Goal: Task Accomplishment & Management: Use online tool/utility

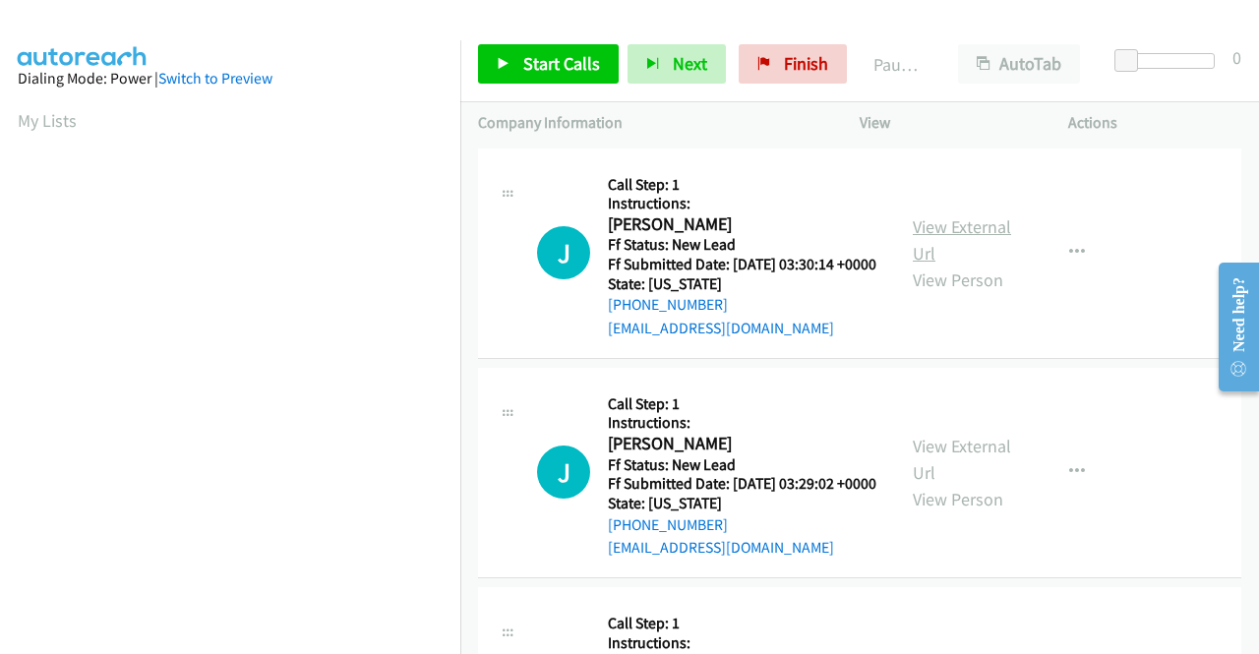
click at [943, 225] on link "View External Url" at bounding box center [962, 239] width 98 height 49
click at [982, 471] on link "View External Url" at bounding box center [962, 459] width 98 height 49
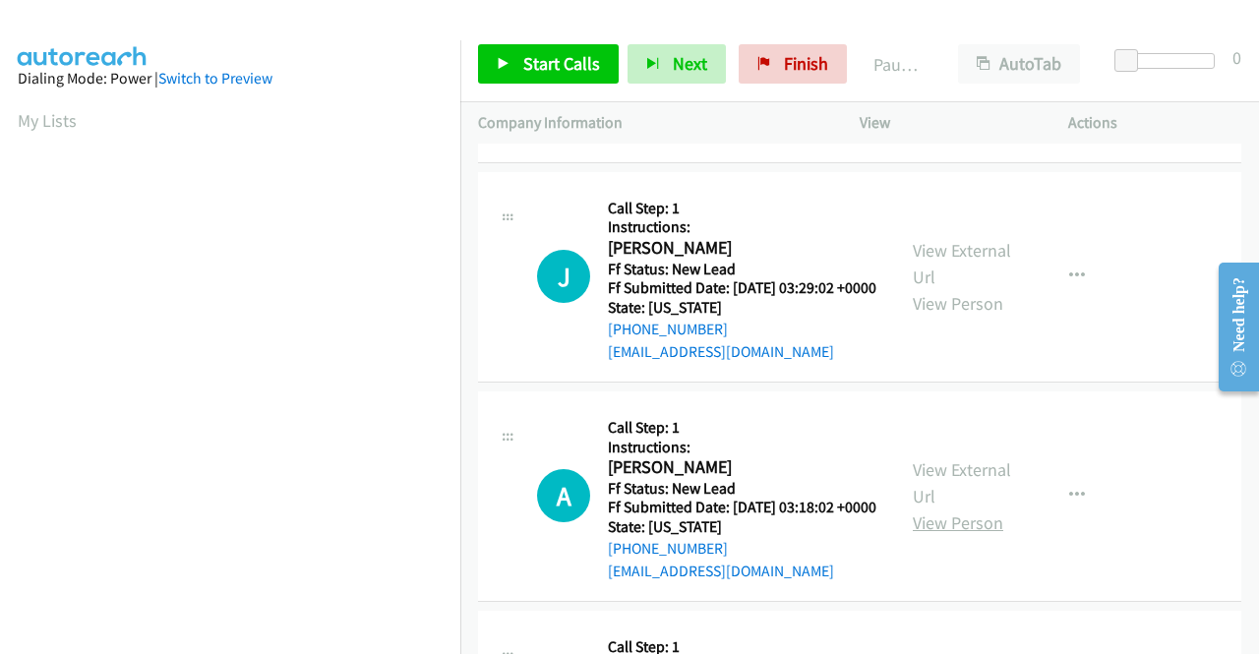
scroll to position [197, 0]
click at [970, 507] on link "View External Url" at bounding box center [962, 482] width 98 height 49
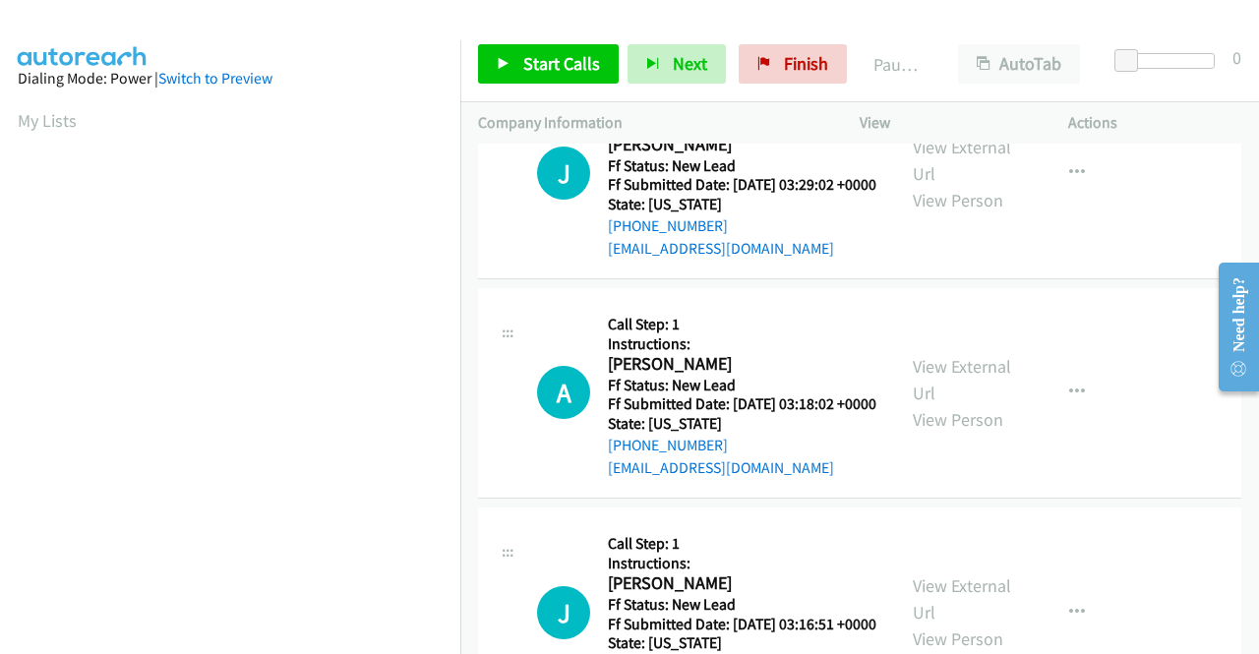
scroll to position [394, 0]
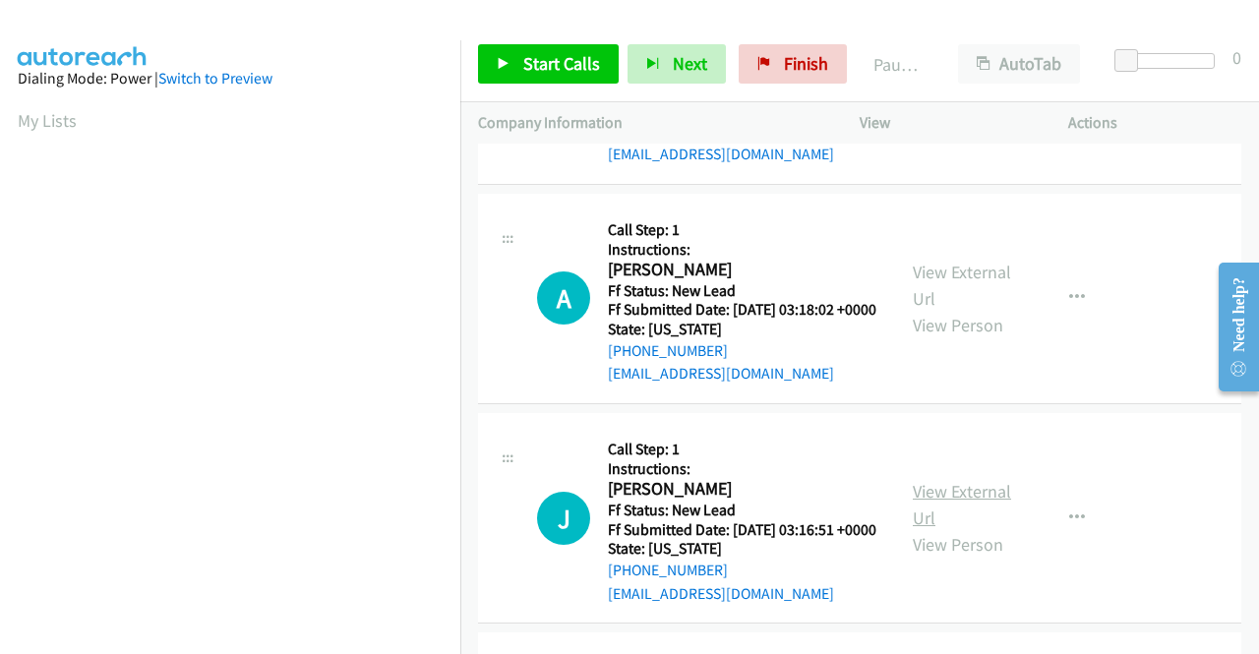
click at [929, 529] on link "View External Url" at bounding box center [962, 504] width 98 height 49
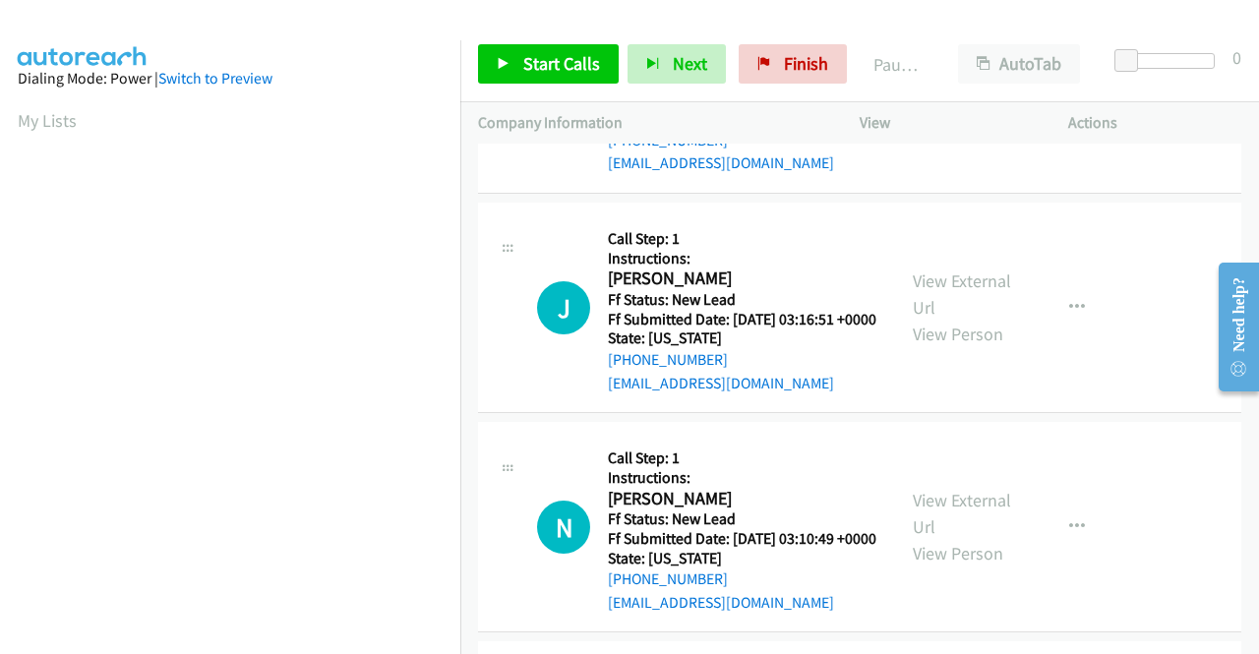
scroll to position [689, 0]
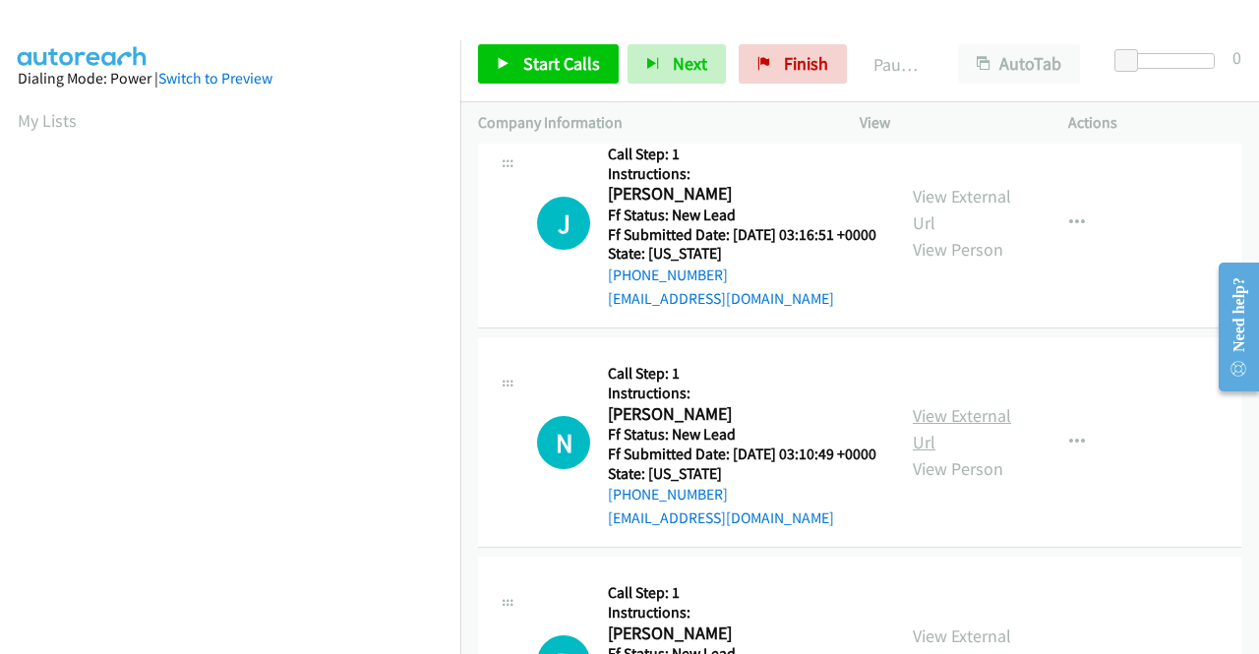
click at [995, 454] on link "View External Url" at bounding box center [962, 428] width 98 height 49
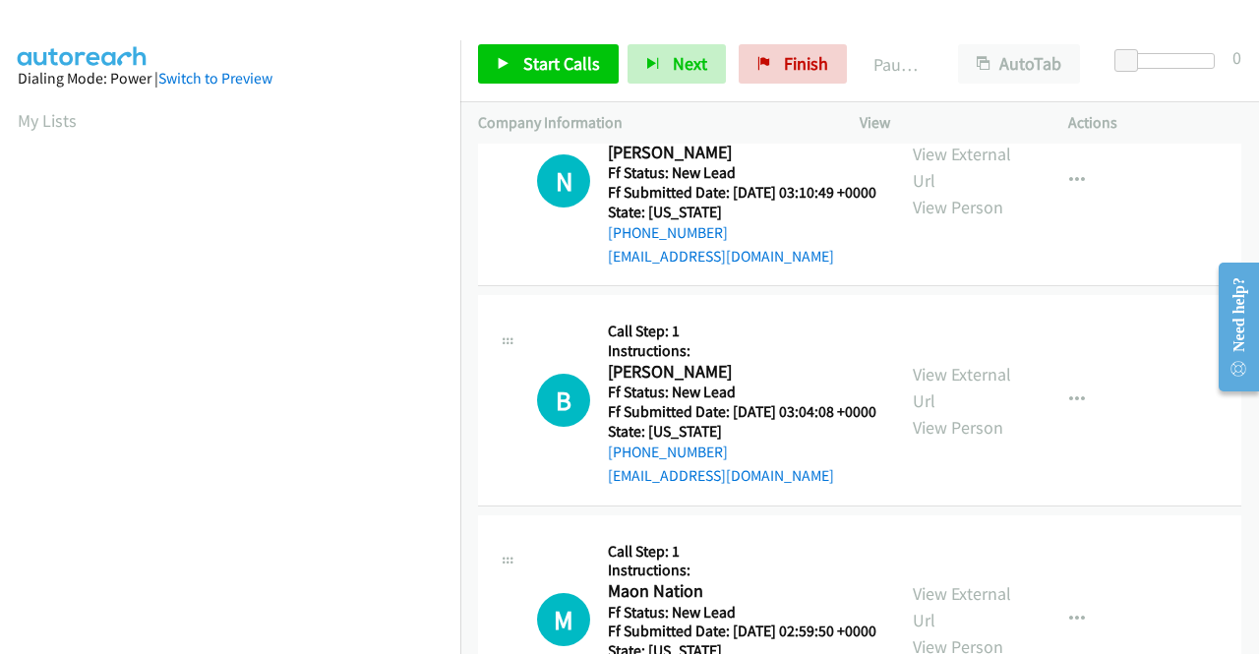
scroll to position [984, 0]
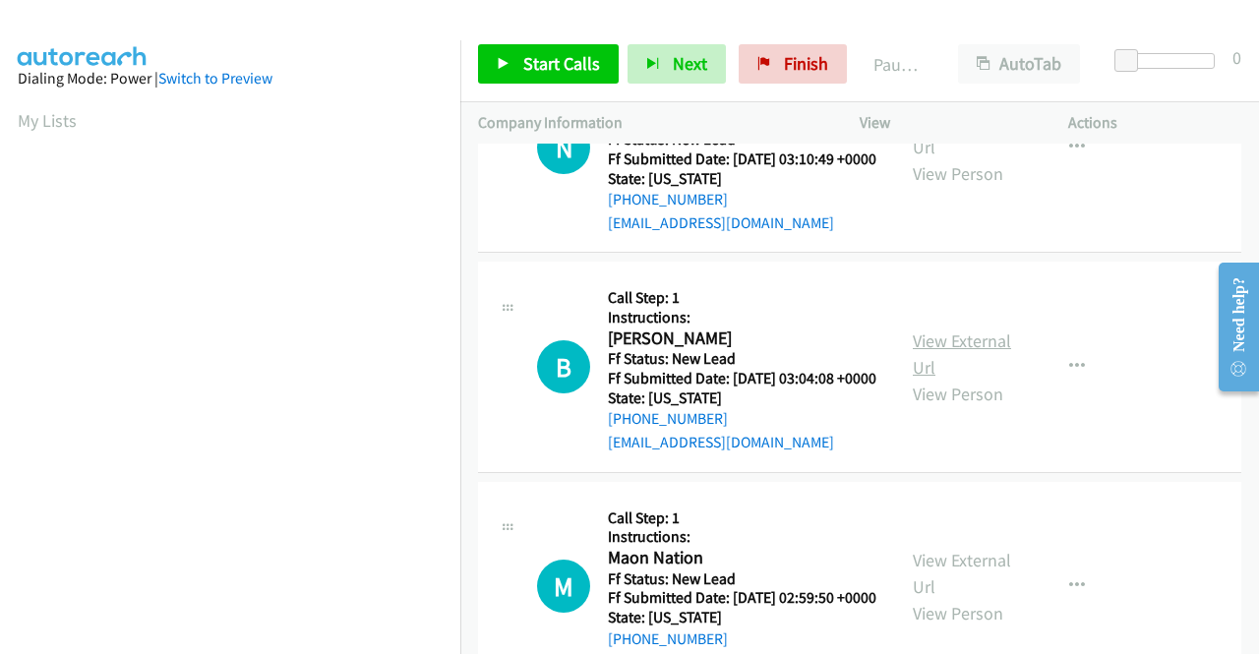
click at [917, 379] on link "View External Url" at bounding box center [962, 354] width 98 height 49
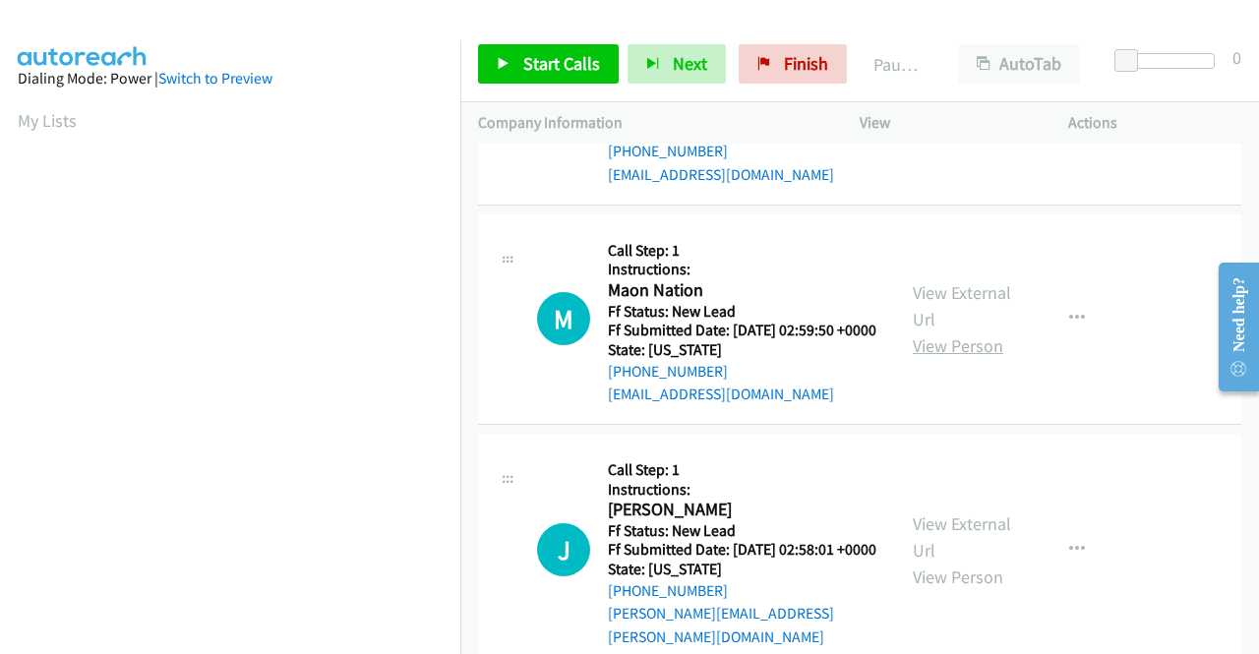
scroll to position [1279, 0]
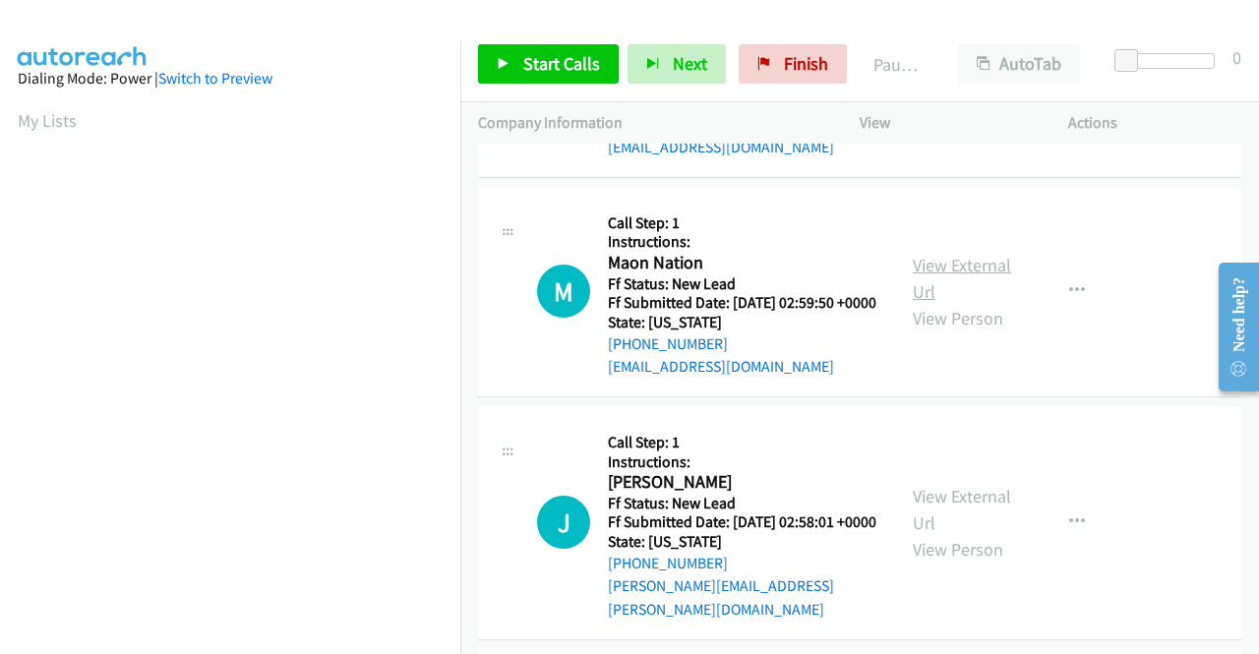
click at [980, 303] on link "View External Url" at bounding box center [962, 278] width 98 height 49
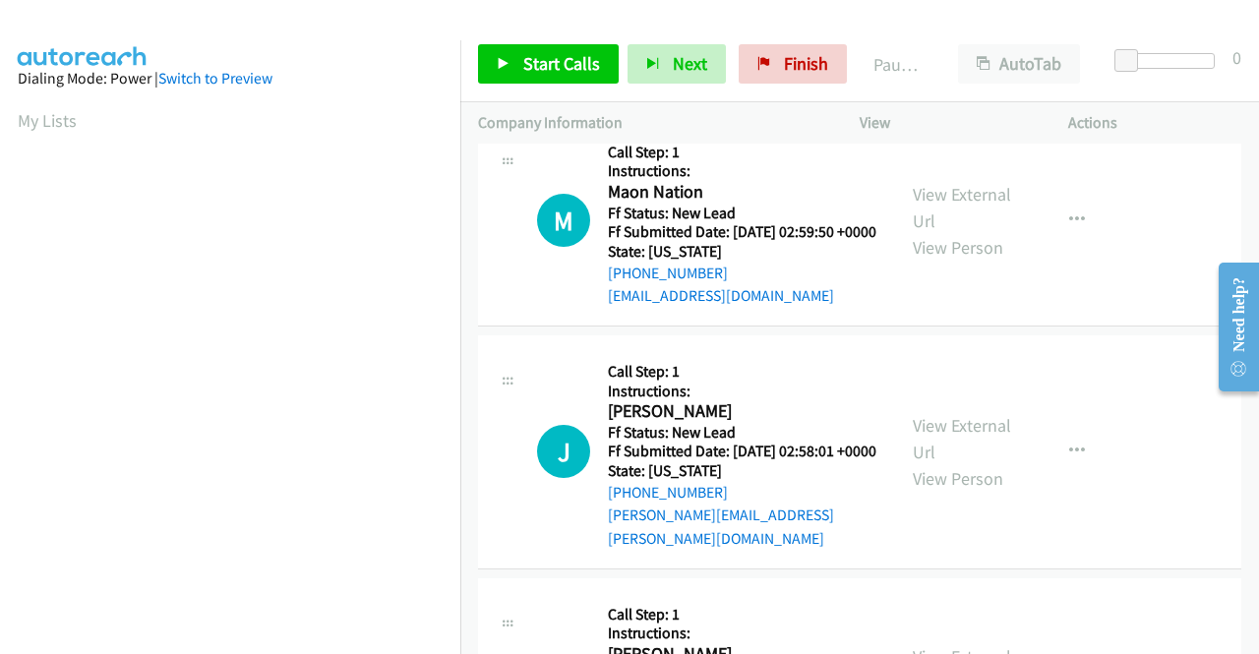
scroll to position [1476, 0]
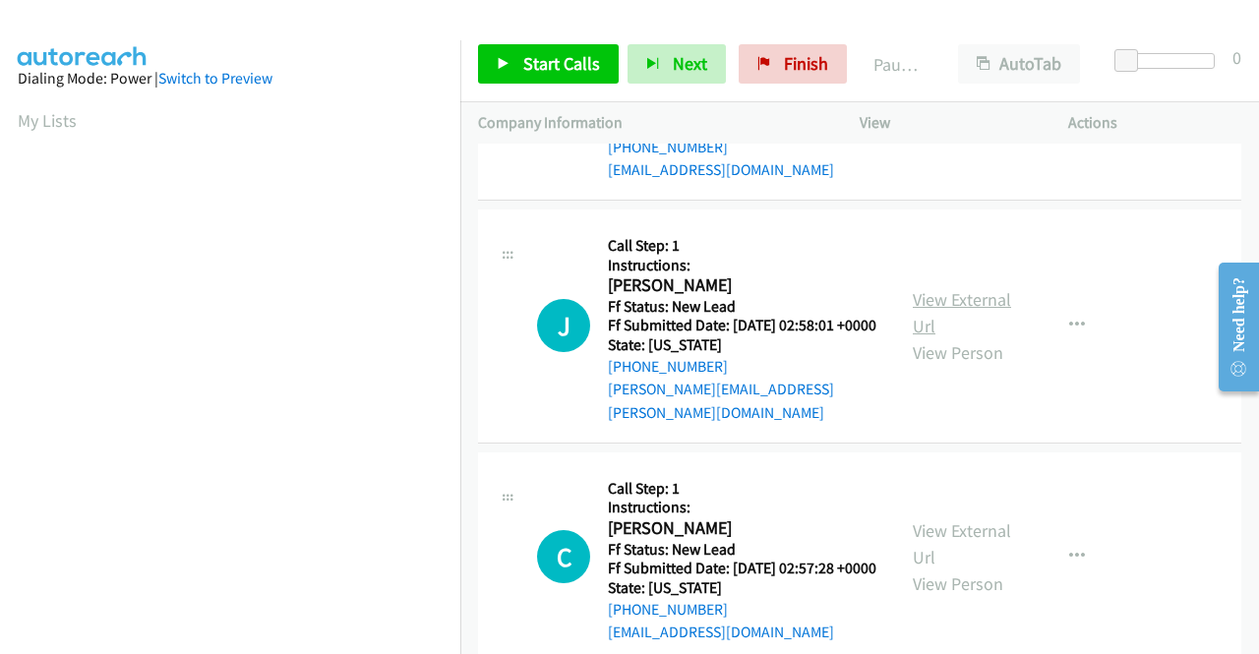
click at [968, 337] on link "View External Url" at bounding box center [962, 312] width 98 height 49
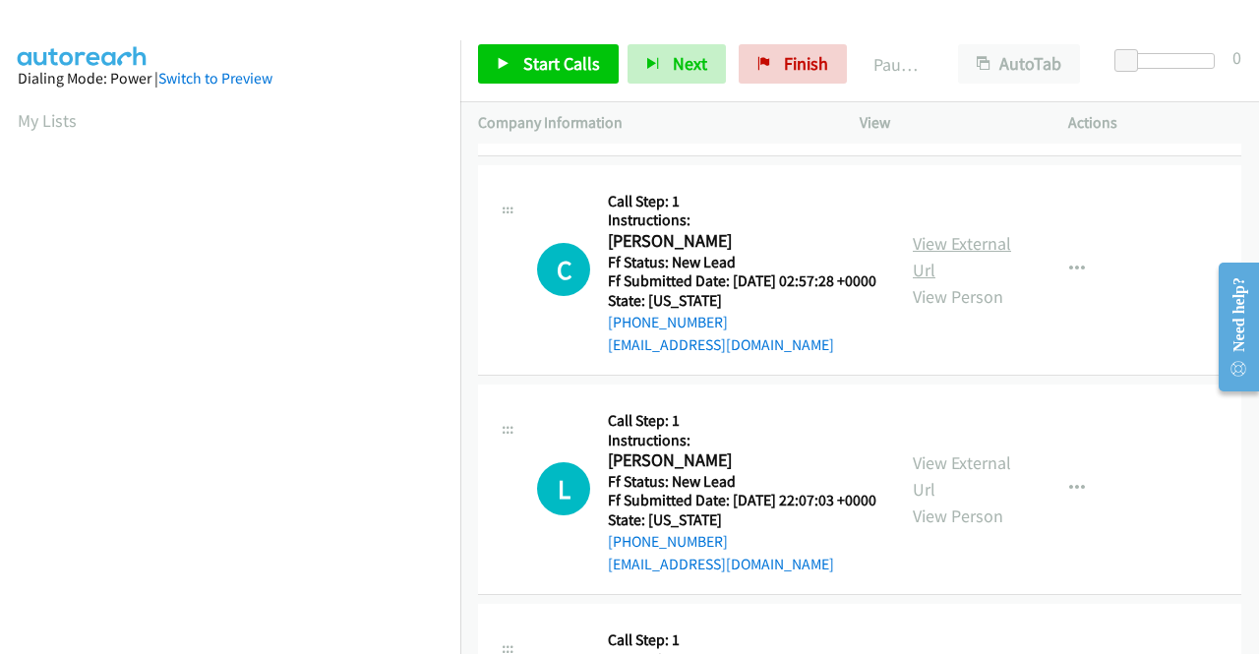
scroll to position [1771, 0]
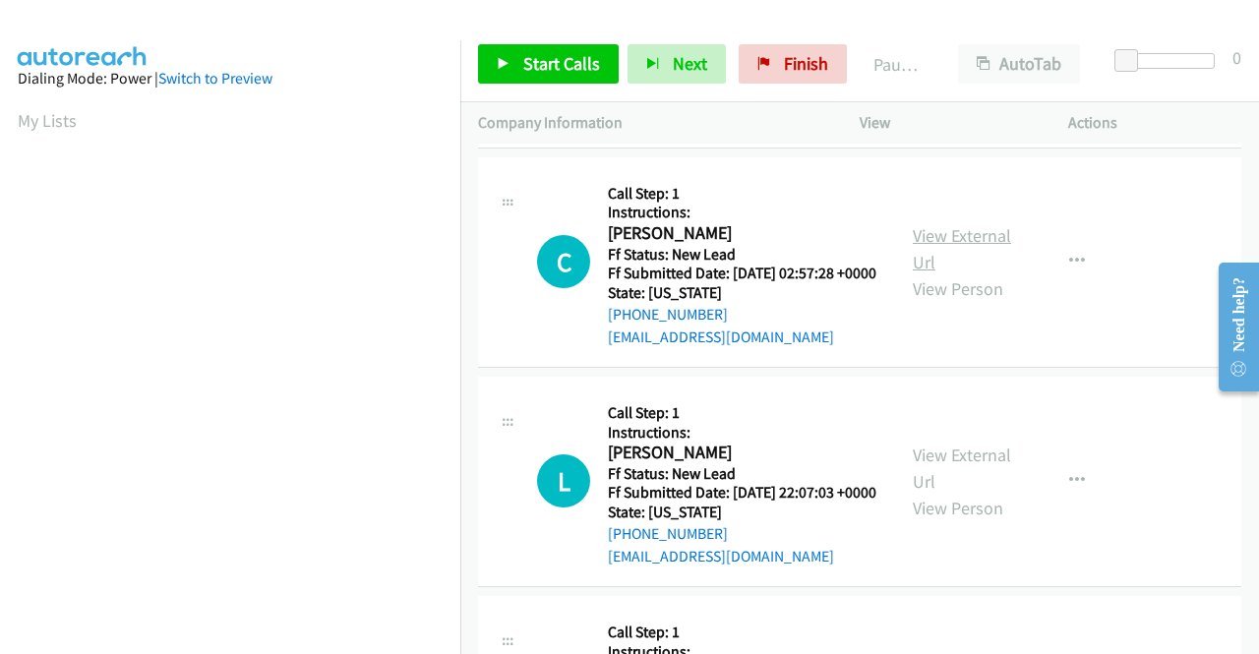
click at [935, 274] on link "View External Url" at bounding box center [962, 248] width 98 height 49
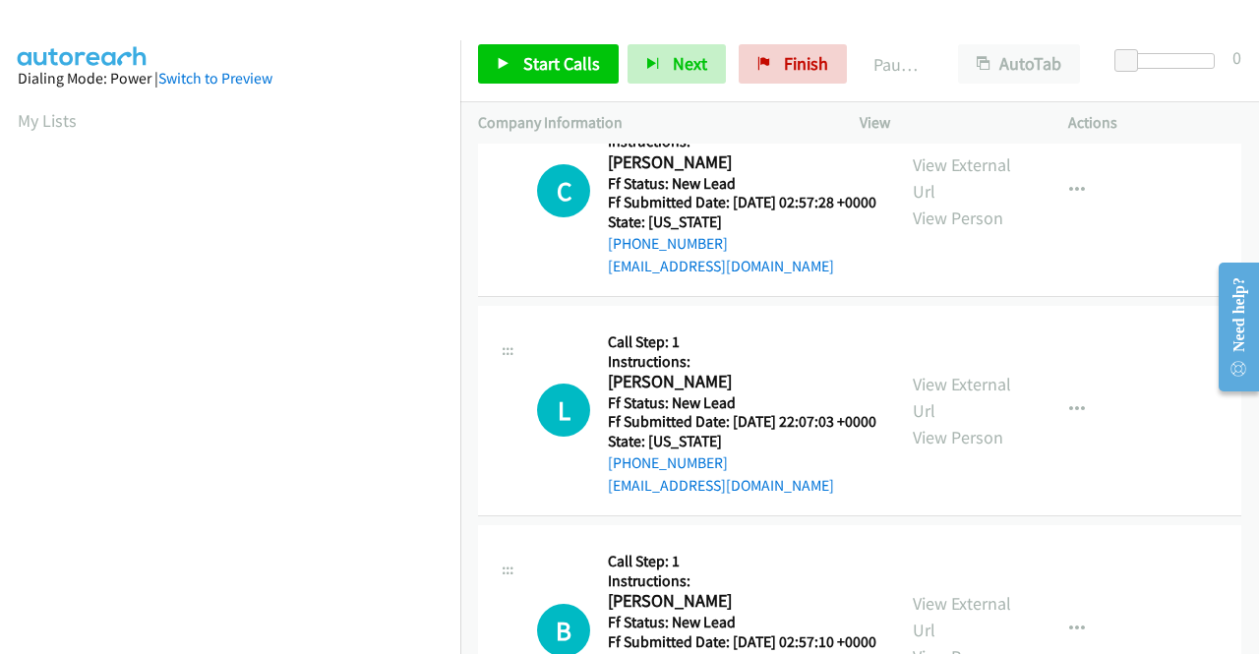
scroll to position [1968, 0]
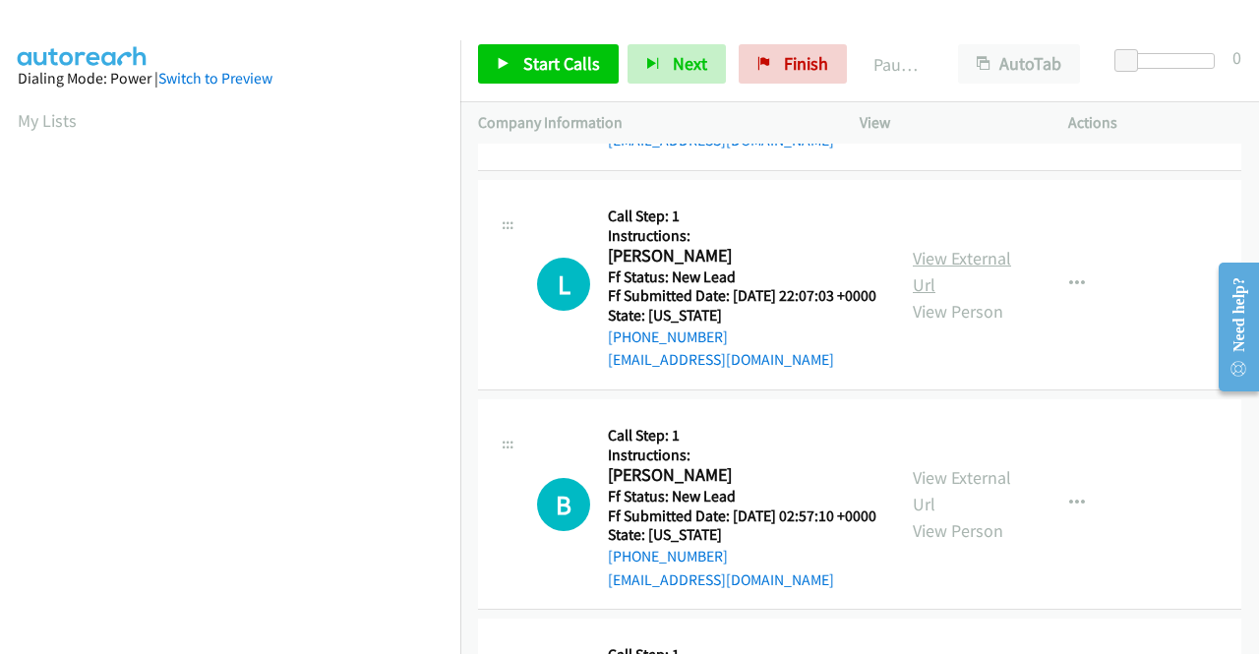
click at [933, 296] on link "View External Url" at bounding box center [962, 271] width 98 height 49
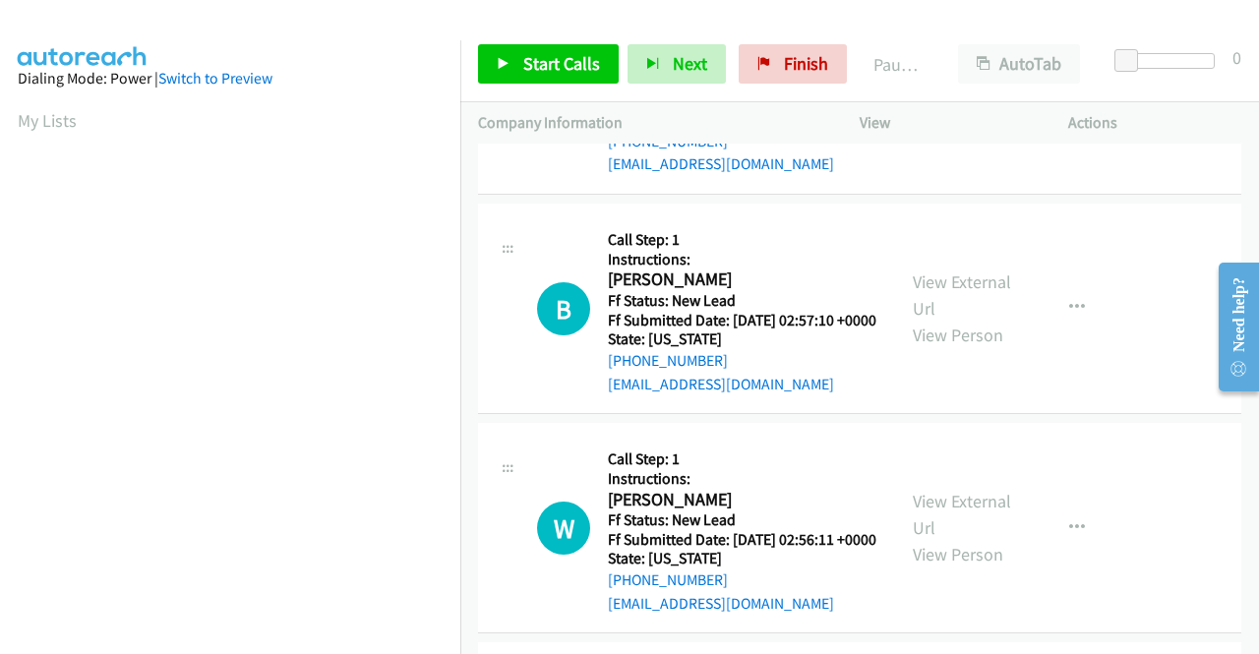
scroll to position [2165, 0]
click at [988, 319] on link "View External Url" at bounding box center [962, 294] width 98 height 49
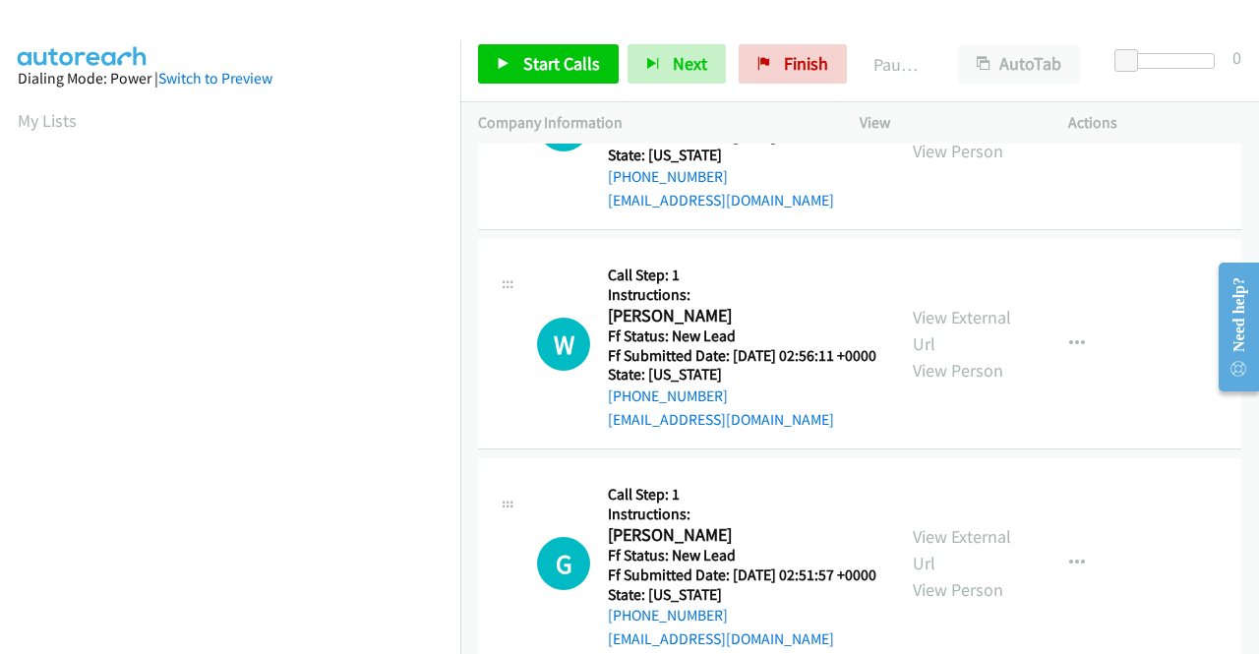
scroll to position [2361, 0]
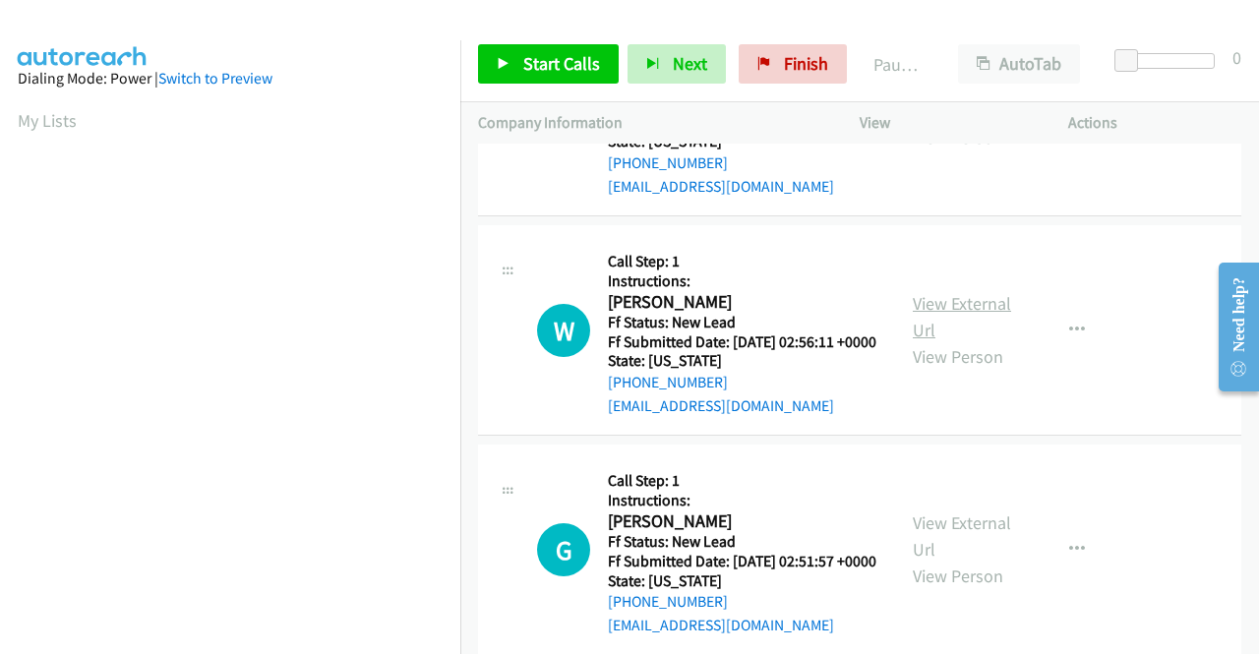
click at [974, 341] on link "View External Url" at bounding box center [962, 316] width 98 height 49
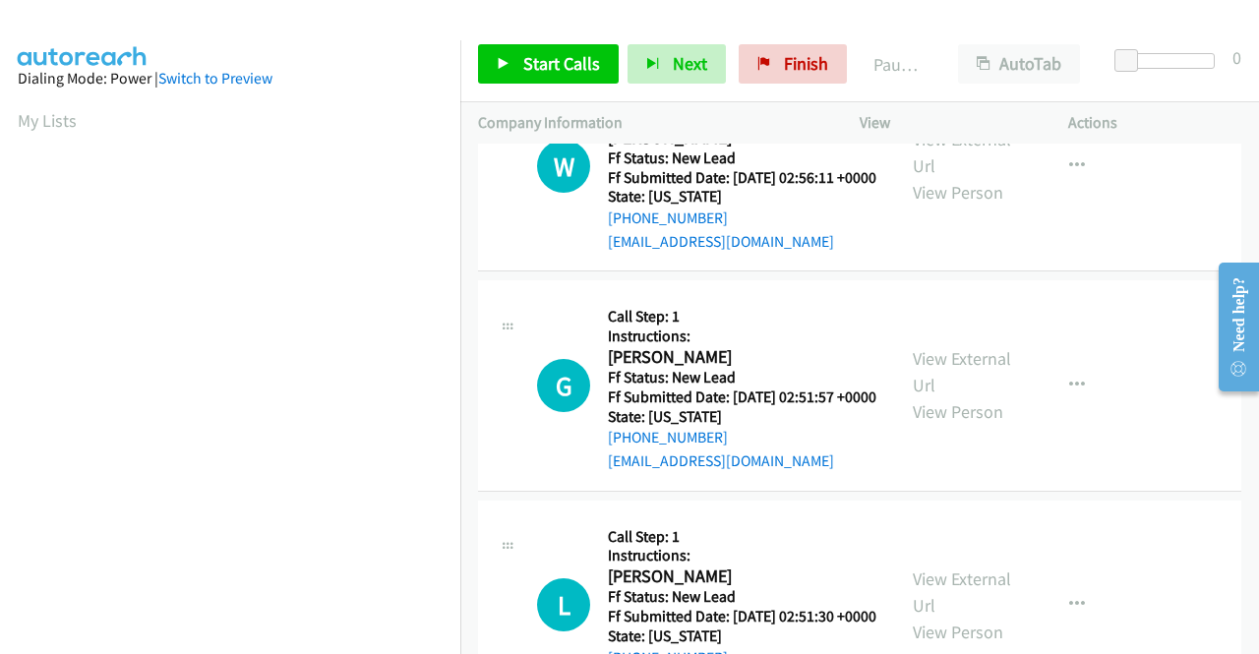
scroll to position [2558, 0]
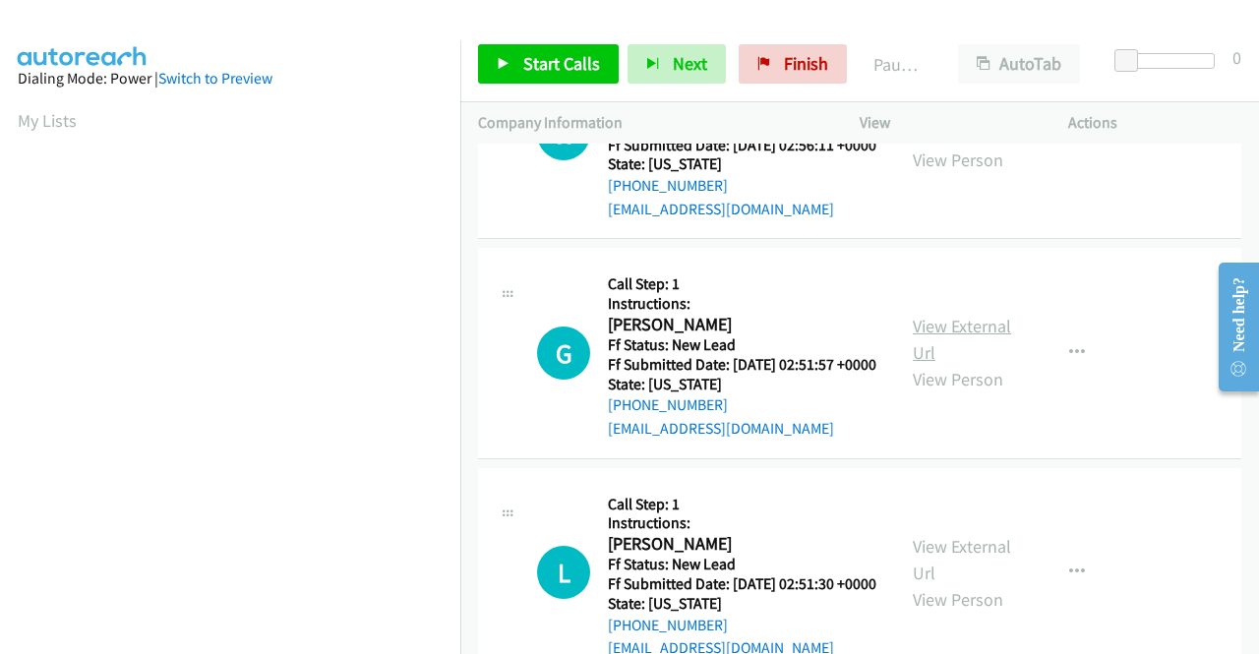
click at [935, 364] on link "View External Url" at bounding box center [962, 339] width 98 height 49
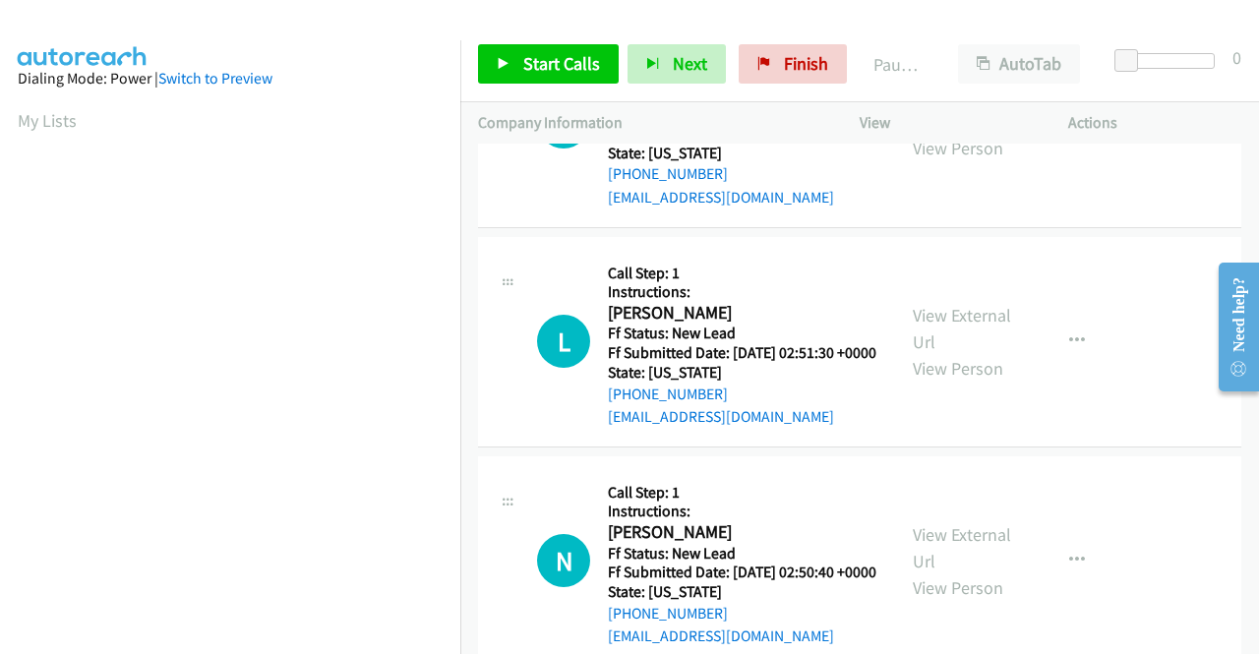
scroll to position [2853, 0]
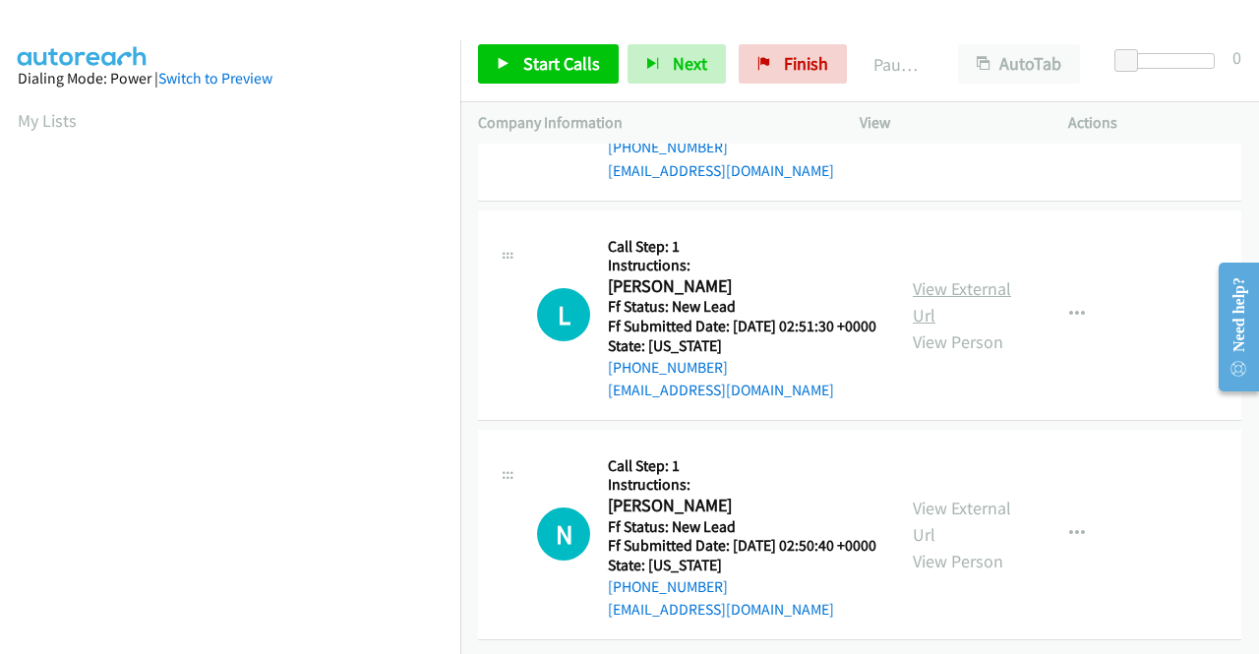
click at [932, 327] on link "View External Url" at bounding box center [962, 301] width 98 height 49
click at [924, 497] on link "View External Url" at bounding box center [962, 521] width 98 height 49
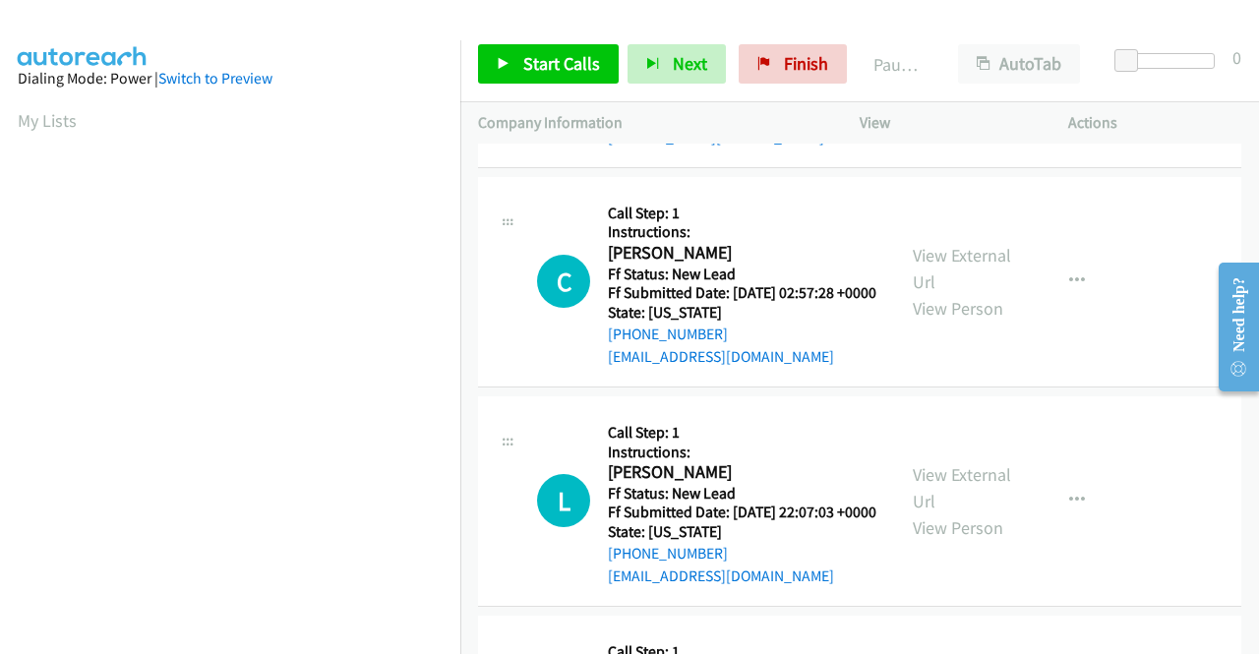
scroll to position [0, 0]
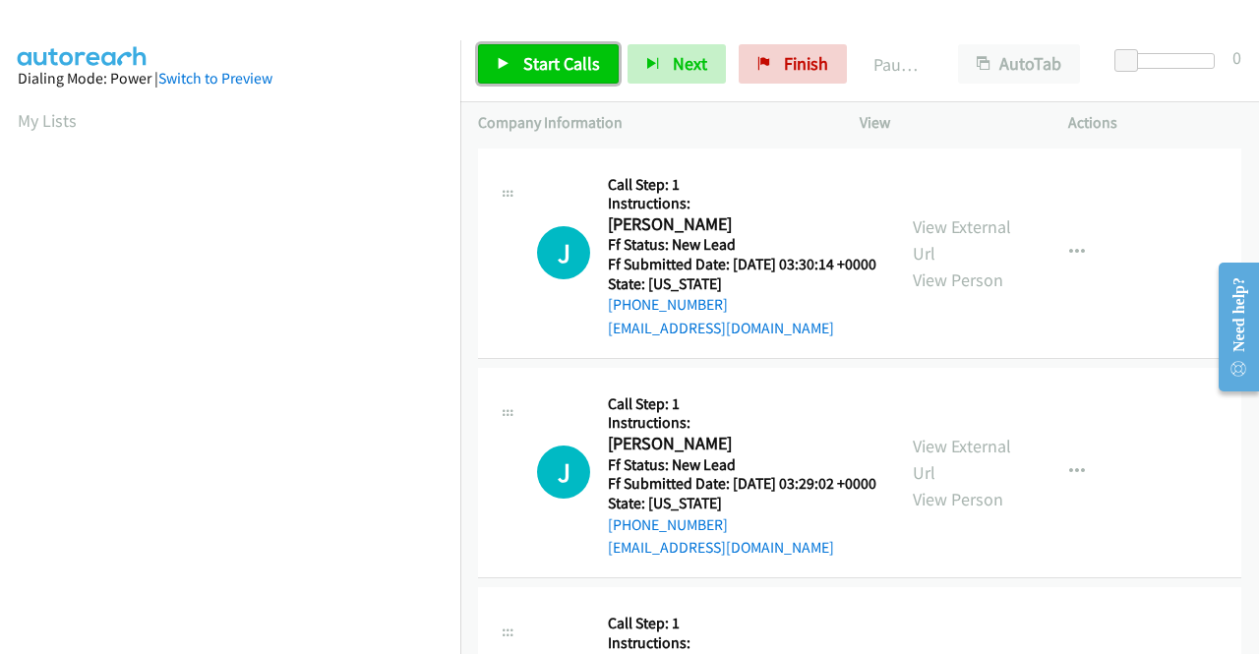
click at [529, 75] on link "Start Calls" at bounding box center [548, 63] width 141 height 39
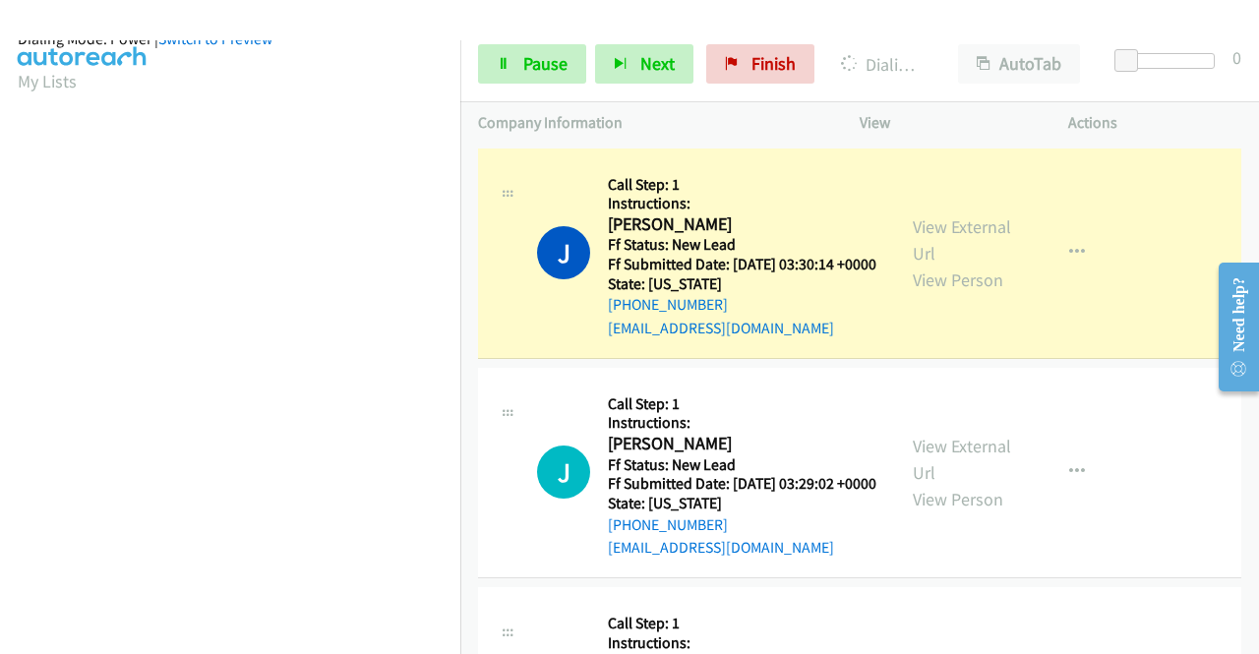
scroll to position [449, 0]
click at [547, 67] on span "Pause" at bounding box center [545, 63] width 44 height 23
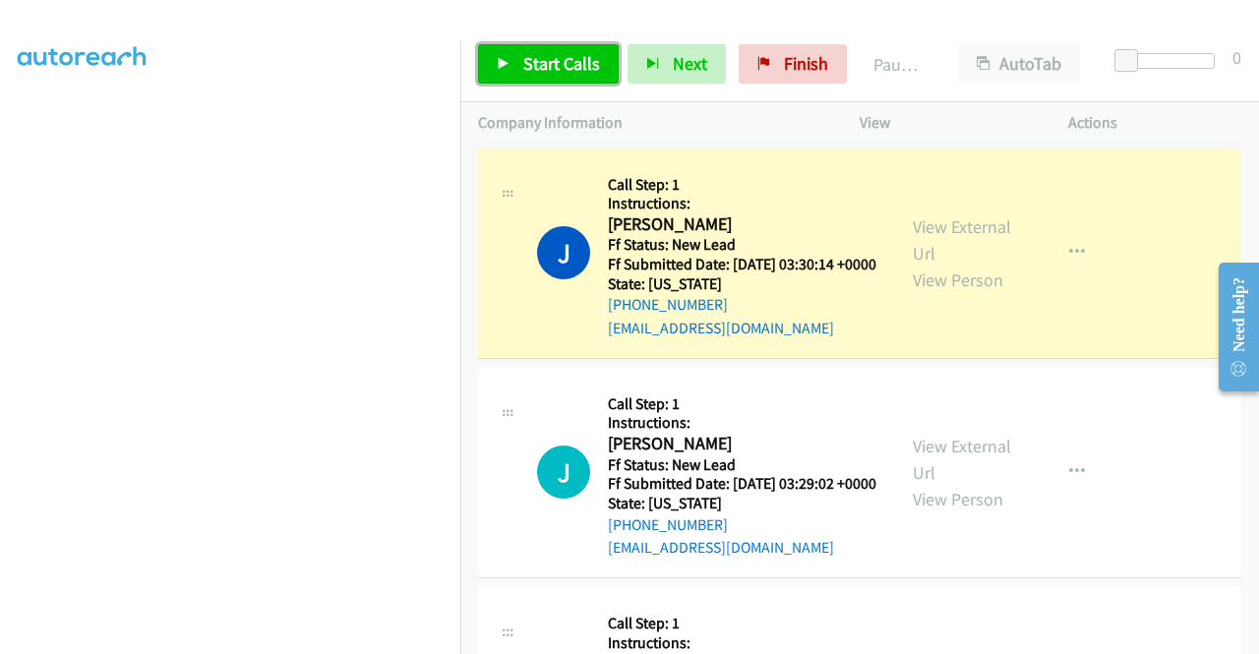
click at [547, 67] on span "Start Calls" at bounding box center [561, 63] width 77 height 23
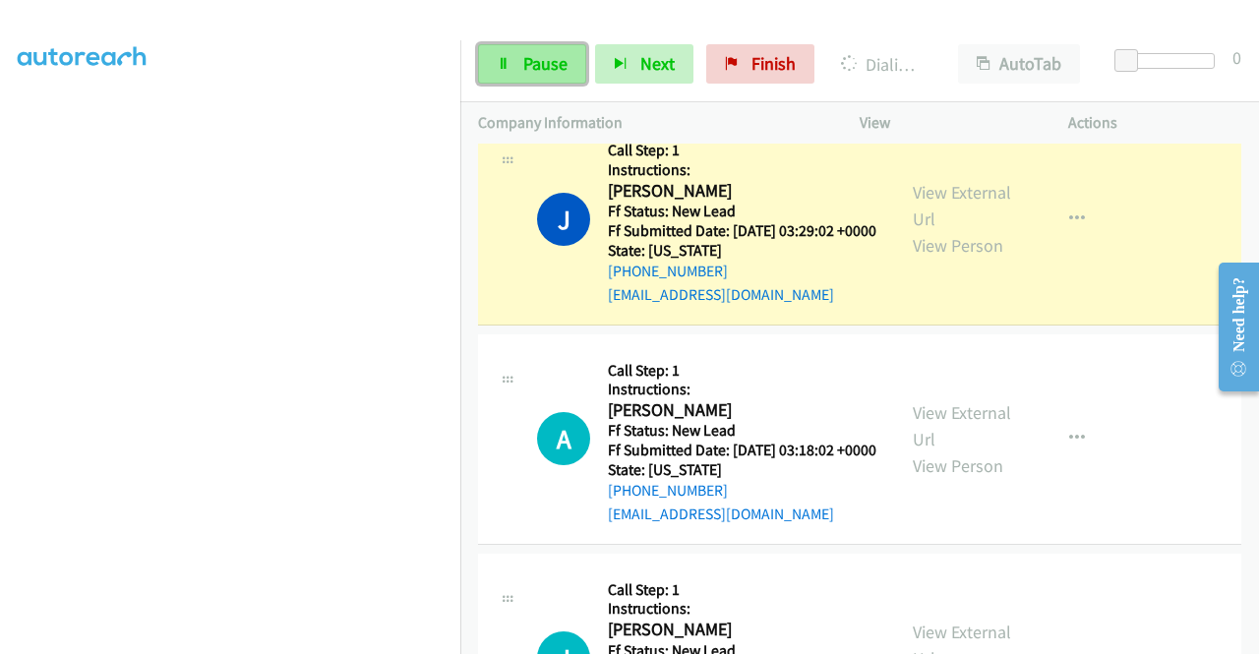
click at [529, 64] on span "Pause" at bounding box center [545, 63] width 44 height 23
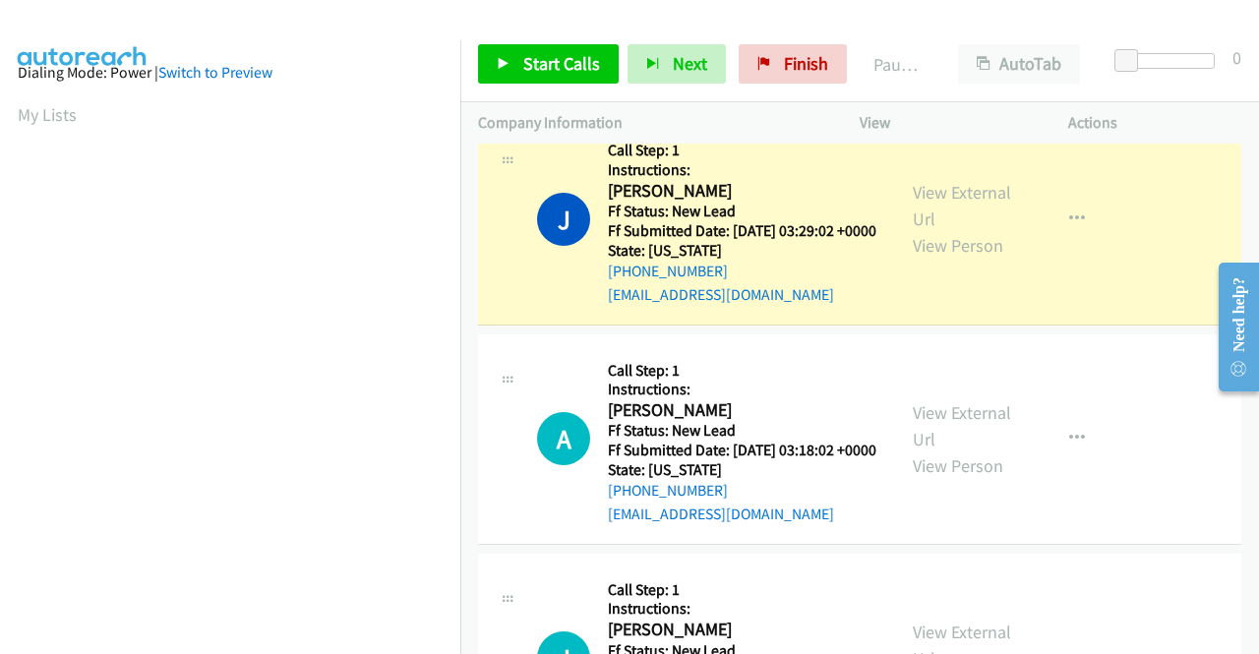
scroll to position [0, 0]
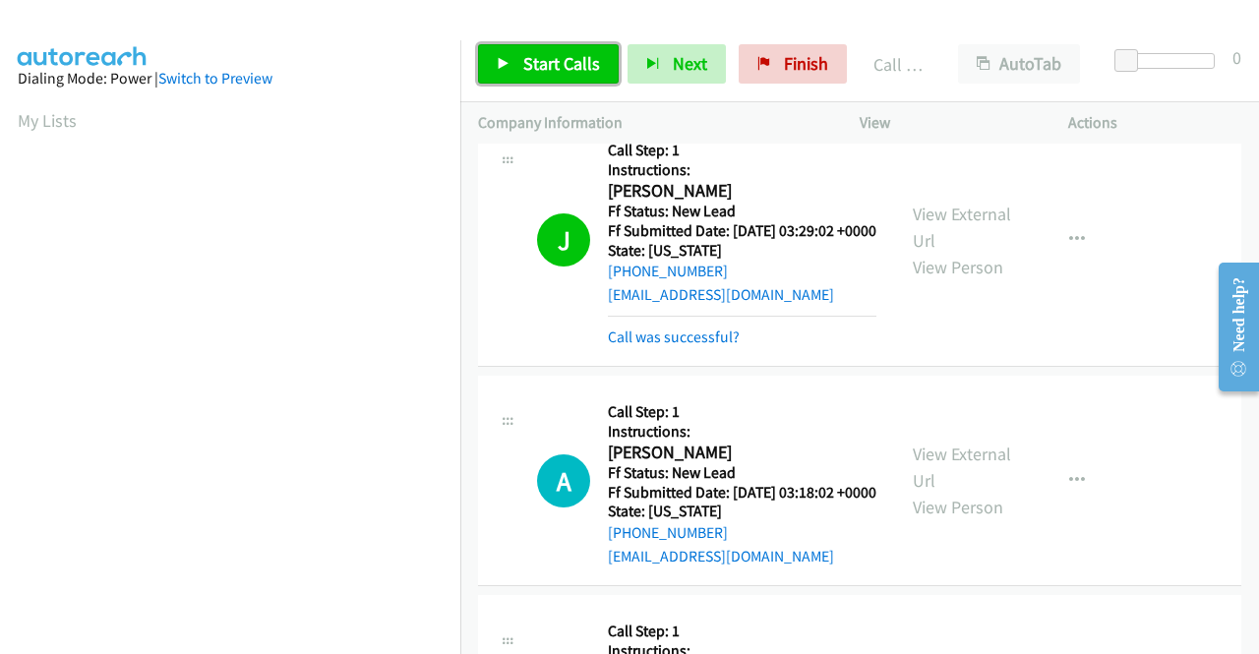
click at [514, 54] on link "Start Calls" at bounding box center [548, 63] width 141 height 39
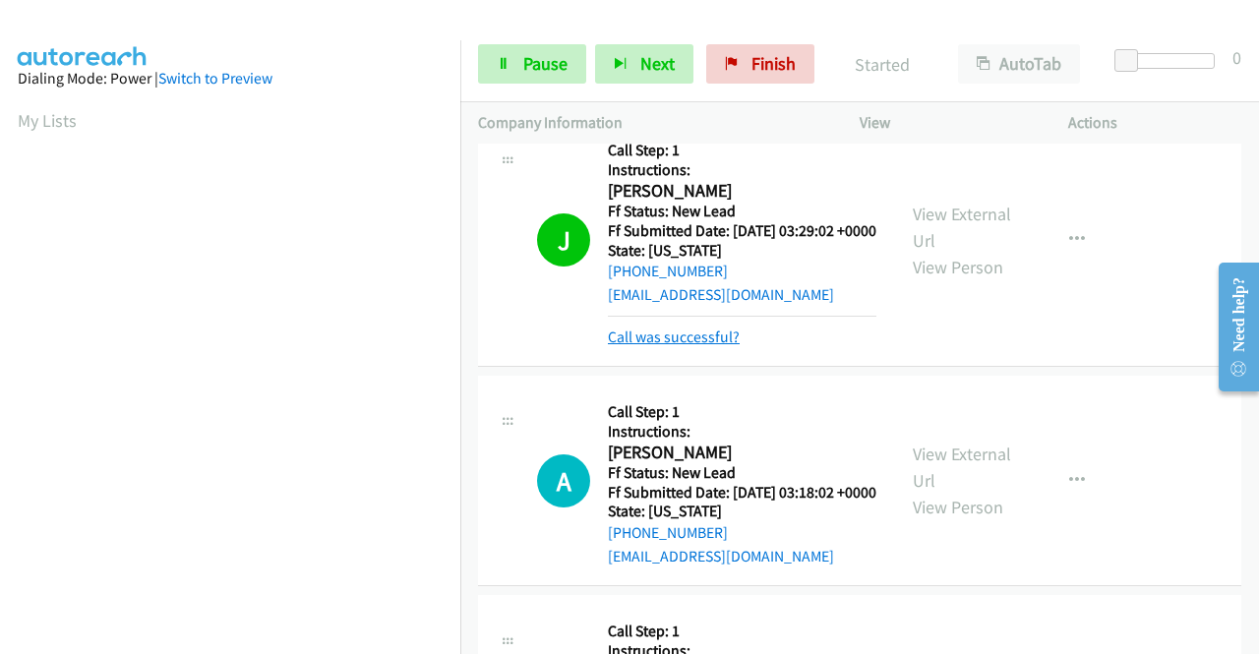
click at [718, 346] on link "Call was successful?" at bounding box center [674, 337] width 132 height 19
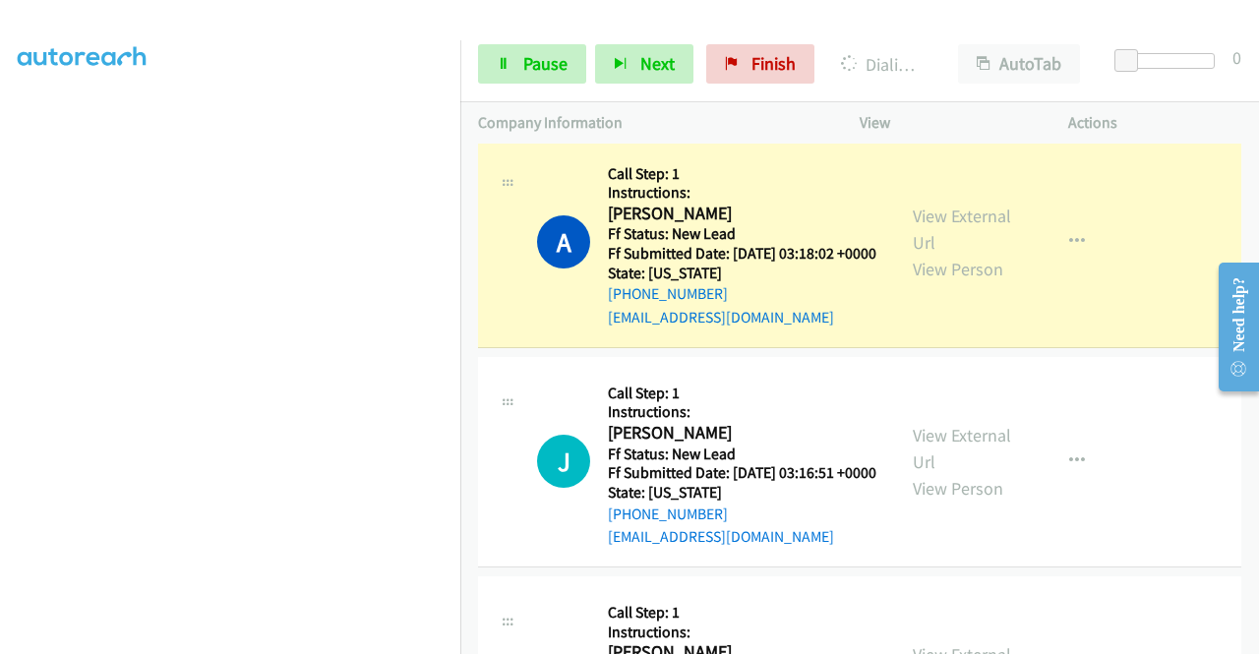
scroll to position [449, 0]
click at [560, 60] on span "Pause" at bounding box center [545, 63] width 44 height 23
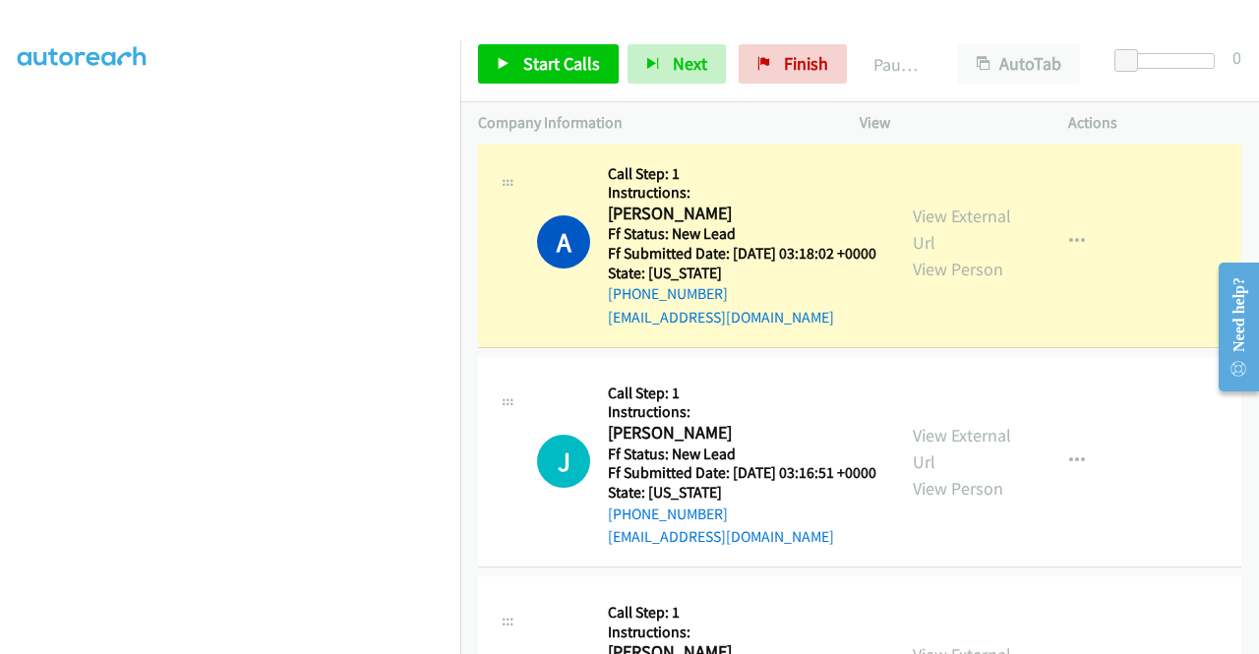
scroll to position [55, 0]
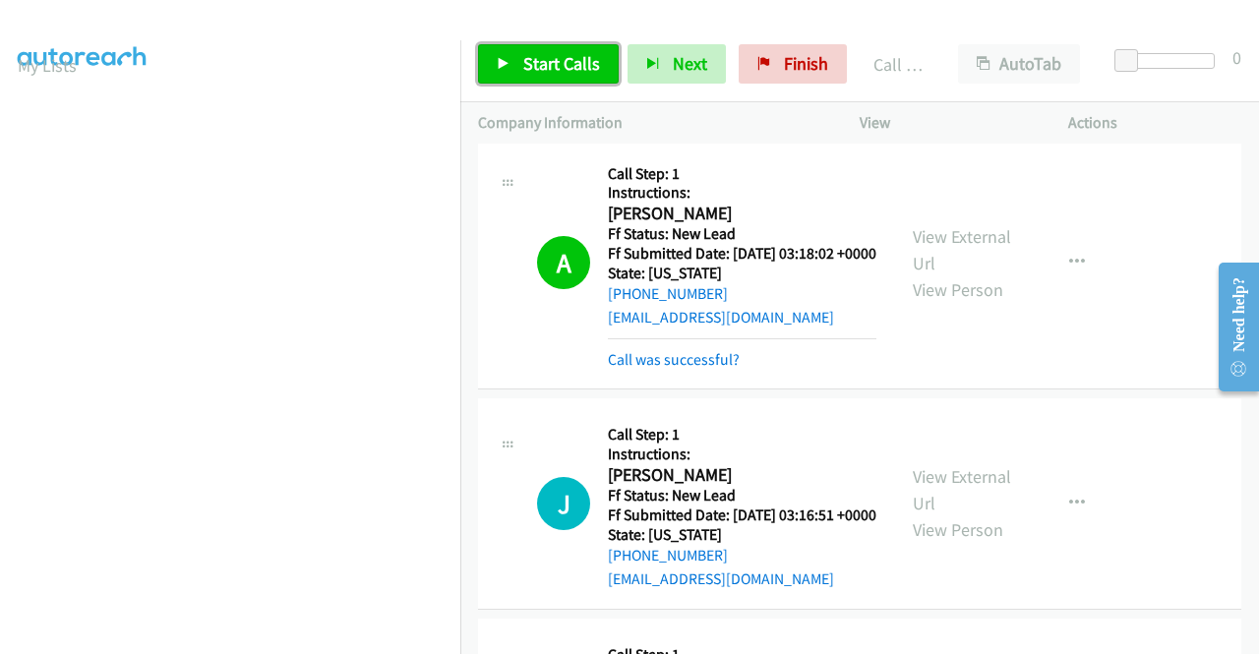
click at [546, 57] on span "Start Calls" at bounding box center [561, 63] width 77 height 23
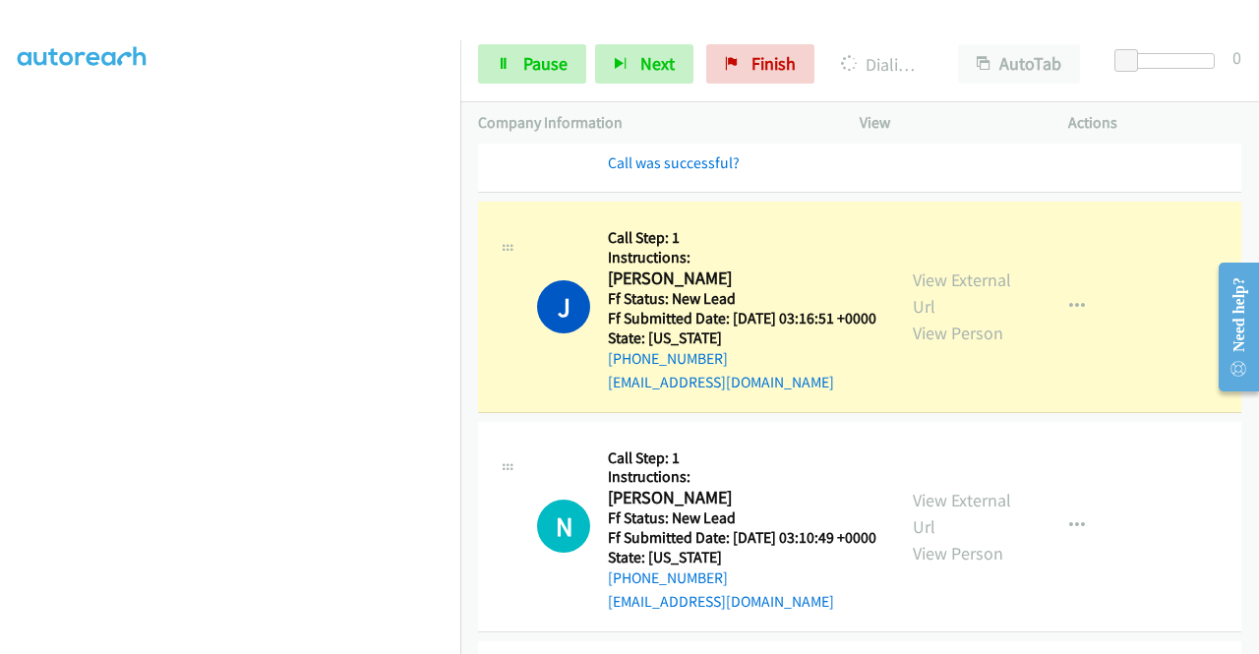
scroll to position [449, 0]
click at [714, 172] on link "Call was successful?" at bounding box center [674, 162] width 132 height 19
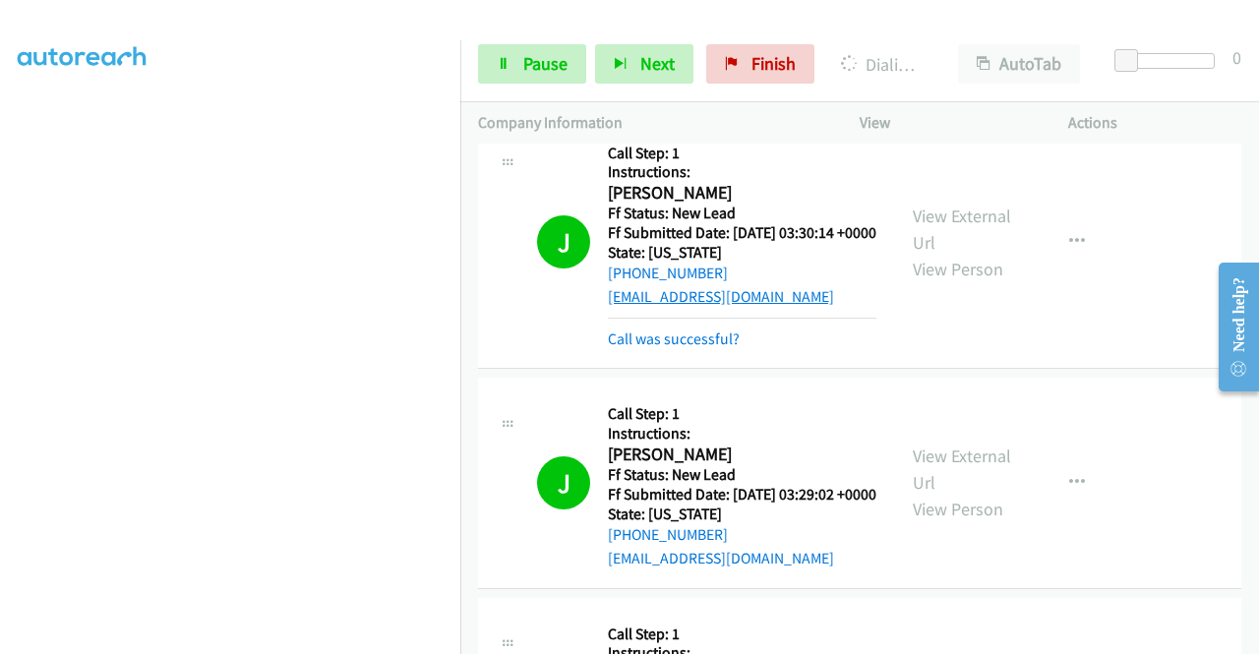
scroll to position [0, 0]
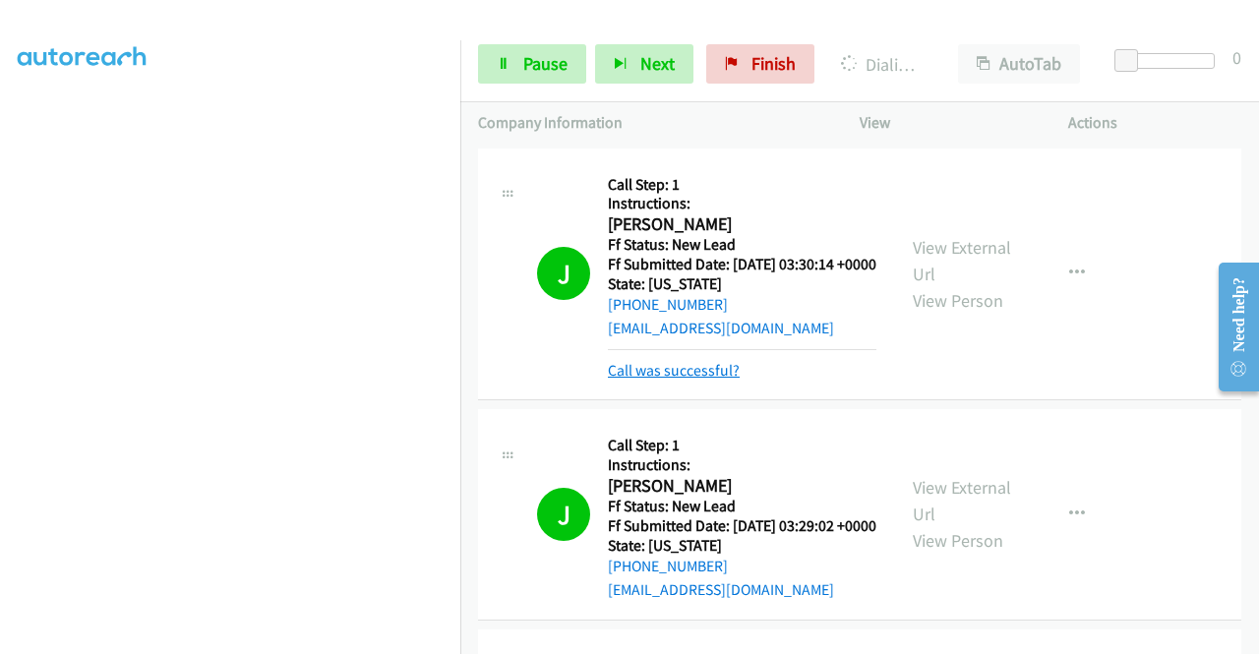
click at [703, 380] on link "Call was successful?" at bounding box center [674, 370] width 132 height 19
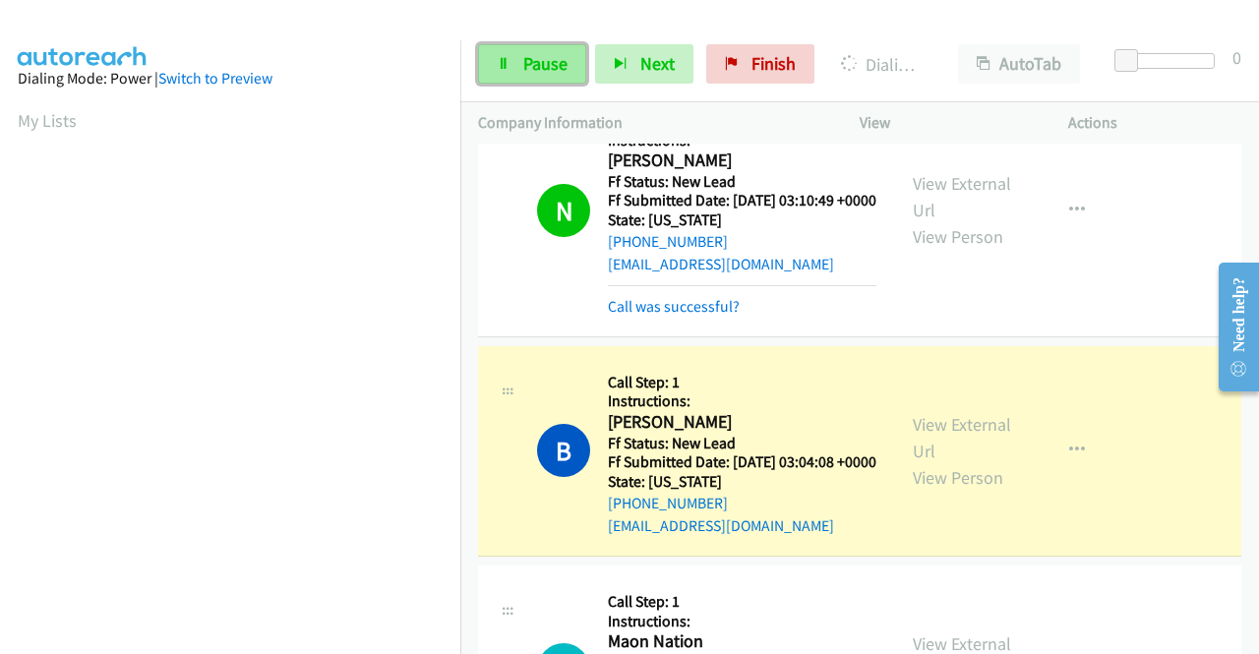
click at [525, 68] on span "Pause" at bounding box center [545, 63] width 44 height 23
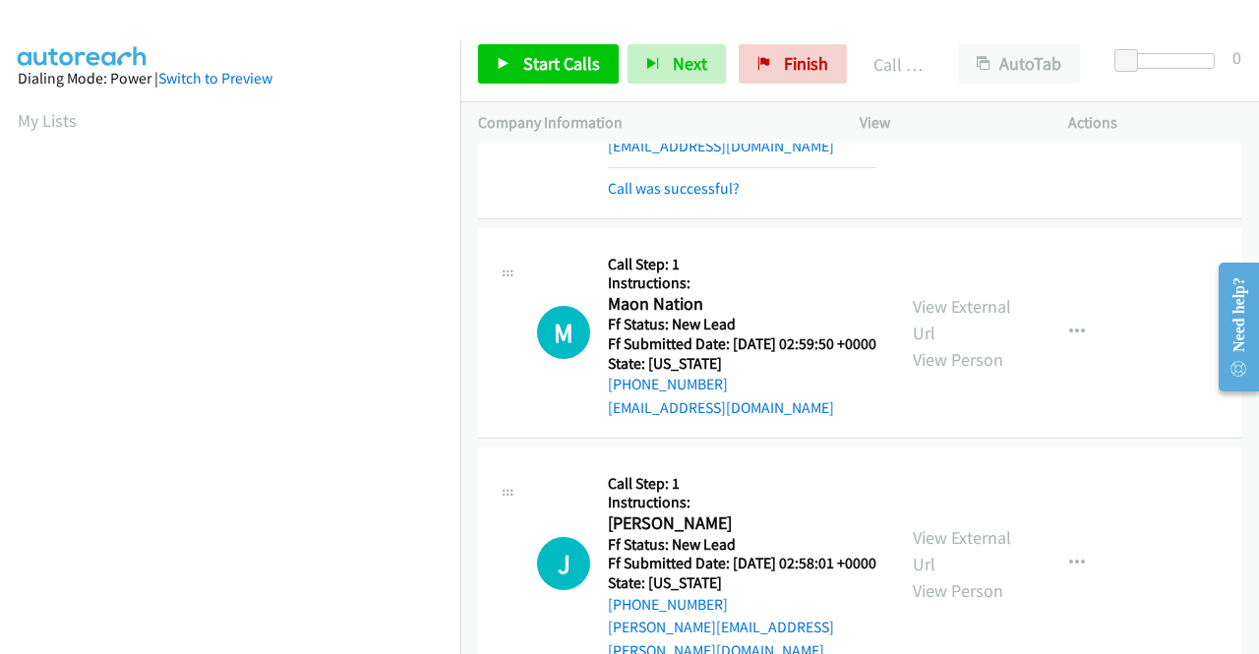
scroll to position [1469, 0]
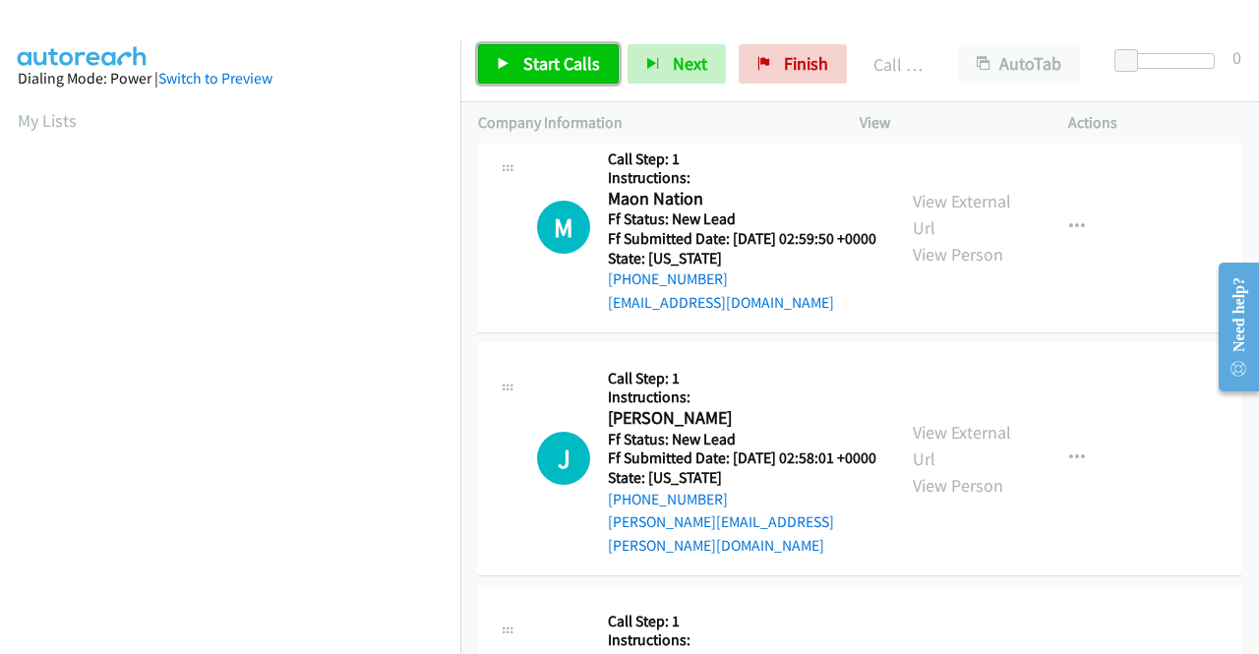
click at [520, 78] on link "Start Calls" at bounding box center [548, 63] width 141 height 39
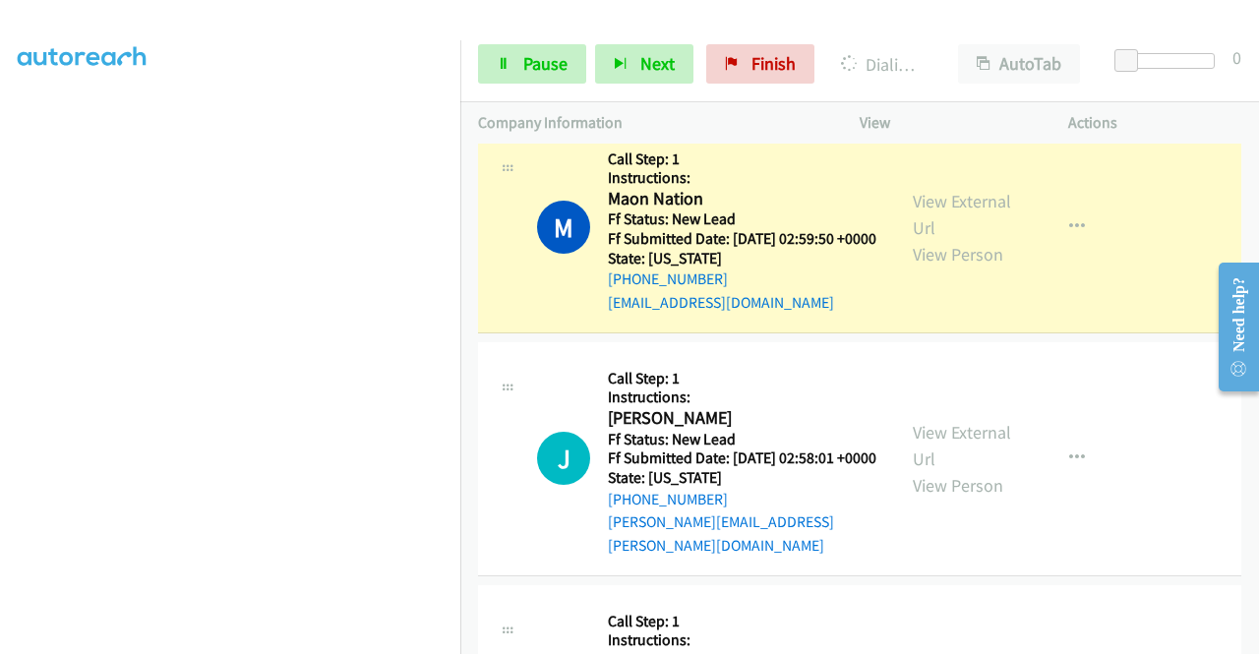
scroll to position [449, 0]
click at [534, 71] on span "Pause" at bounding box center [545, 63] width 44 height 23
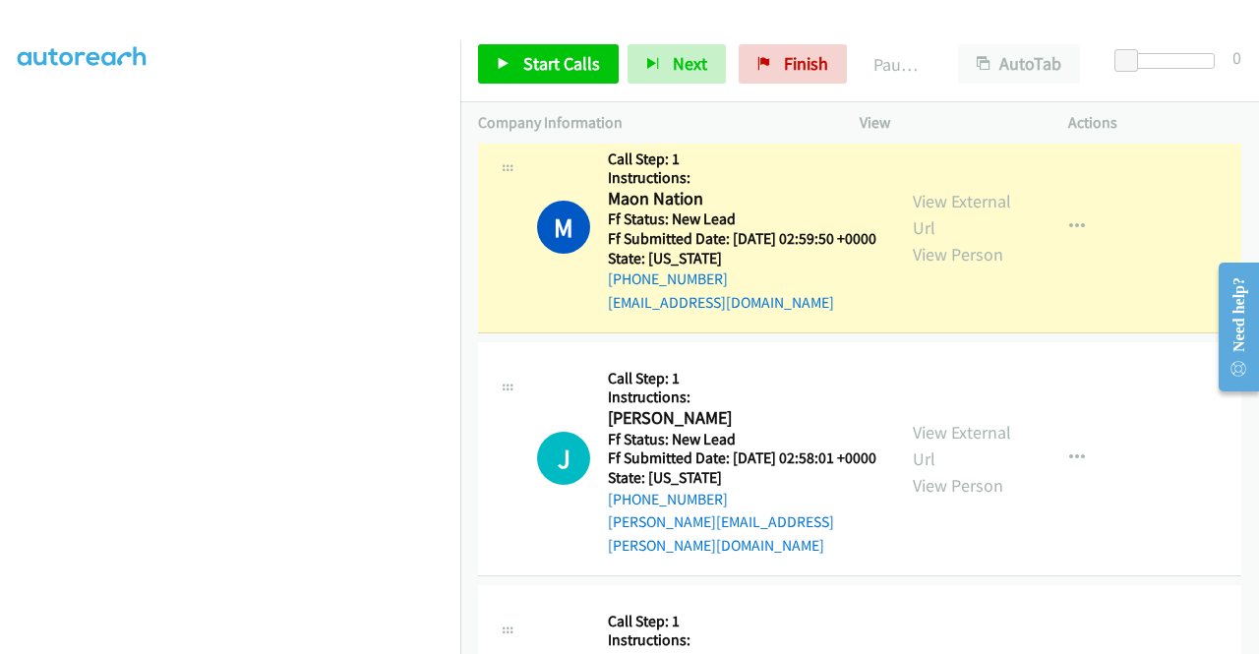
scroll to position [0, 0]
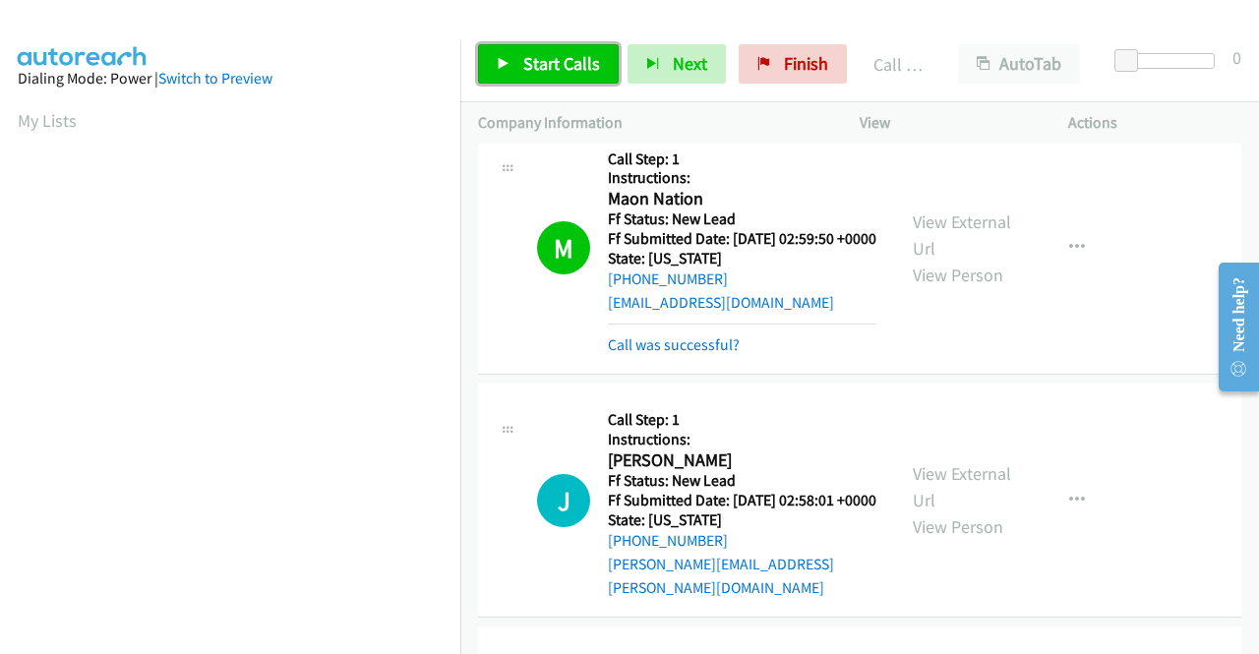
click at [541, 64] on span "Start Calls" at bounding box center [561, 63] width 77 height 23
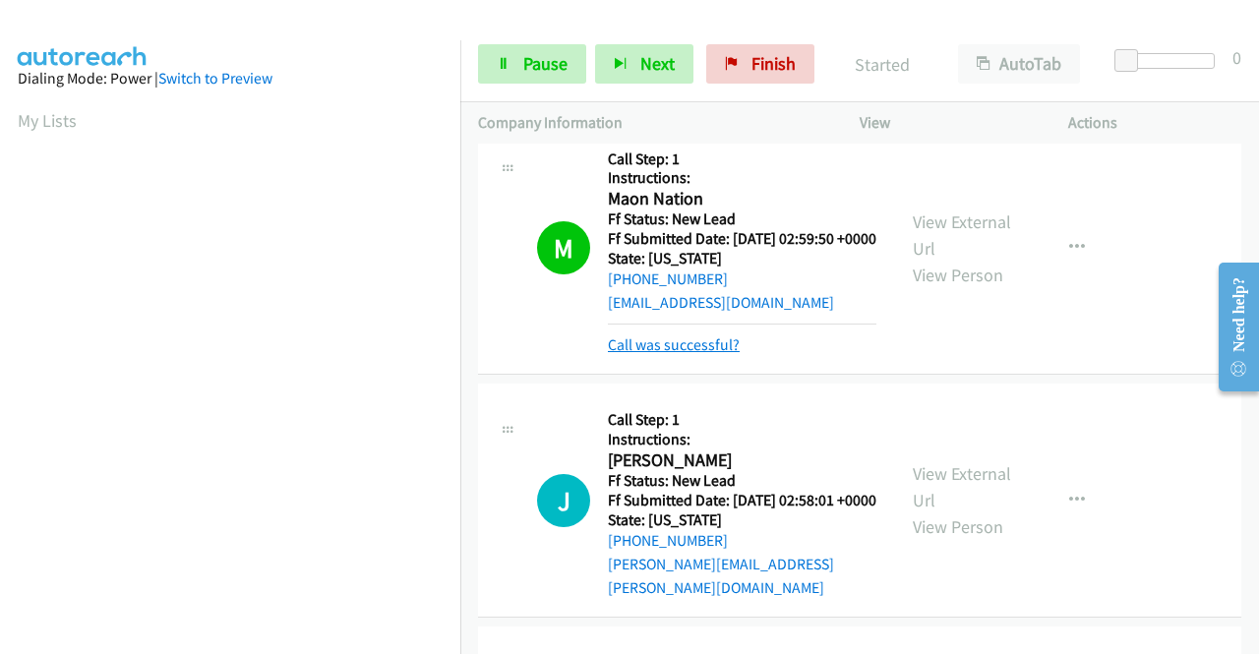
click at [639, 354] on link "Call was successful?" at bounding box center [674, 345] width 132 height 19
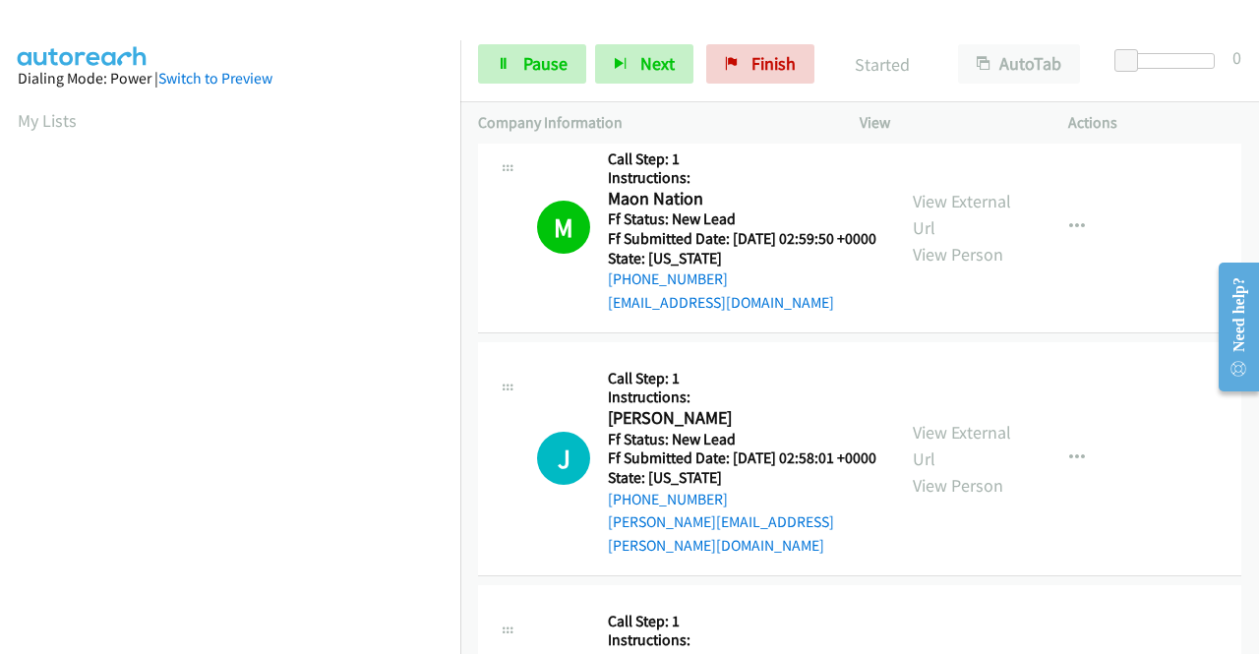
click at [724, 92] on link "Call was successful?" at bounding box center [674, 83] width 132 height 19
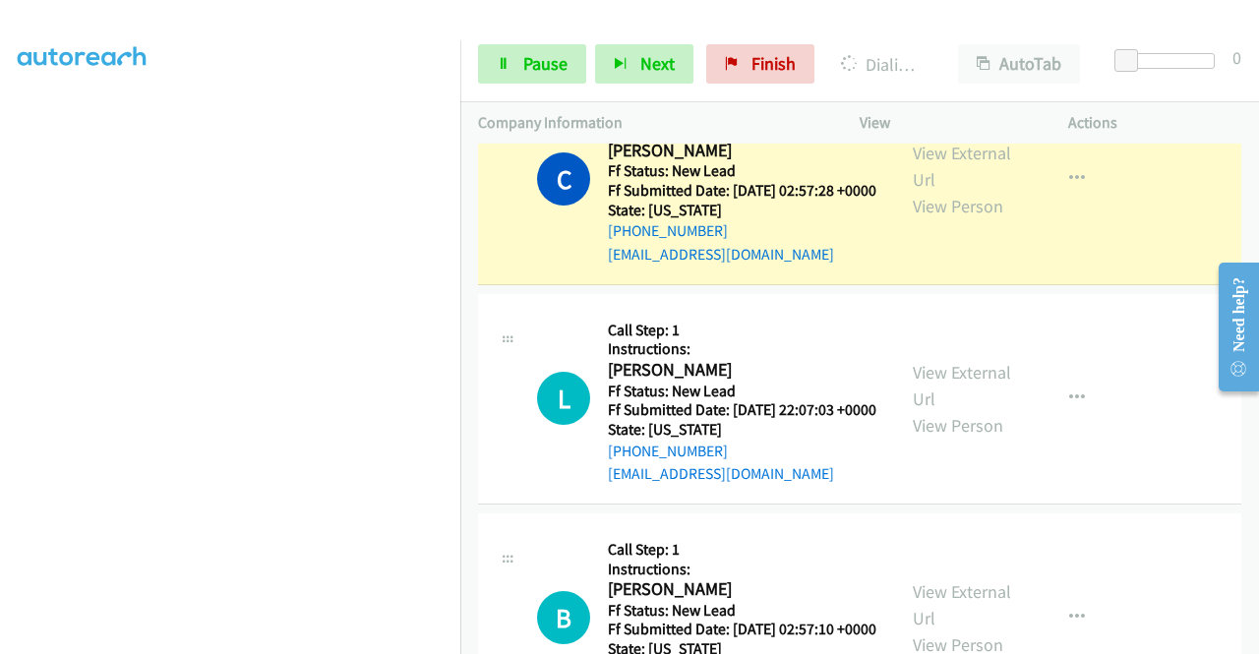
scroll to position [2059, 0]
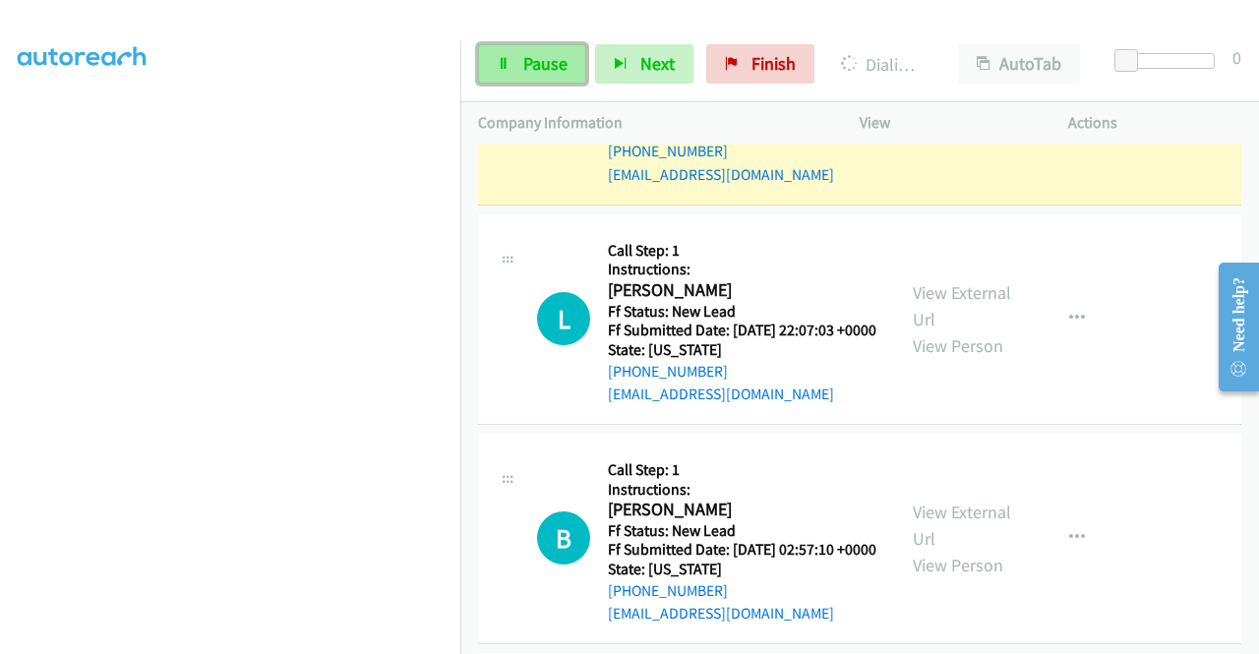
click at [553, 70] on span "Pause" at bounding box center [545, 63] width 44 height 23
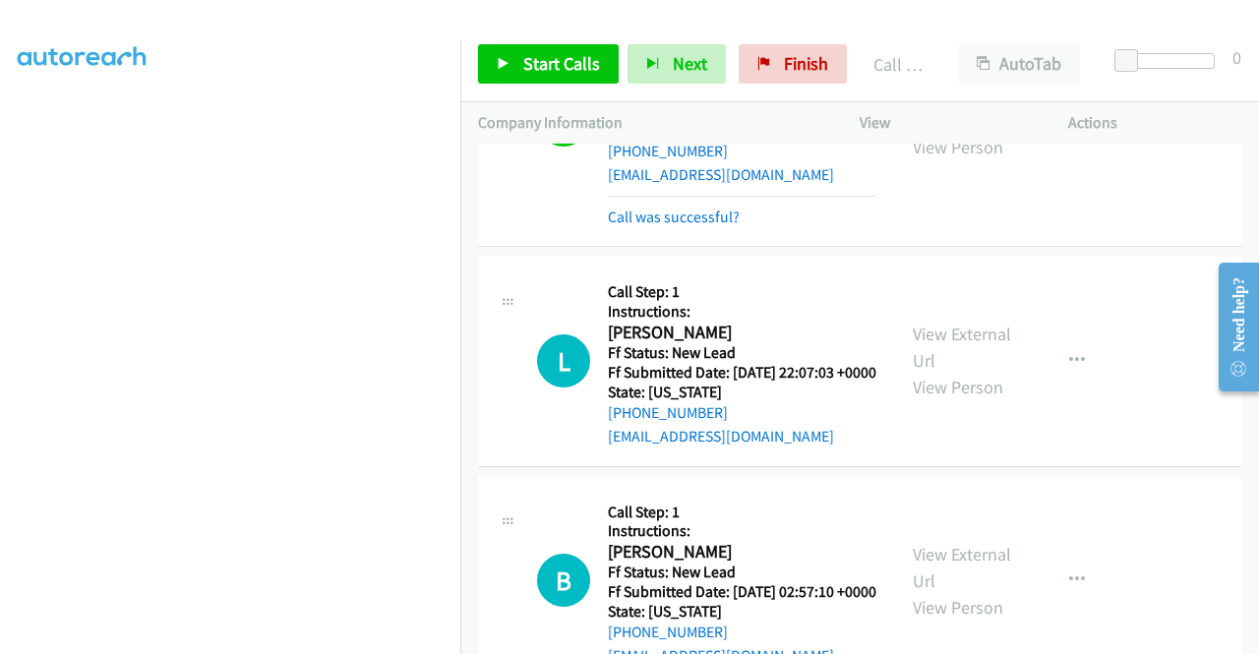
scroll to position [449, 0]
click at [520, 58] on link "Start Calls" at bounding box center [548, 63] width 141 height 39
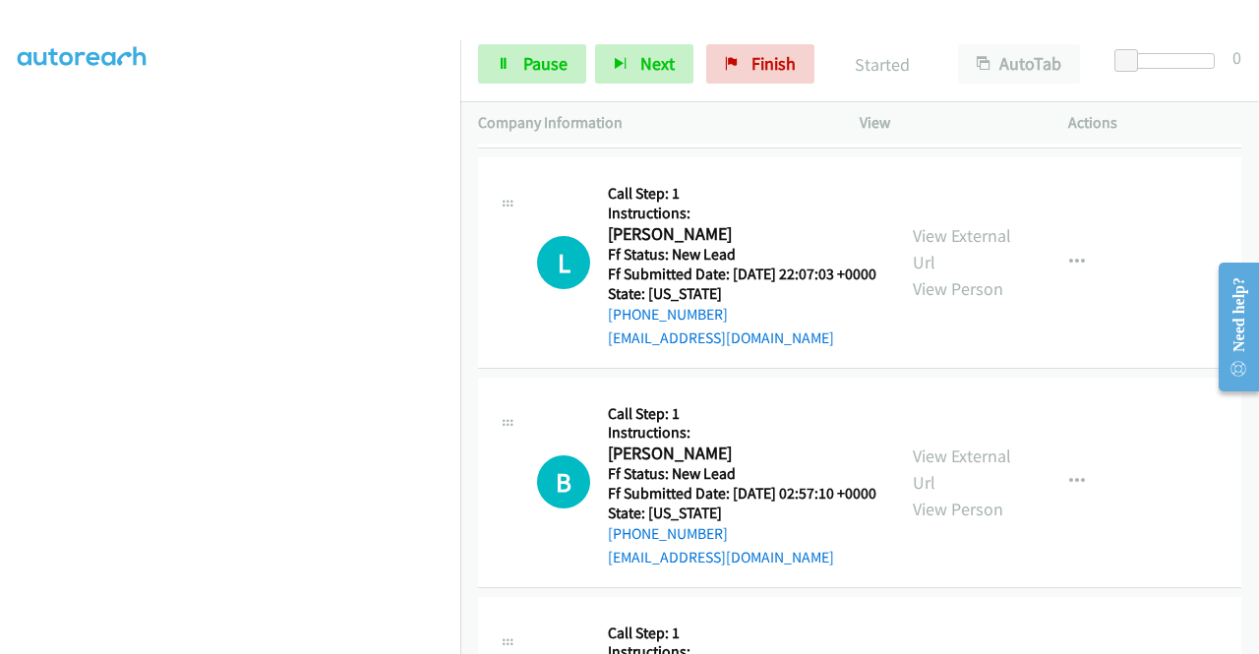
click at [714, 128] on link "Call was successful?" at bounding box center [674, 118] width 132 height 19
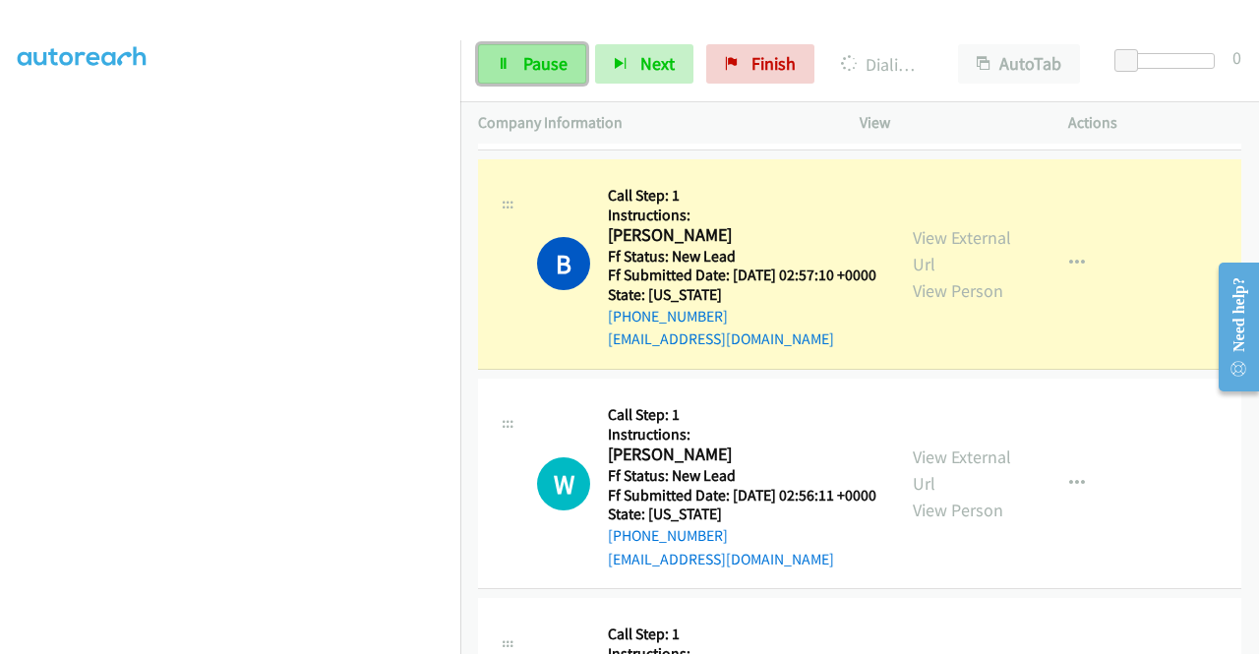
click at [560, 66] on span "Pause" at bounding box center [545, 63] width 44 height 23
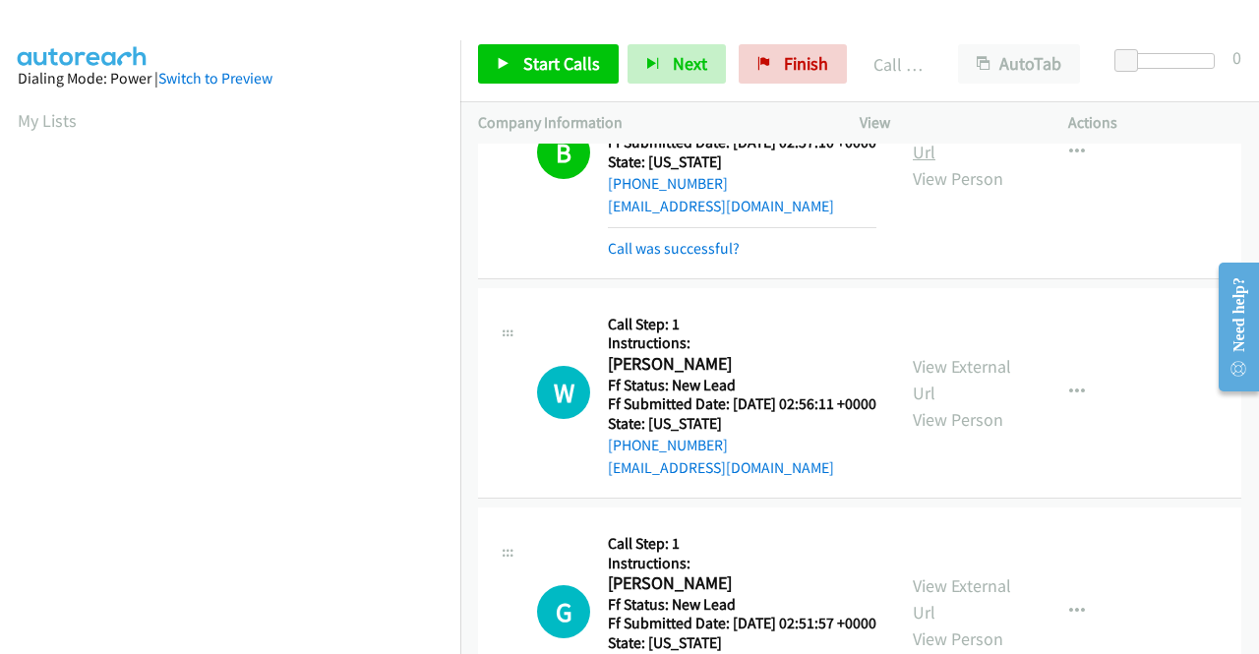
scroll to position [2531, 0]
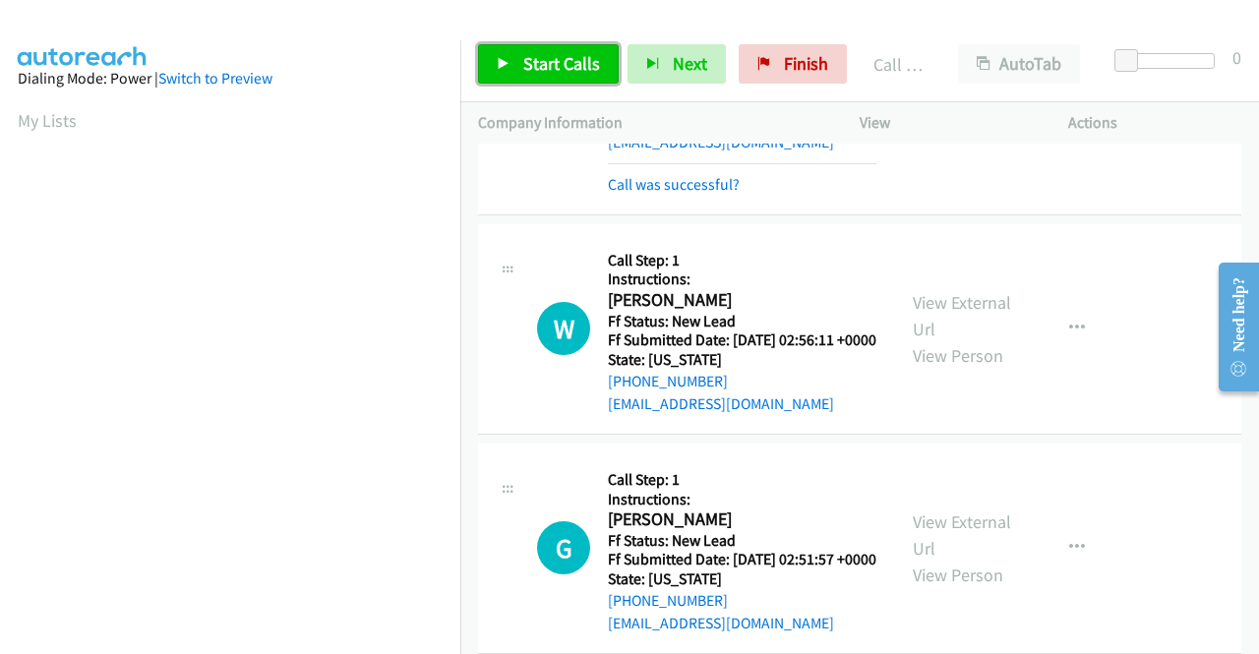
click at [564, 61] on span "Start Calls" at bounding box center [561, 63] width 77 height 23
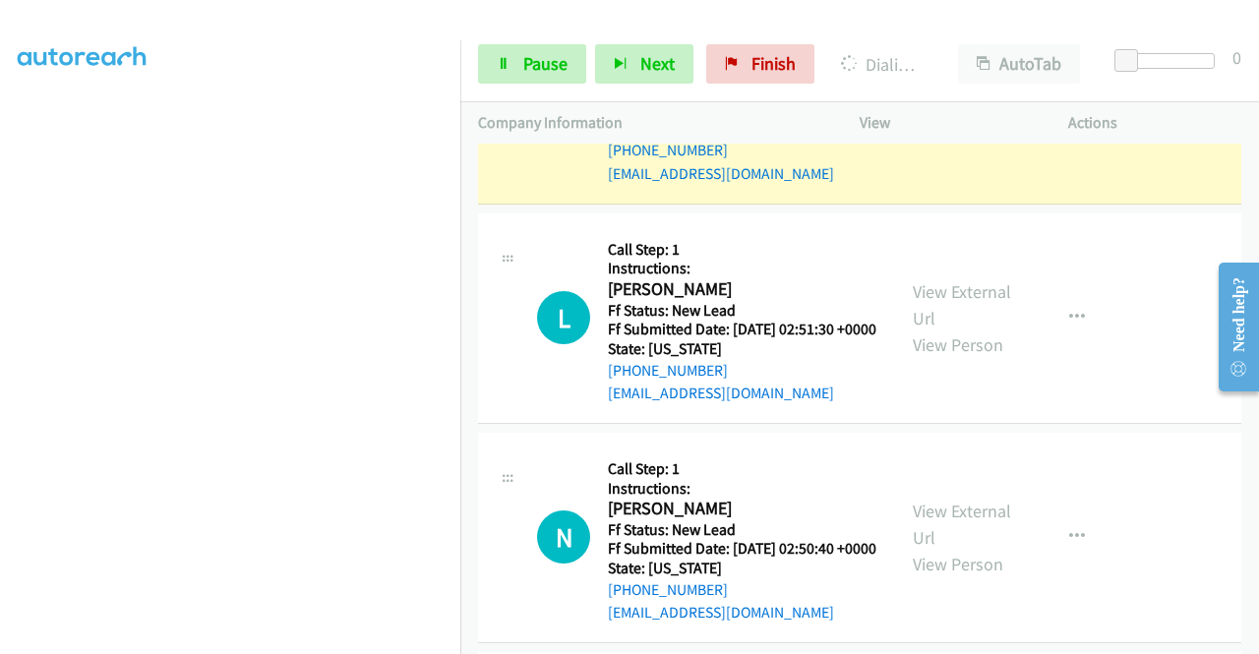
scroll to position [449, 0]
click at [528, 52] on span "Pause" at bounding box center [545, 63] width 44 height 23
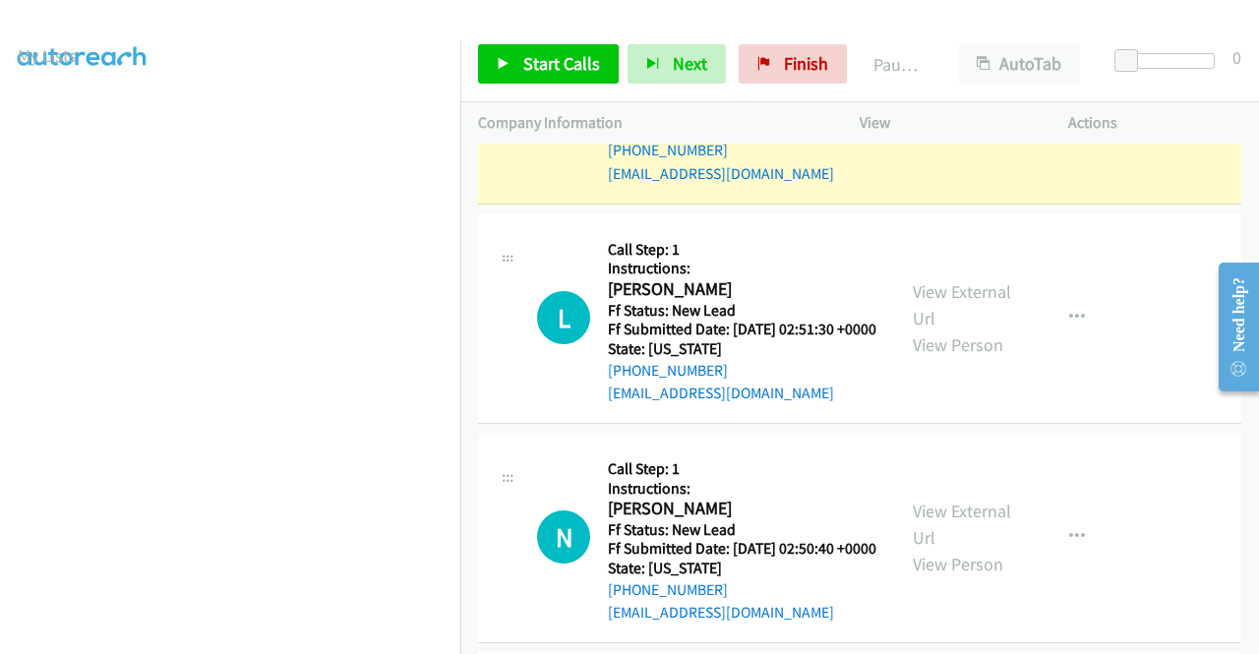
scroll to position [55, 0]
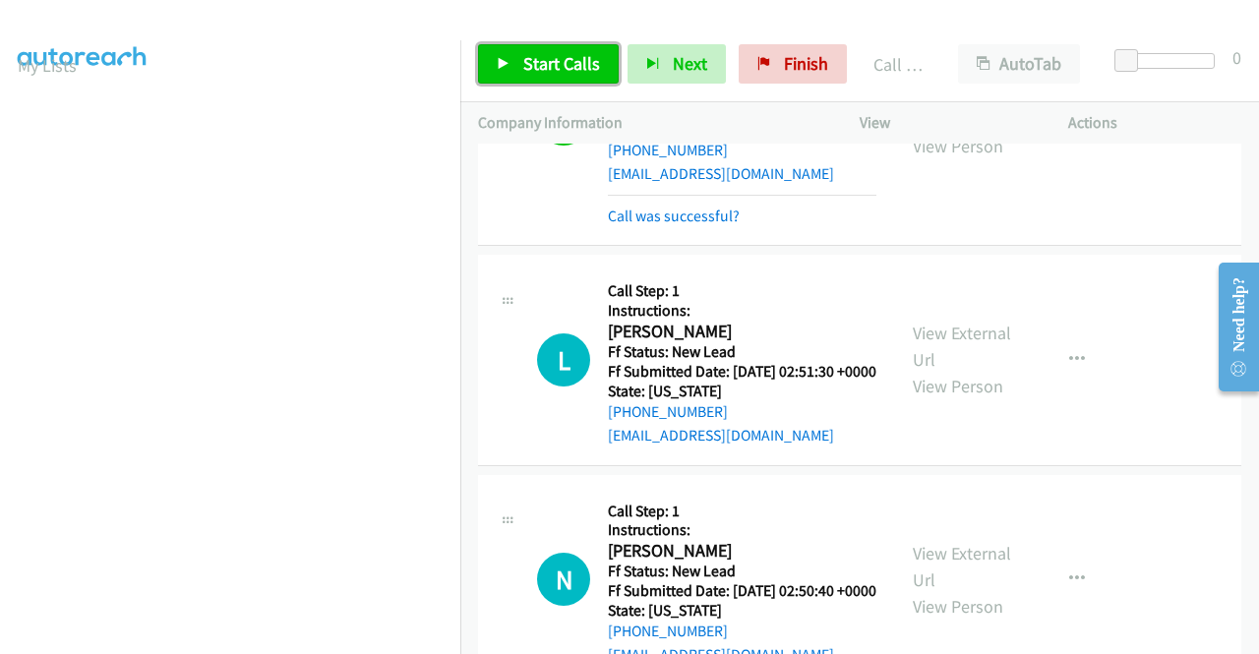
click at [580, 63] on span "Start Calls" at bounding box center [561, 63] width 77 height 23
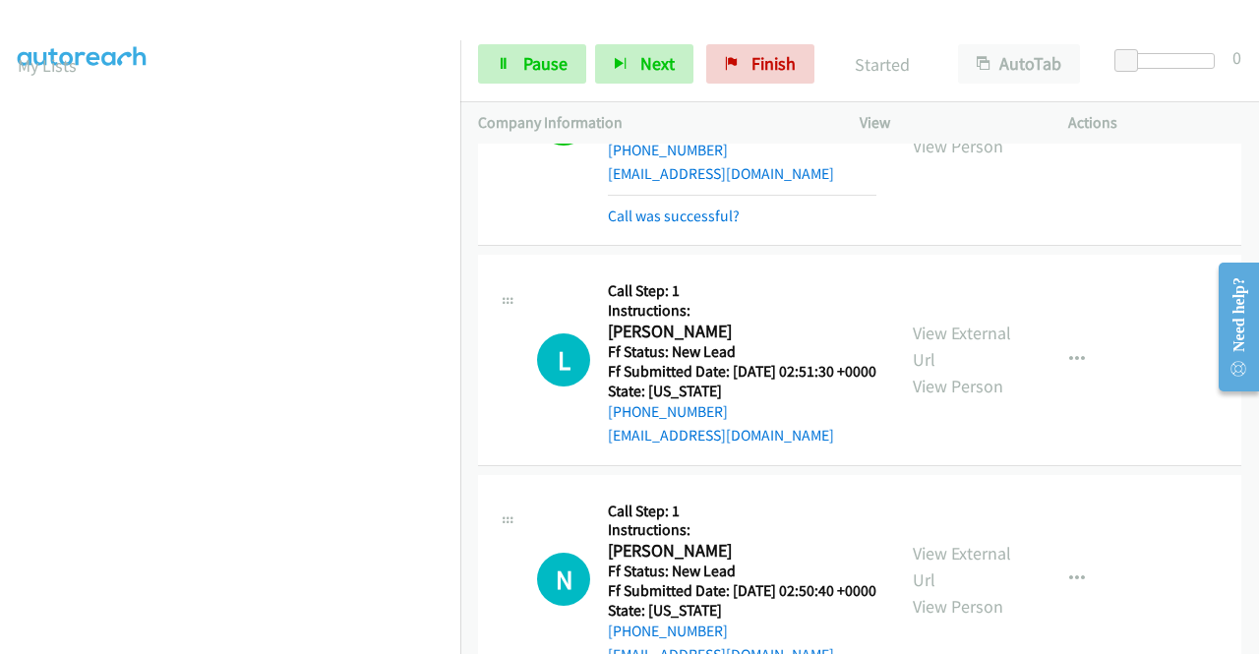
click at [740, 228] on div "Call was successful?" at bounding box center [742, 217] width 269 height 24
click at [724, 225] on link "Call was successful?" at bounding box center [674, 216] width 132 height 19
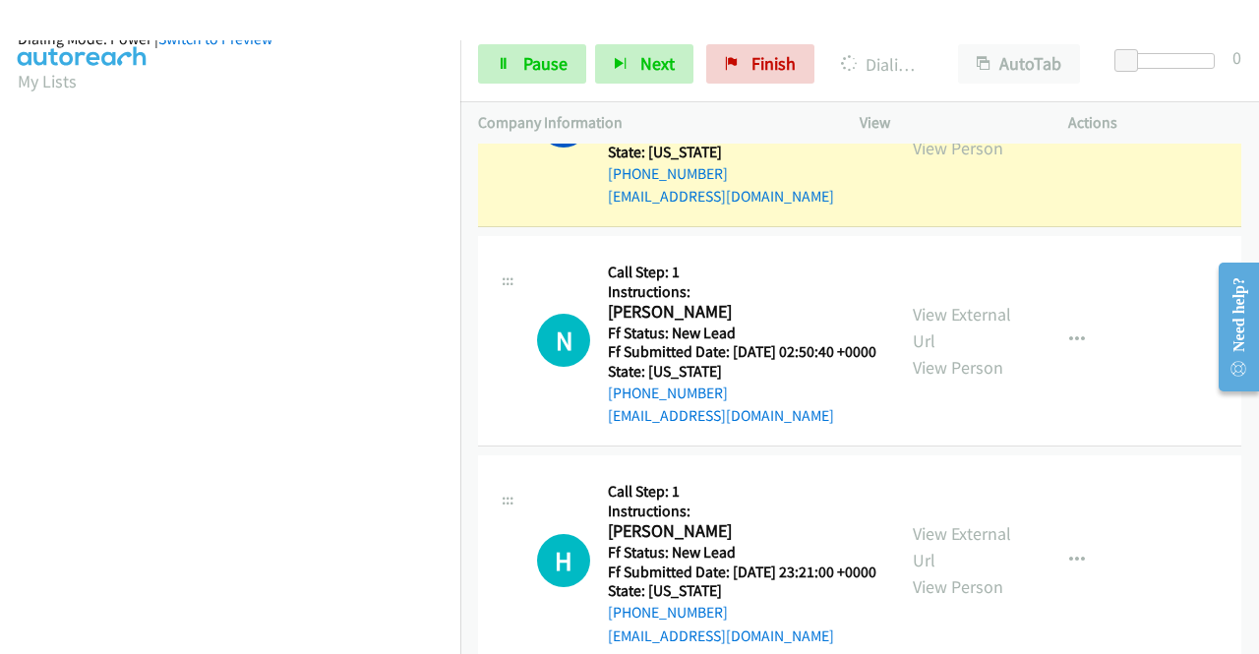
scroll to position [449, 0]
click at [573, 49] on link "Pause" at bounding box center [532, 63] width 108 height 39
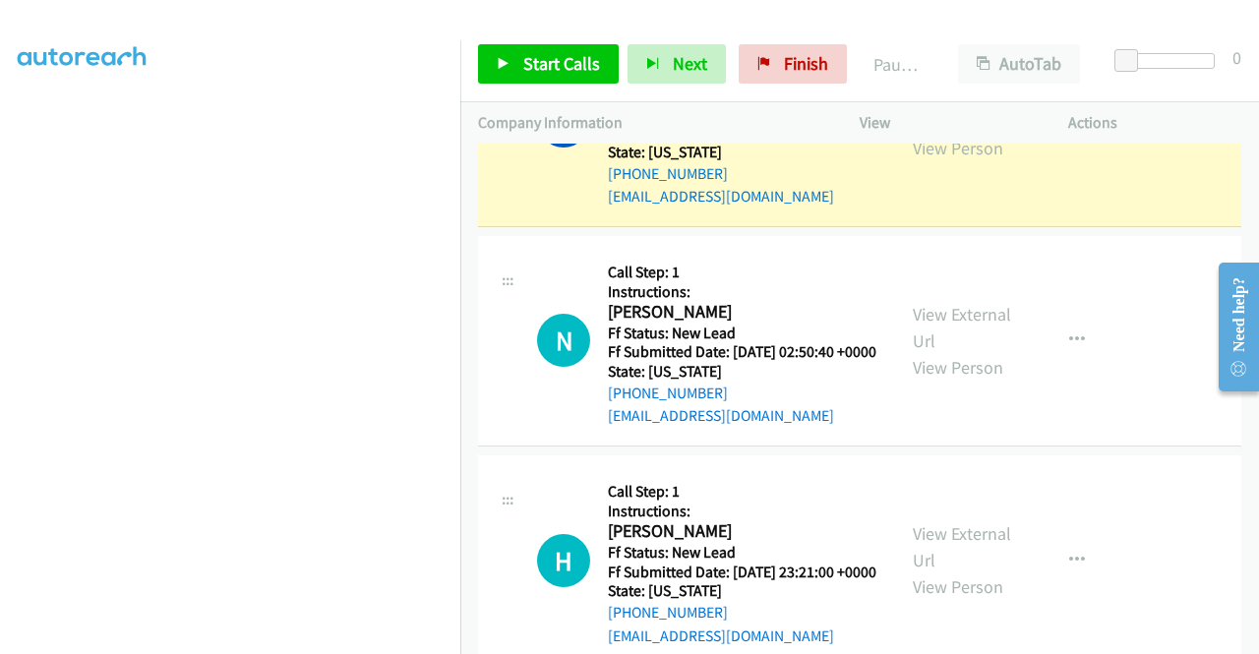
scroll to position [0, 0]
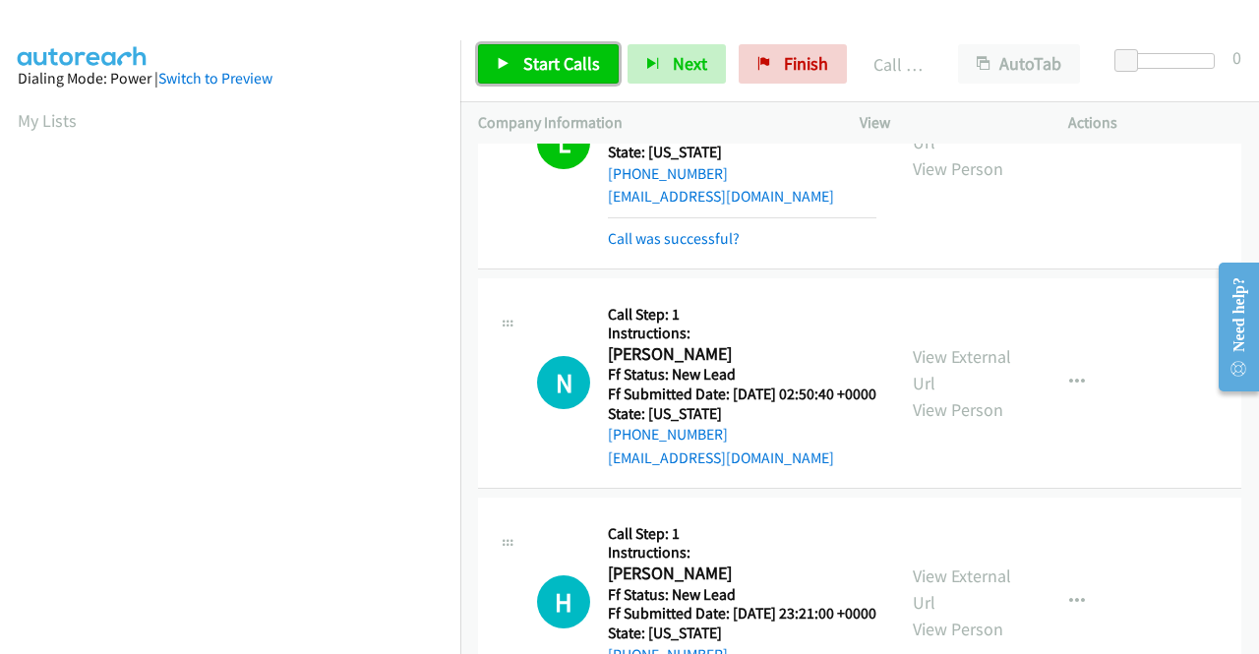
click at [575, 61] on span "Start Calls" at bounding box center [561, 63] width 77 height 23
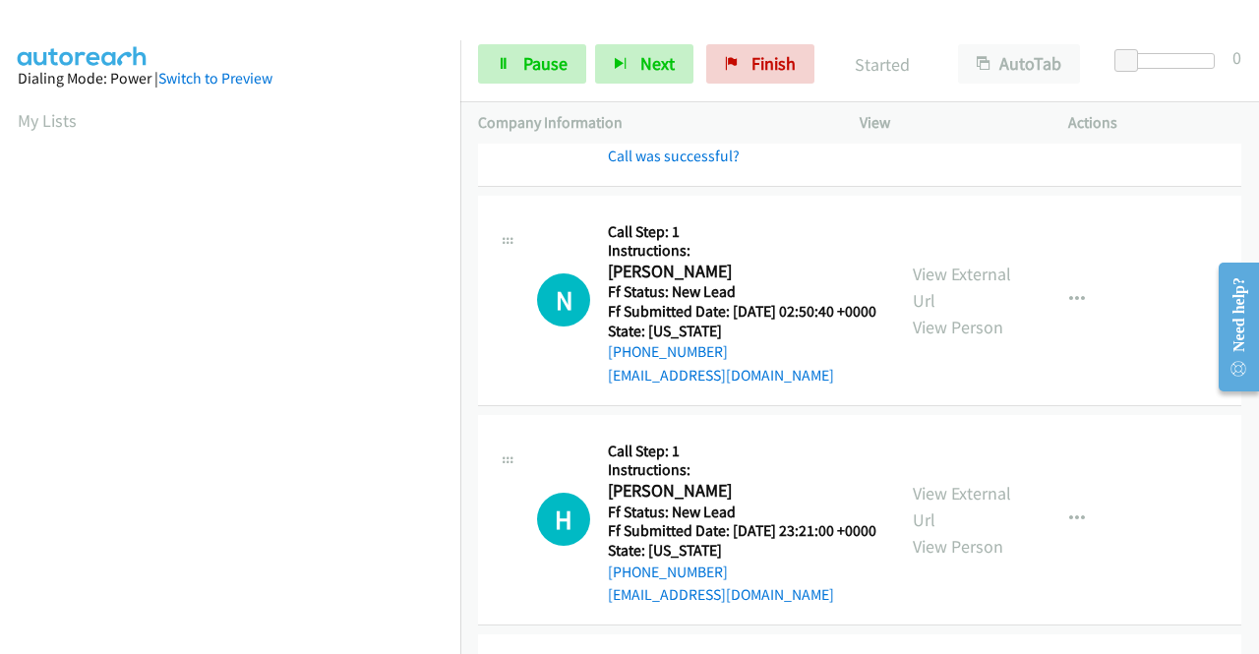
scroll to position [3416, 0]
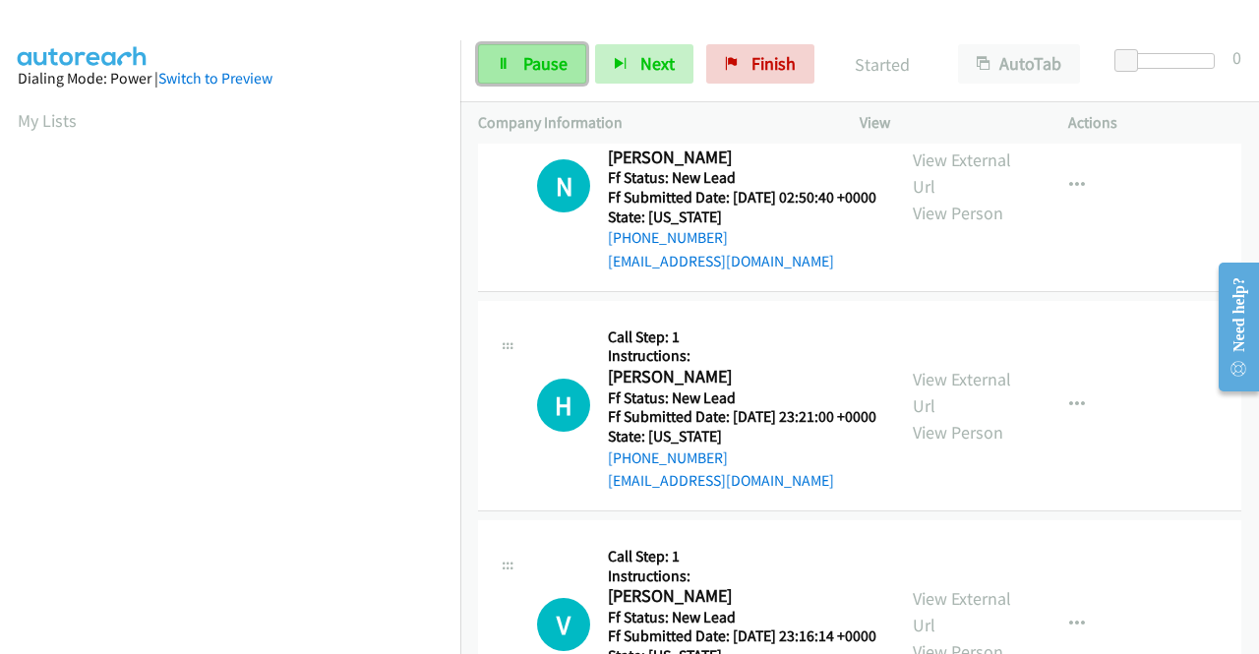
click at [519, 68] on link "Pause" at bounding box center [532, 63] width 108 height 39
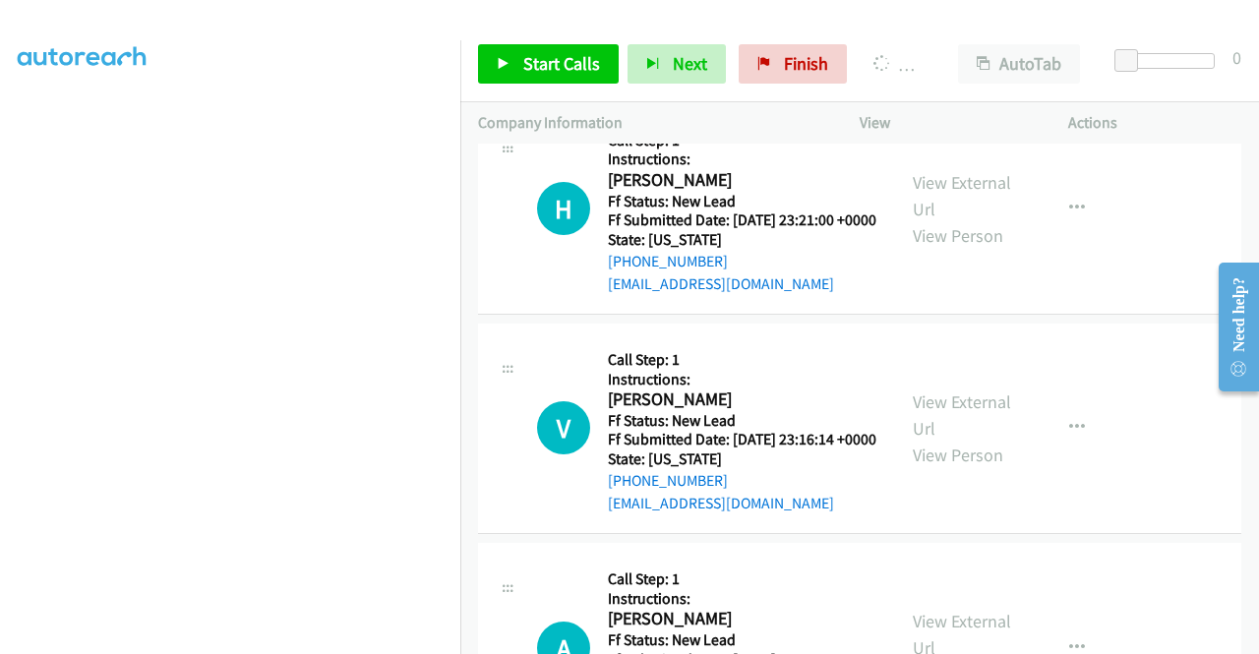
scroll to position [0, 0]
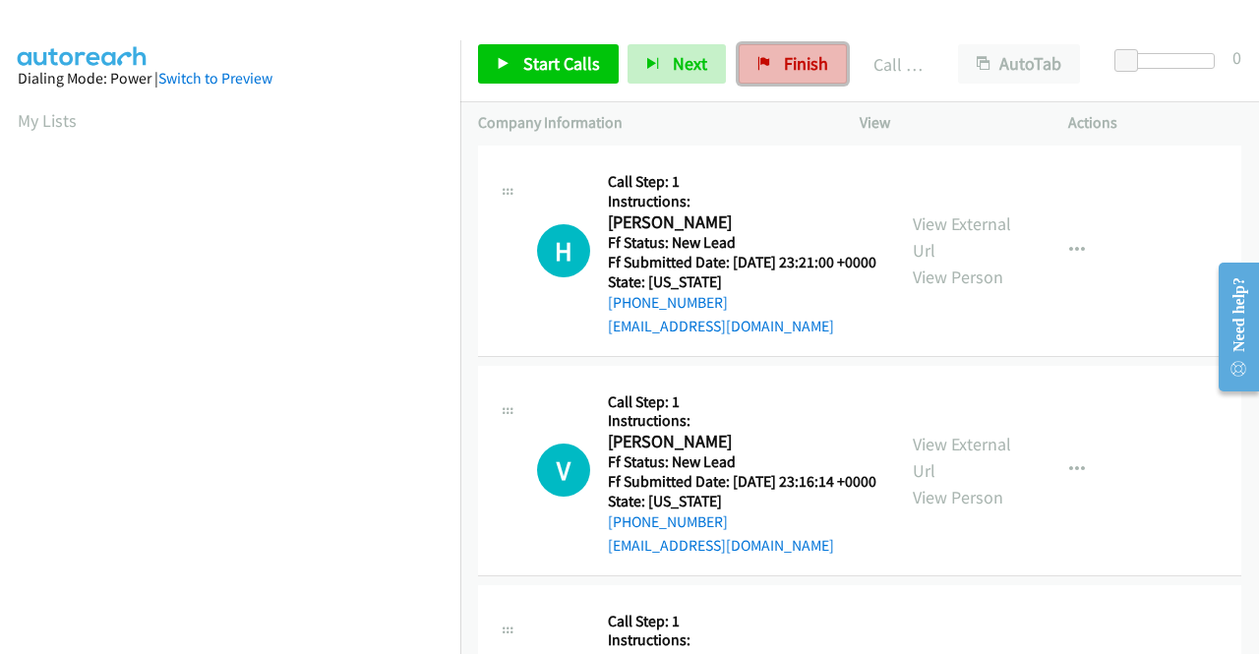
click at [764, 51] on link "Finish" at bounding box center [793, 63] width 108 height 39
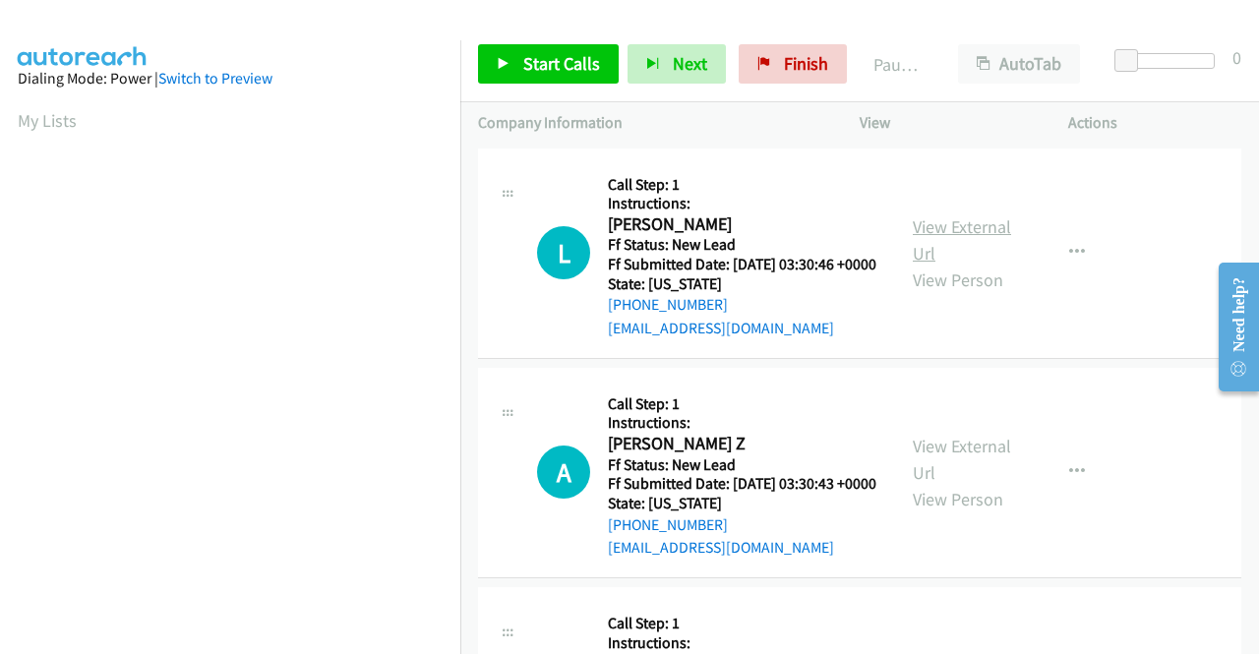
click at [923, 235] on link "View External Url" at bounding box center [962, 239] width 98 height 49
click at [958, 470] on link "View External Url" at bounding box center [962, 459] width 98 height 49
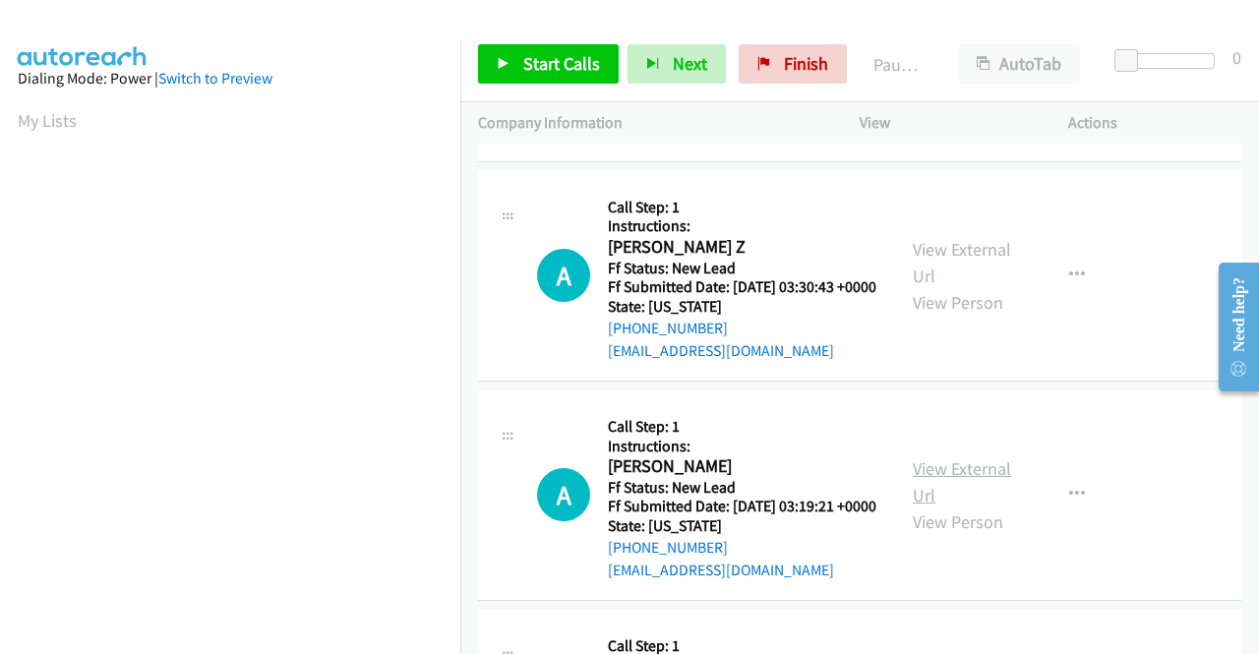
click at [933, 507] on link "View External Url" at bounding box center [962, 482] width 98 height 49
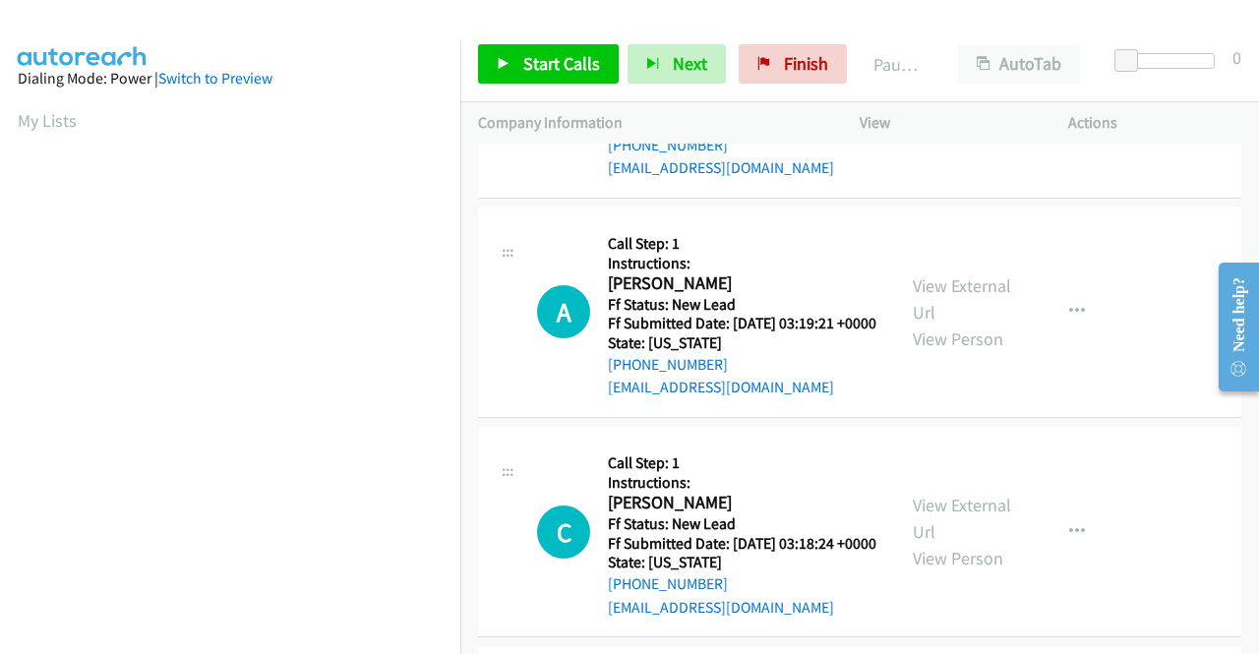
scroll to position [394, 0]
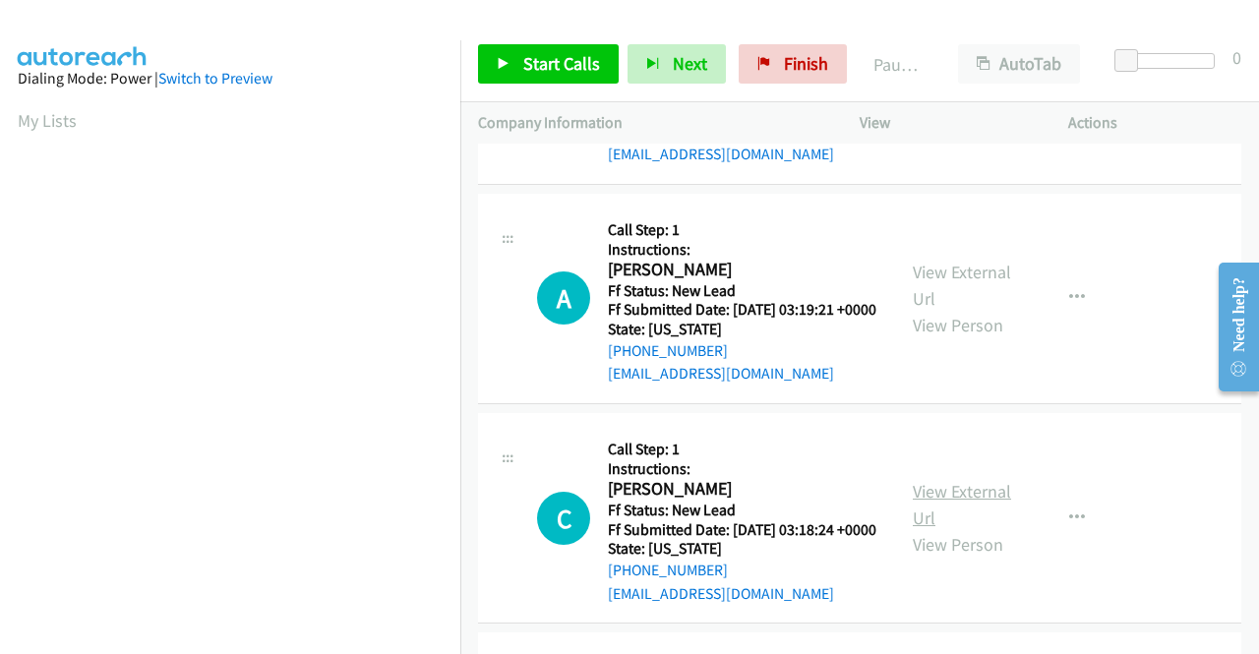
click at [996, 529] on link "View External Url" at bounding box center [962, 504] width 98 height 49
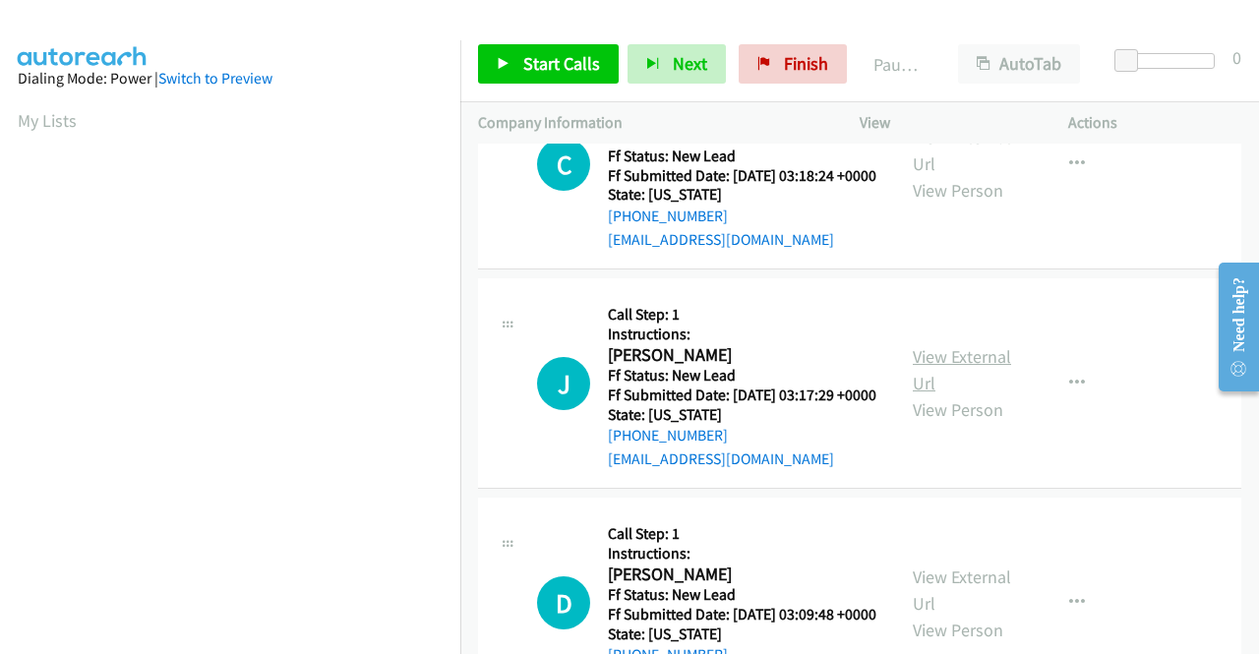
scroll to position [787, 0]
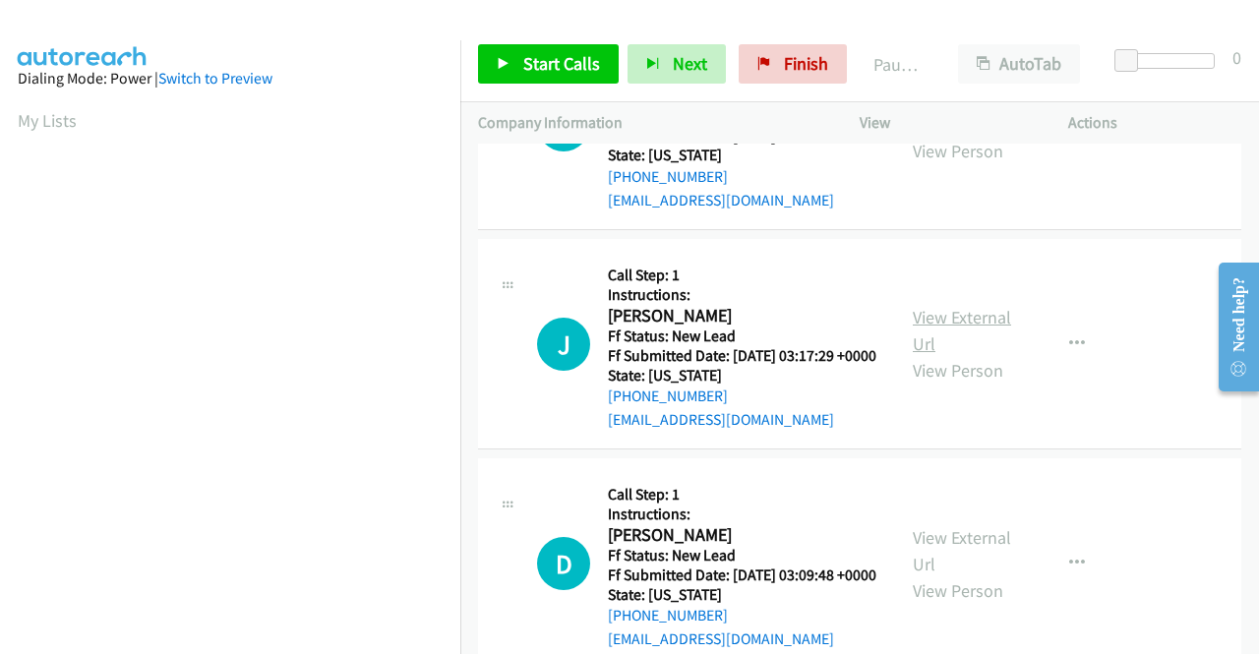
click at [932, 355] on link "View External Url" at bounding box center [962, 330] width 98 height 49
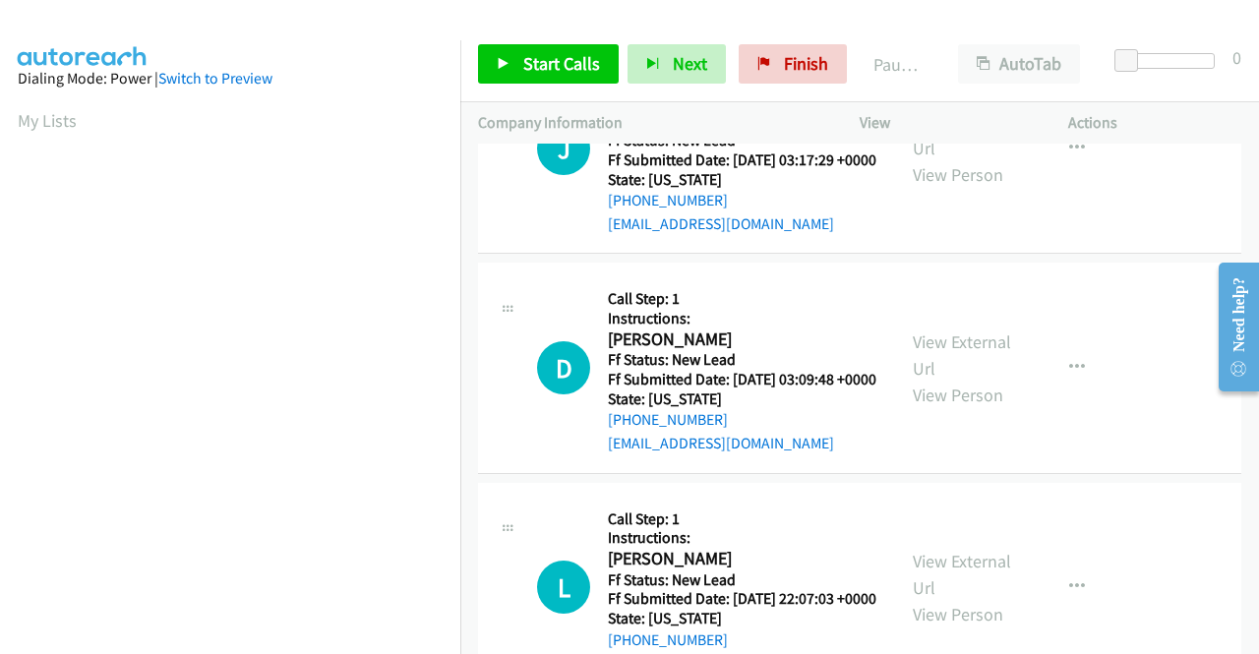
scroll to position [984, 0]
click at [946, 379] on link "View External Url" at bounding box center [962, 354] width 98 height 49
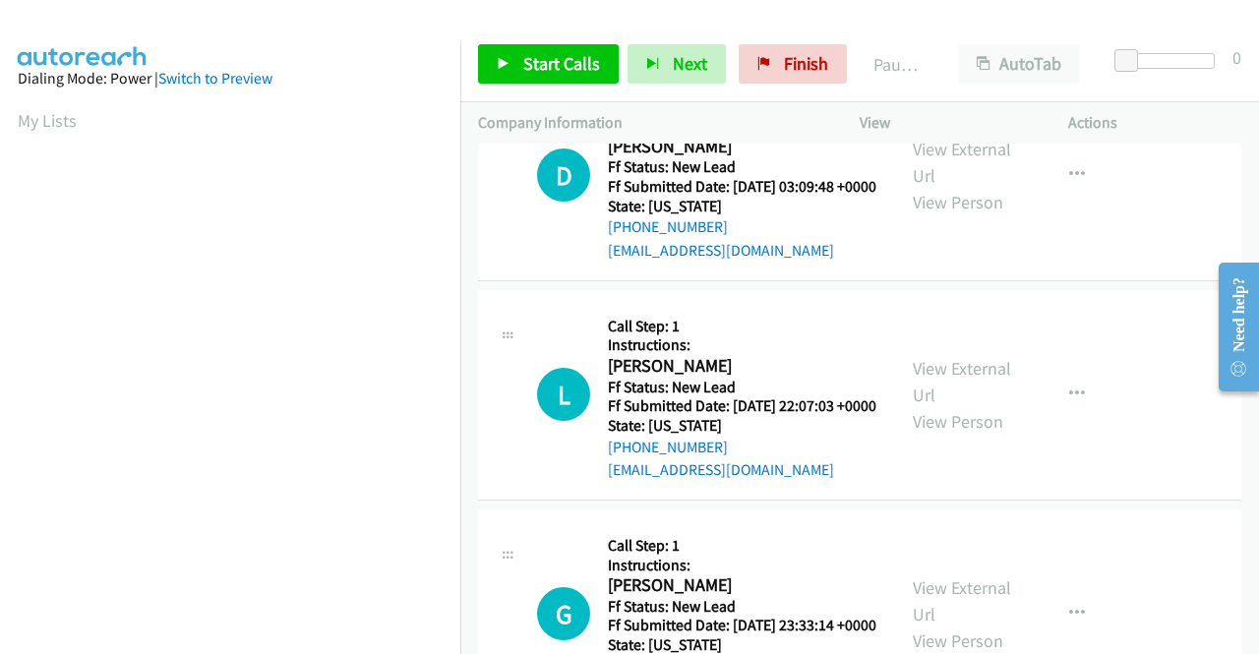
scroll to position [1181, 0]
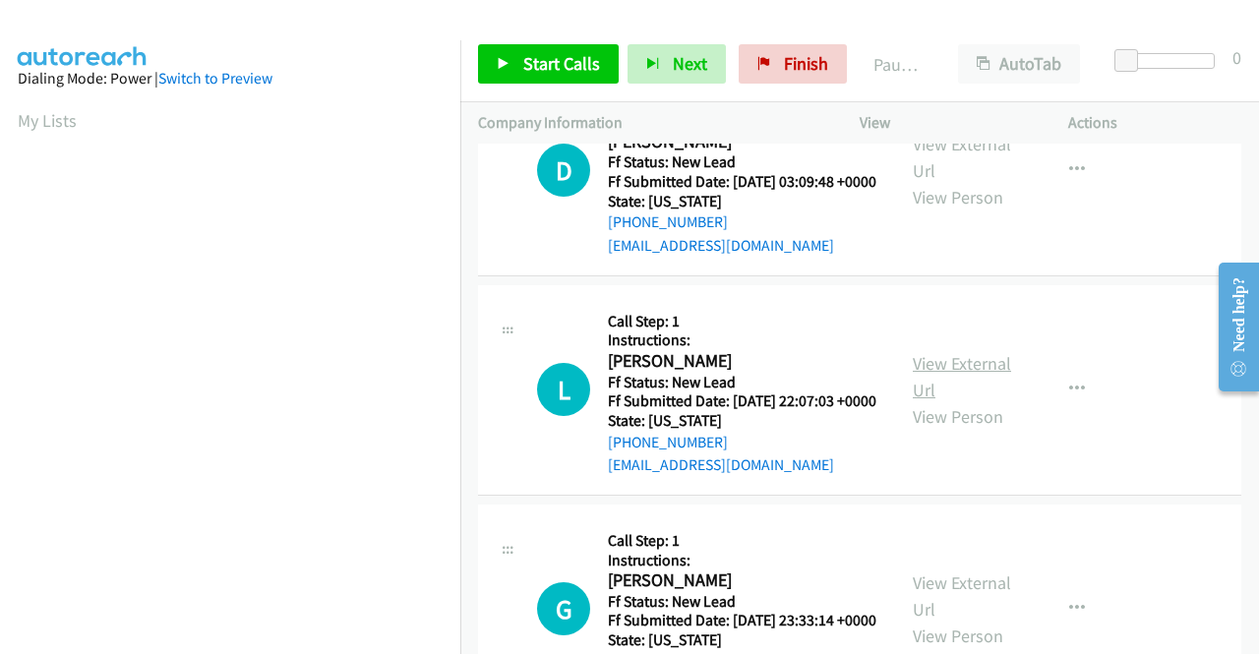
click at [968, 401] on link "View External Url" at bounding box center [962, 376] width 98 height 49
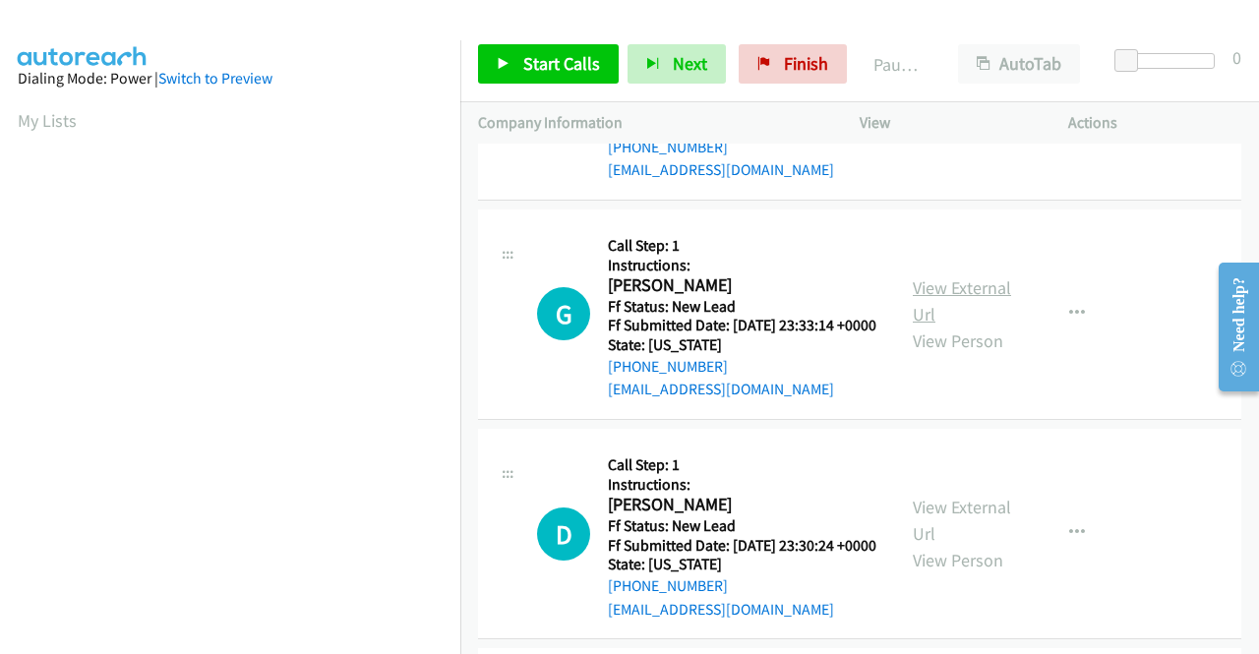
click at [939, 326] on link "View External Url" at bounding box center [962, 300] width 98 height 49
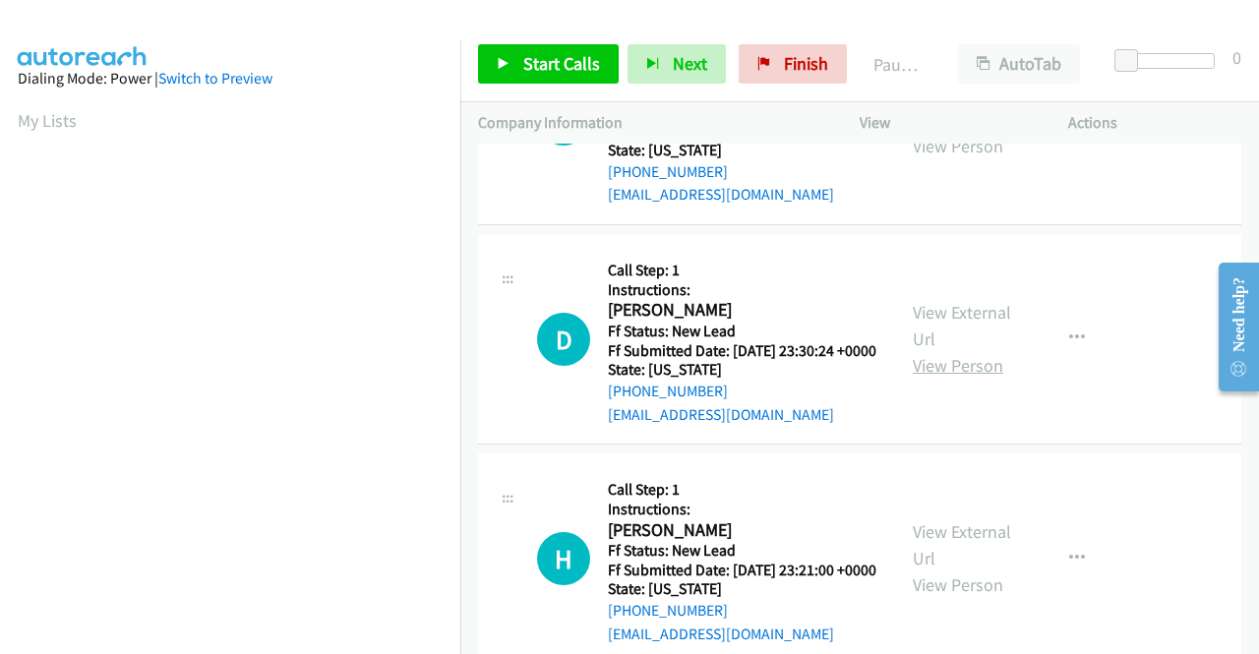
scroll to position [1673, 0]
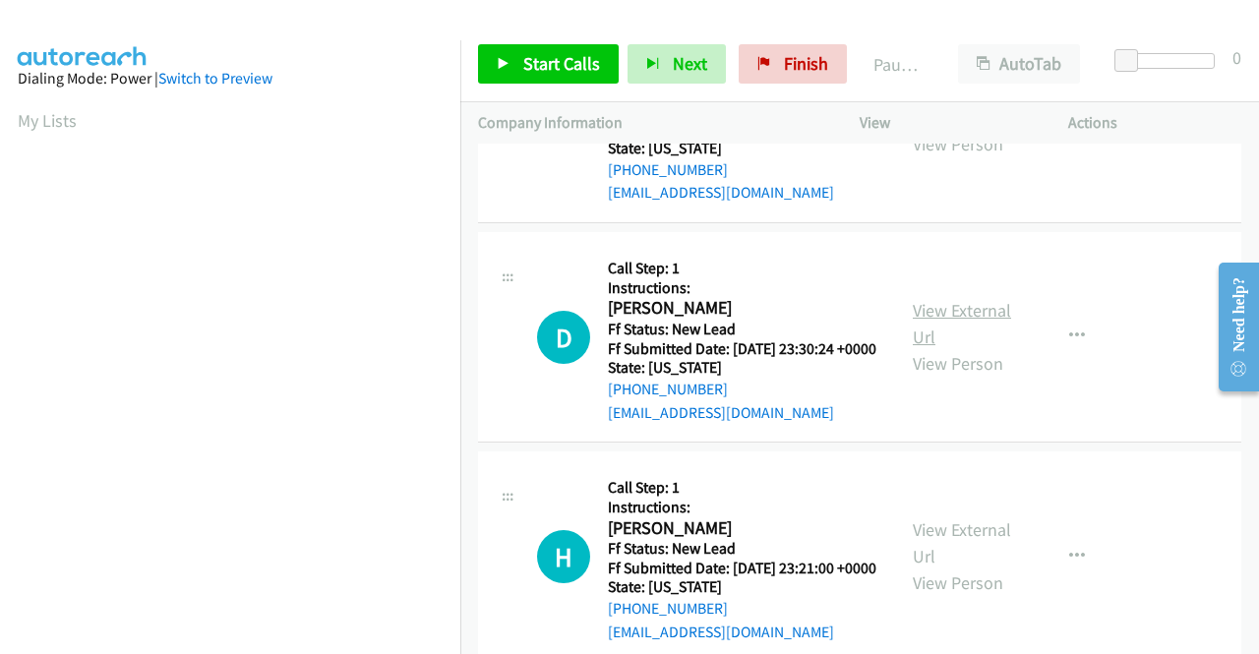
click at [980, 348] on link "View External Url" at bounding box center [962, 323] width 98 height 49
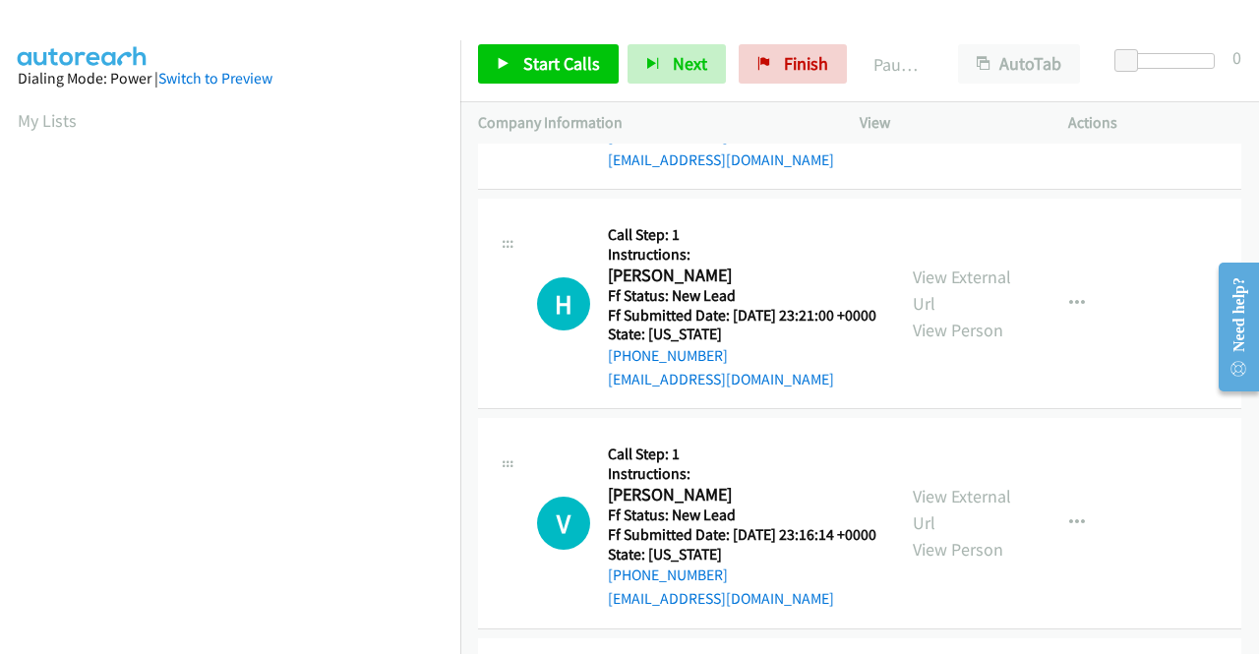
scroll to position [1968, 0]
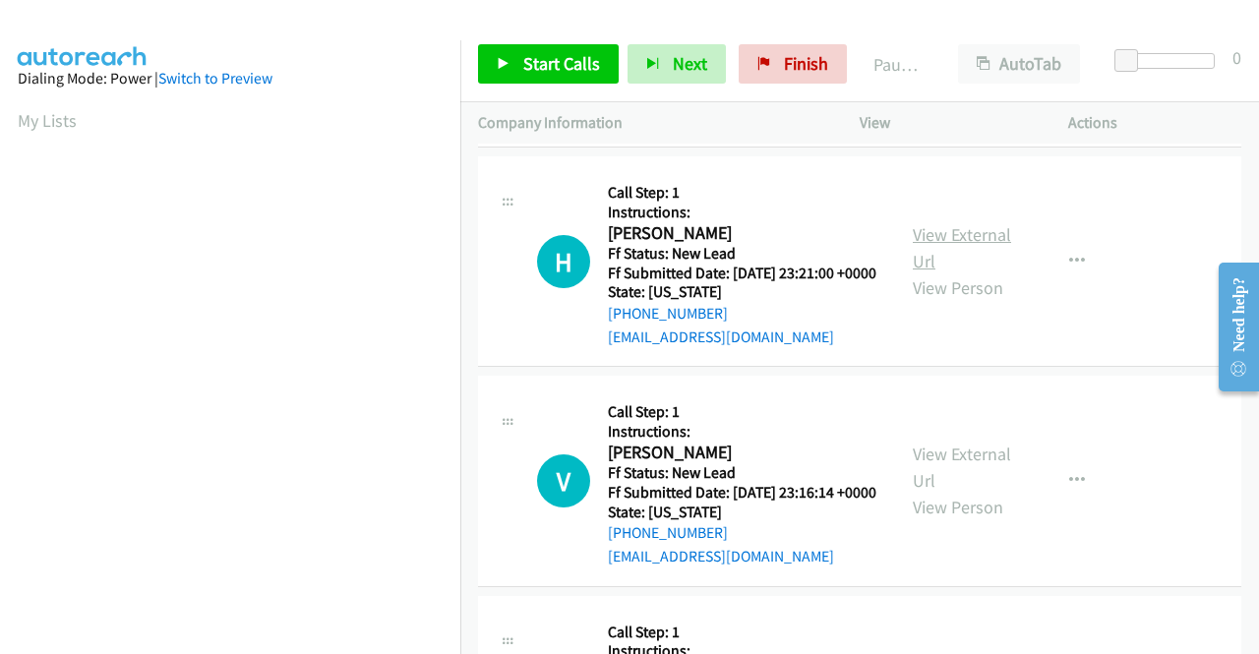
click at [962, 273] on link "View External Url" at bounding box center [962, 247] width 98 height 49
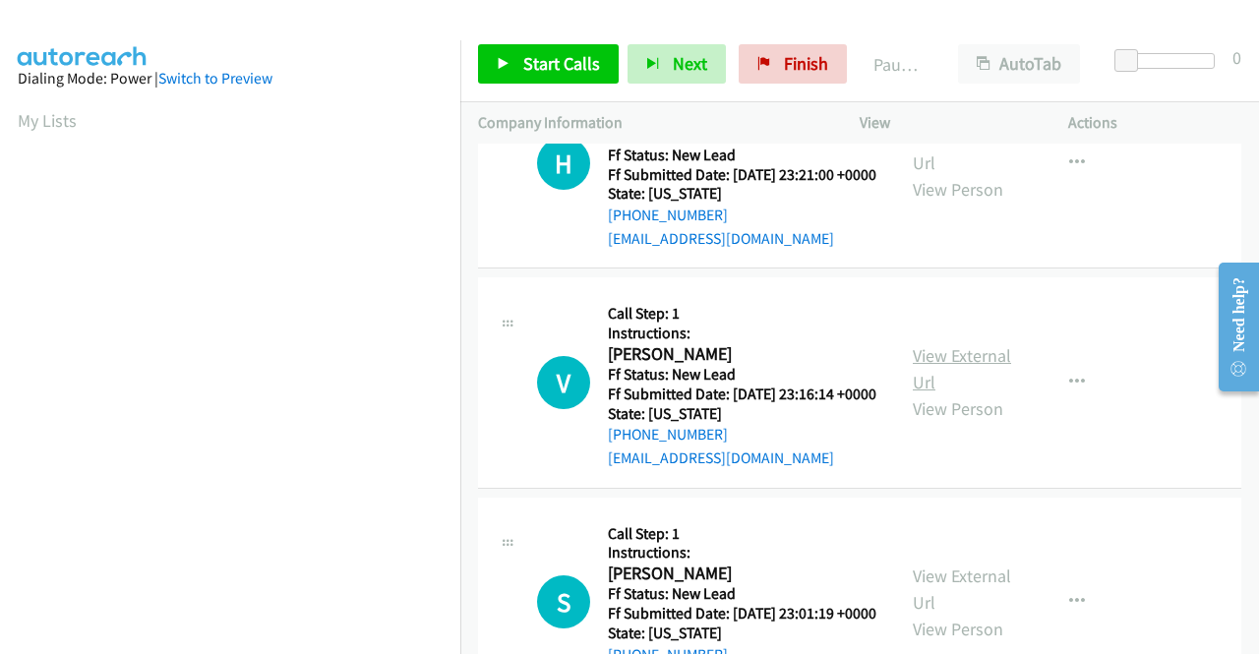
click at [940, 394] on link "View External Url" at bounding box center [962, 368] width 98 height 49
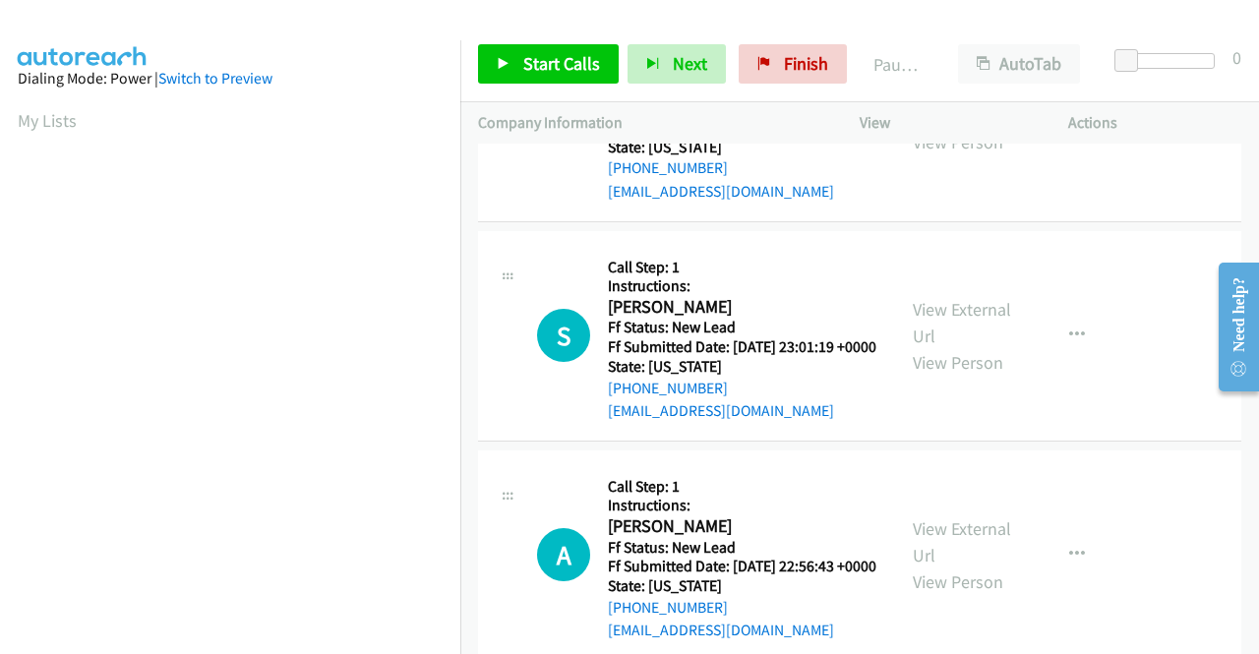
scroll to position [2361, 0]
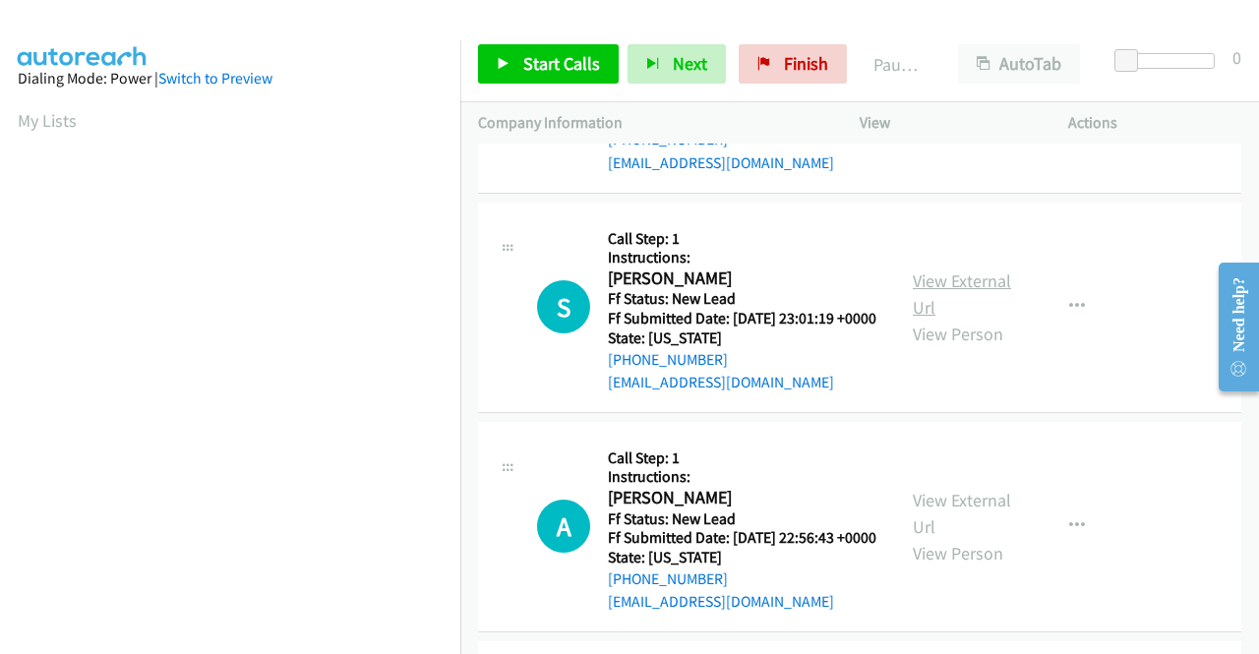
click at [943, 319] on link "View External Url" at bounding box center [962, 294] width 98 height 49
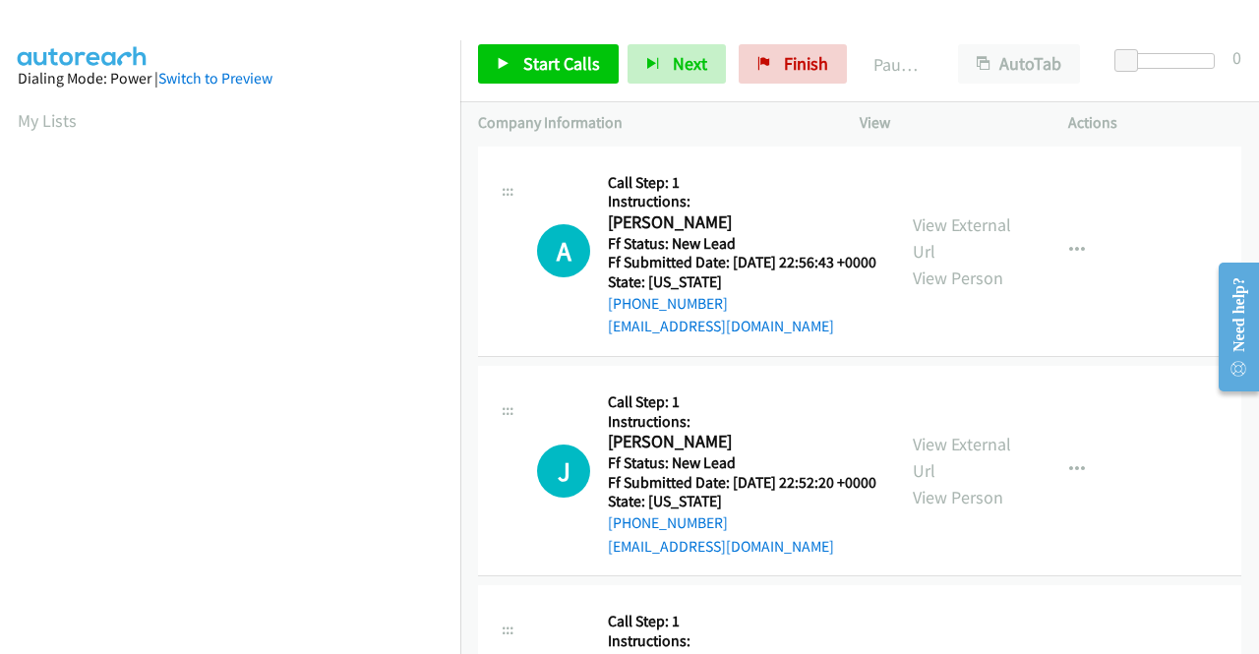
scroll to position [2656, 0]
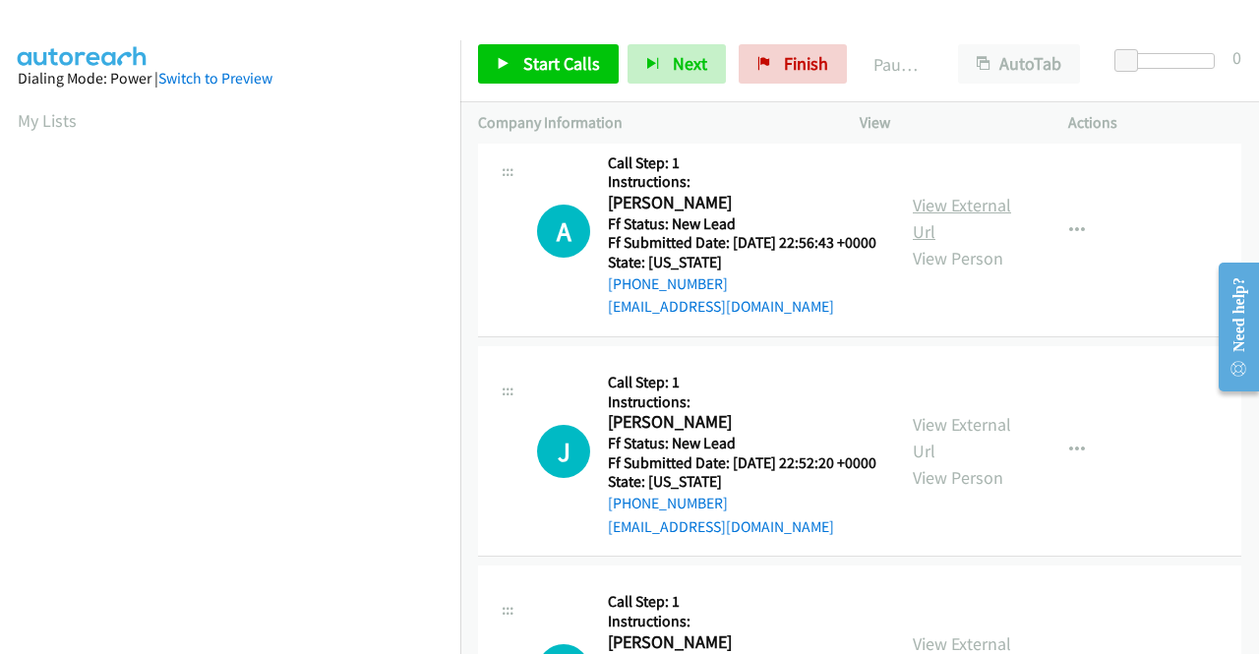
click at [984, 243] on link "View External Url" at bounding box center [962, 218] width 98 height 49
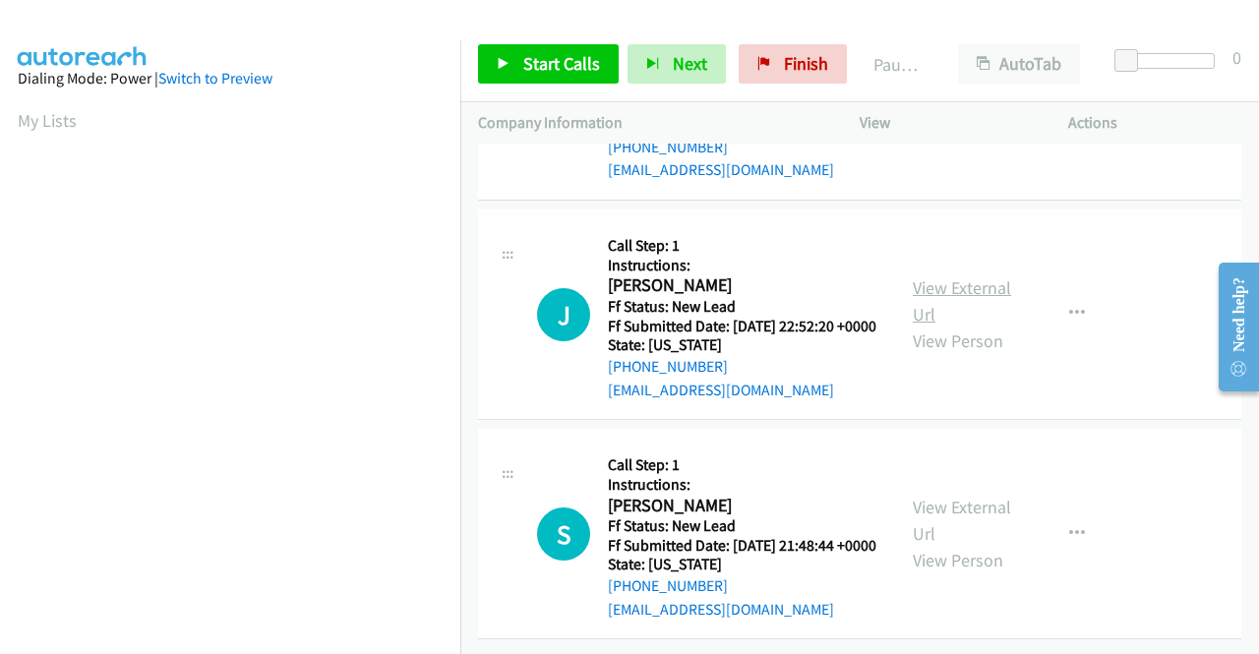
scroll to position [2952, 0]
click at [924, 326] on link "View External Url" at bounding box center [962, 300] width 98 height 49
click at [997, 496] on link "View External Url" at bounding box center [962, 520] width 98 height 49
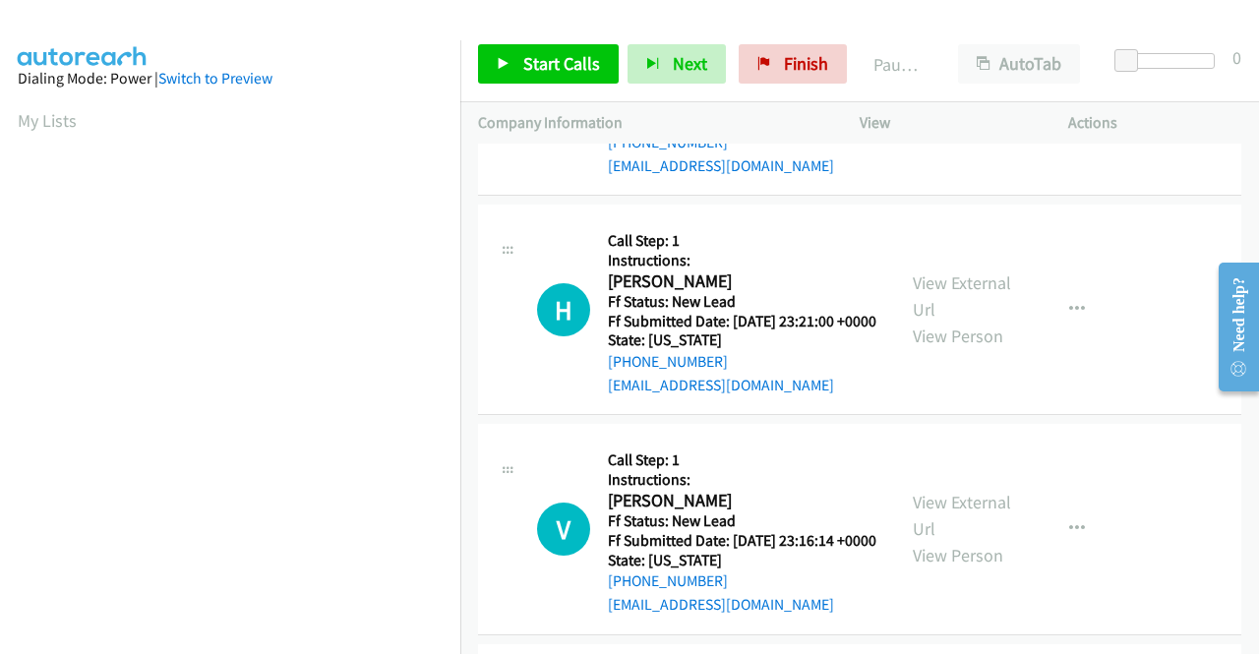
scroll to position [0, 0]
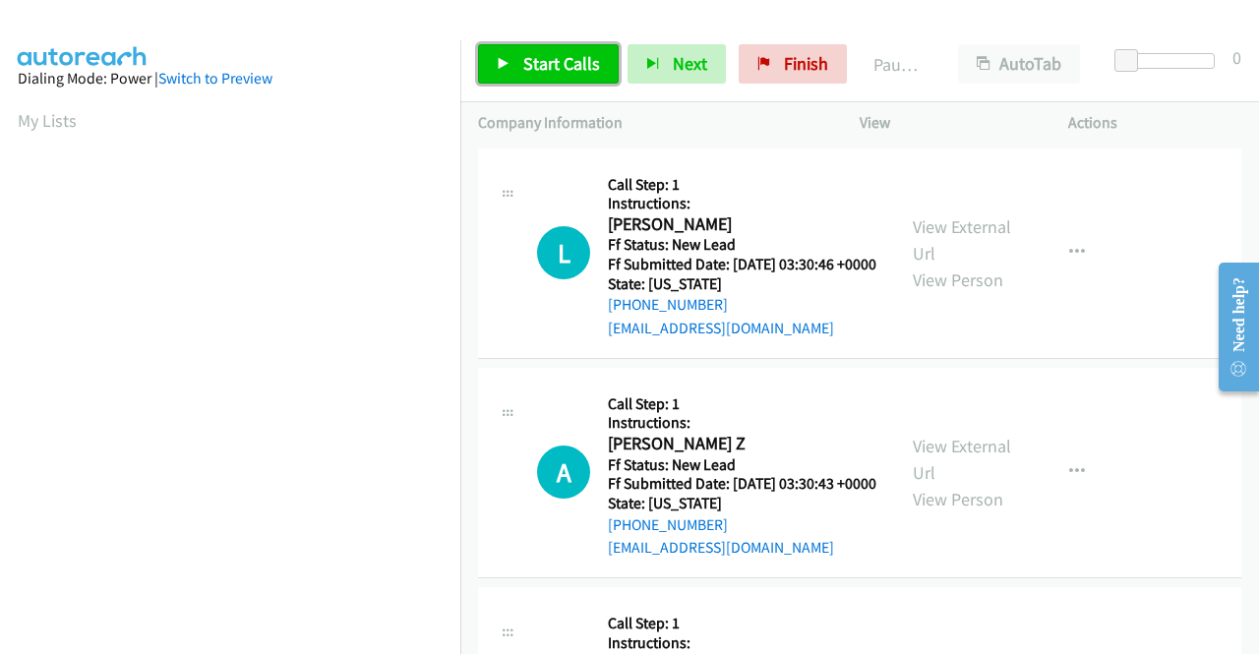
click at [524, 60] on span "Start Calls" at bounding box center [561, 63] width 77 height 23
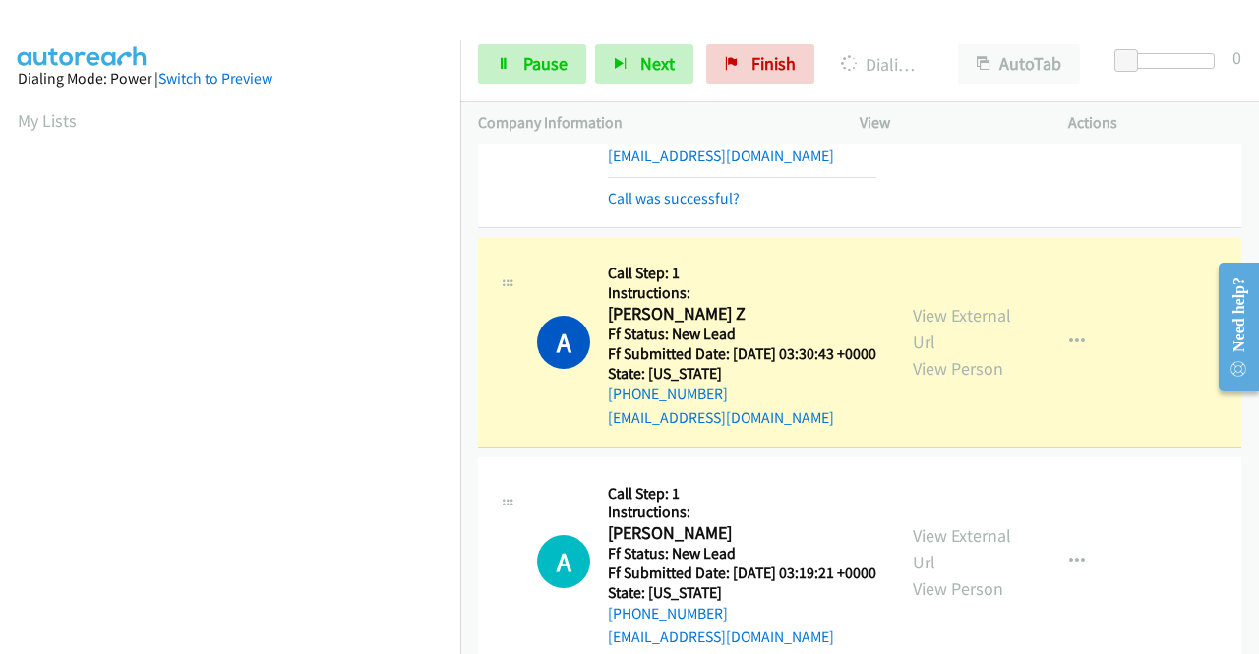
scroll to position [217, 0]
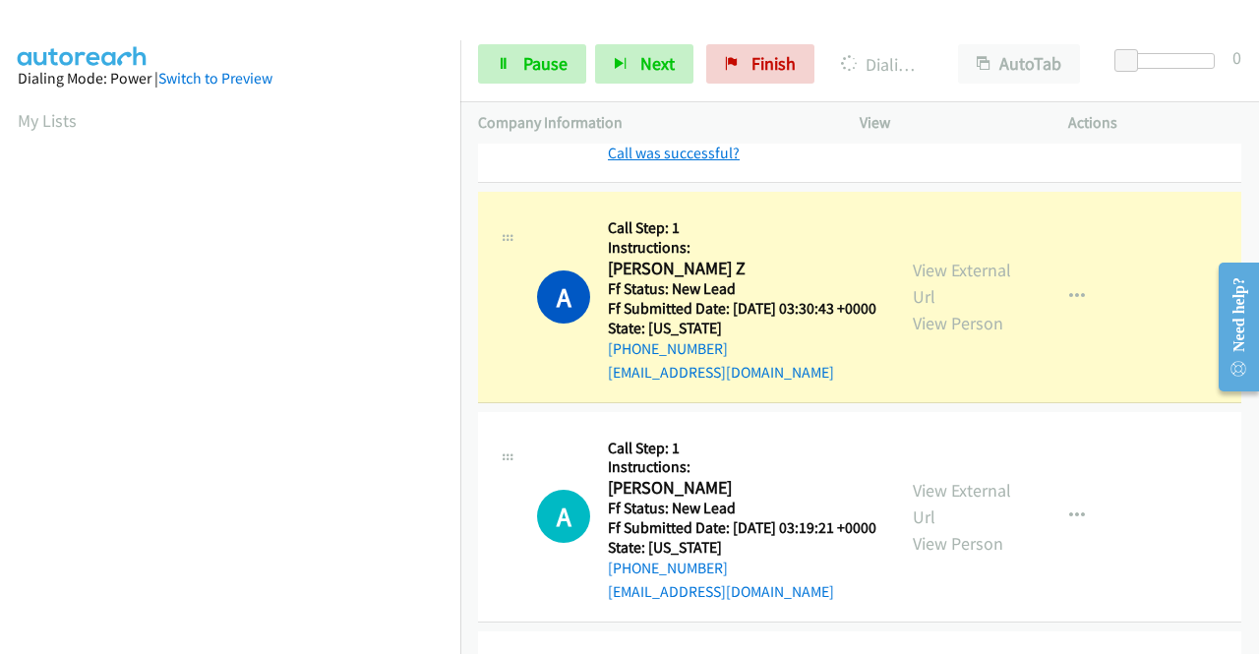
click at [713, 162] on link "Call was successful?" at bounding box center [674, 153] width 132 height 19
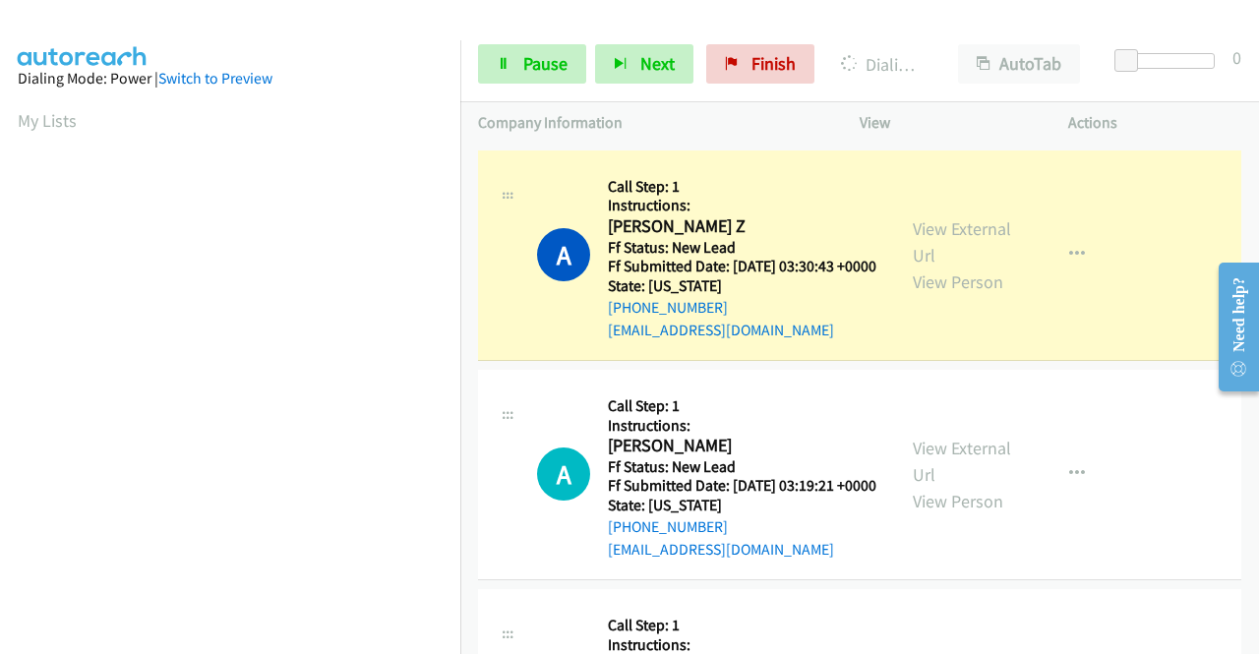
scroll to position [449, 0]
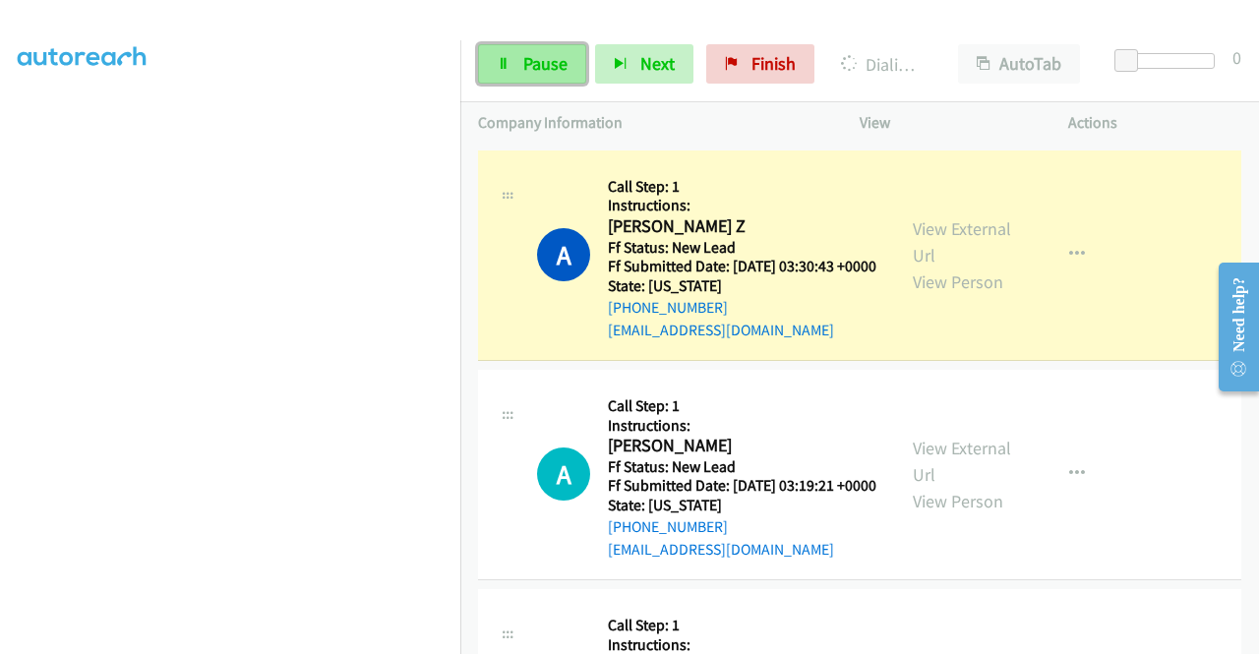
click at [540, 60] on span "Pause" at bounding box center [545, 63] width 44 height 23
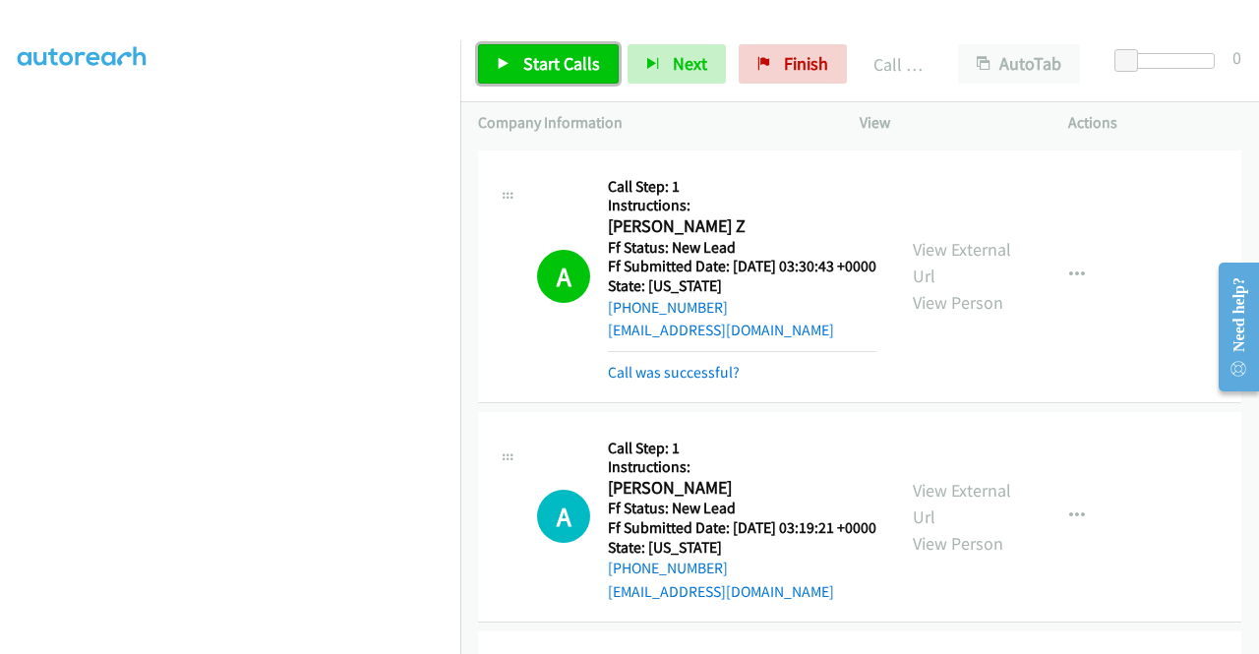
click at [526, 67] on span "Start Calls" at bounding box center [561, 63] width 77 height 23
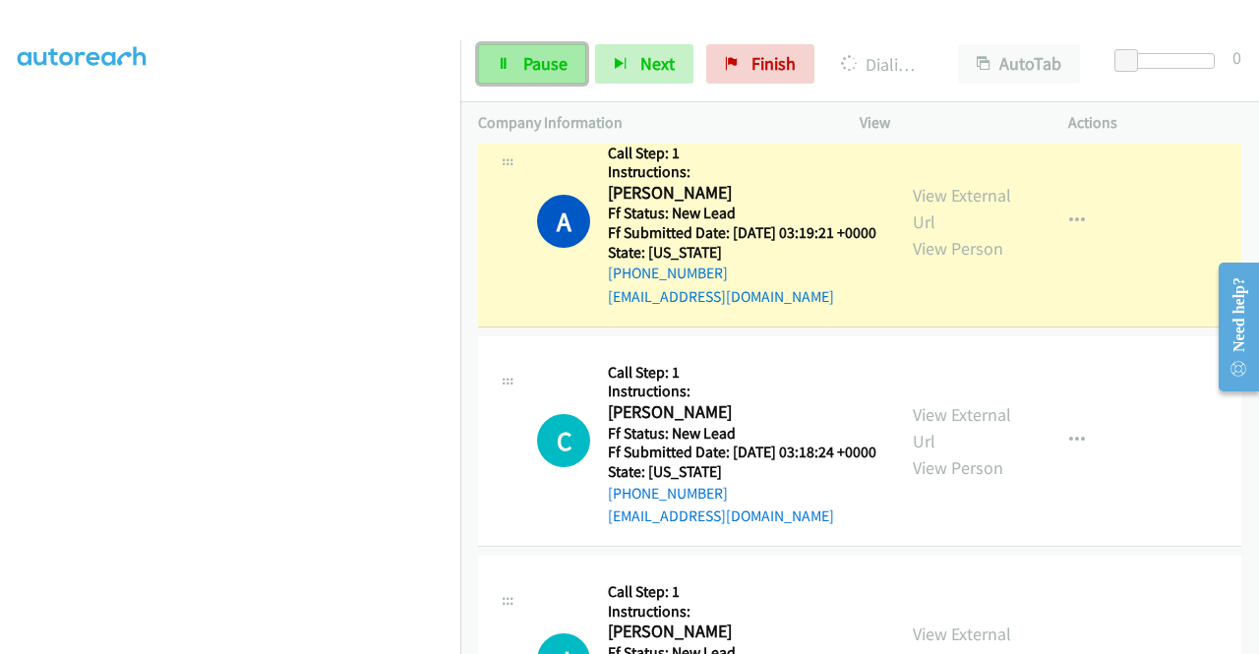
click at [529, 61] on span "Pause" at bounding box center [545, 63] width 44 height 23
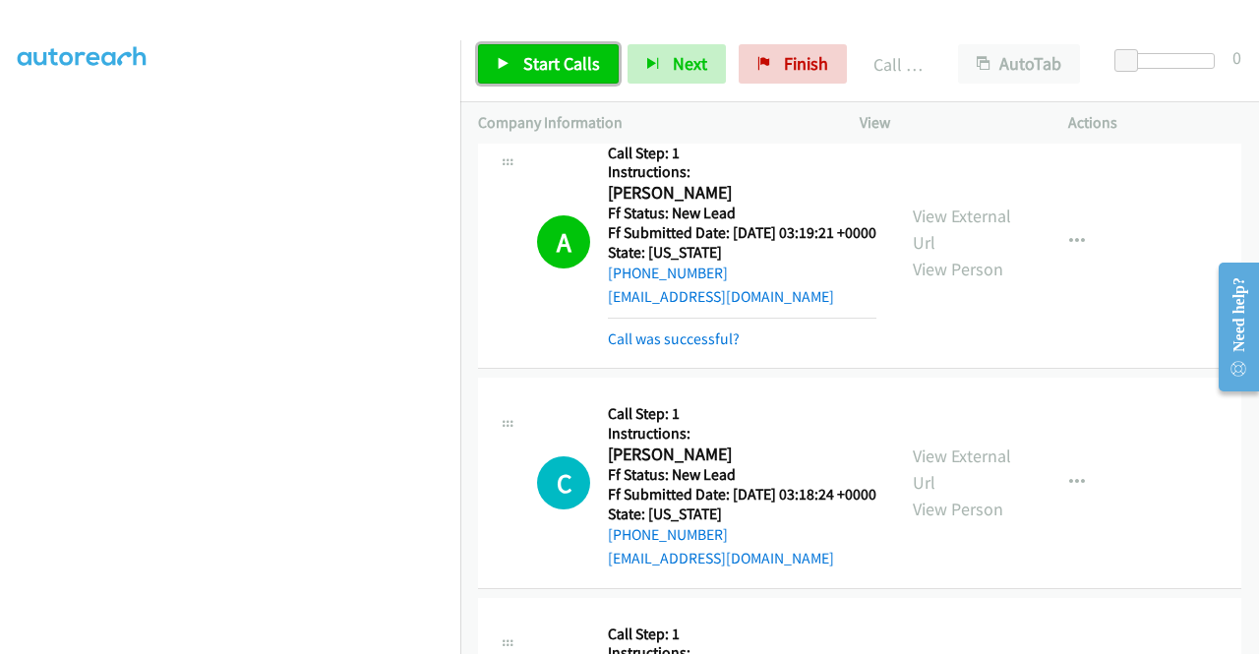
click at [583, 75] on link "Start Calls" at bounding box center [548, 63] width 141 height 39
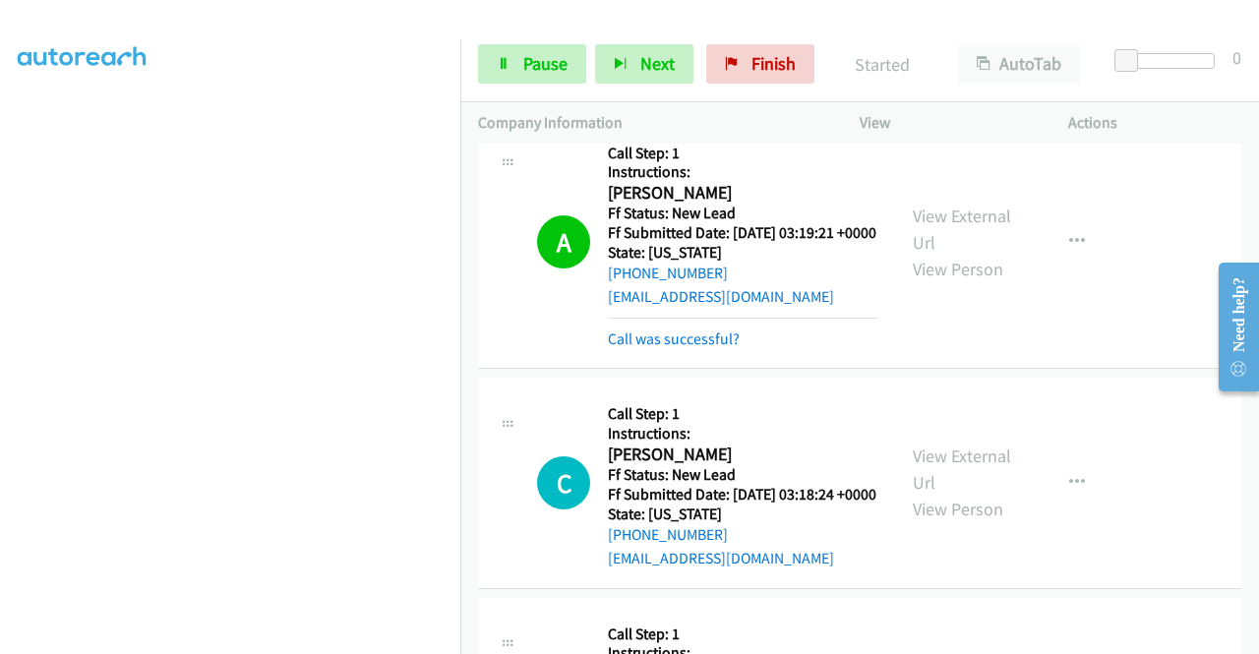
click at [685, 351] on div "Call was successful?" at bounding box center [742, 340] width 269 height 24
click at [689, 348] on link "Call was successful?" at bounding box center [674, 339] width 132 height 19
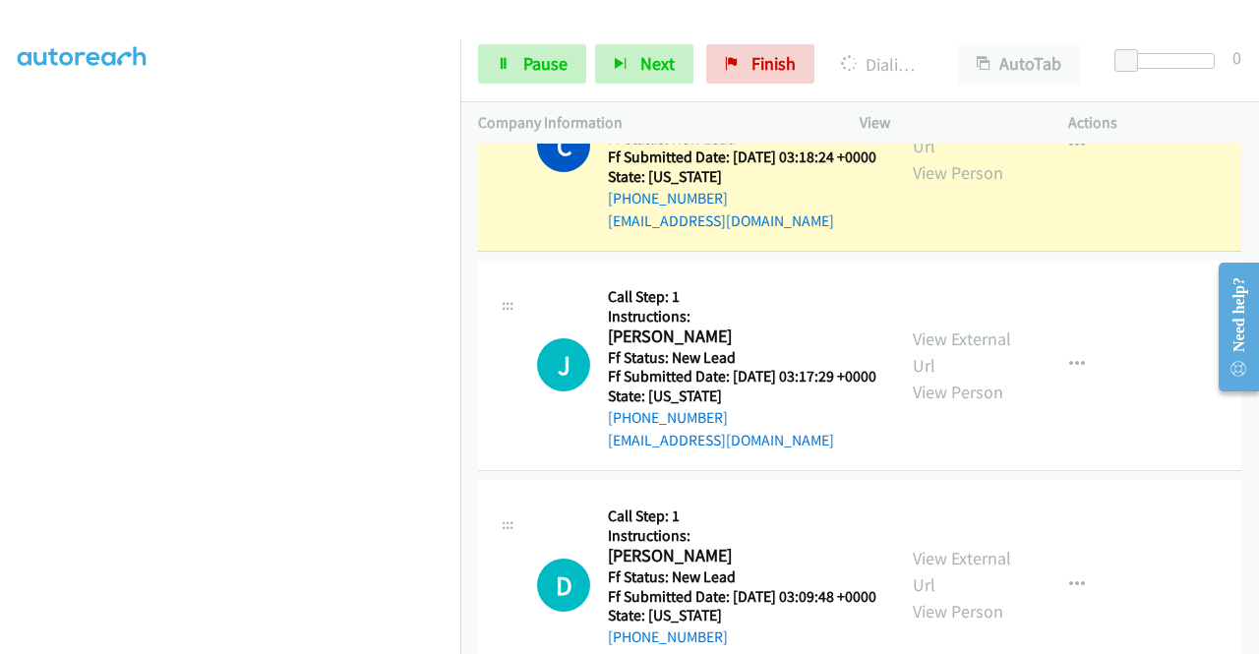
scroll to position [709, 0]
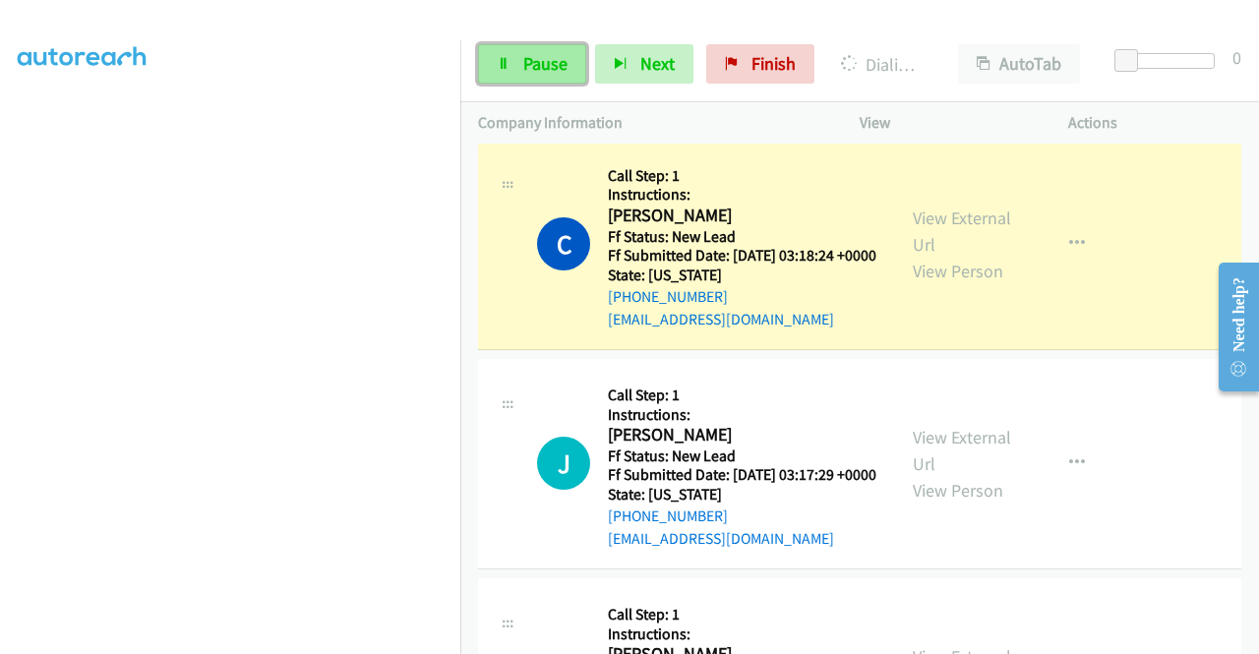
click at [500, 50] on link "Pause" at bounding box center [532, 63] width 108 height 39
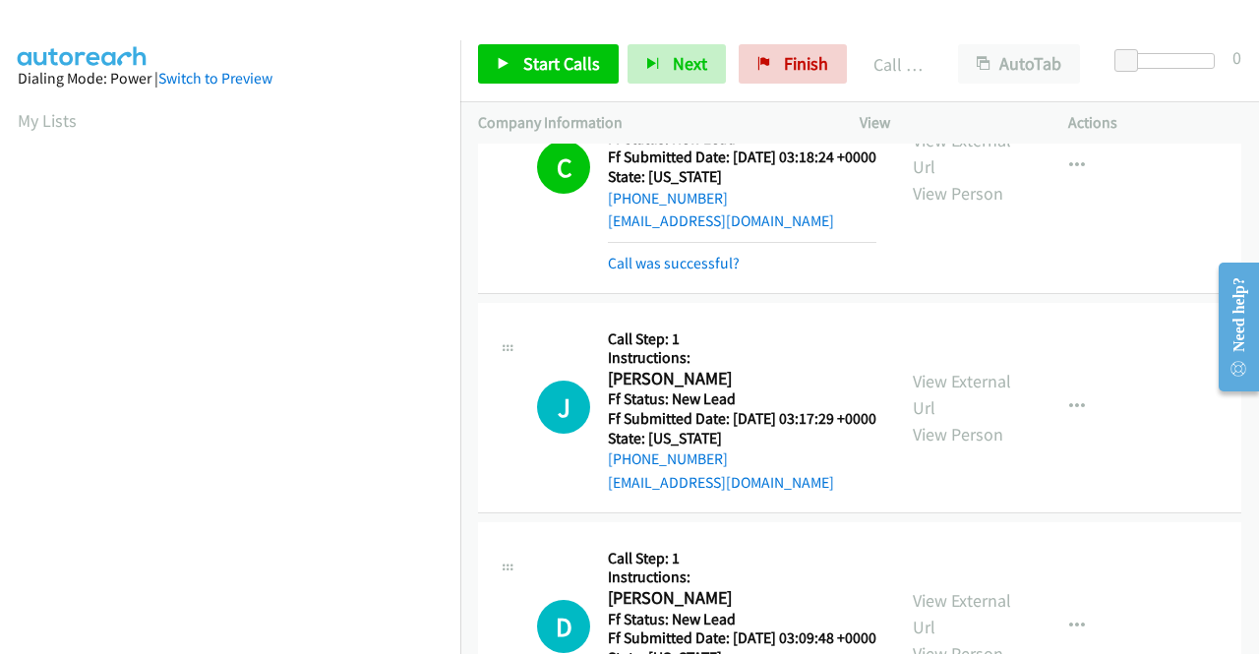
scroll to position [1005, 0]
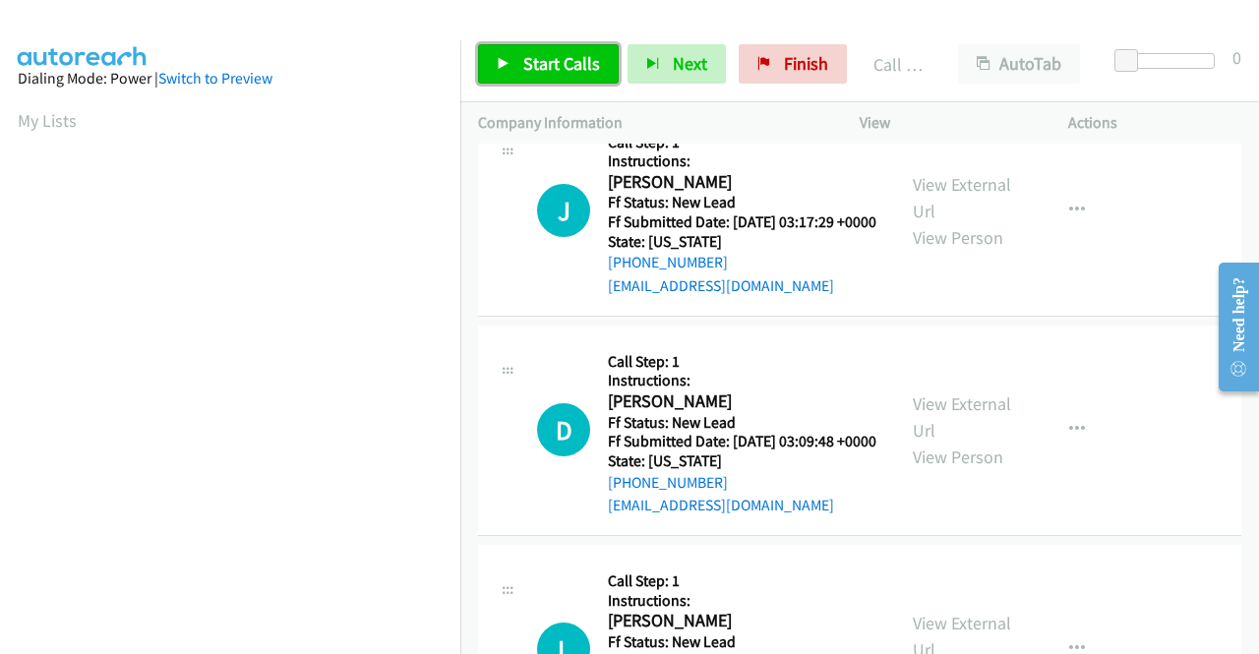
click at [551, 58] on span "Start Calls" at bounding box center [561, 63] width 77 height 23
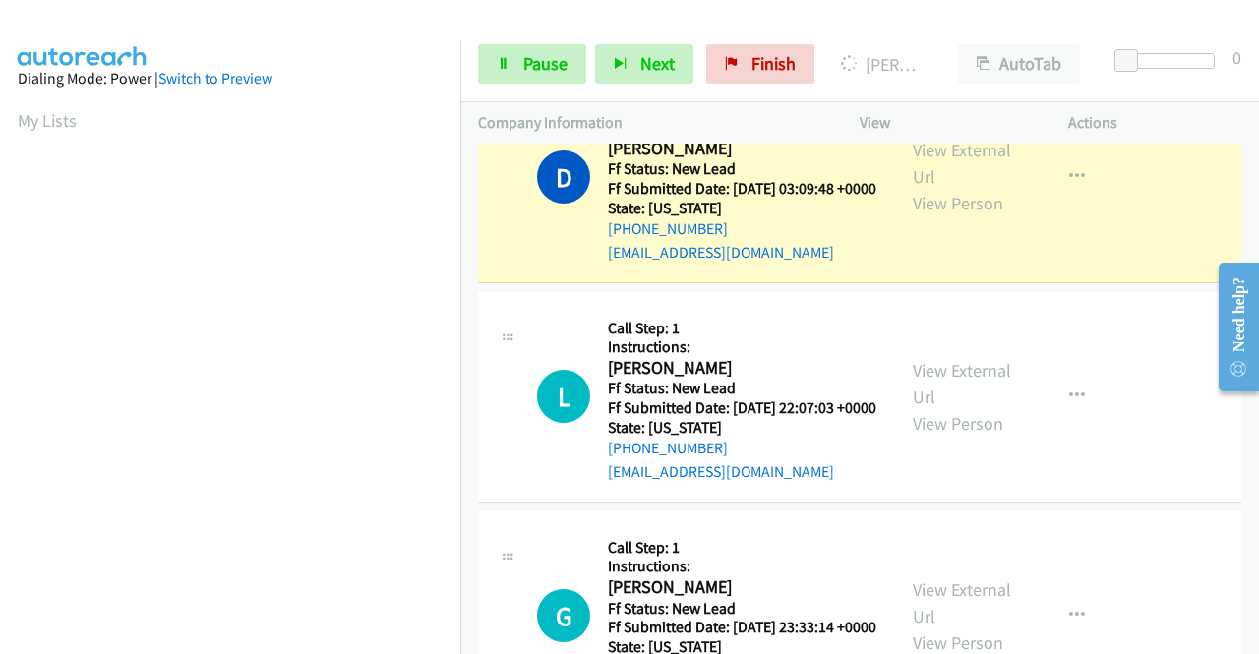
scroll to position [449, 0]
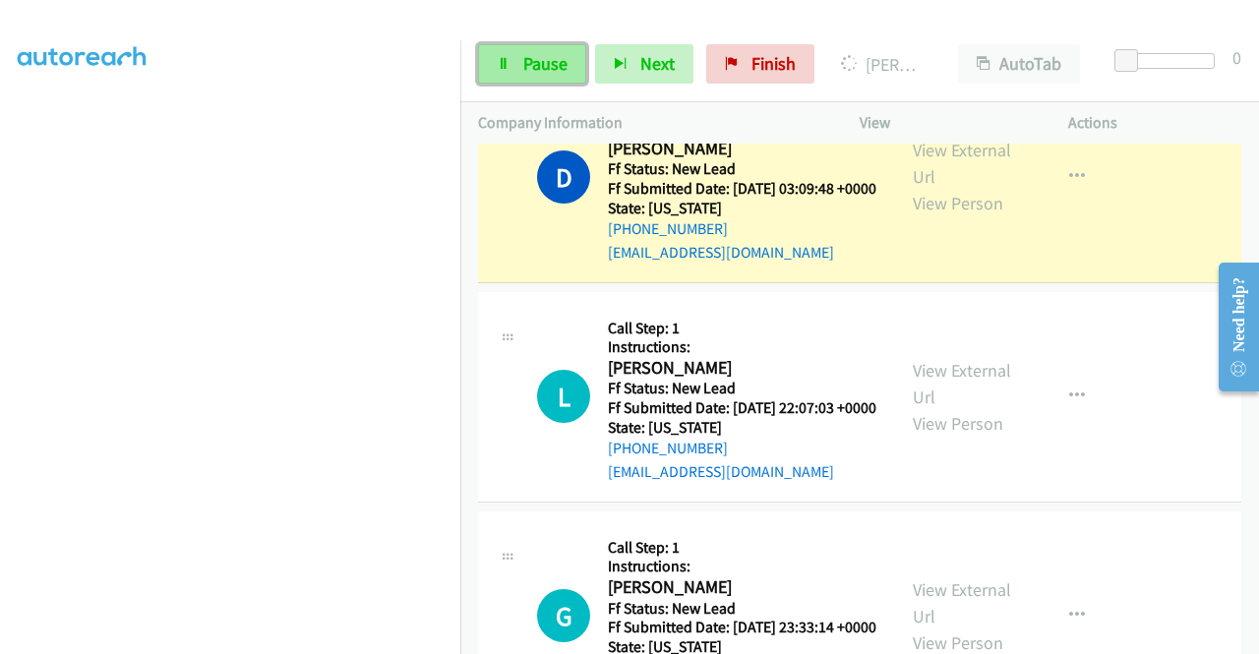
click at [527, 69] on span "Pause" at bounding box center [545, 63] width 44 height 23
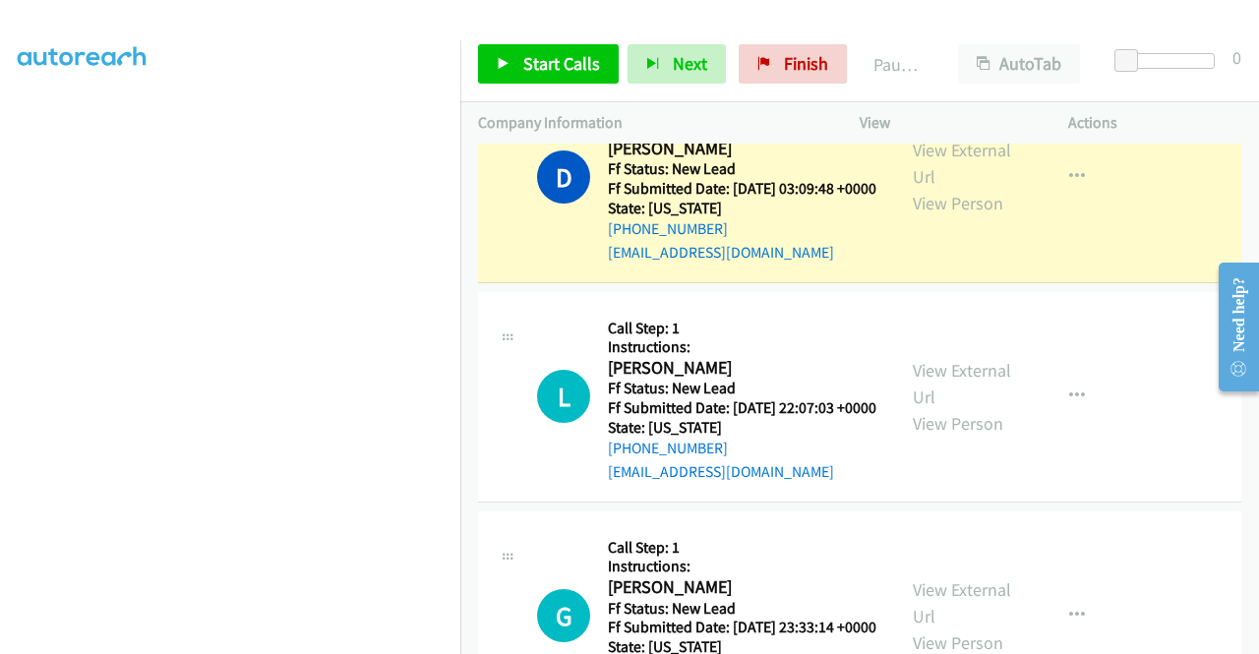
scroll to position [0, 0]
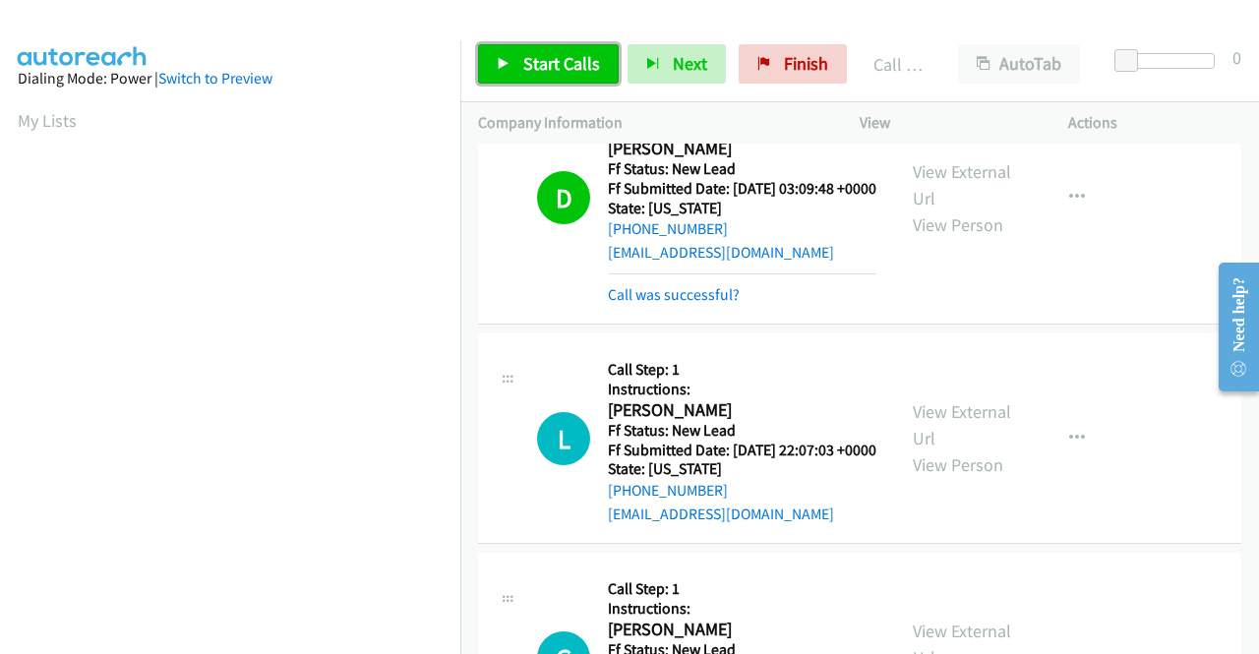
click at [517, 65] on link "Start Calls" at bounding box center [548, 63] width 141 height 39
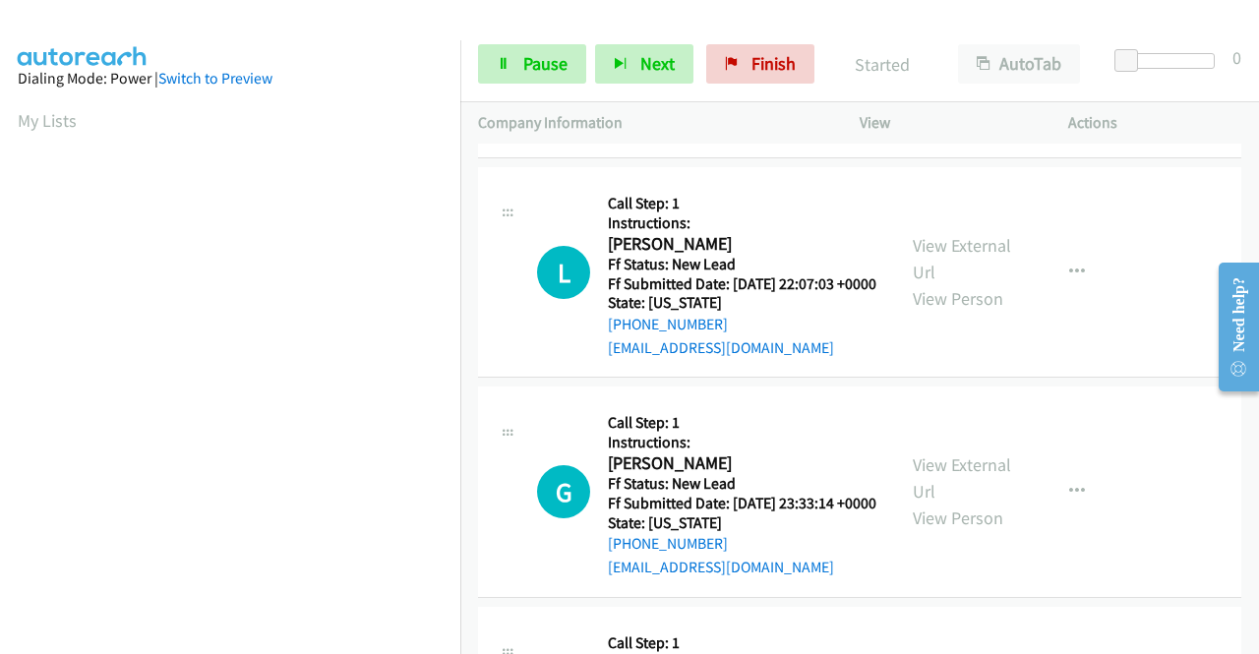
scroll to position [1496, 0]
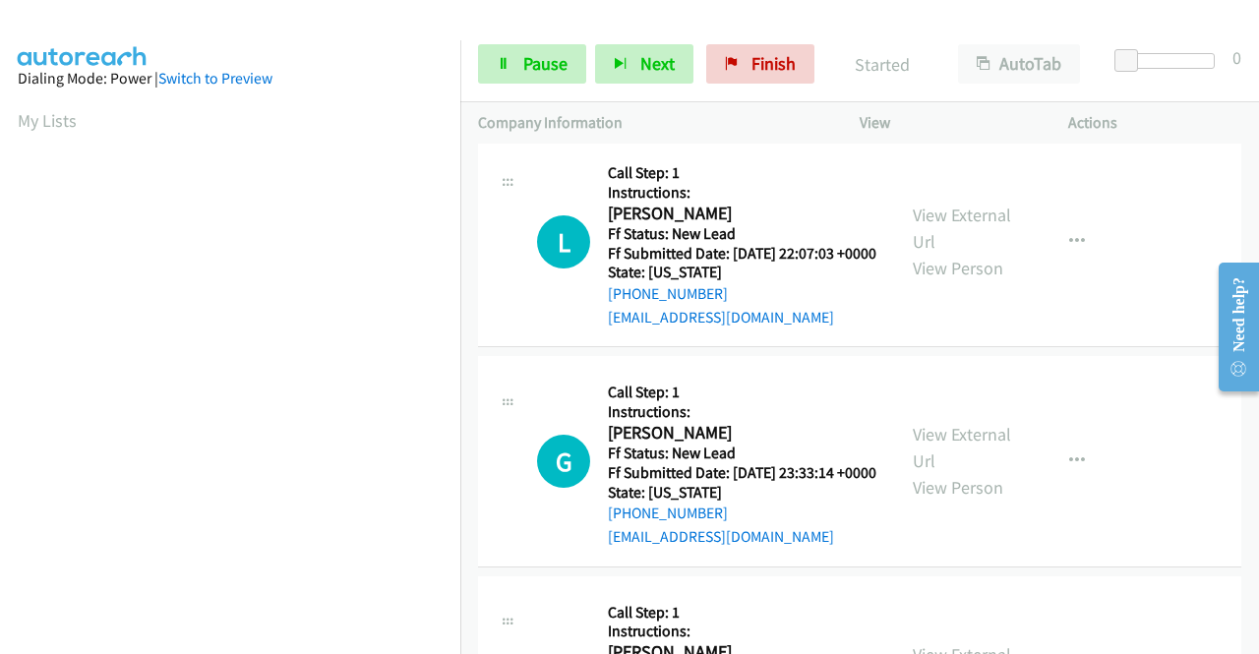
click at [713, 107] on link "Call was successful?" at bounding box center [674, 98] width 132 height 19
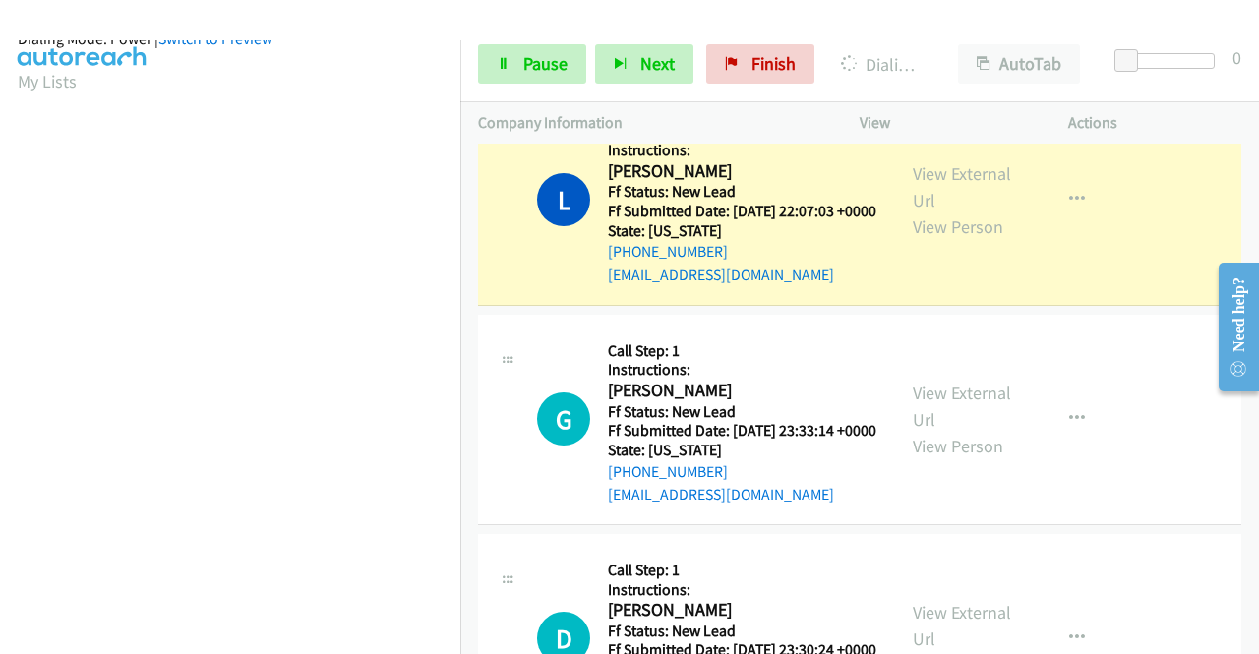
scroll to position [449, 0]
click at [492, 62] on link "Pause" at bounding box center [532, 63] width 108 height 39
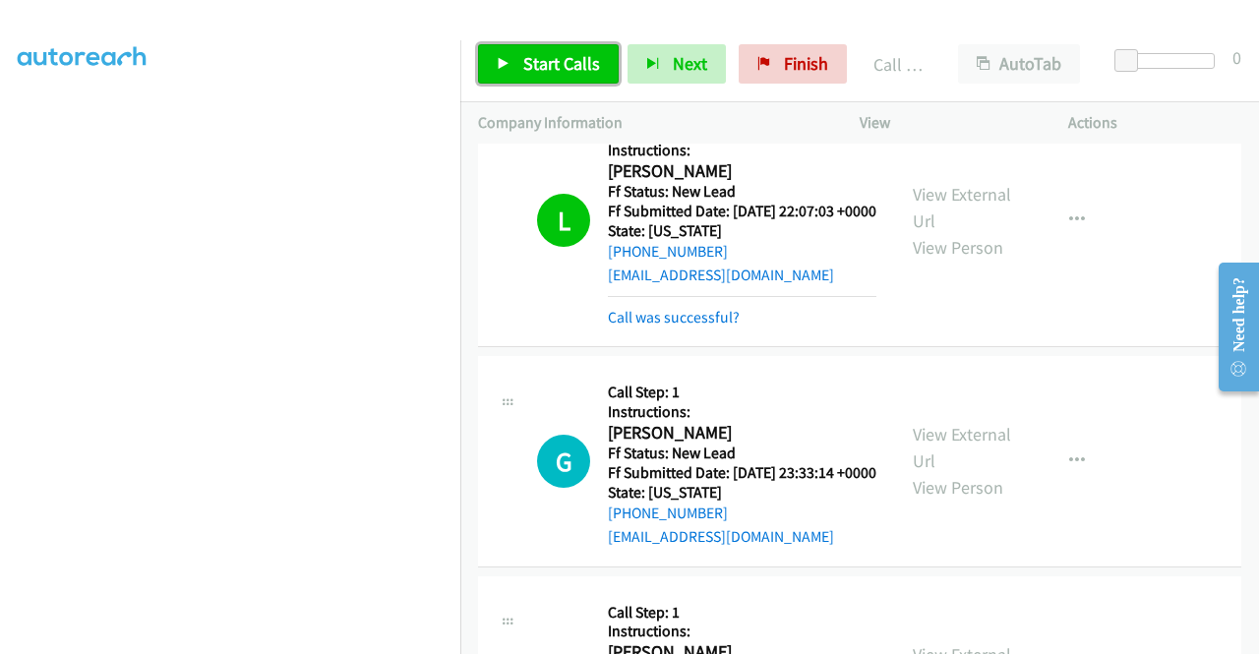
click at [547, 61] on span "Start Calls" at bounding box center [561, 63] width 77 height 23
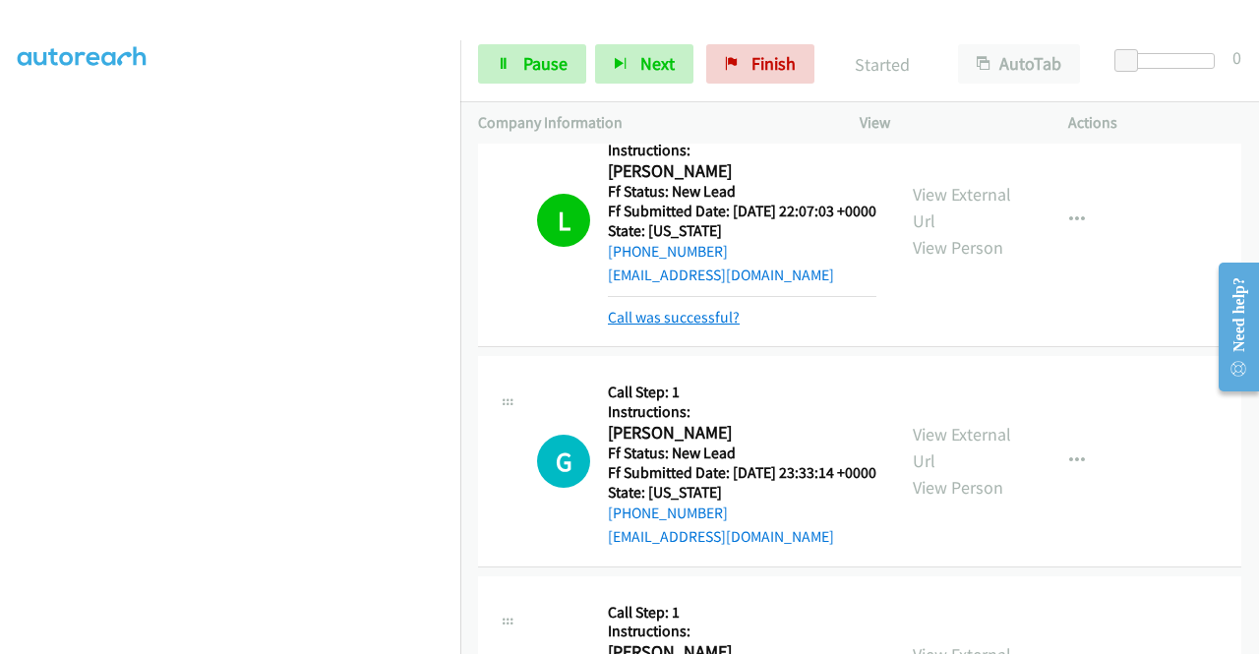
click at [655, 327] on link "Call was successful?" at bounding box center [674, 317] width 132 height 19
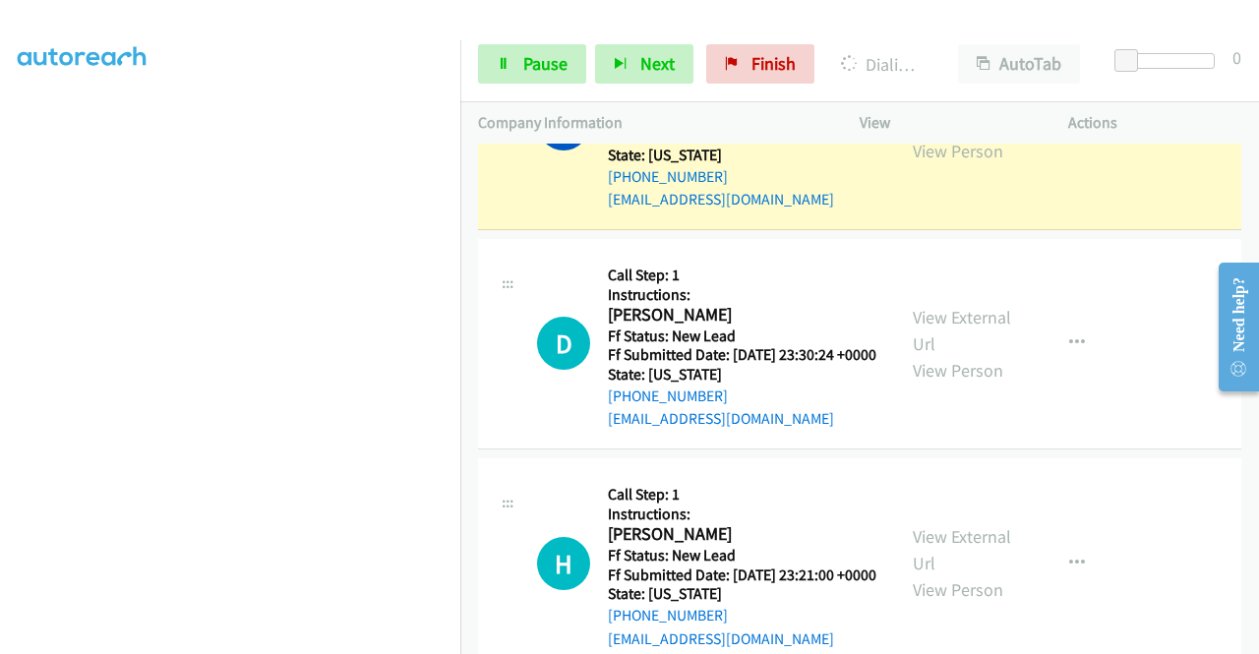
scroll to position [433, 0]
click at [533, 79] on link "Pause" at bounding box center [532, 63] width 108 height 39
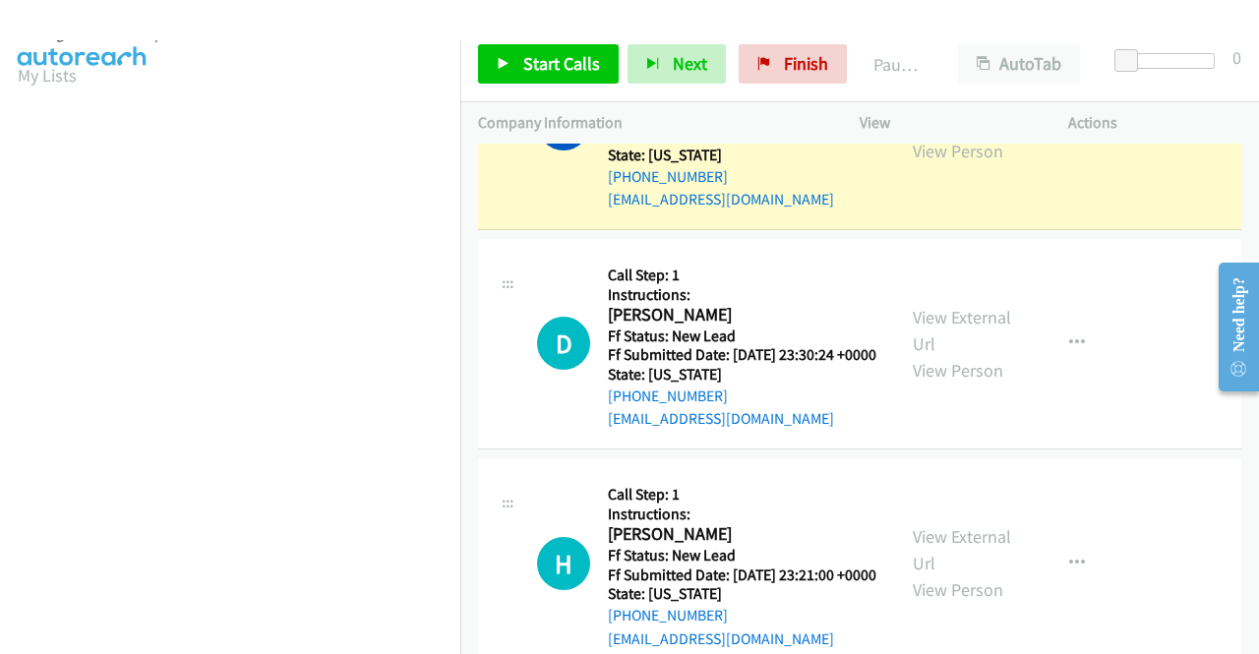
scroll to position [39, 0]
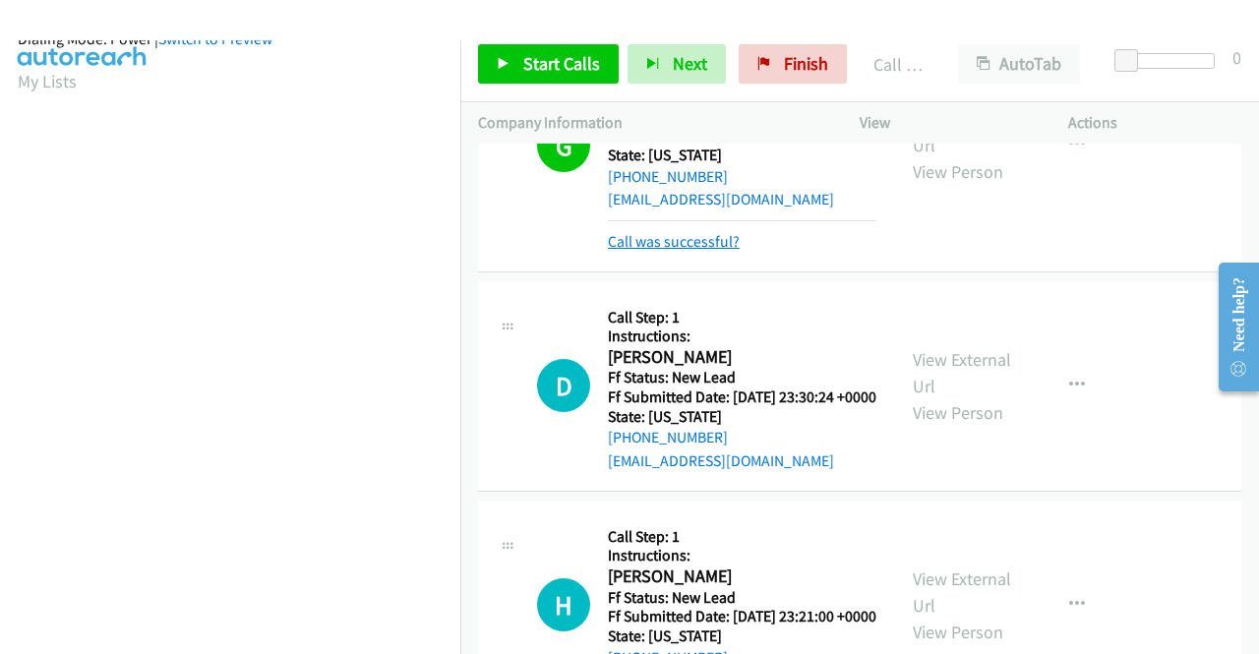
click at [709, 251] on link "Call was successful?" at bounding box center [674, 241] width 132 height 19
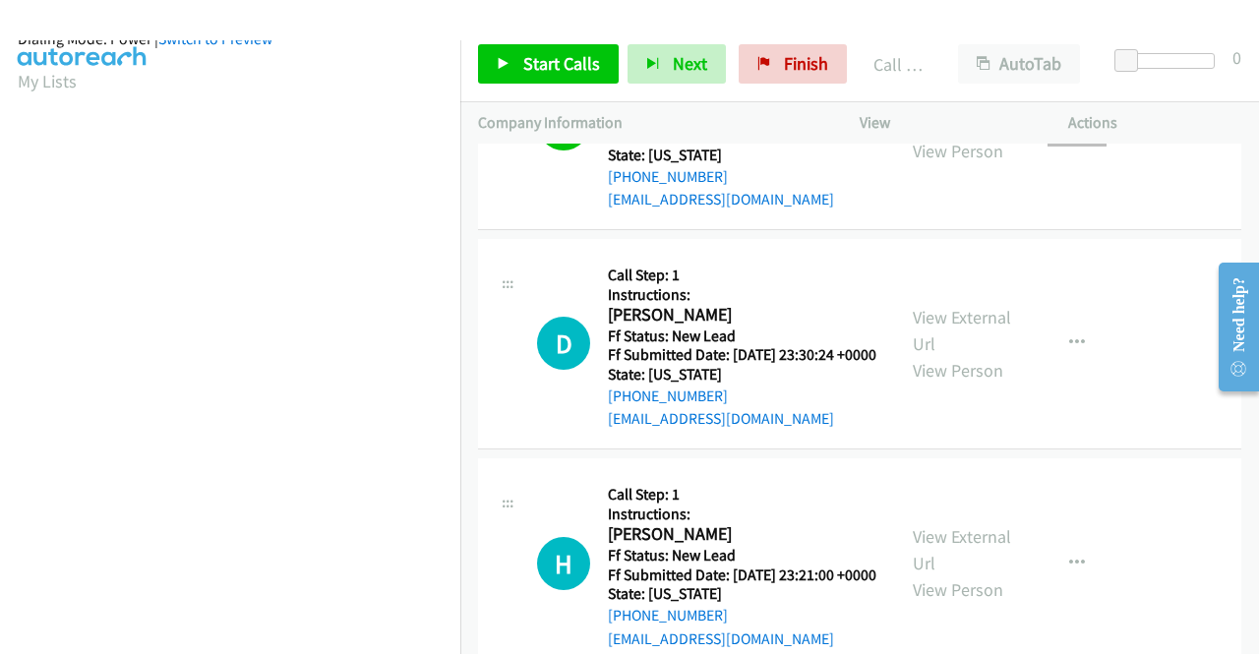
click at [1069, 132] on icon "button" at bounding box center [1077, 124] width 16 height 16
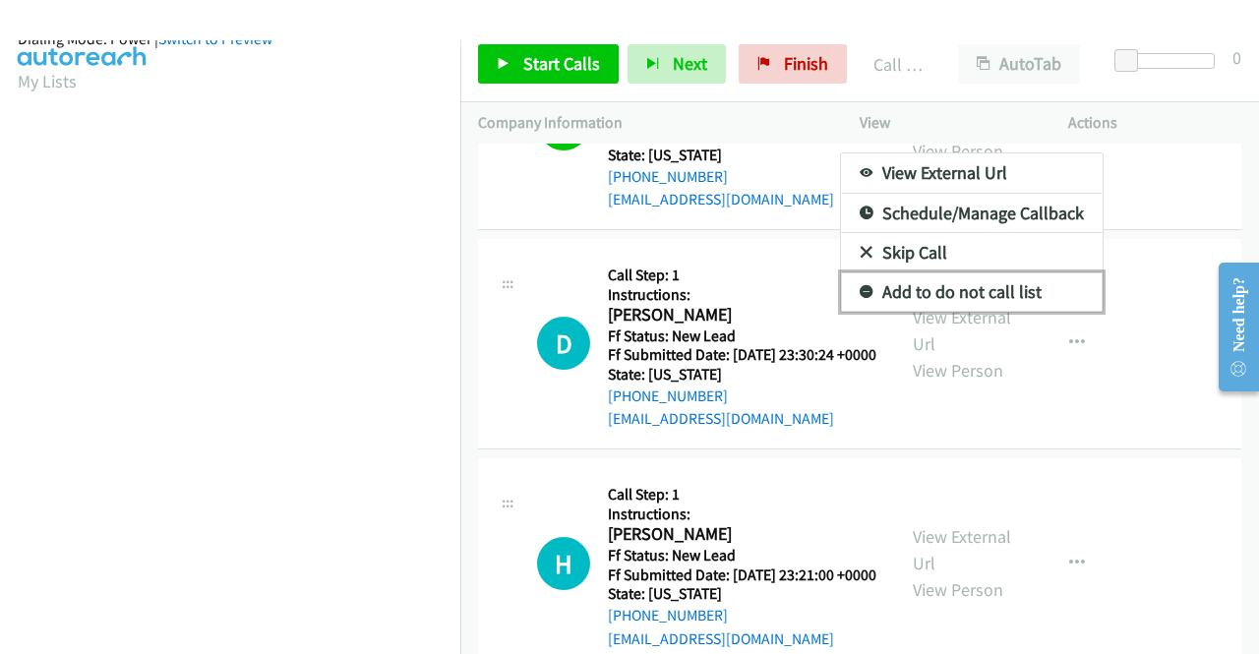
click at [968, 312] on link "Add to do not call list" at bounding box center [972, 292] width 262 height 39
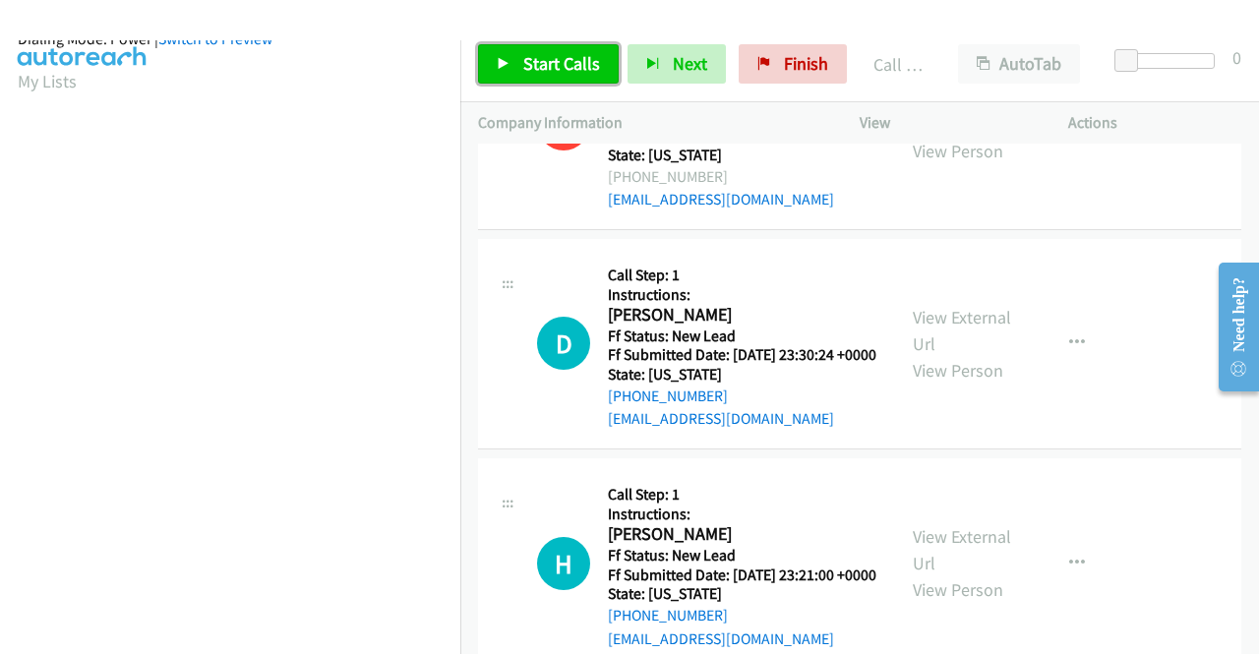
click at [563, 72] on span "Start Calls" at bounding box center [561, 63] width 77 height 23
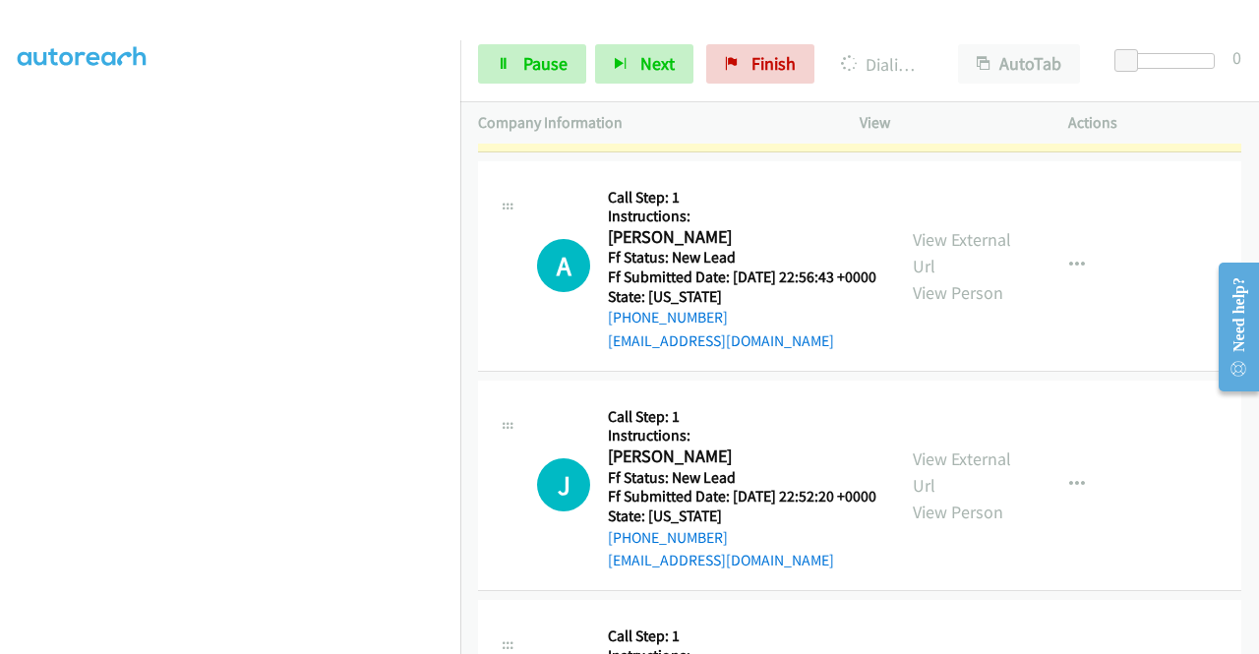
scroll to position [449, 0]
click at [566, 54] on span "Pause" at bounding box center [545, 63] width 44 height 23
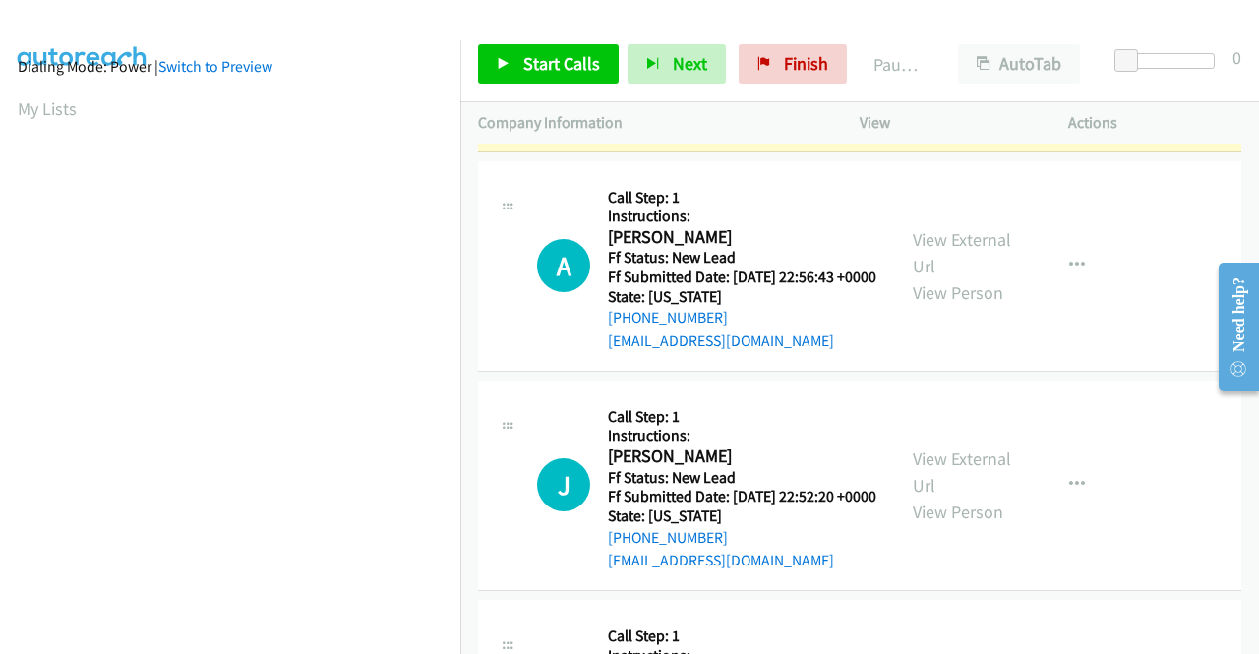
scroll to position [0, 0]
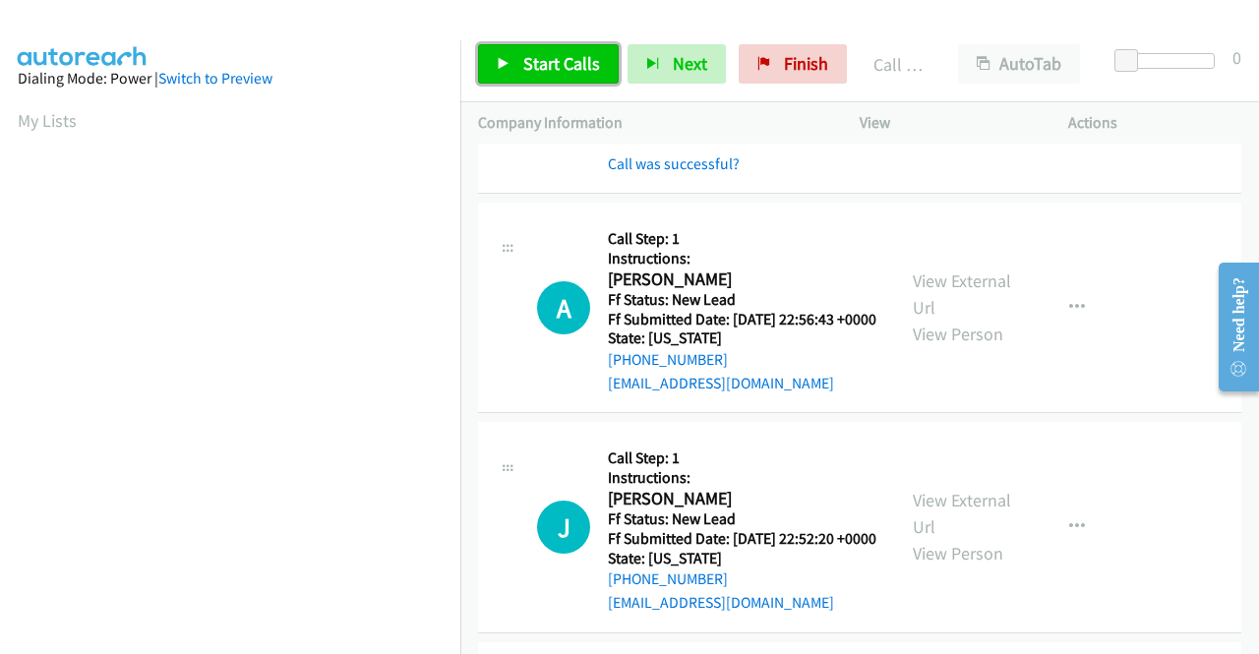
click at [595, 63] on span "Start Calls" at bounding box center [561, 63] width 77 height 23
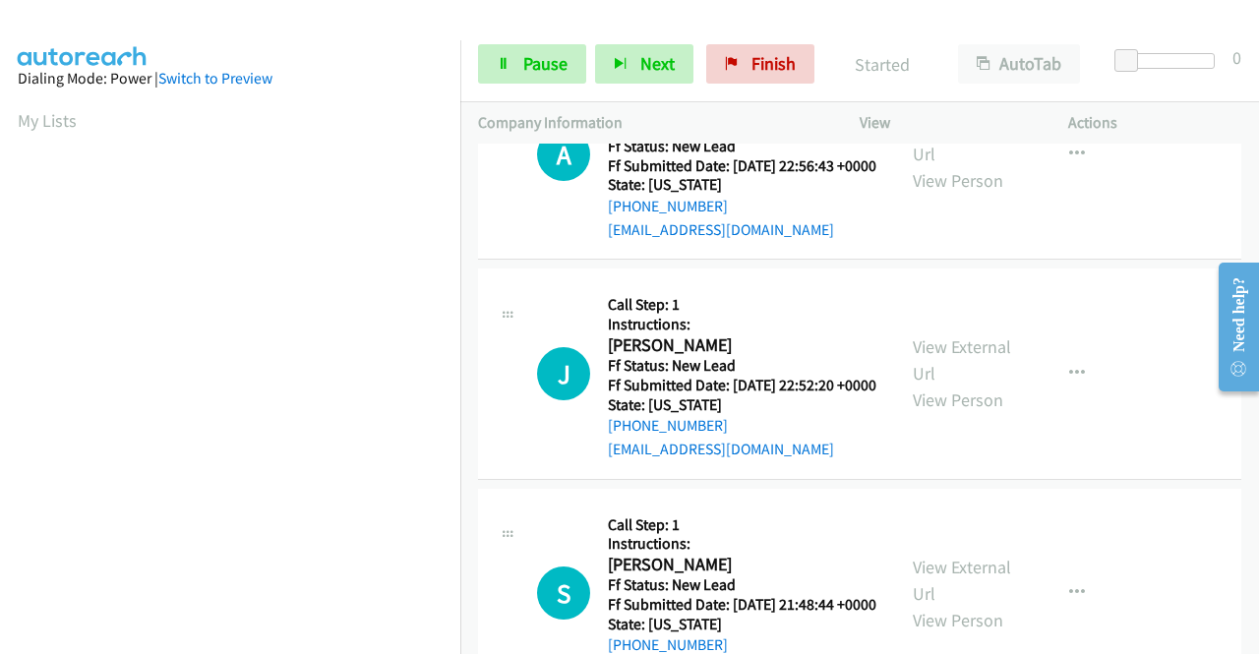
scroll to position [3071, 0]
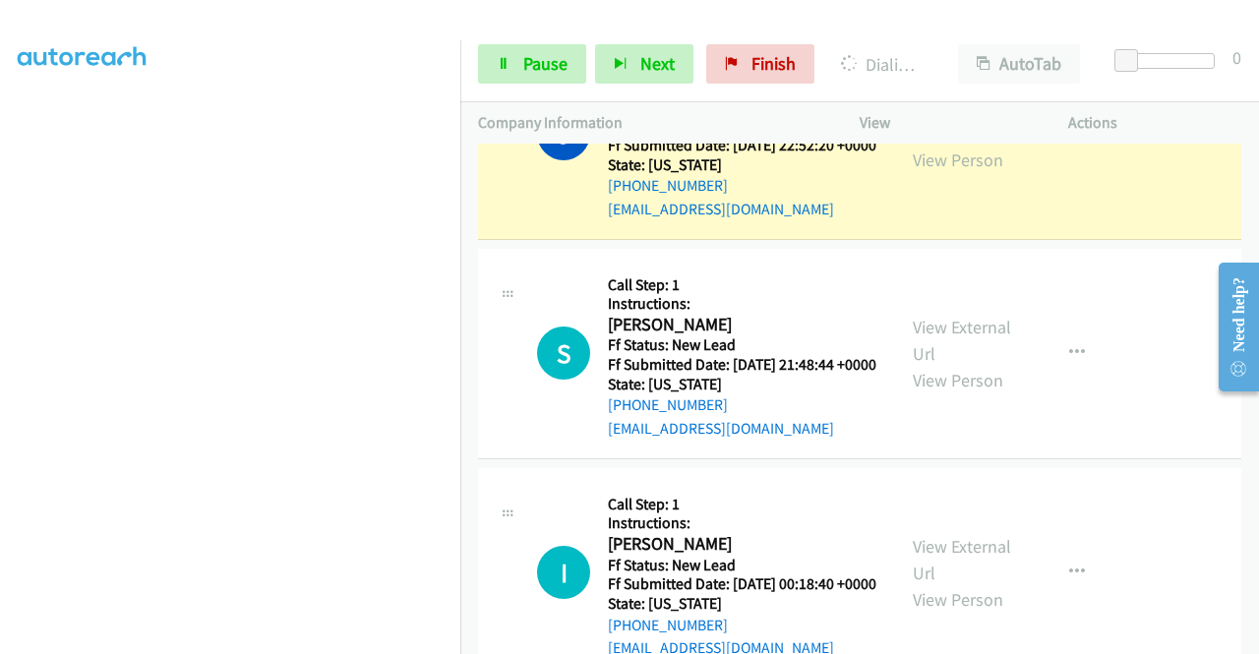
scroll to position [0, 0]
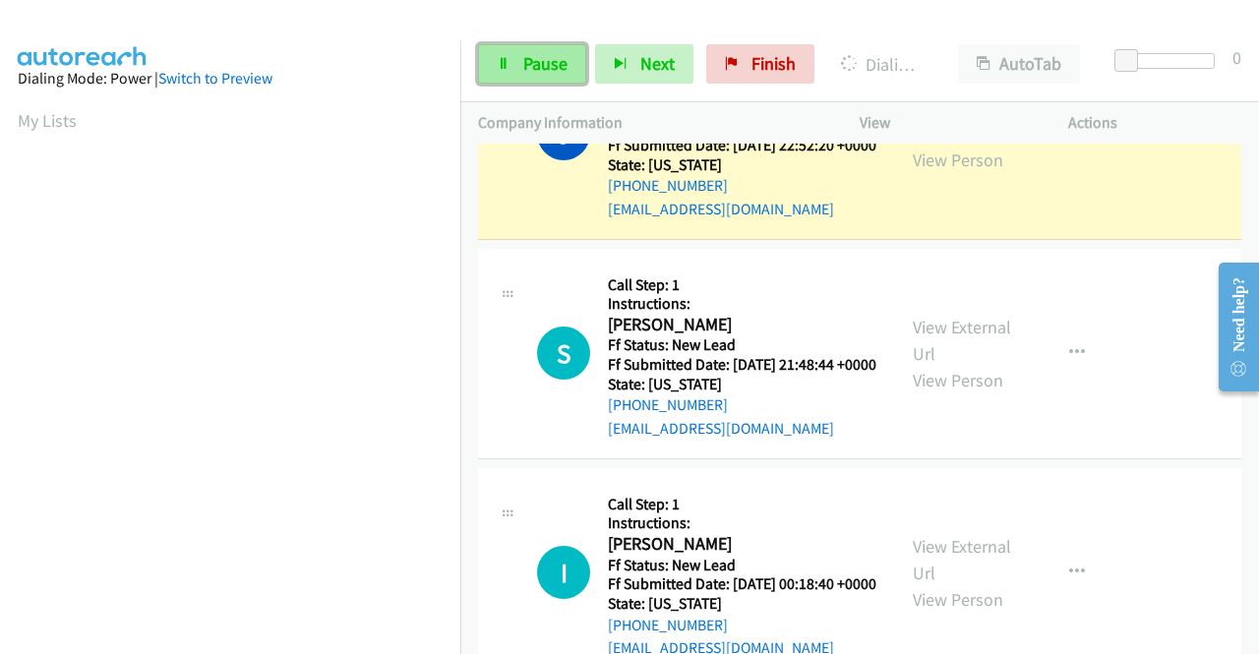
click at [551, 65] on span "Pause" at bounding box center [545, 63] width 44 height 23
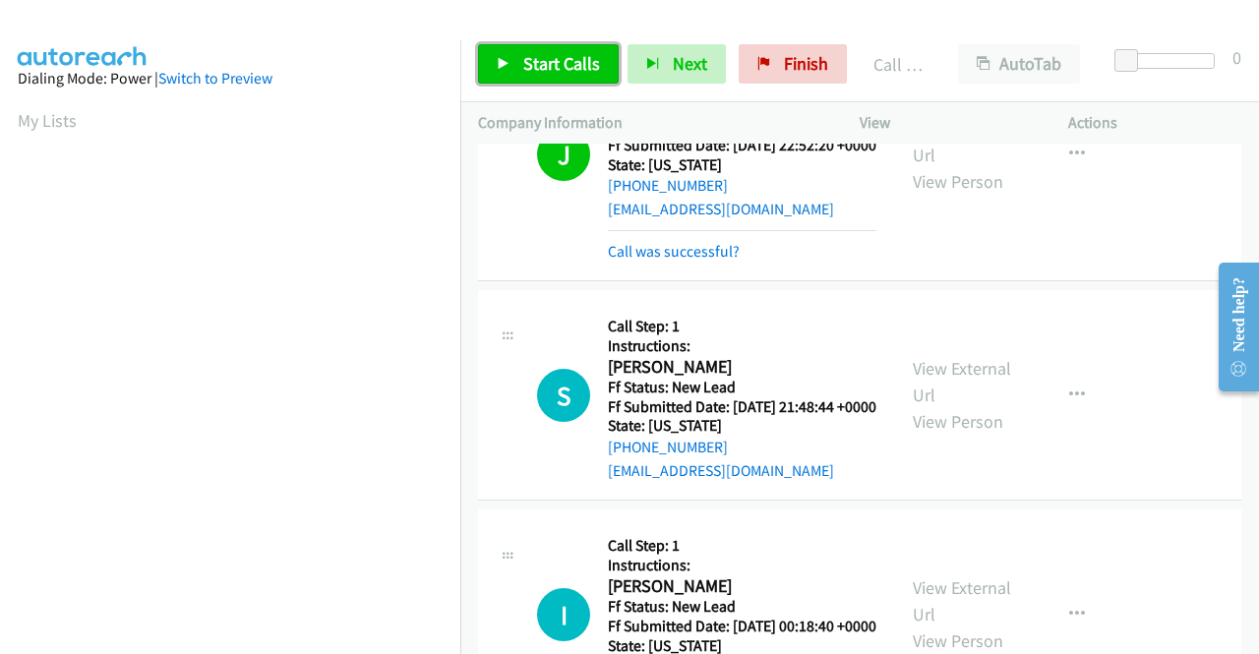
click at [555, 70] on span "Start Calls" at bounding box center [561, 63] width 77 height 23
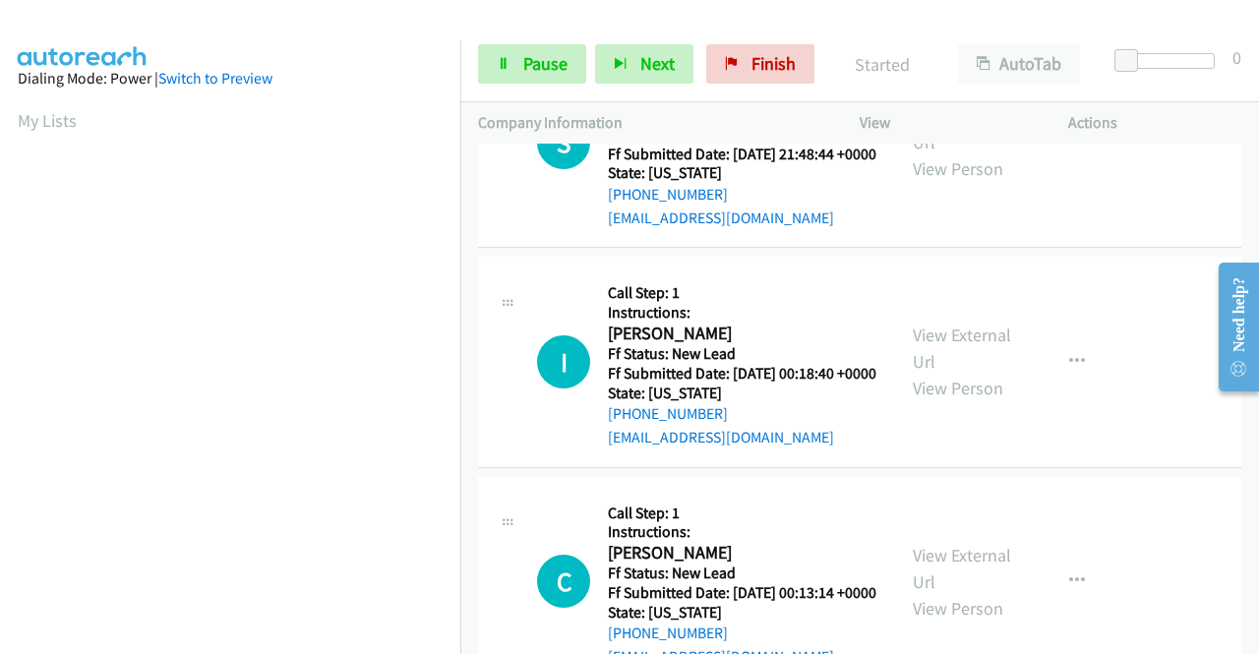
scroll to position [3563, 0]
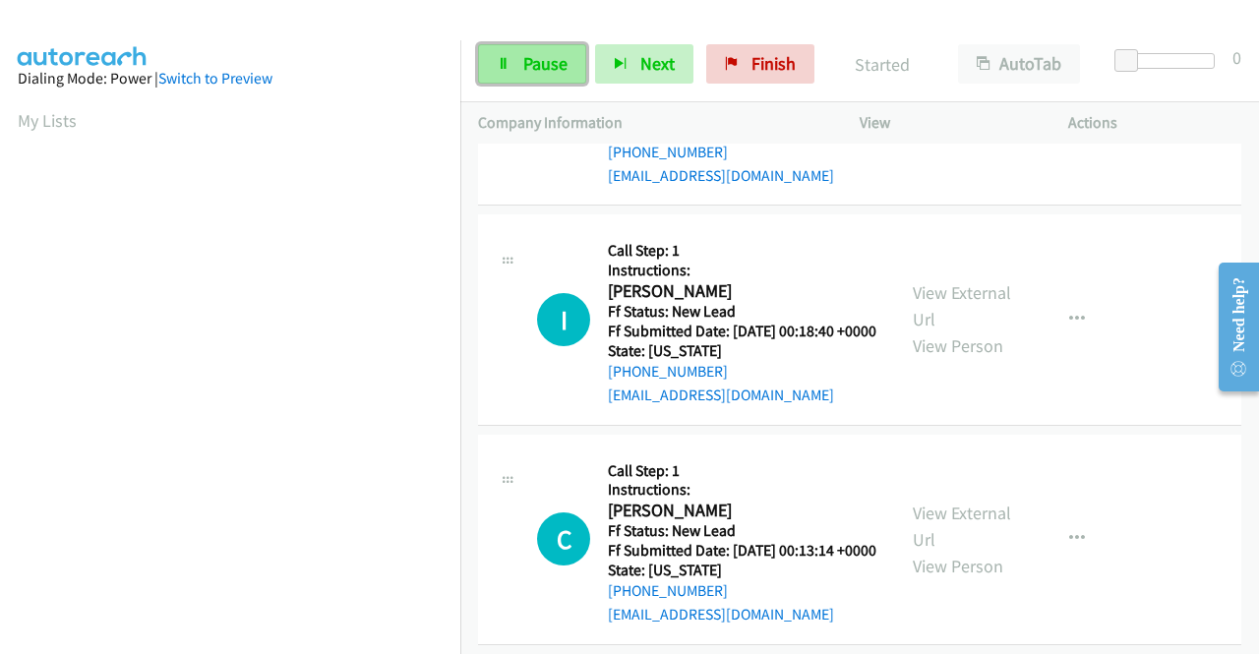
click at [529, 49] on link "Pause" at bounding box center [532, 63] width 108 height 39
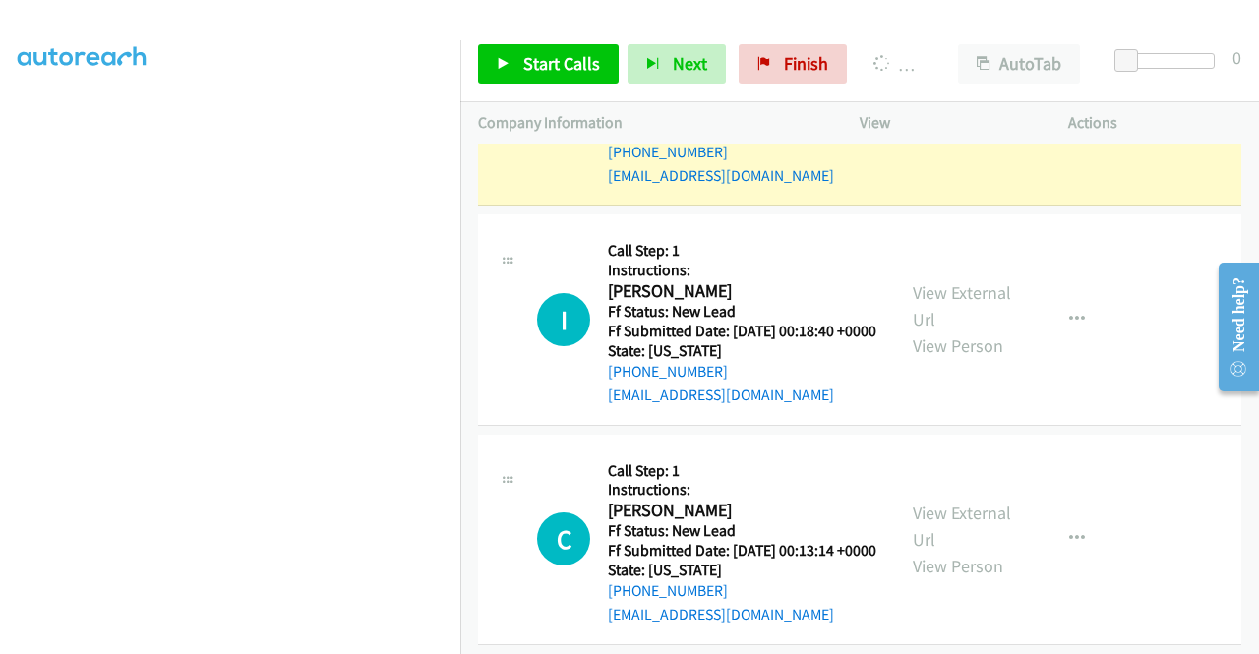
scroll to position [0, 0]
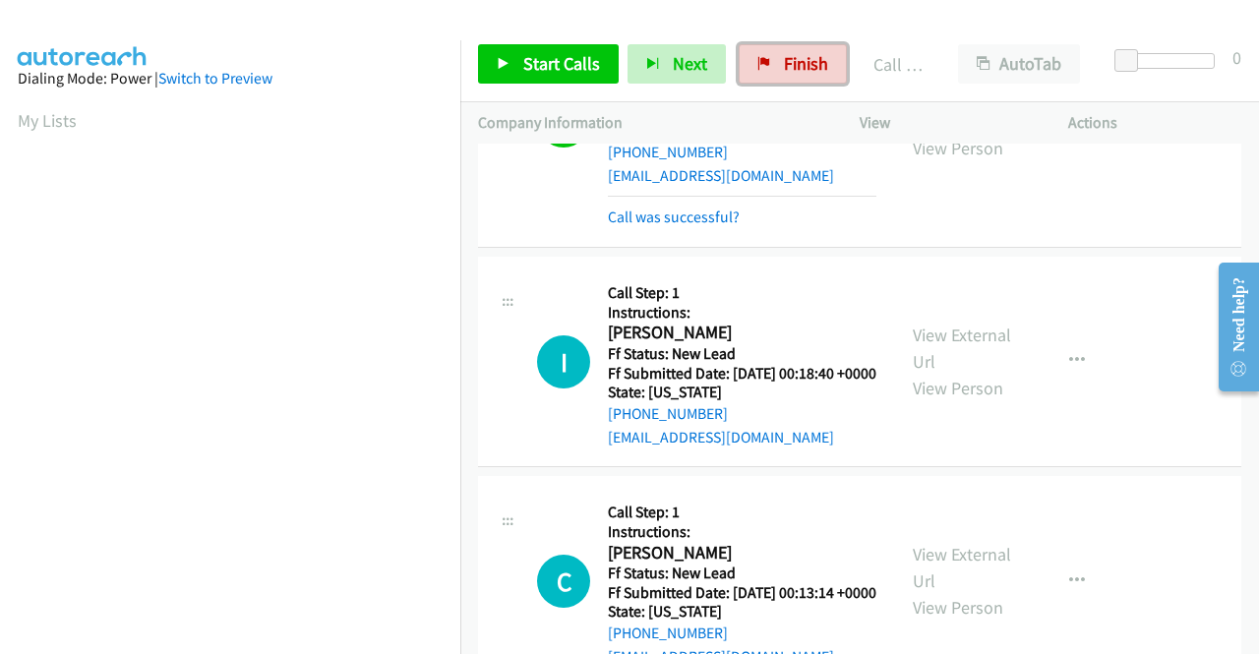
drag, startPoint x: 807, startPoint y: 62, endPoint x: 702, endPoint y: 99, distance: 110.8
click at [807, 62] on span "Finish" at bounding box center [806, 63] width 44 height 23
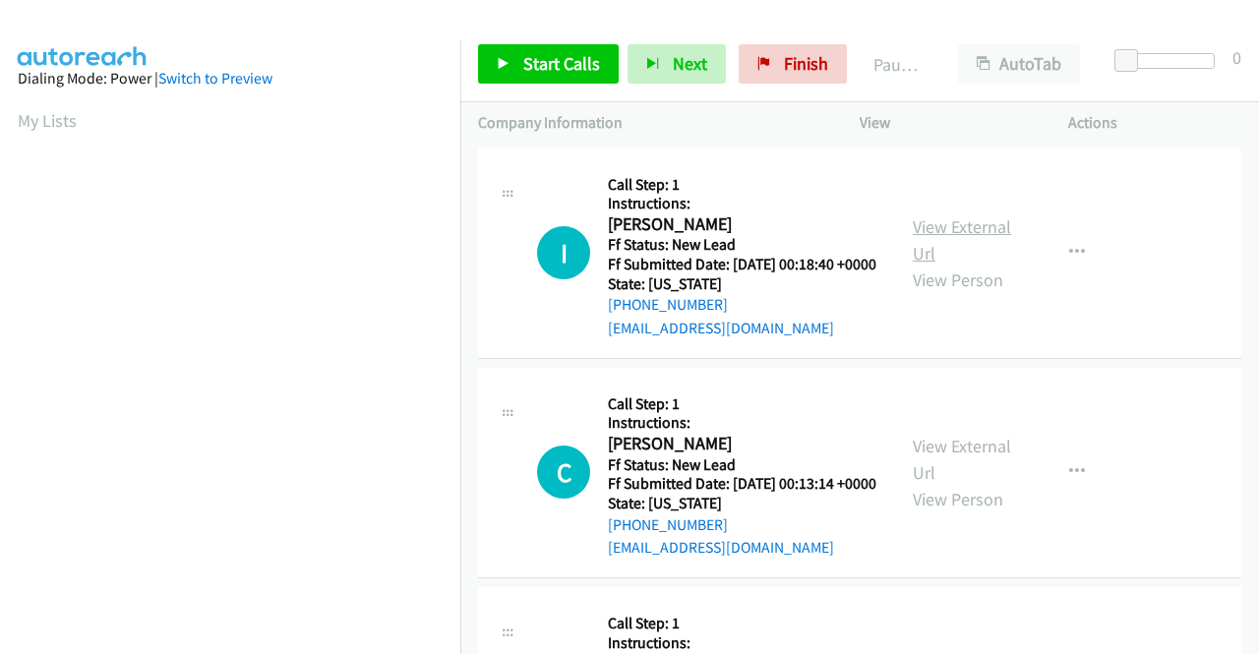
click at [993, 237] on link "View External Url" at bounding box center [962, 239] width 98 height 49
click at [945, 463] on link "View External Url" at bounding box center [962, 459] width 98 height 49
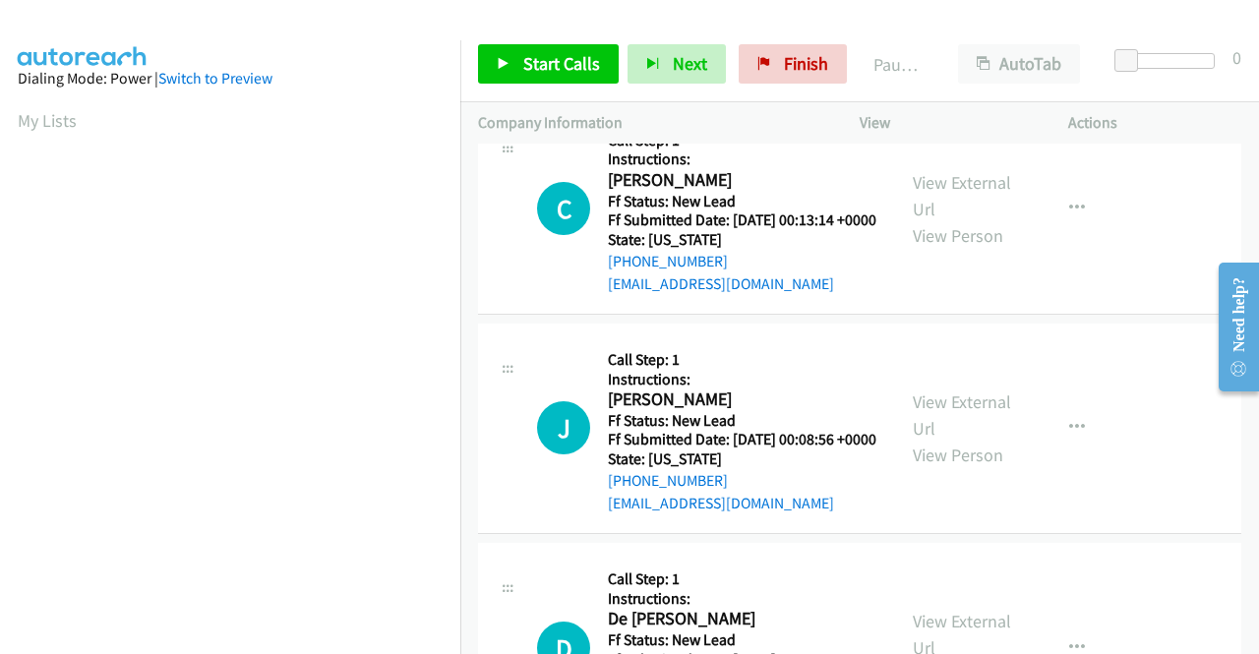
scroll to position [295, 0]
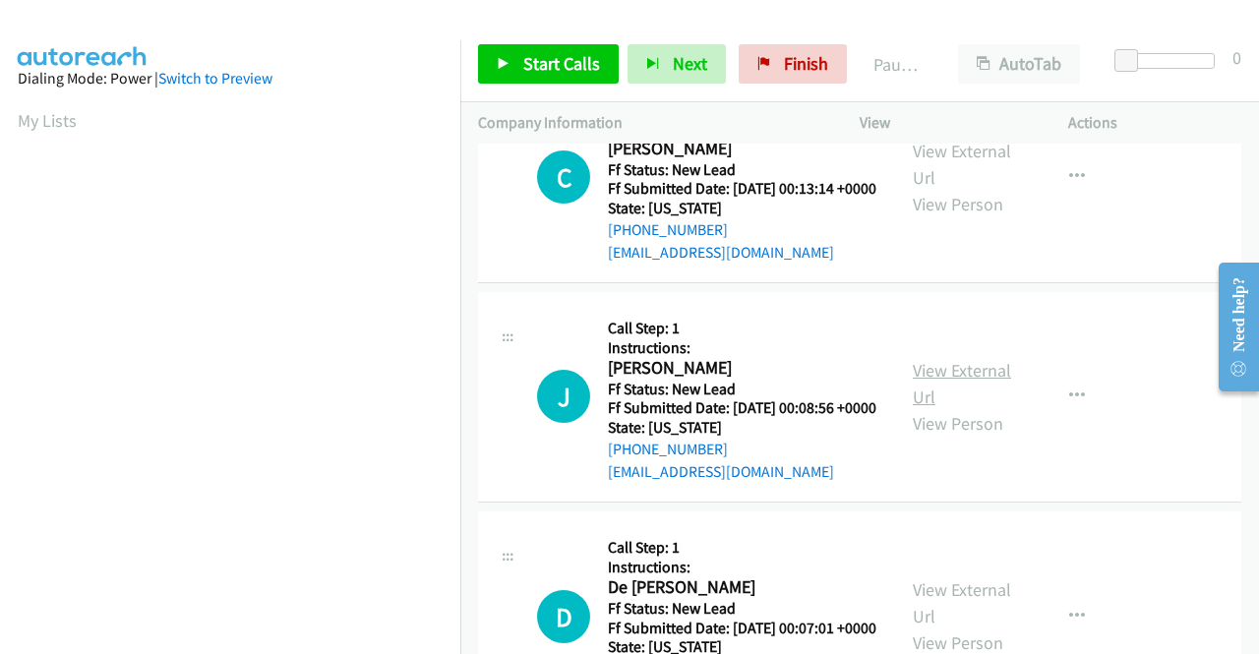
click at [950, 408] on link "View External Url" at bounding box center [962, 383] width 98 height 49
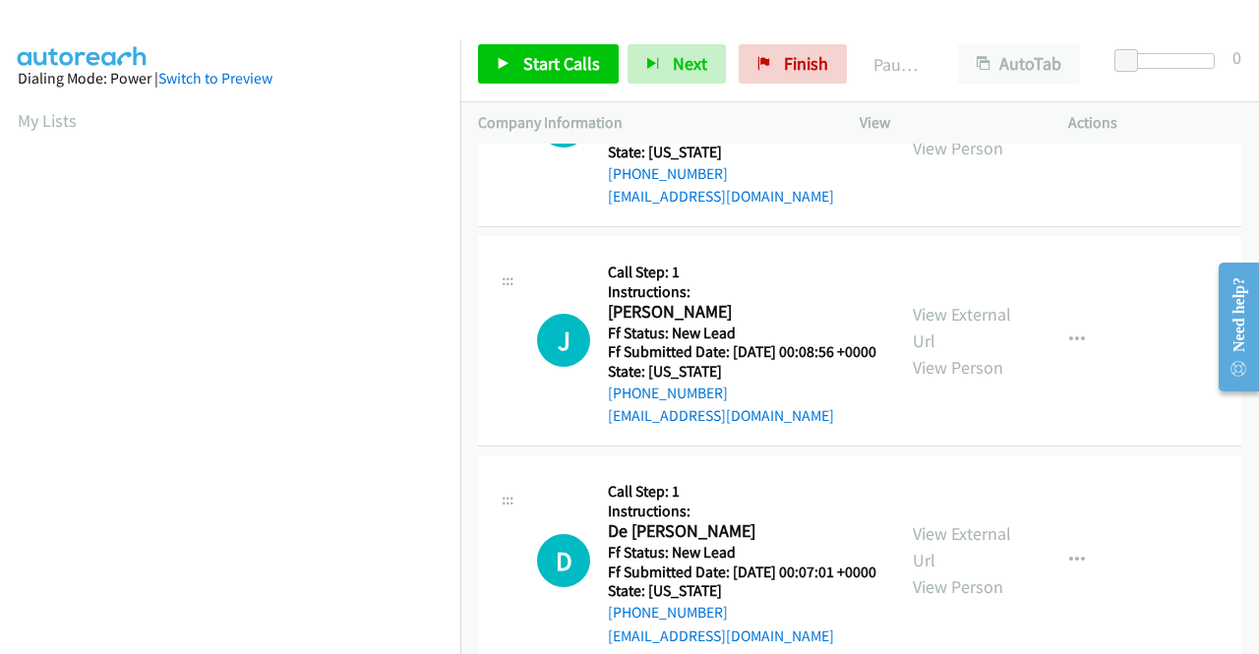
scroll to position [492, 0]
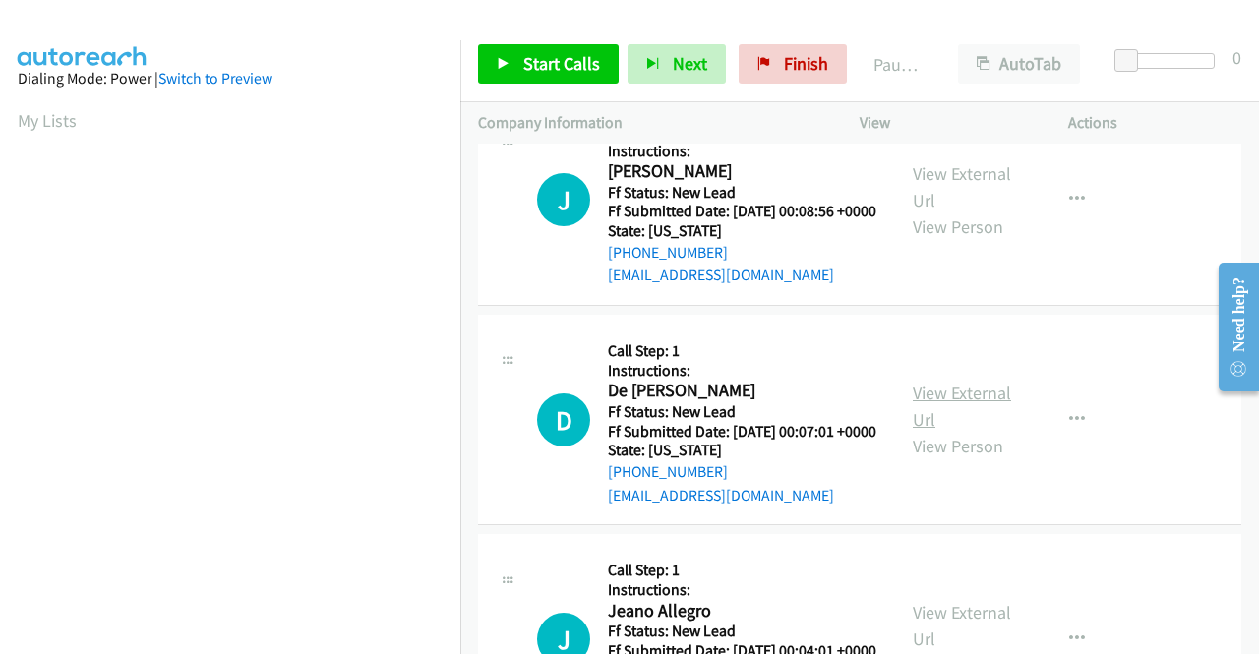
click at [937, 431] on link "View External Url" at bounding box center [962, 406] width 98 height 49
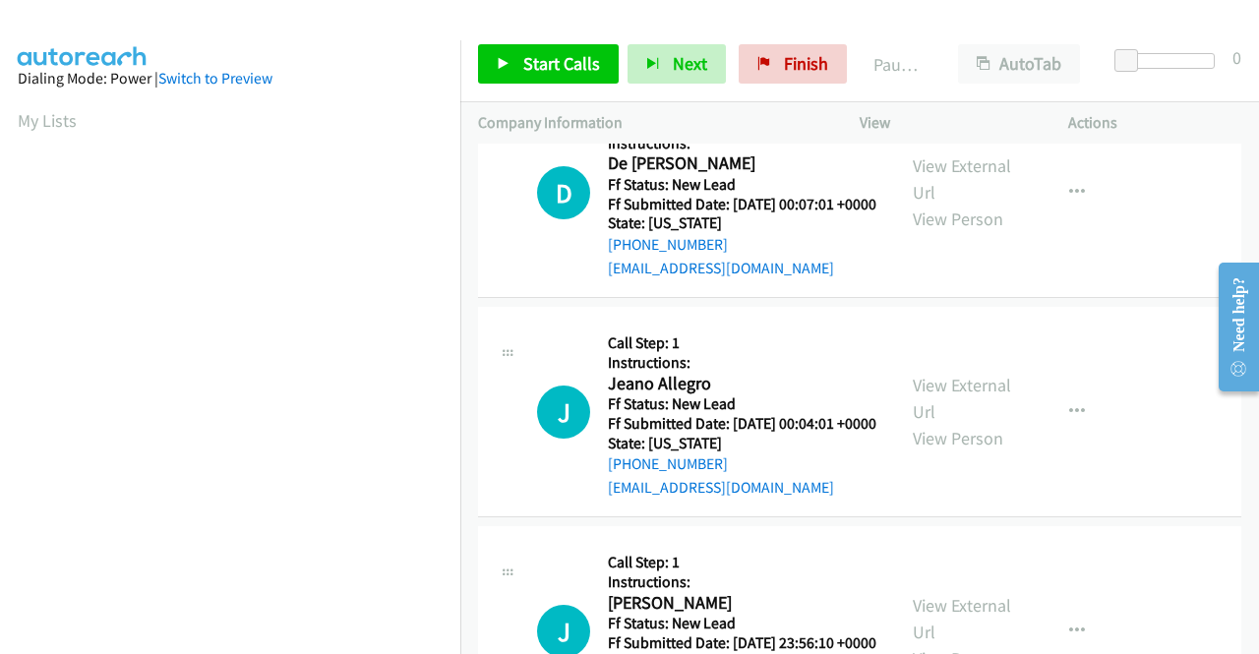
scroll to position [787, 0]
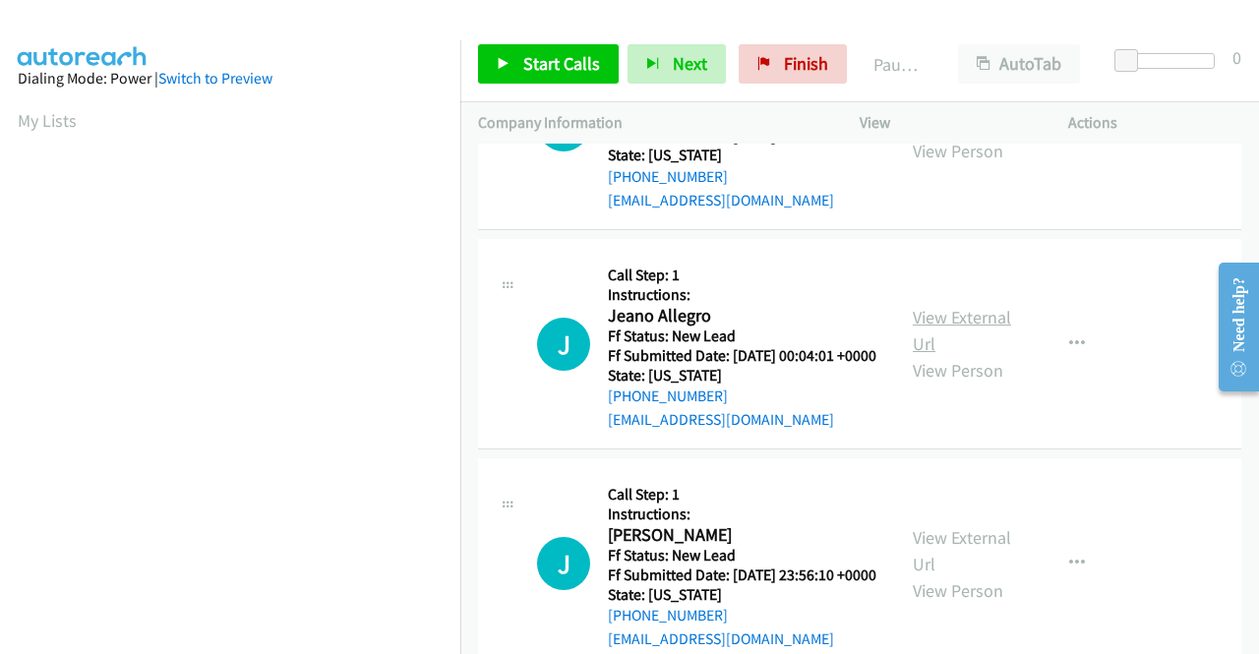
click at [964, 355] on link "View External Url" at bounding box center [962, 330] width 98 height 49
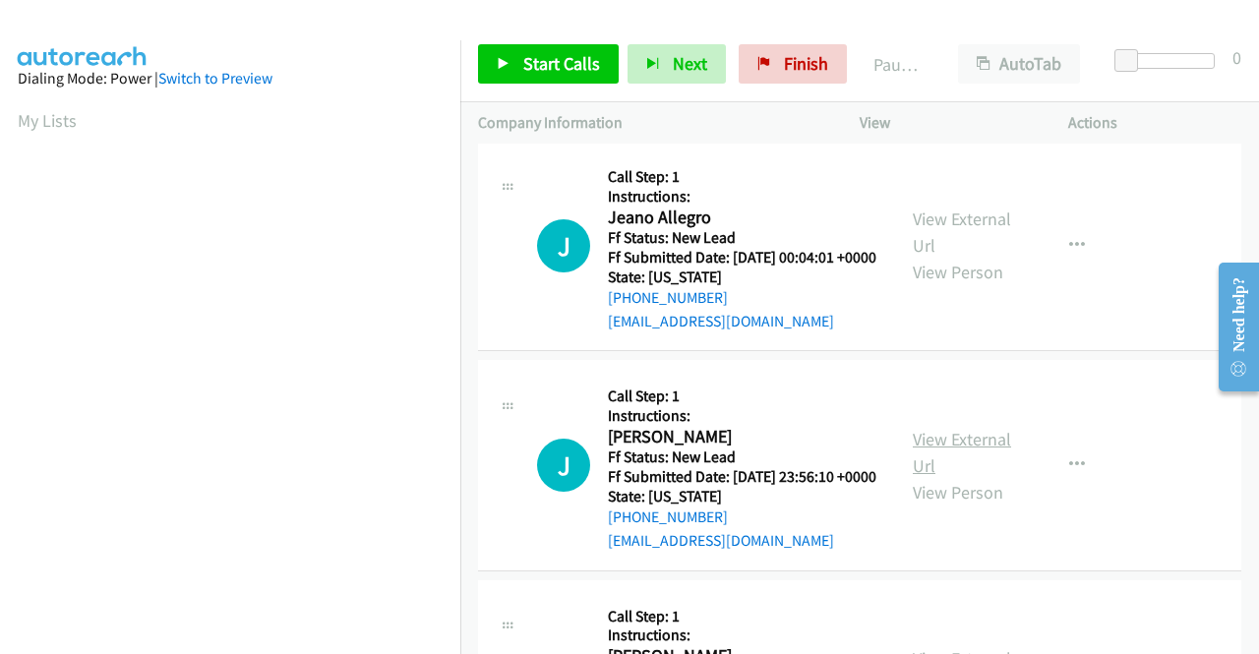
click at [950, 477] on link "View External Url" at bounding box center [962, 452] width 98 height 49
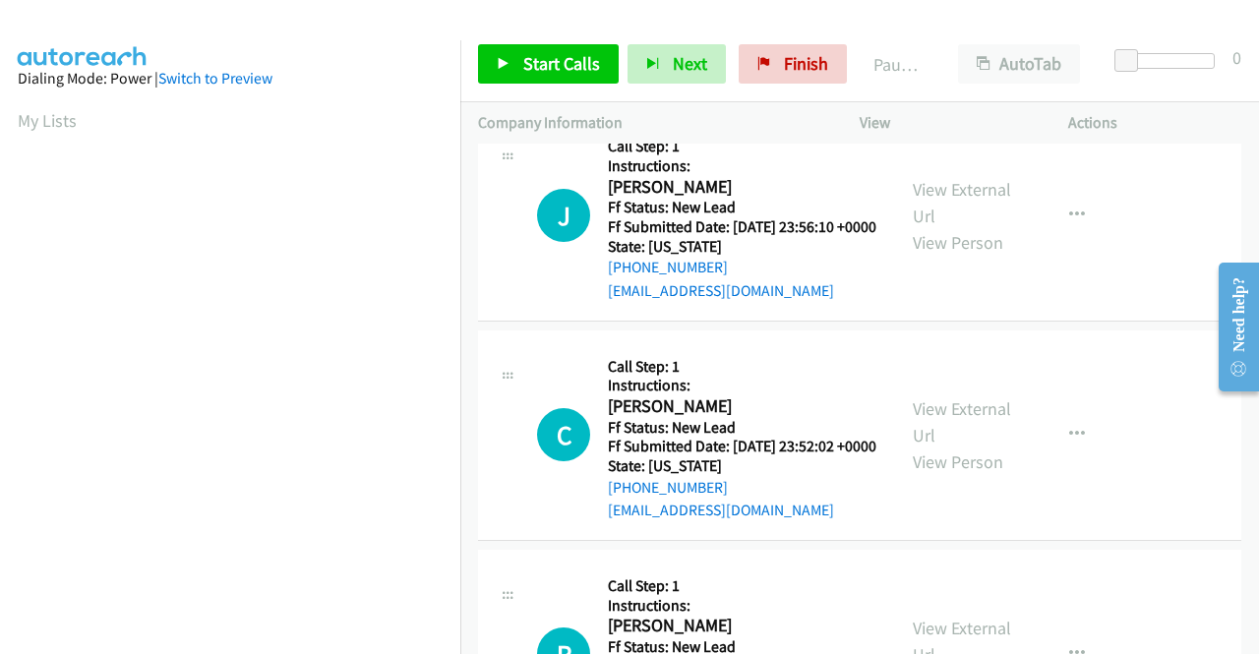
scroll to position [1181, 0]
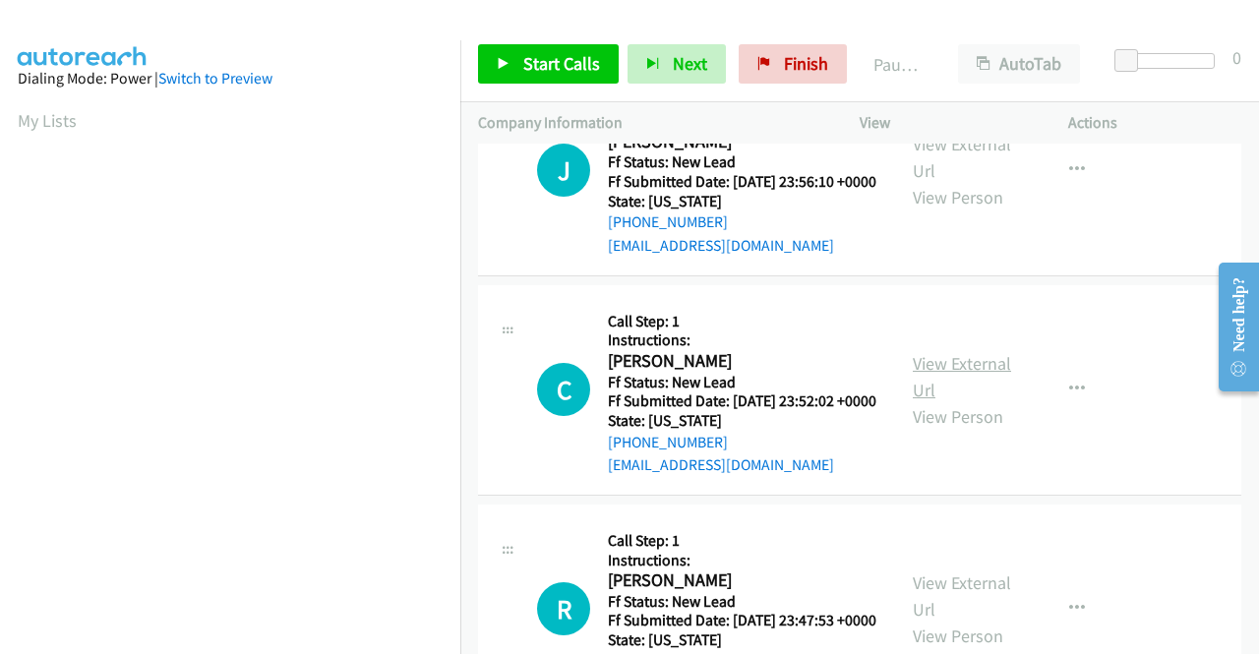
click at [948, 401] on link "View External Url" at bounding box center [962, 376] width 98 height 49
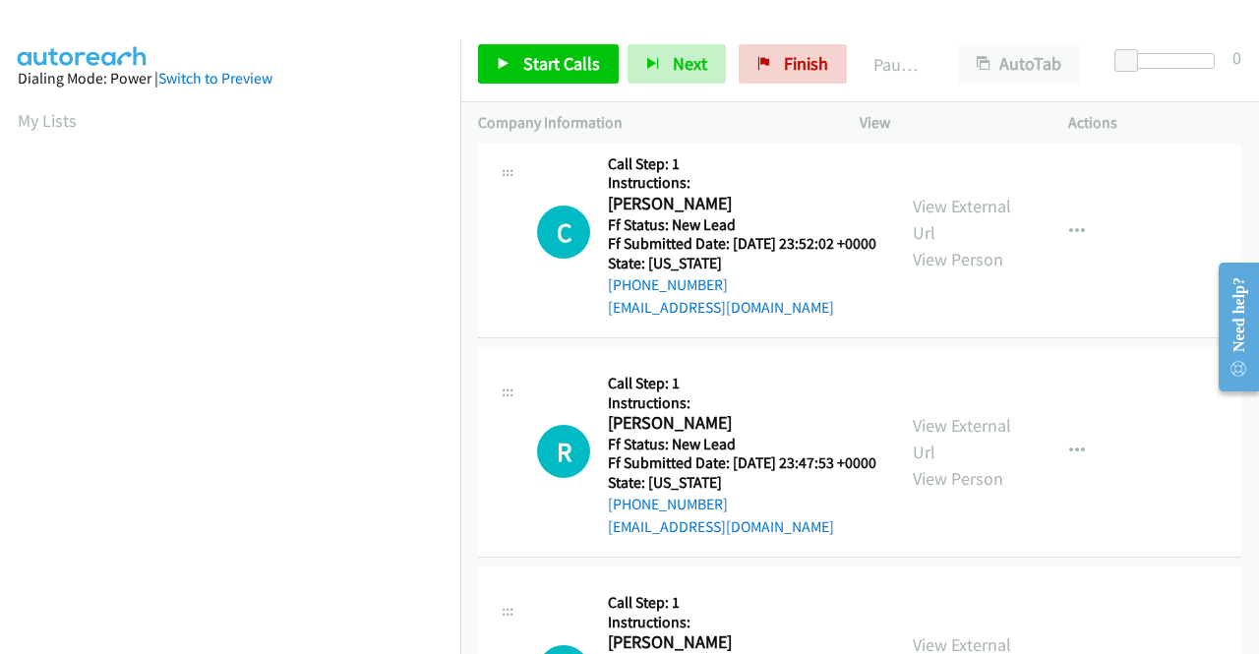
scroll to position [1377, 0]
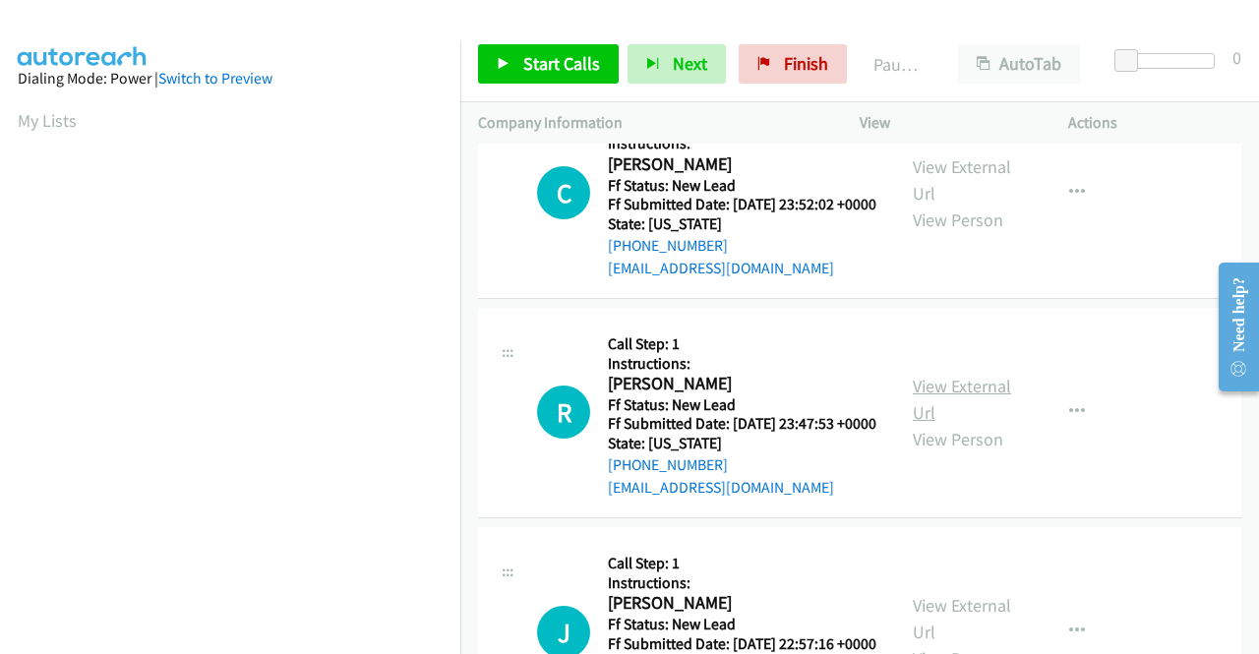
click at [917, 424] on link "View External Url" at bounding box center [962, 399] width 98 height 49
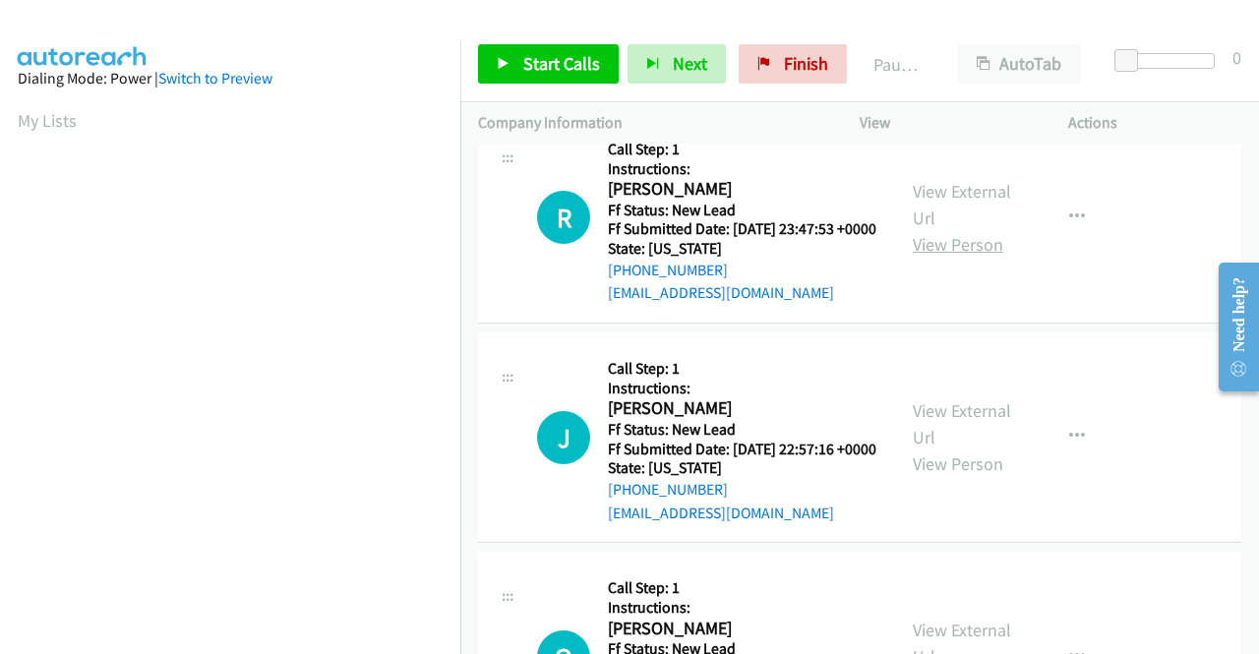
scroll to position [1574, 0]
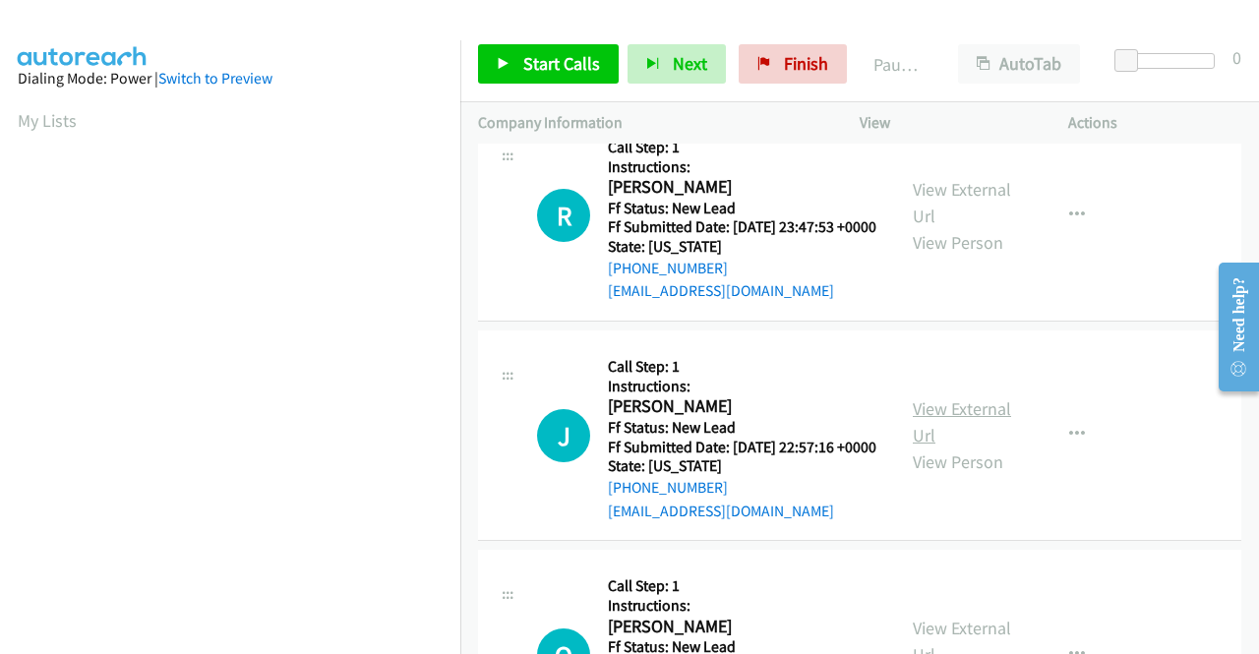
click at [924, 447] on link "View External Url" at bounding box center [962, 421] width 98 height 49
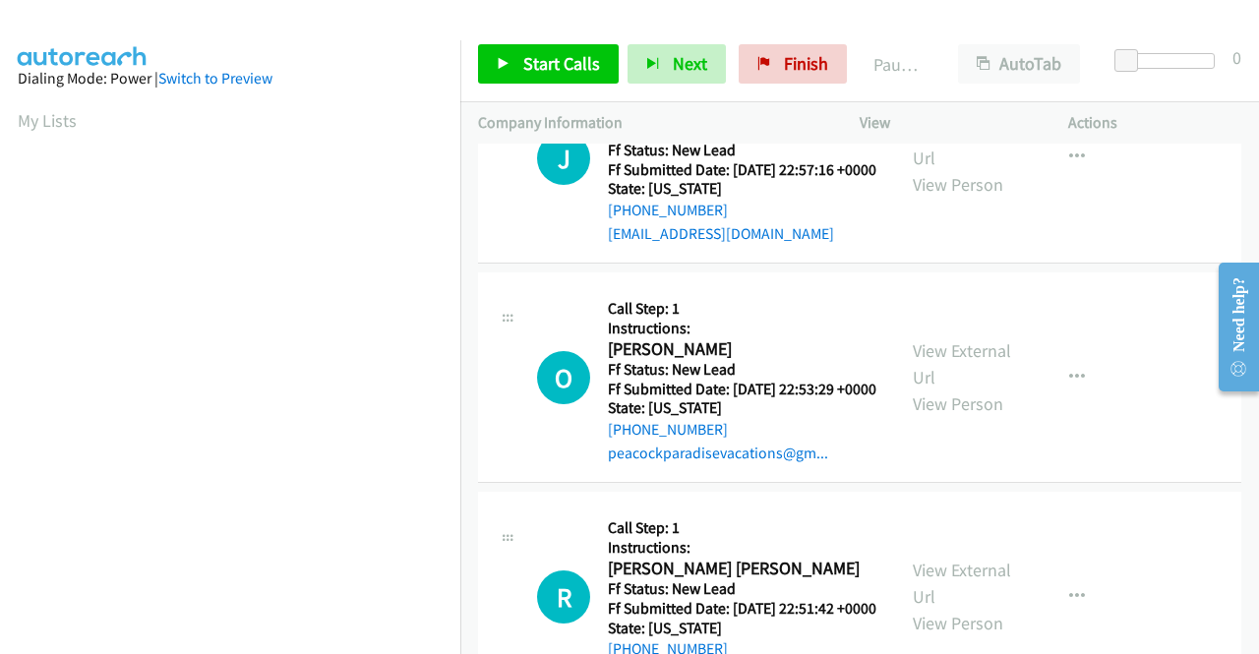
scroll to position [1869, 0]
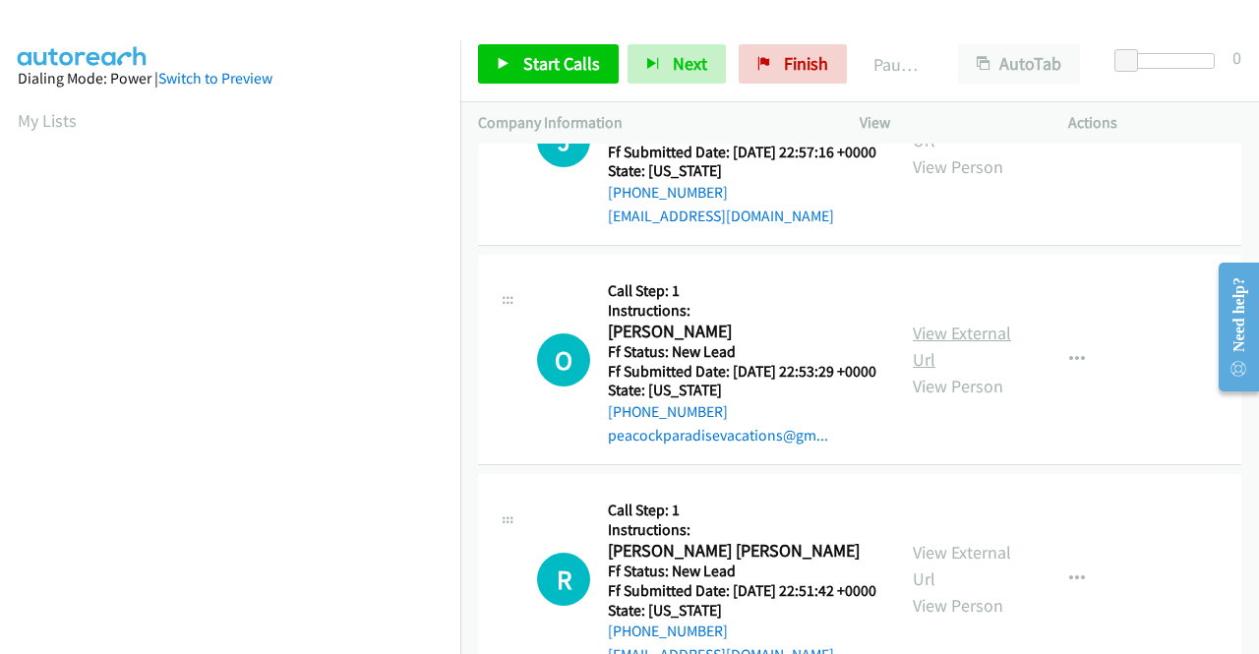
click at [1000, 371] on link "View External Url" at bounding box center [962, 346] width 98 height 49
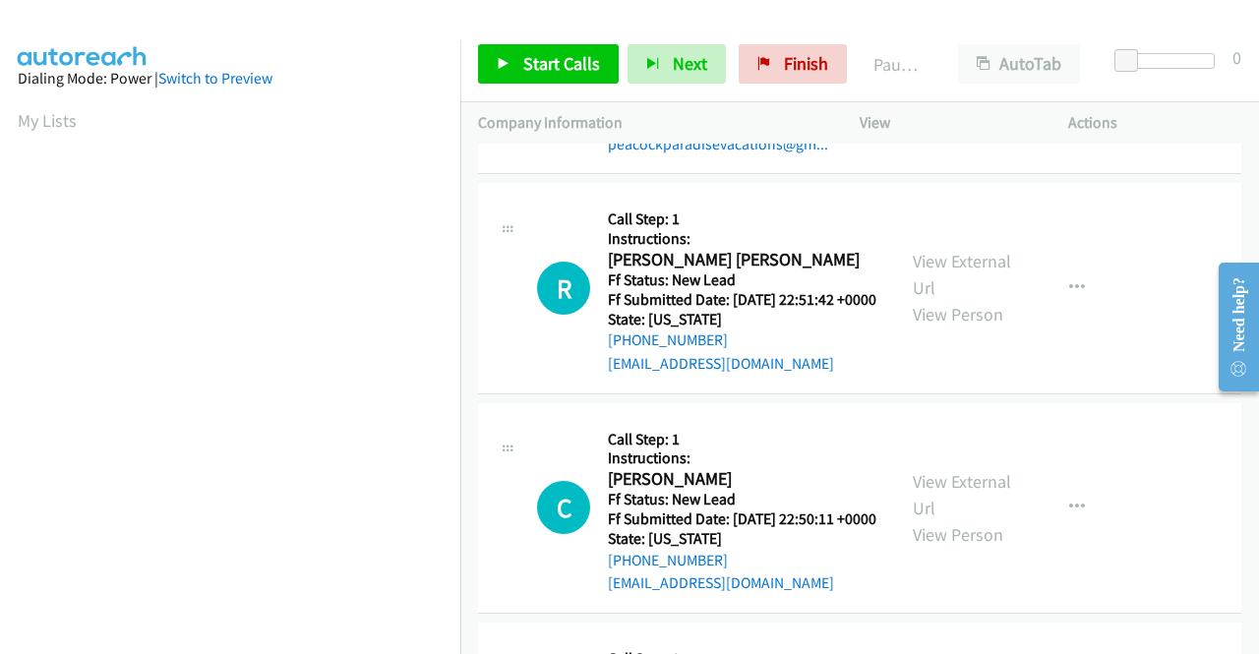
scroll to position [2165, 0]
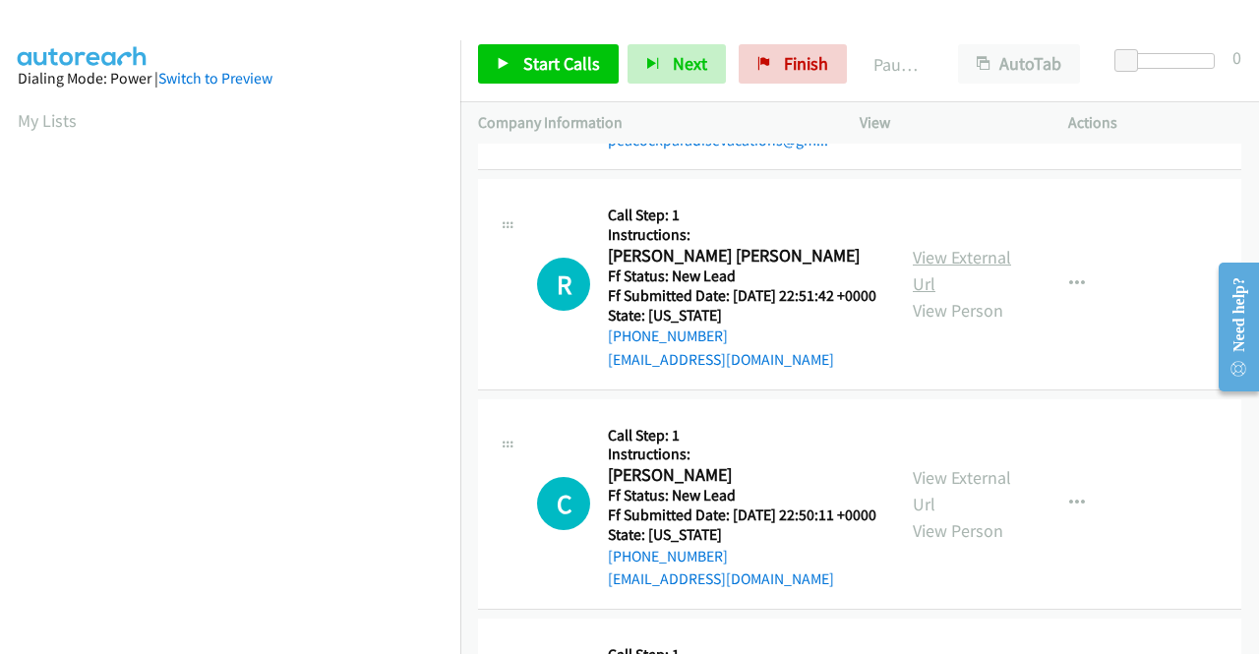
click at [937, 295] on link "View External Url" at bounding box center [962, 270] width 98 height 49
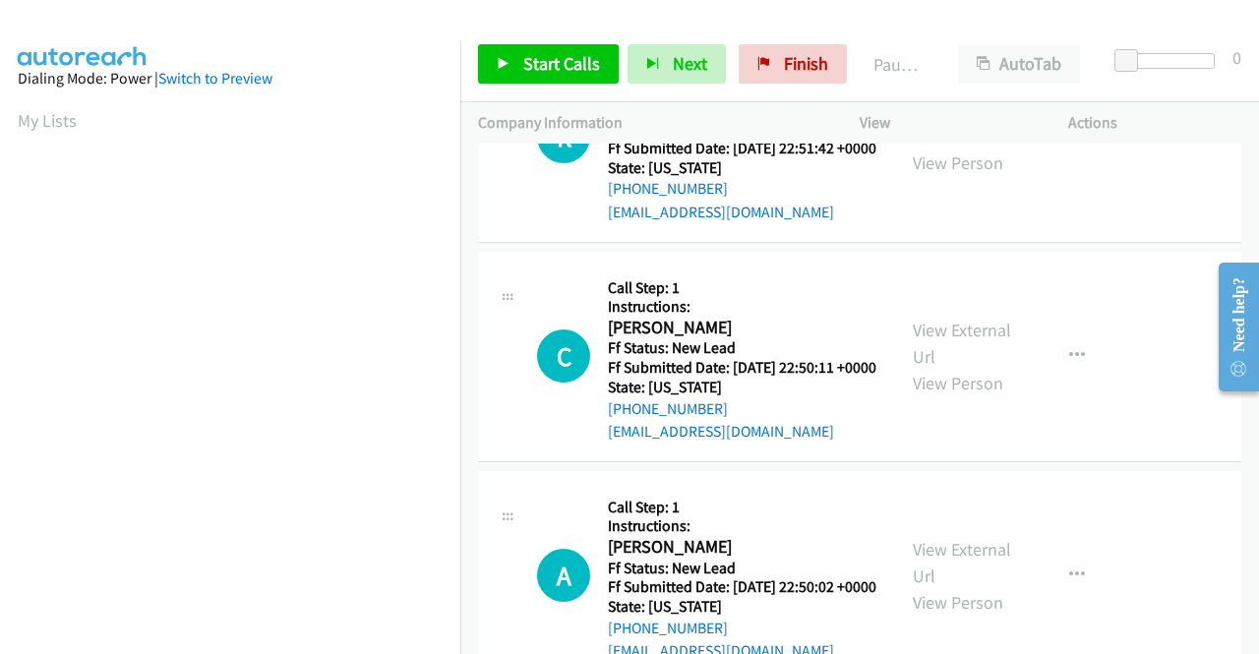
scroll to position [2361, 0]
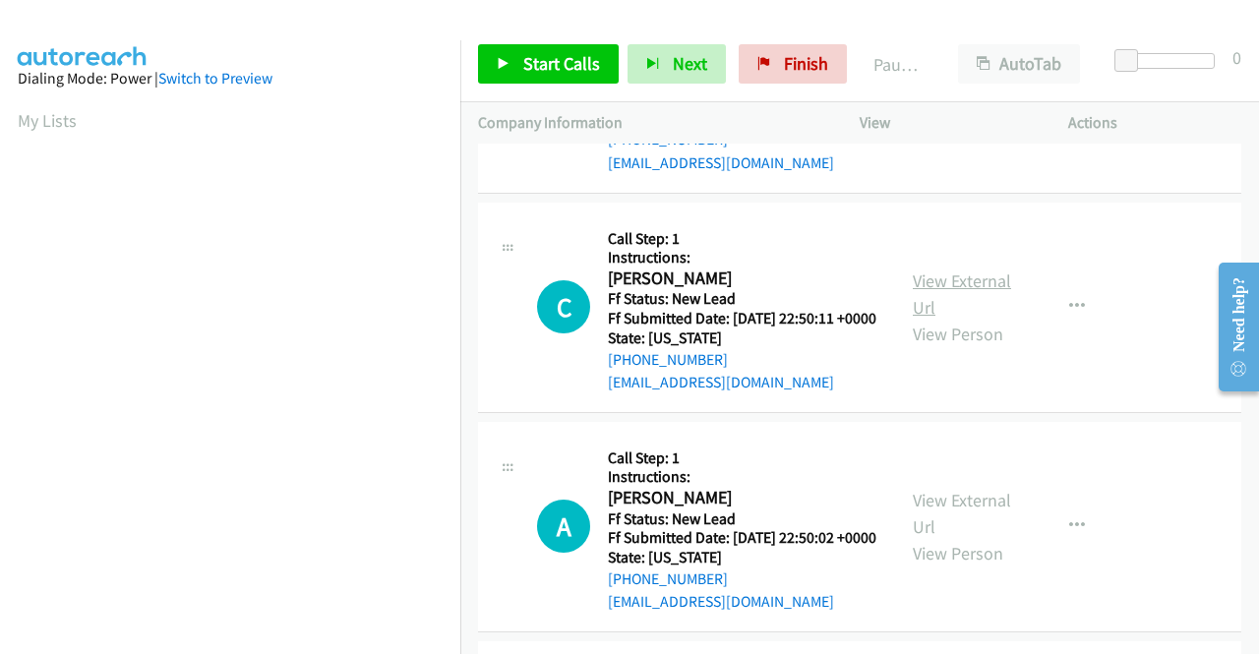
click at [944, 319] on link "View External Url" at bounding box center [962, 294] width 98 height 49
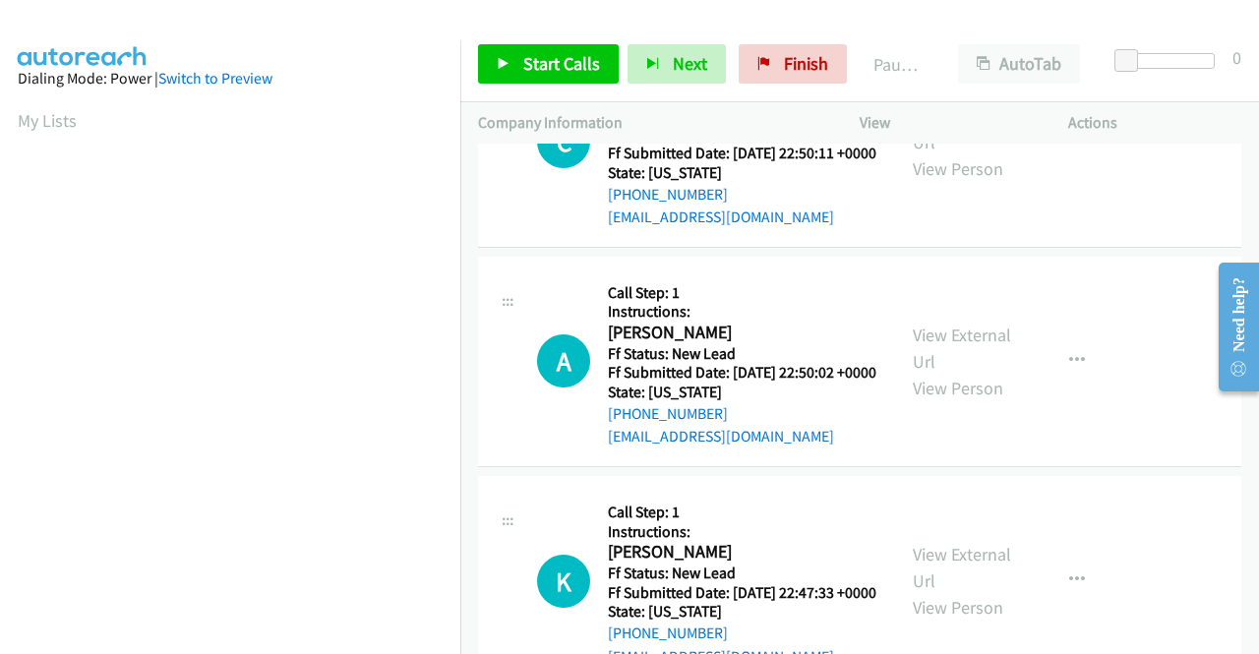
scroll to position [2558, 0]
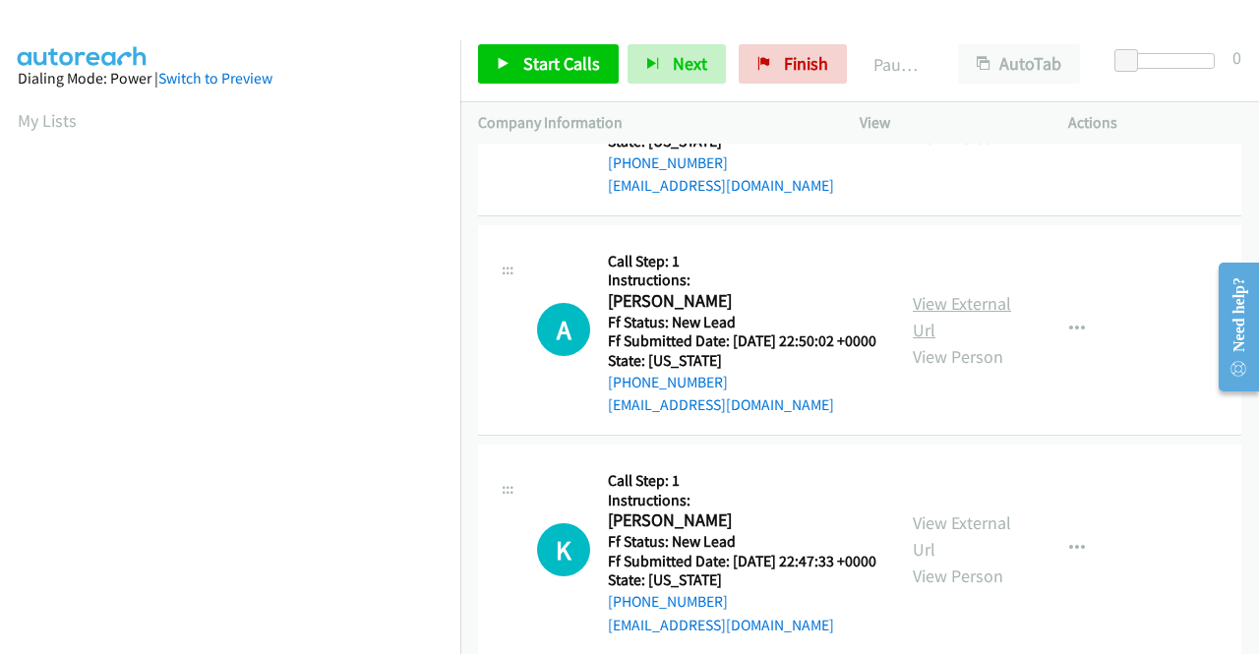
click at [932, 341] on link "View External Url" at bounding box center [962, 316] width 98 height 49
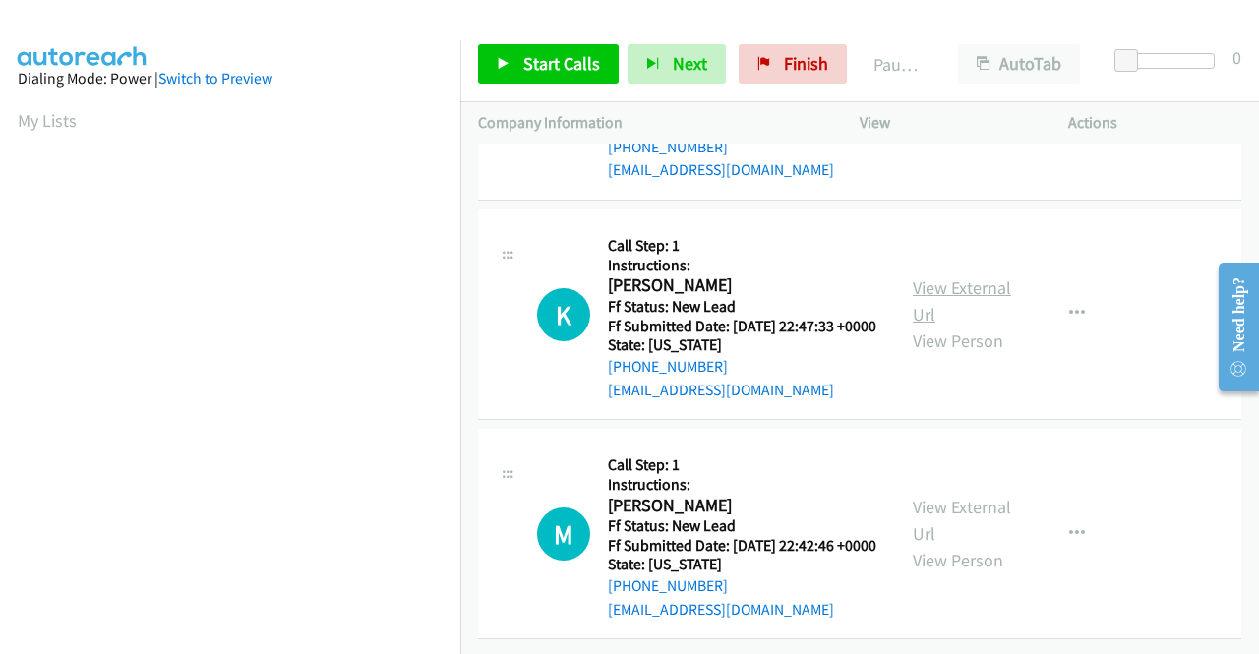
scroll to position [2853, 0]
click at [950, 326] on link "View External Url" at bounding box center [962, 300] width 98 height 49
click at [945, 526] on link "View External Url" at bounding box center [962, 520] width 98 height 49
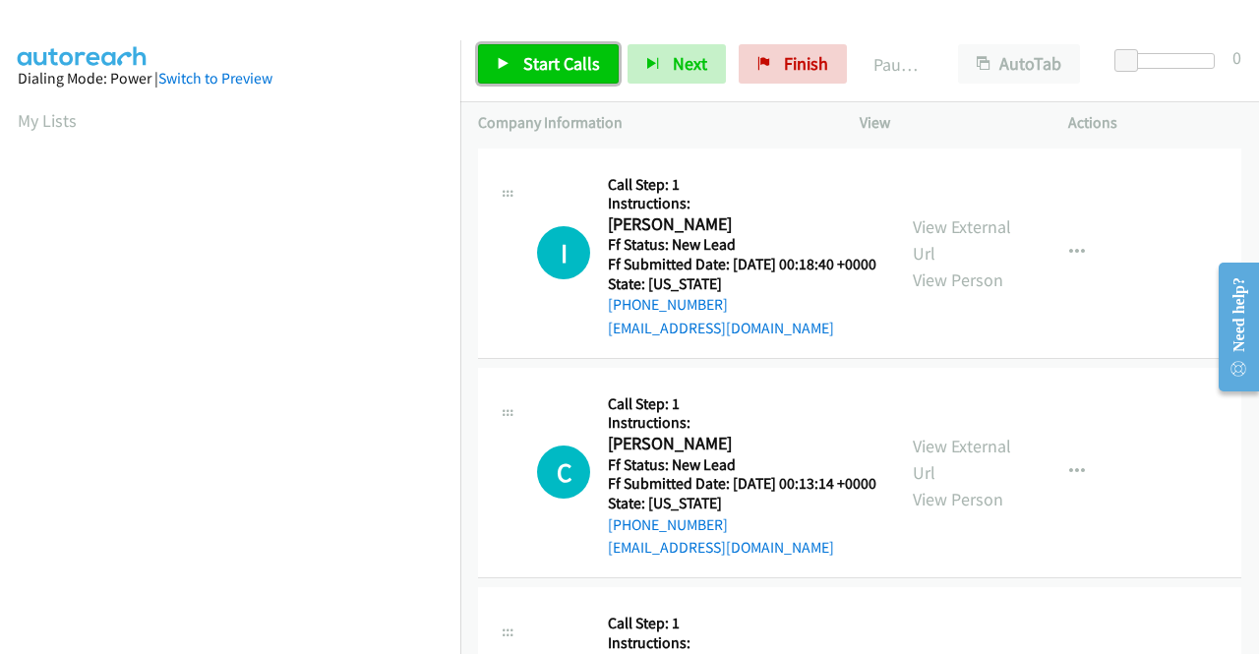
click at [560, 58] on span "Start Calls" at bounding box center [561, 63] width 77 height 23
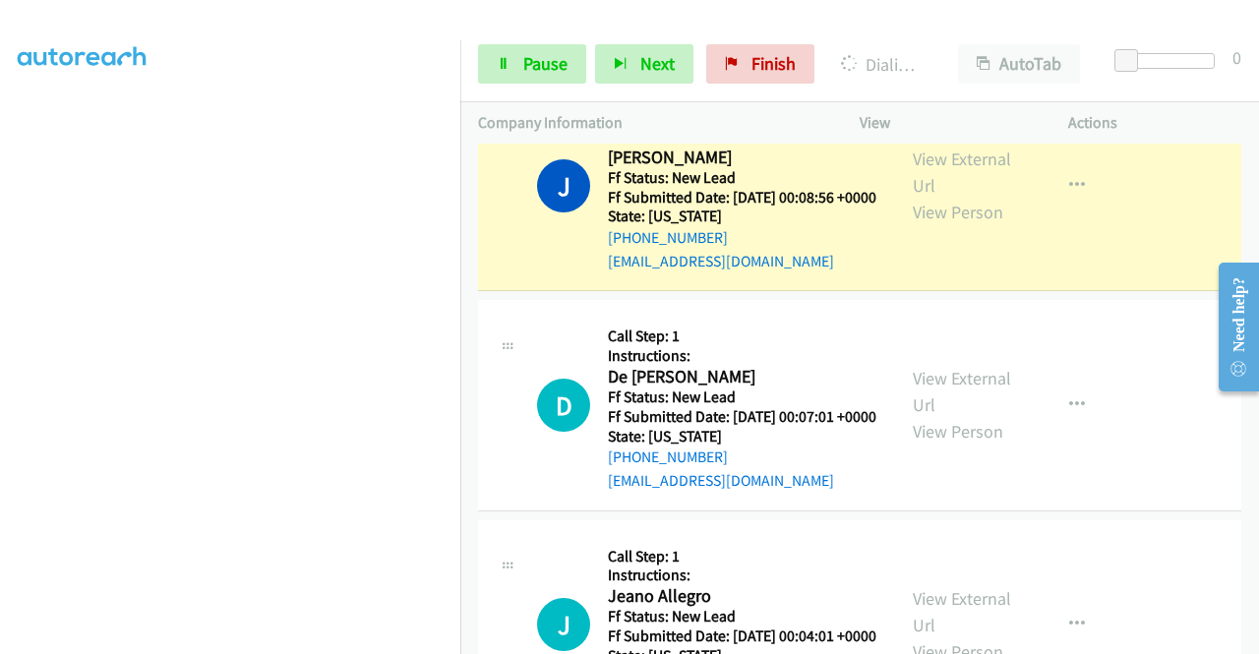
scroll to position [449, 0]
click at [528, 64] on span "Pause" at bounding box center [545, 63] width 44 height 23
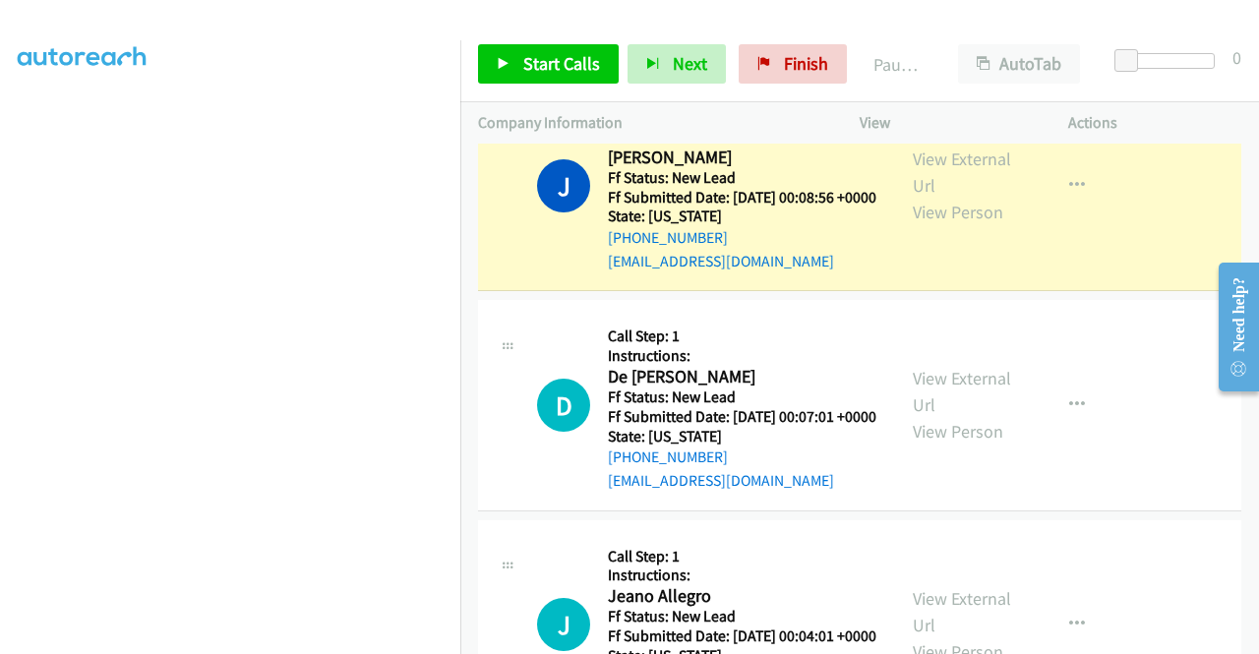
scroll to position [55, 0]
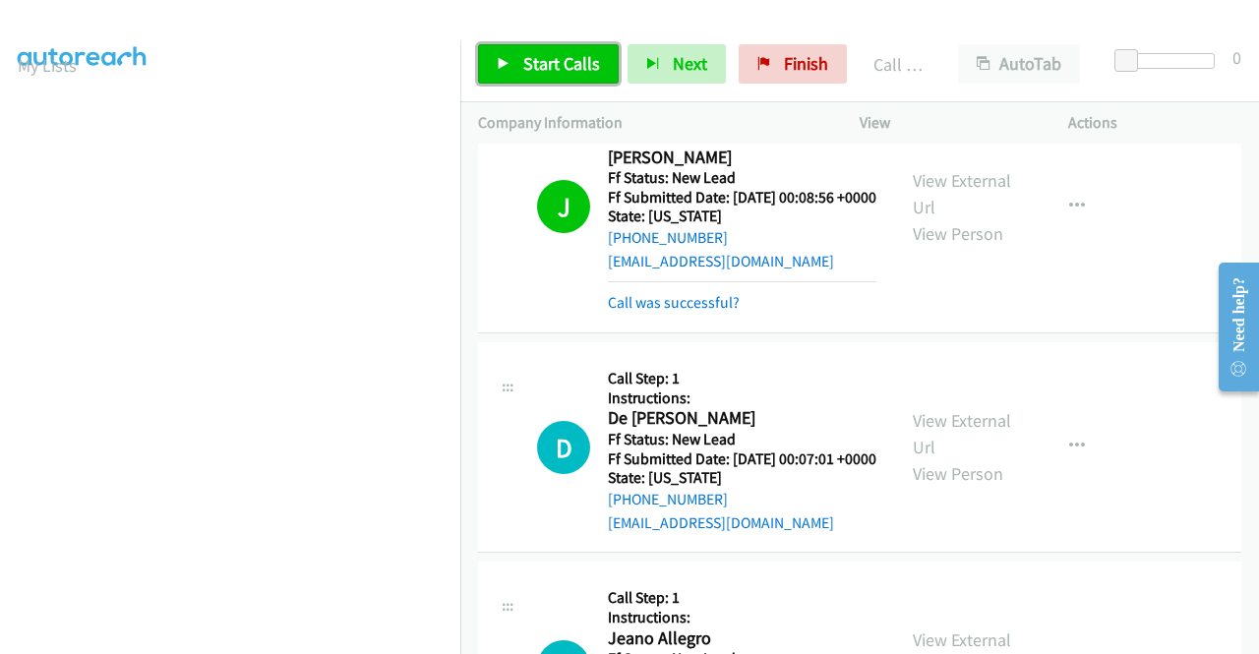
click at [542, 60] on span "Start Calls" at bounding box center [561, 63] width 77 height 23
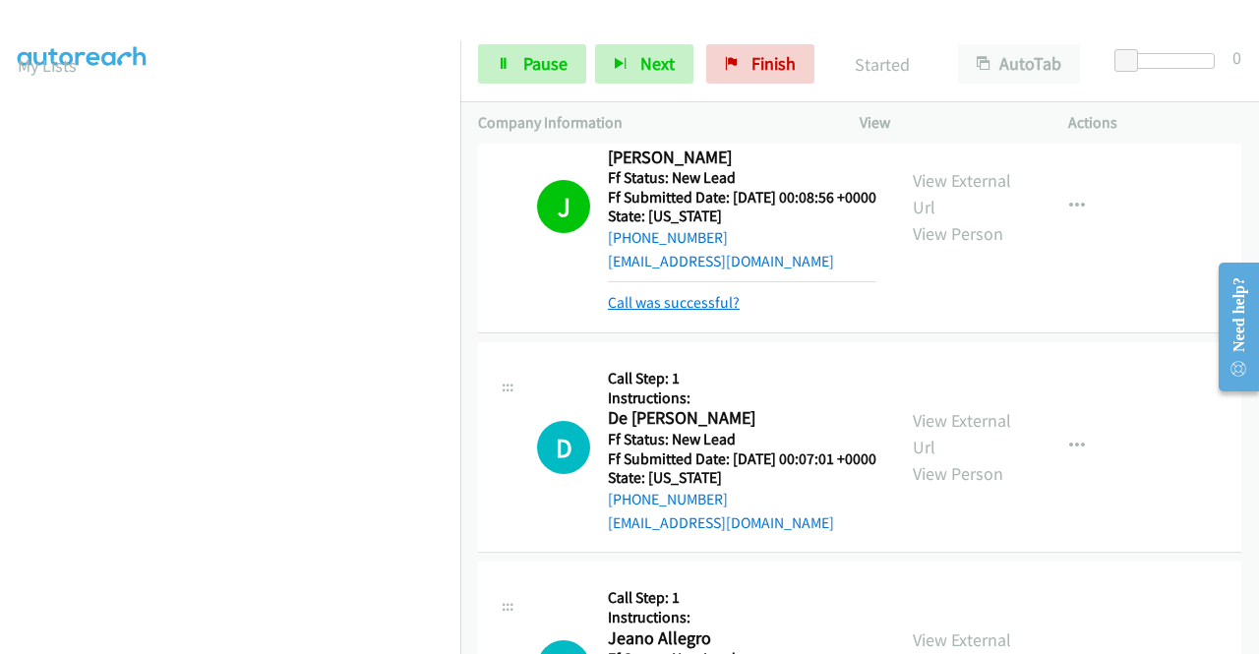
click at [641, 312] on link "Call was successful?" at bounding box center [674, 302] width 132 height 19
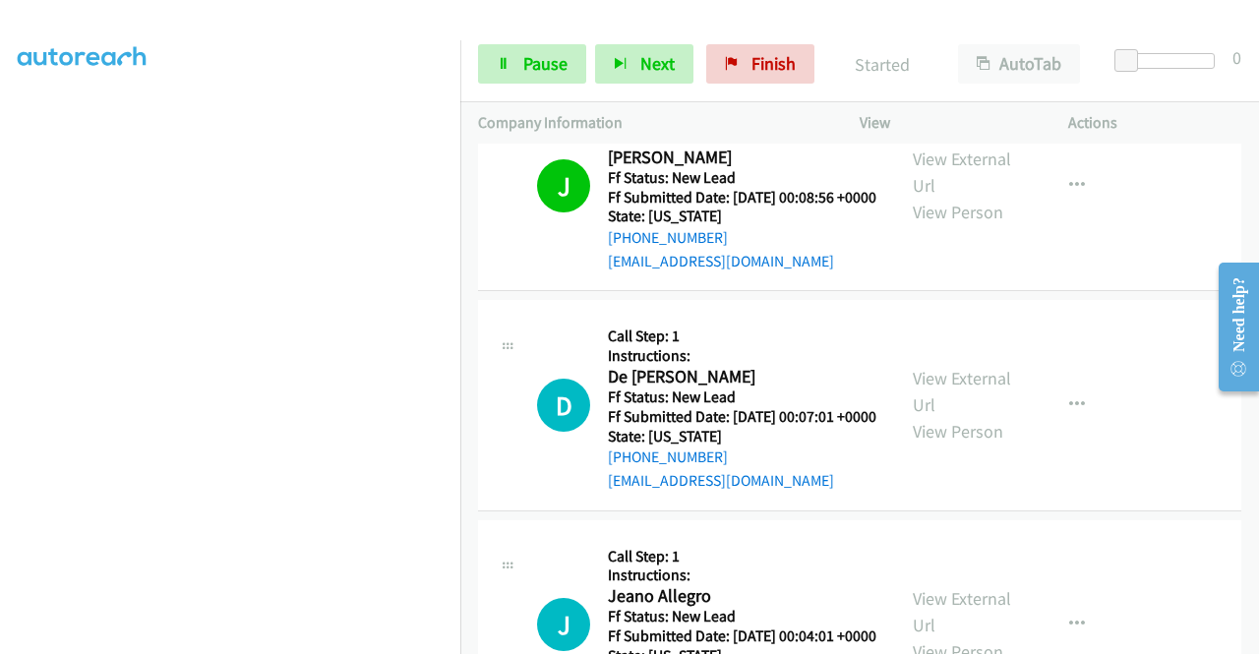
scroll to position [449, 0]
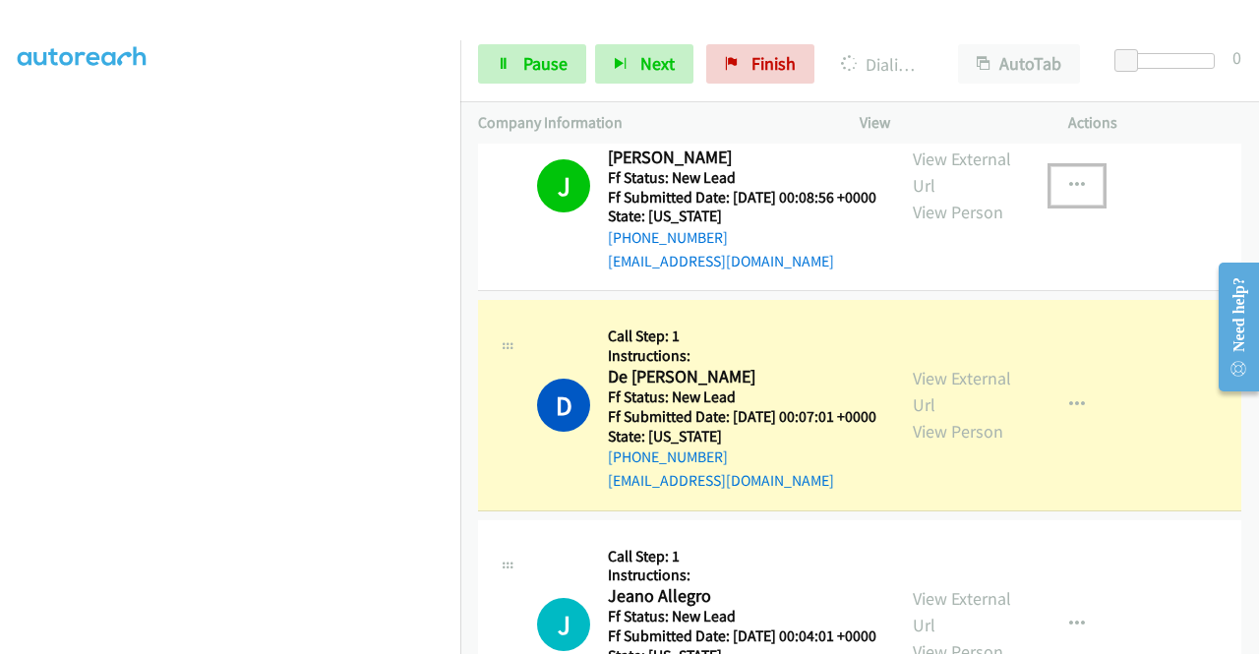
click at [1053, 206] on button "button" at bounding box center [1077, 185] width 53 height 39
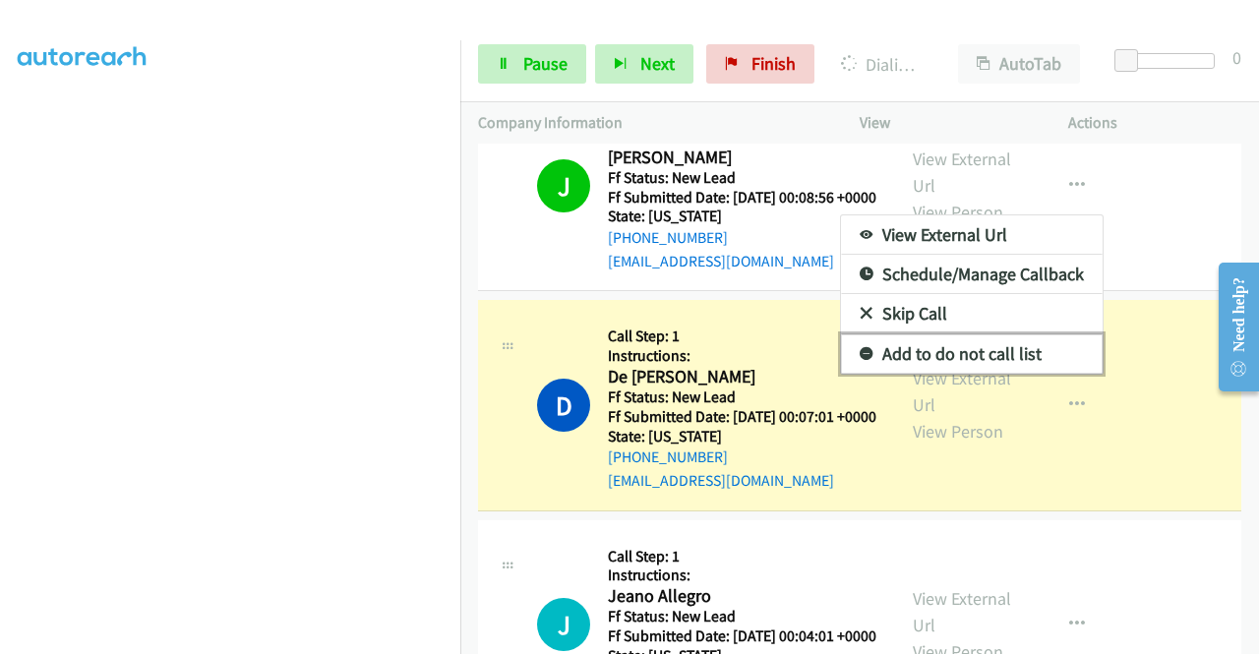
click at [994, 374] on link "Add to do not call list" at bounding box center [972, 354] width 262 height 39
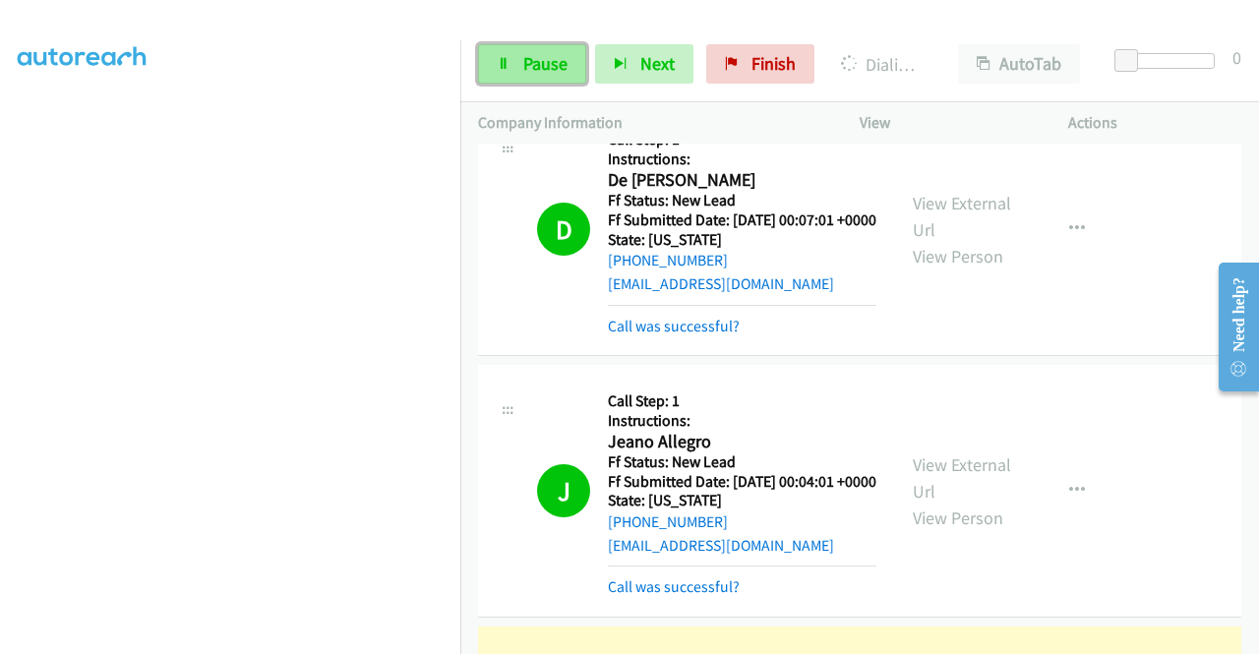
click at [542, 62] on span "Pause" at bounding box center [545, 63] width 44 height 23
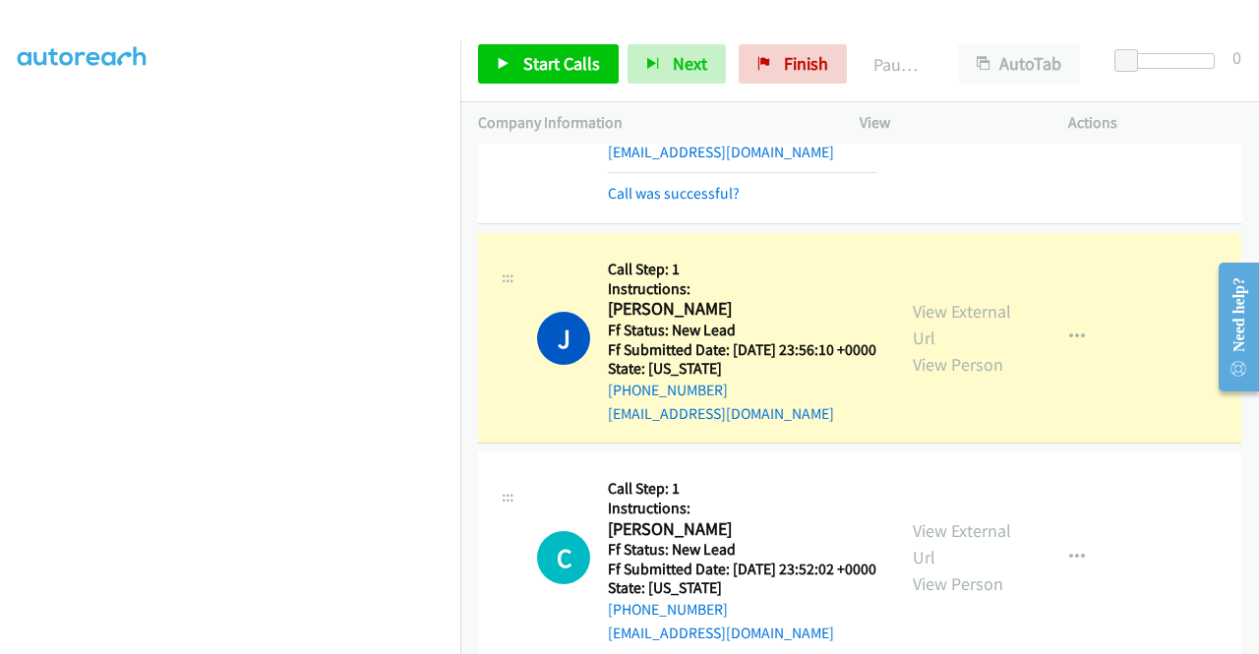
scroll to position [0, 0]
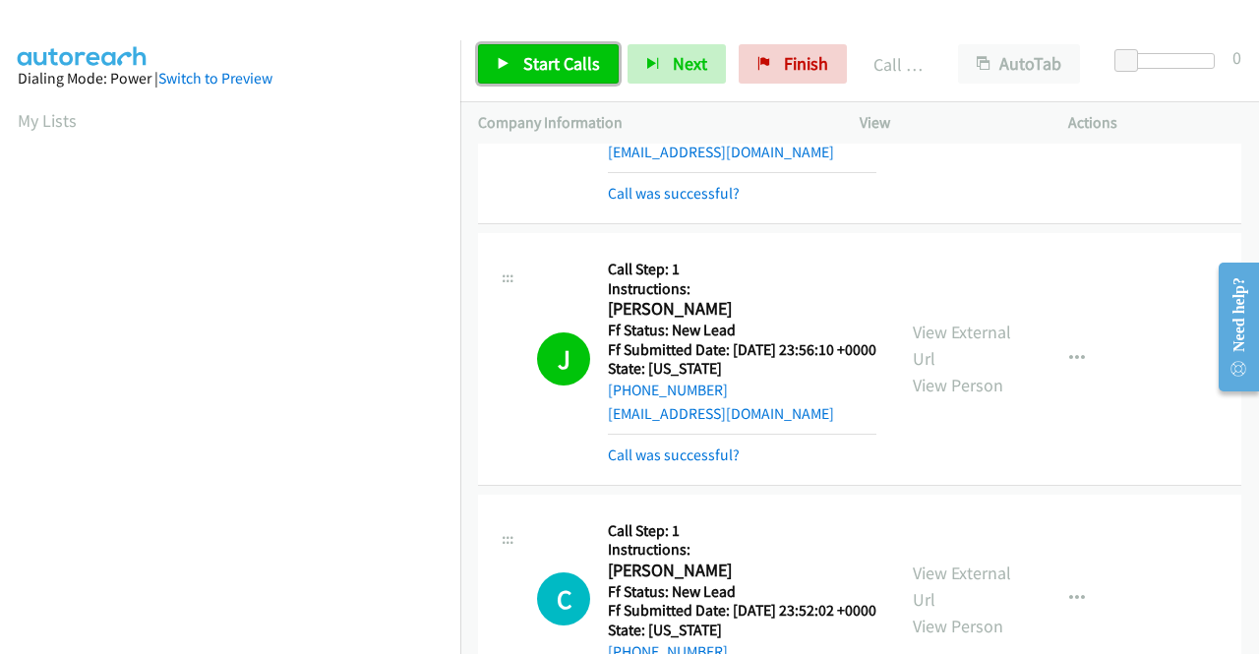
click at [563, 72] on span "Start Calls" at bounding box center [561, 63] width 77 height 23
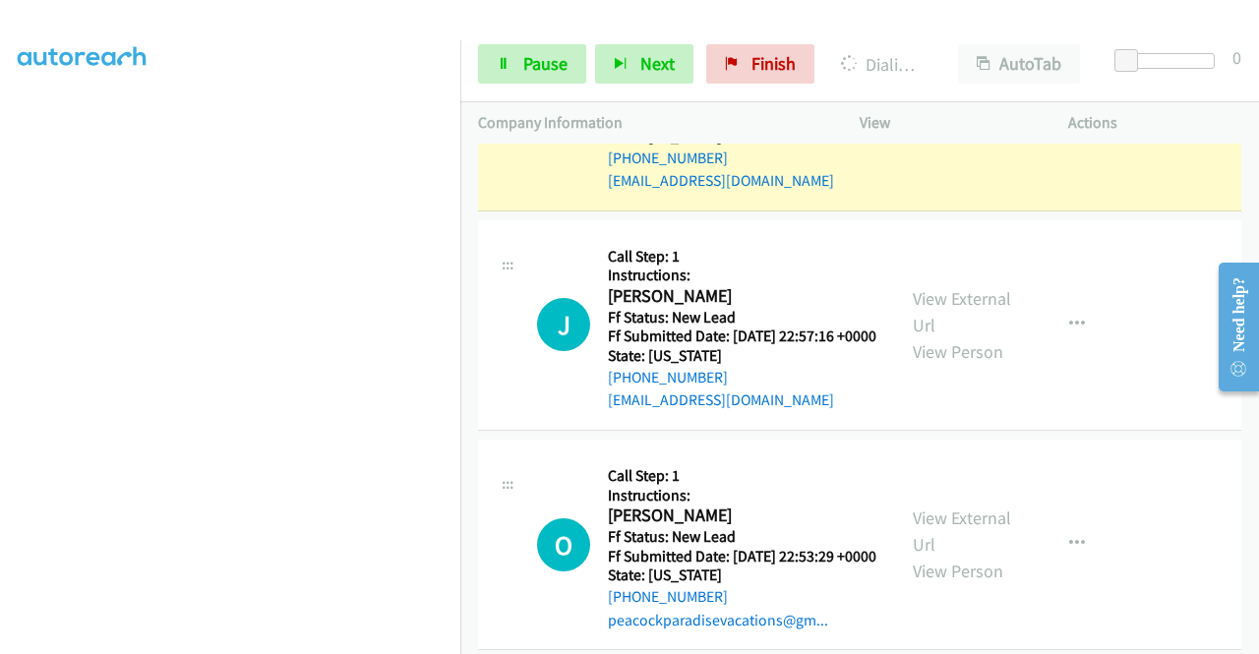
scroll to position [1968, 0]
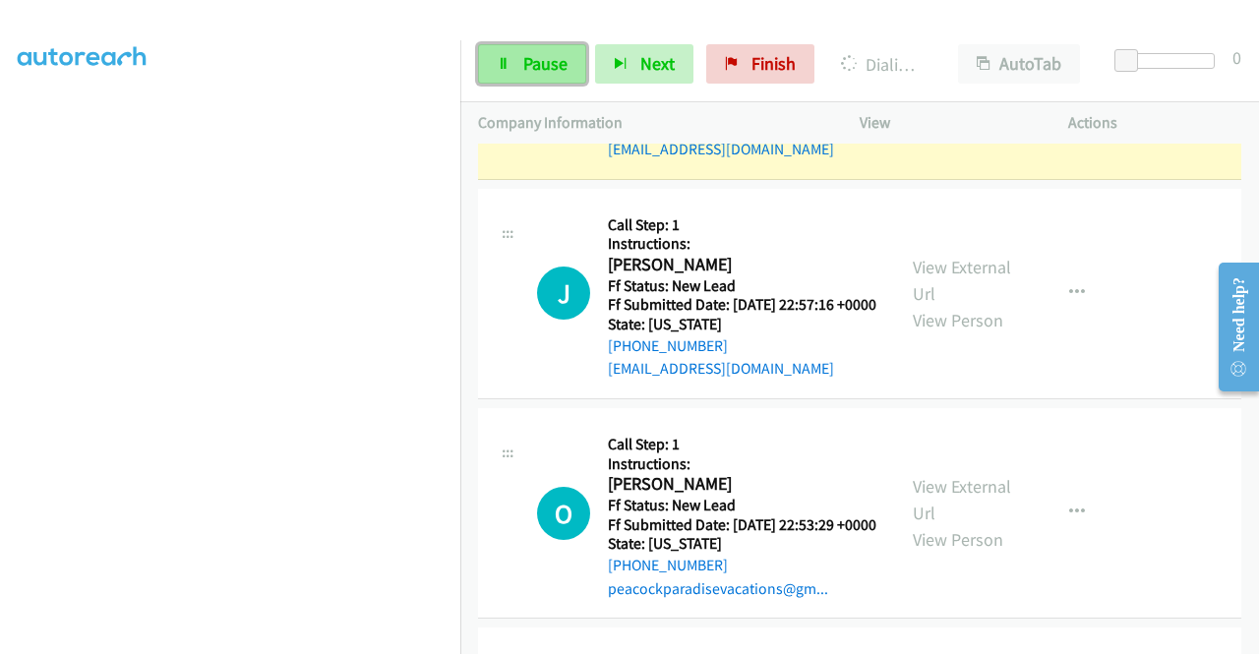
click at [551, 71] on span "Pause" at bounding box center [545, 63] width 44 height 23
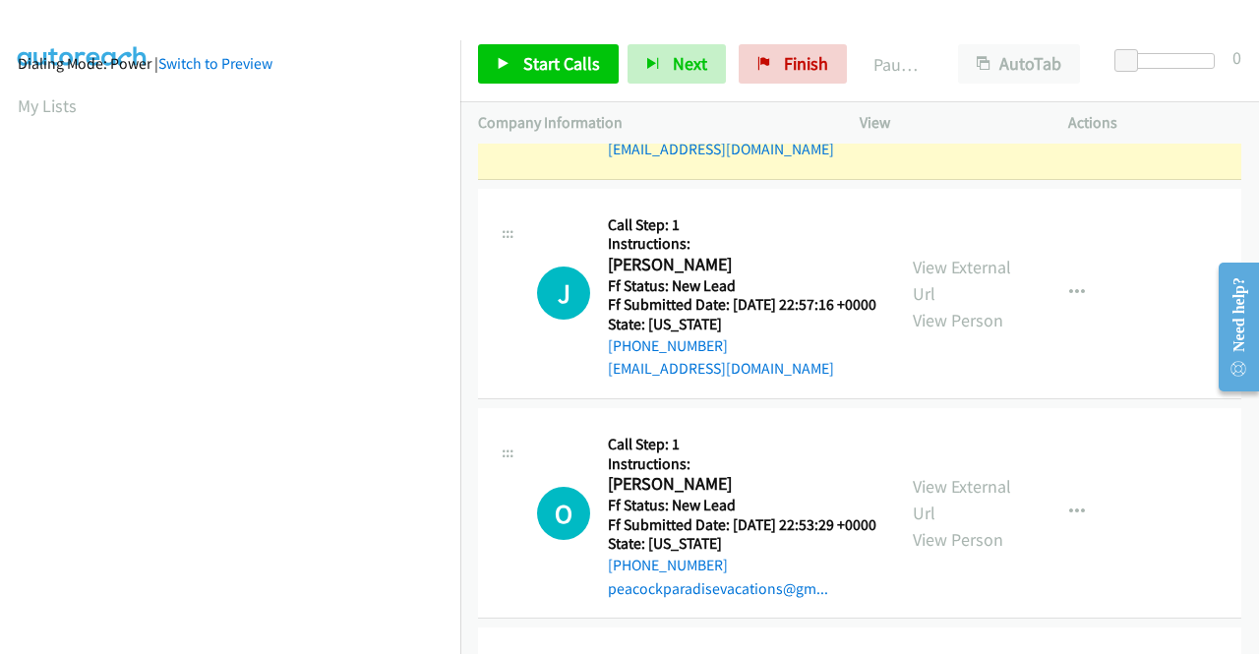
scroll to position [0, 0]
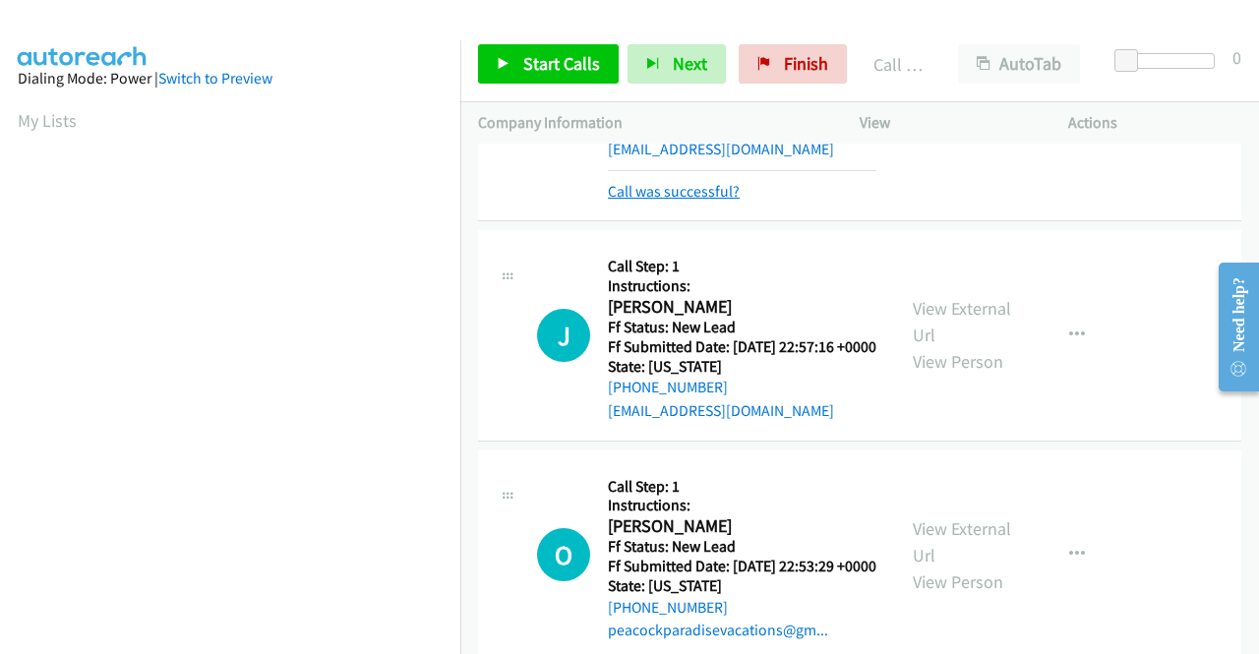
click at [697, 201] on link "Call was successful?" at bounding box center [674, 191] width 132 height 19
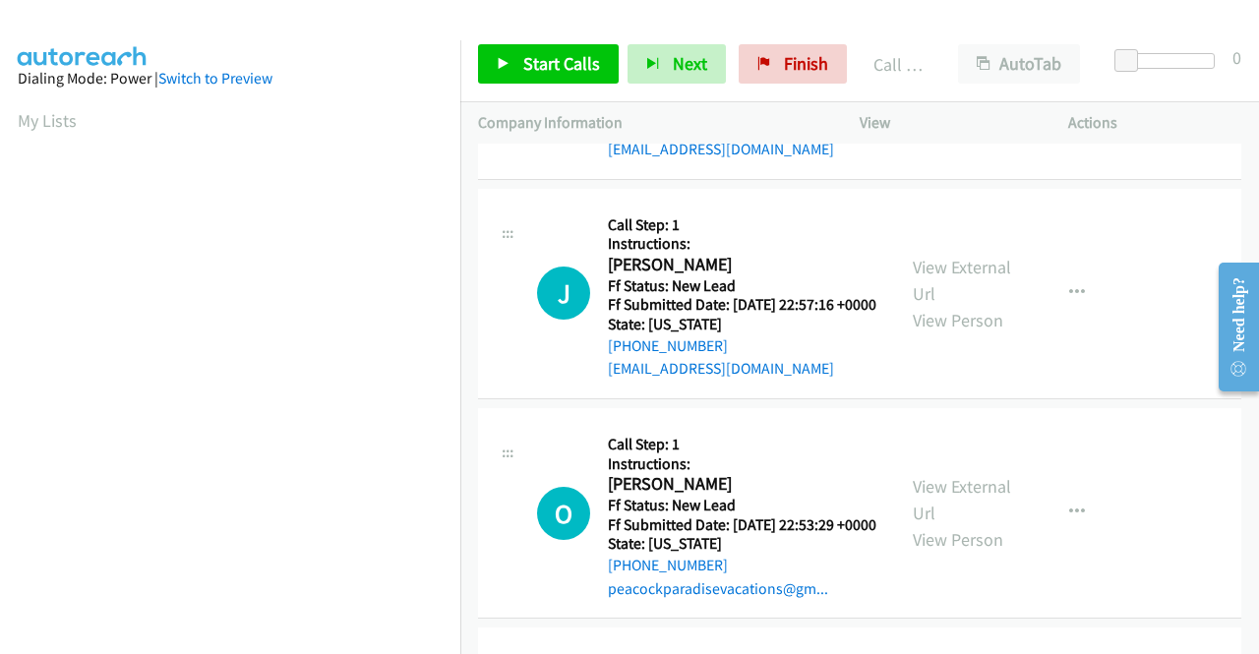
click at [1069, 82] on icon "button" at bounding box center [1077, 74] width 16 height 16
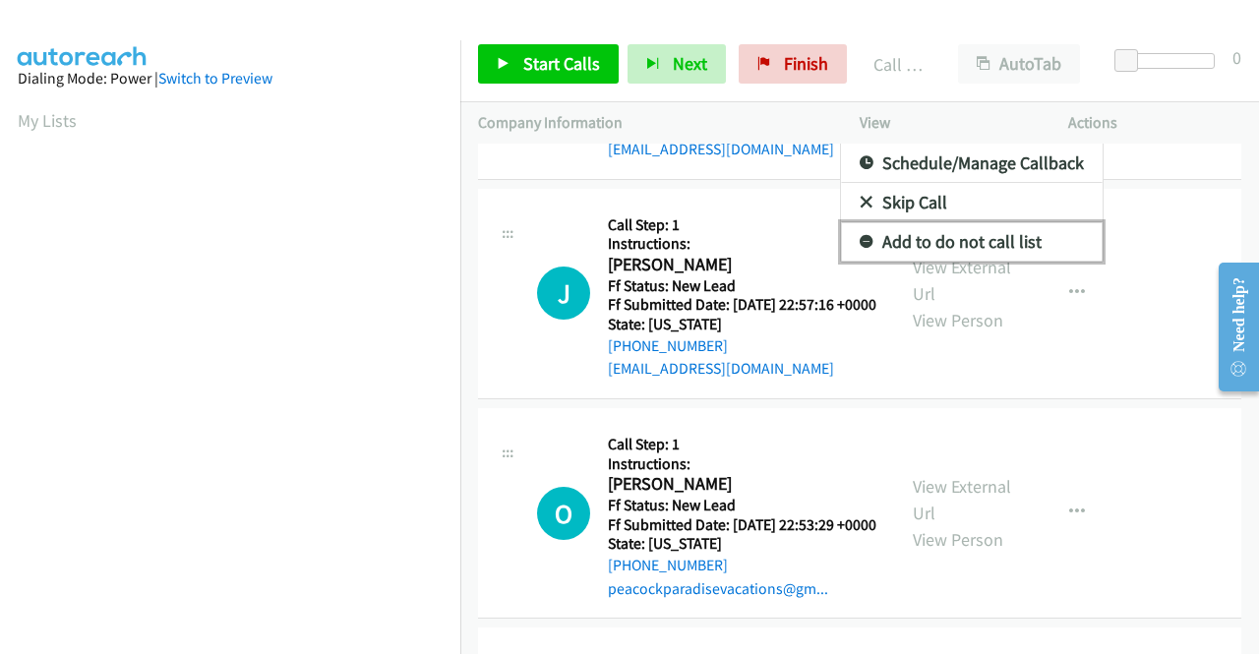
click at [968, 262] on link "Add to do not call list" at bounding box center [972, 241] width 262 height 39
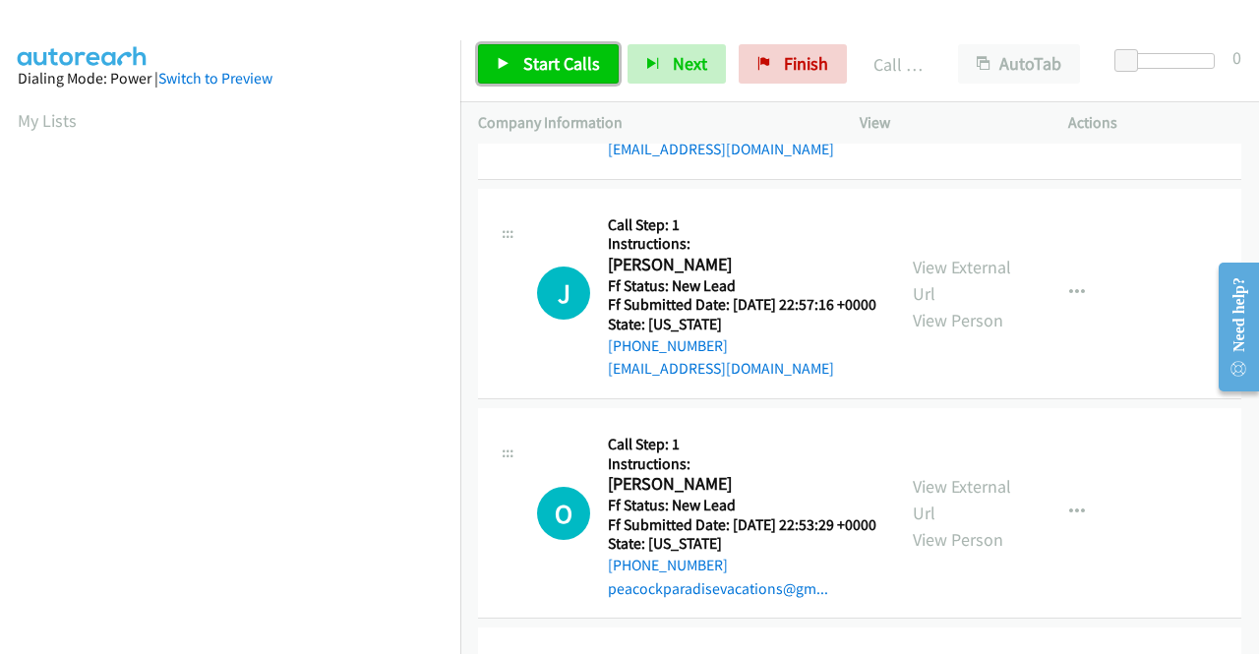
click at [543, 55] on span "Start Calls" at bounding box center [561, 63] width 77 height 23
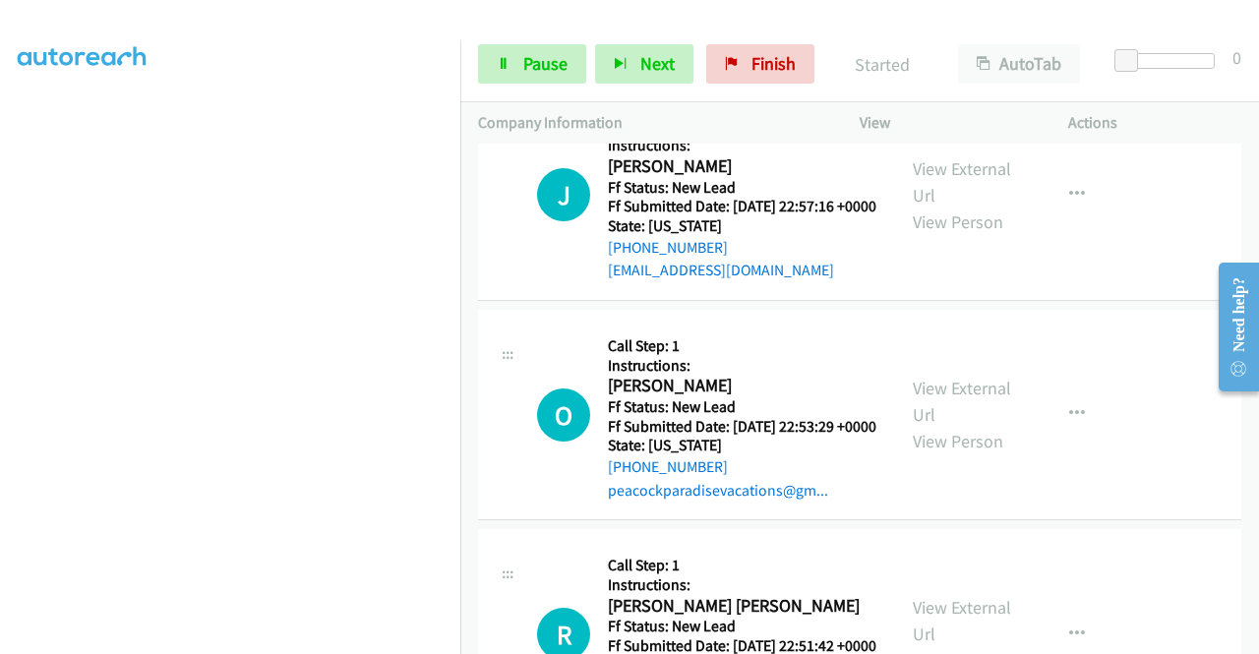
scroll to position [449, 0]
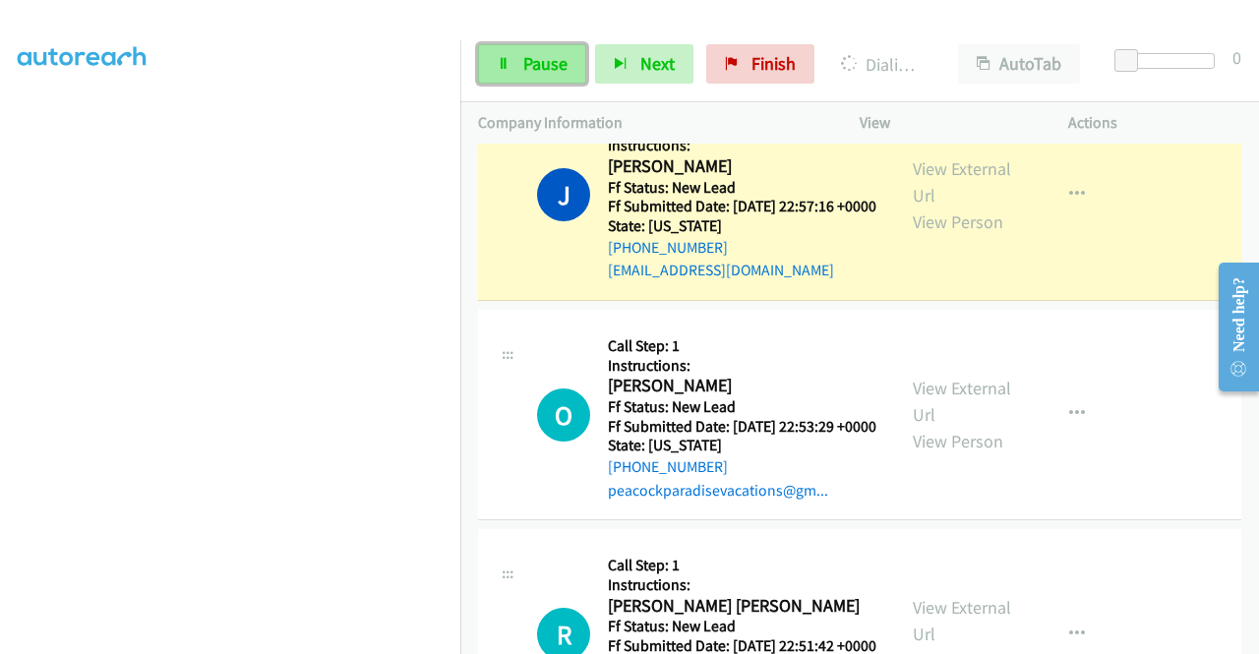
click at [543, 58] on span "Pause" at bounding box center [545, 63] width 44 height 23
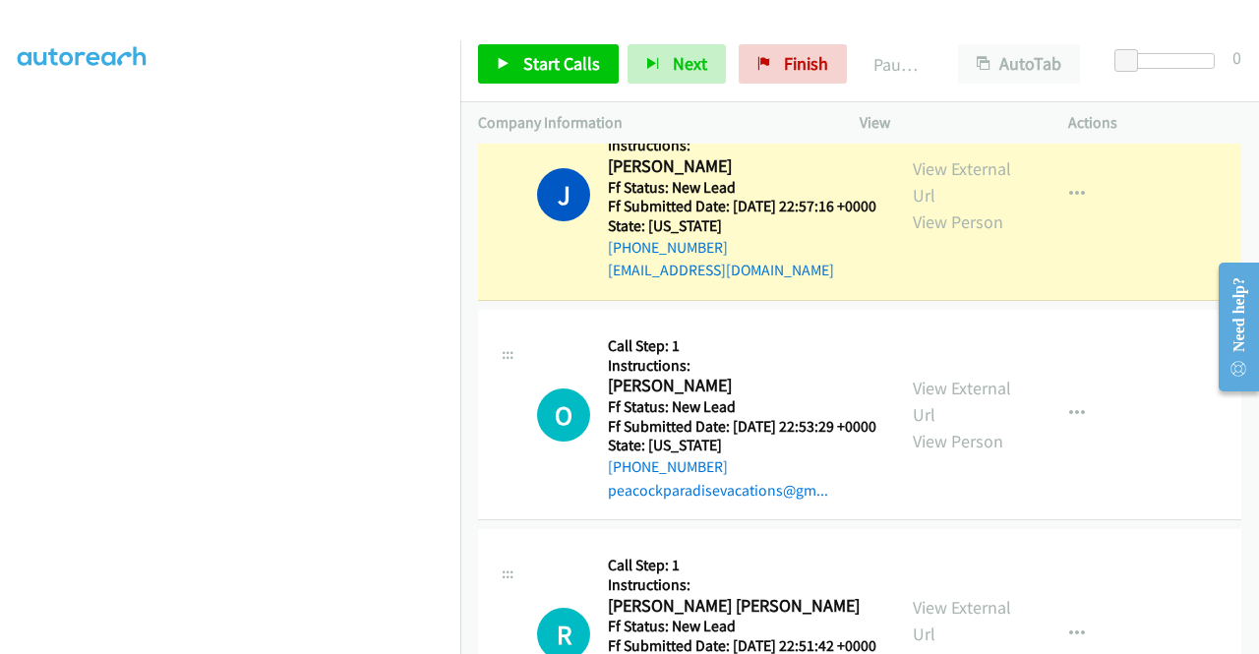
scroll to position [0, 0]
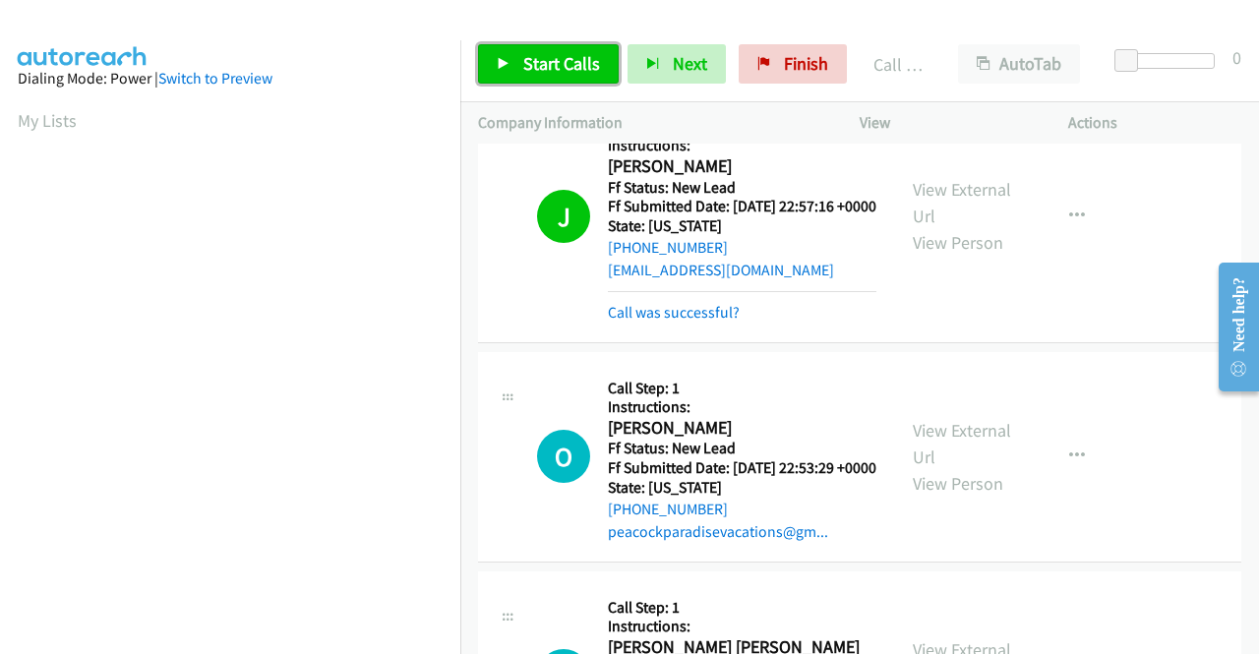
click at [551, 64] on span "Start Calls" at bounding box center [561, 63] width 77 height 23
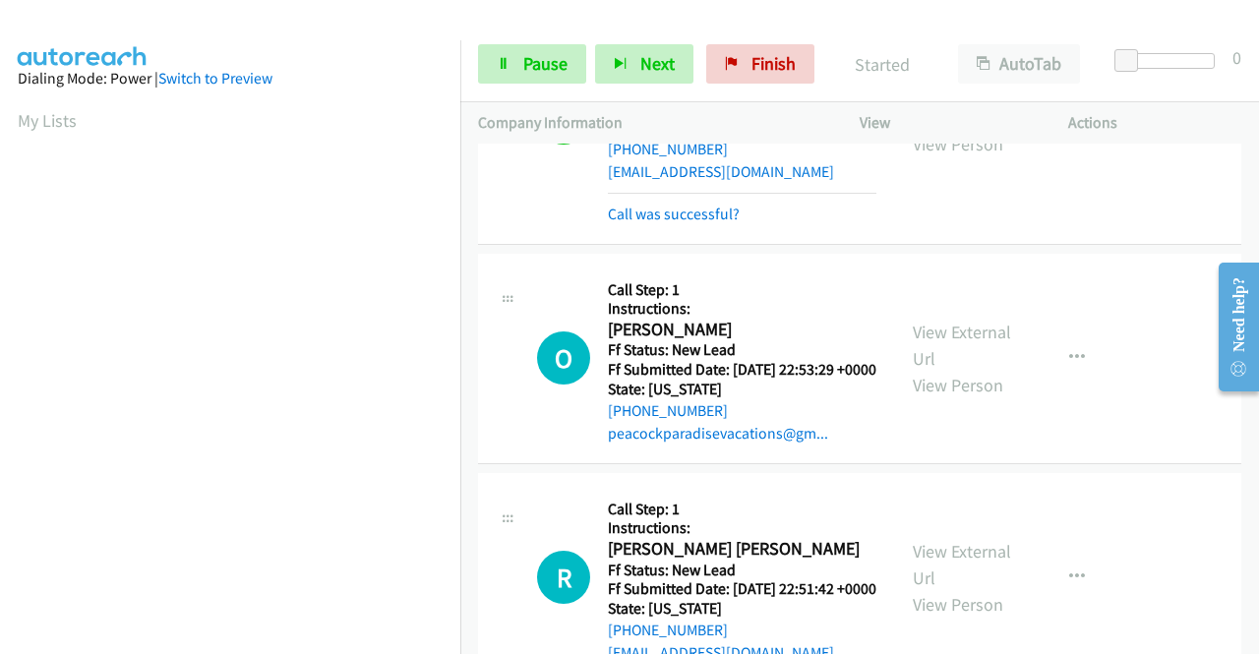
scroll to position [2263, 0]
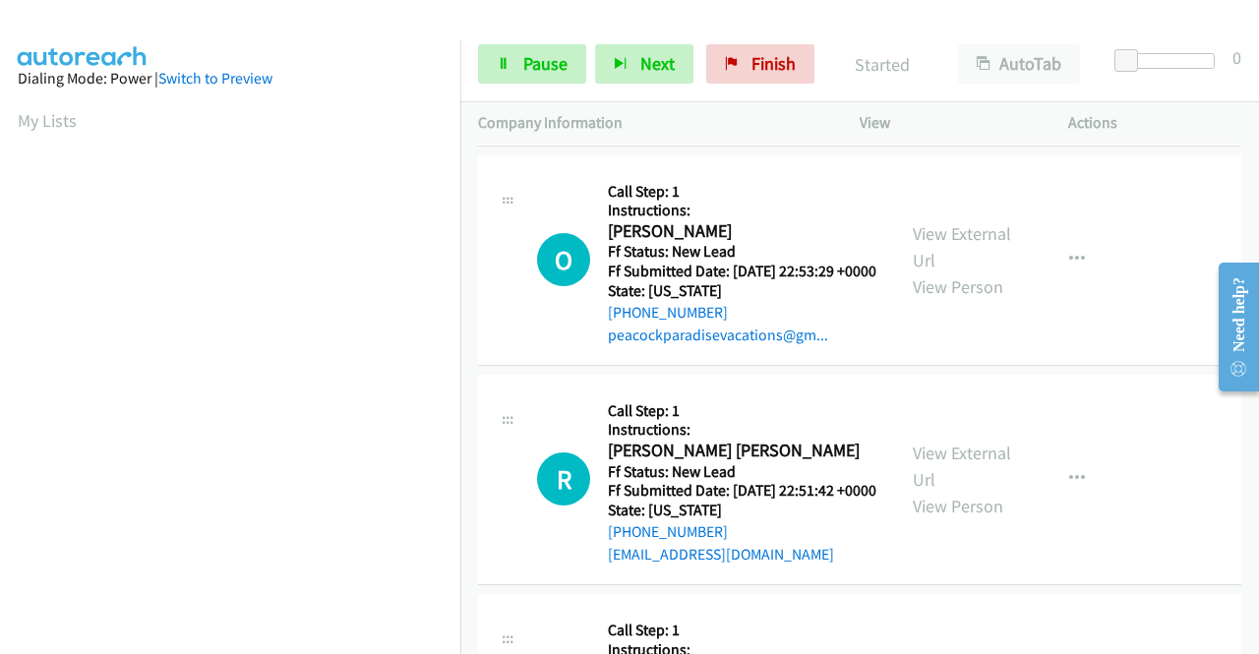
click at [703, 125] on link "Call was successful?" at bounding box center [674, 115] width 132 height 19
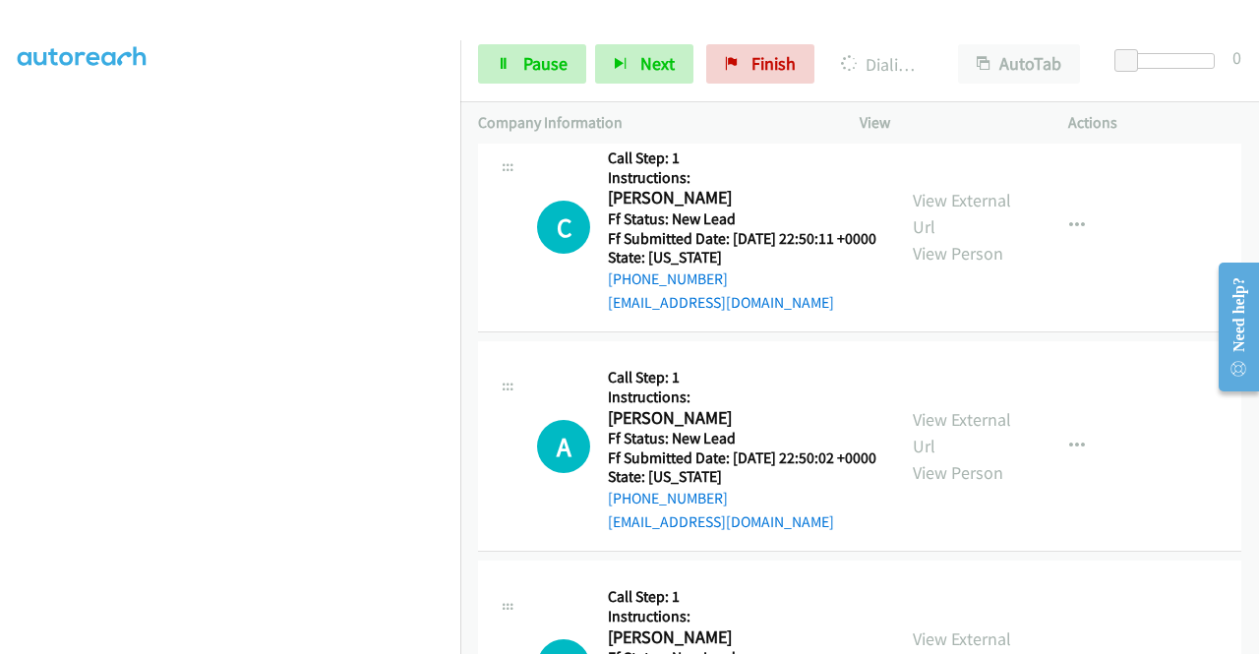
scroll to position [2832, 0]
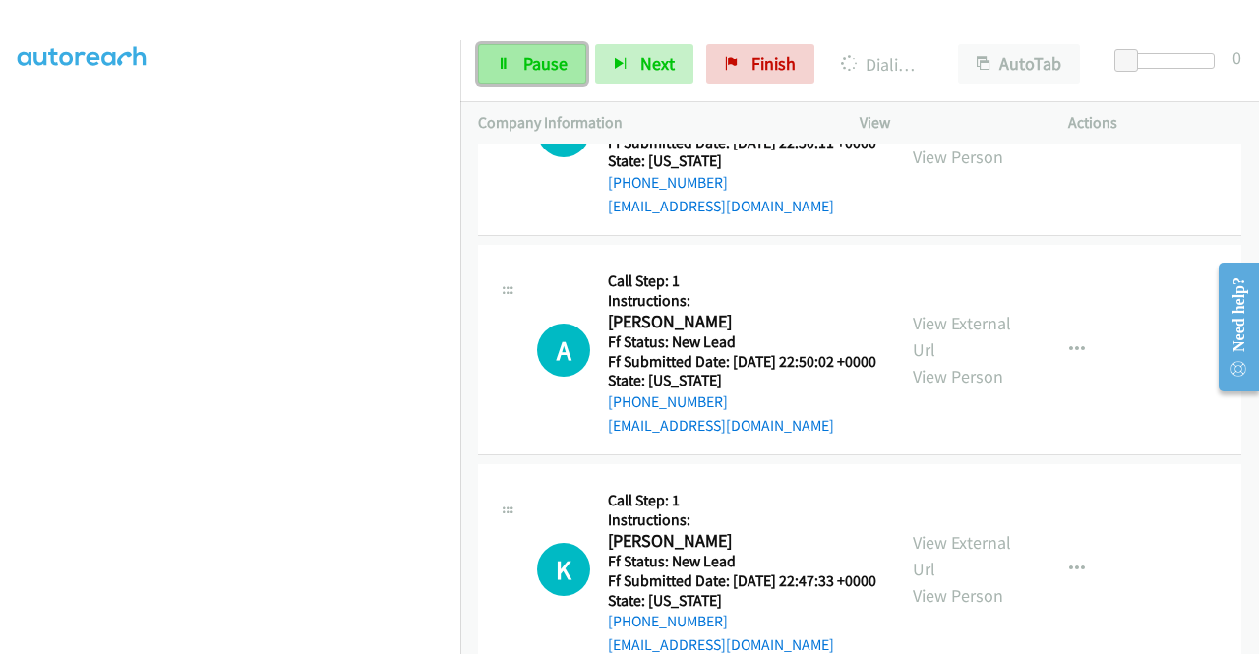
click at [529, 66] on span "Pause" at bounding box center [545, 63] width 44 height 23
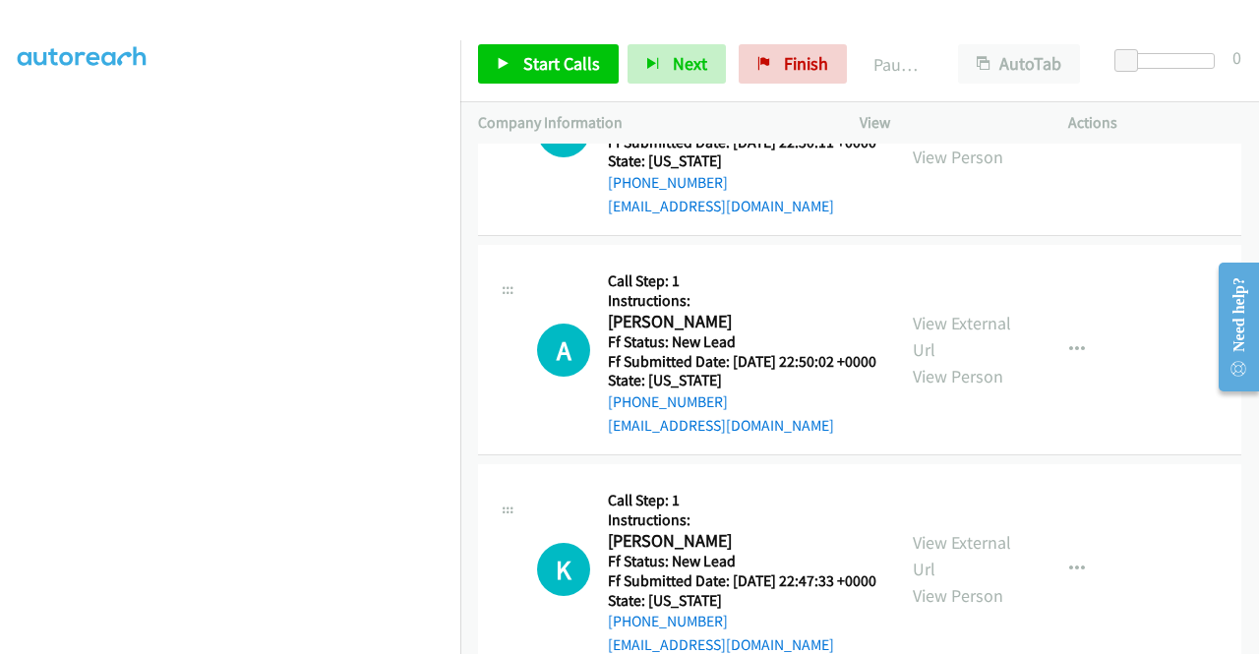
scroll to position [0, 0]
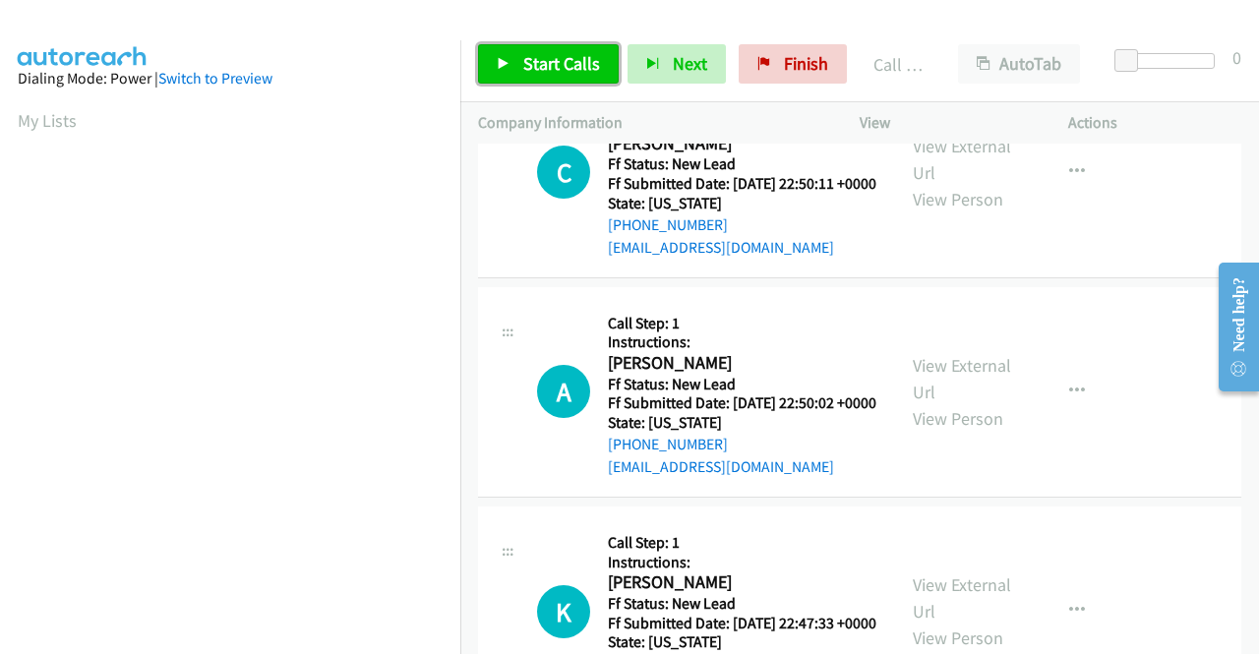
click at [555, 57] on span "Start Calls" at bounding box center [561, 63] width 77 height 23
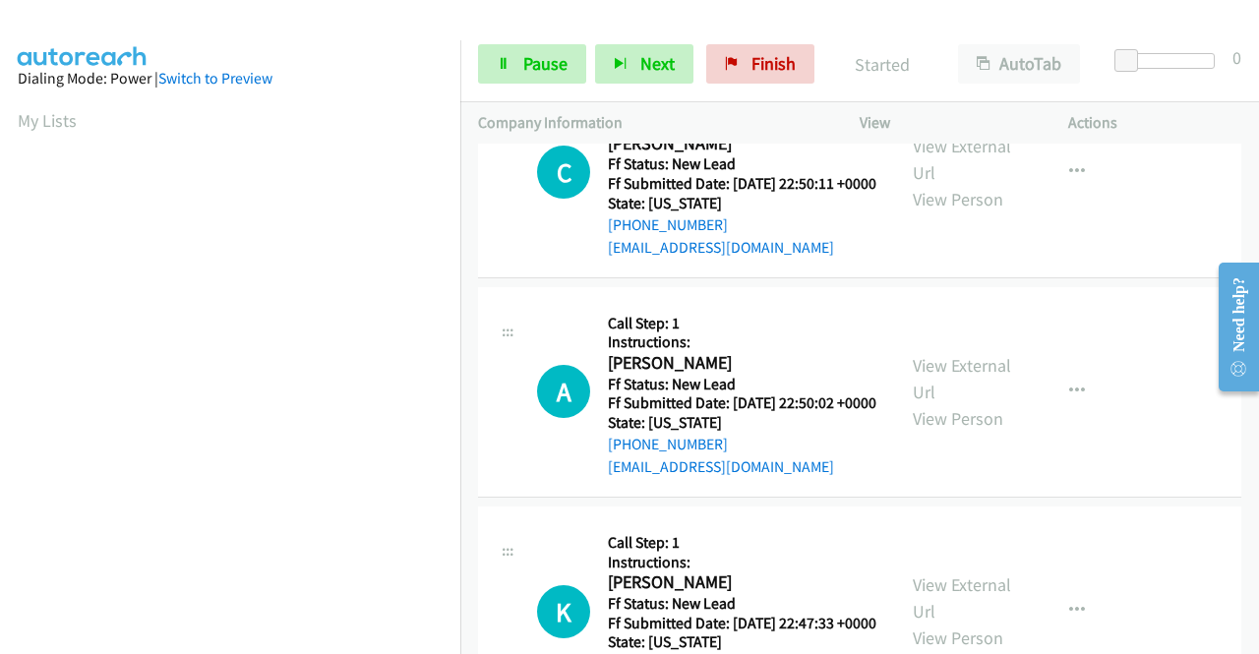
click at [699, 40] on div "Call was successful?" at bounding box center [742, 29] width 269 height 24
click at [691, 37] on link "Call was successful?" at bounding box center [674, 28] width 132 height 19
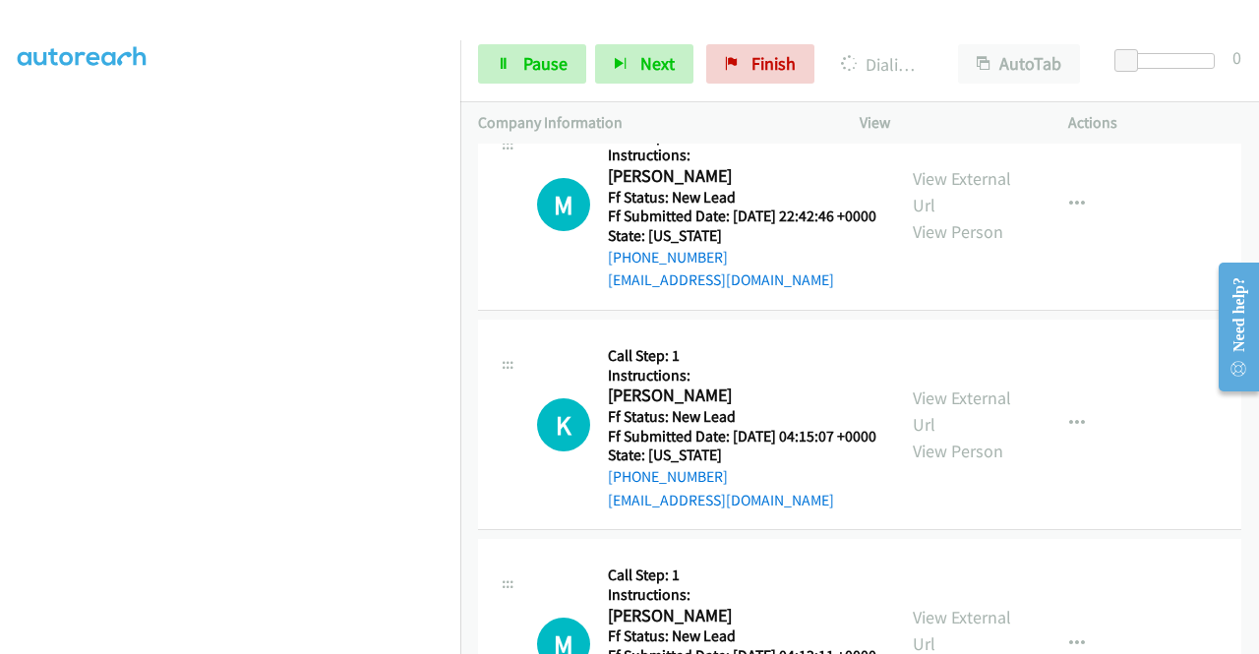
scroll to position [449, 0]
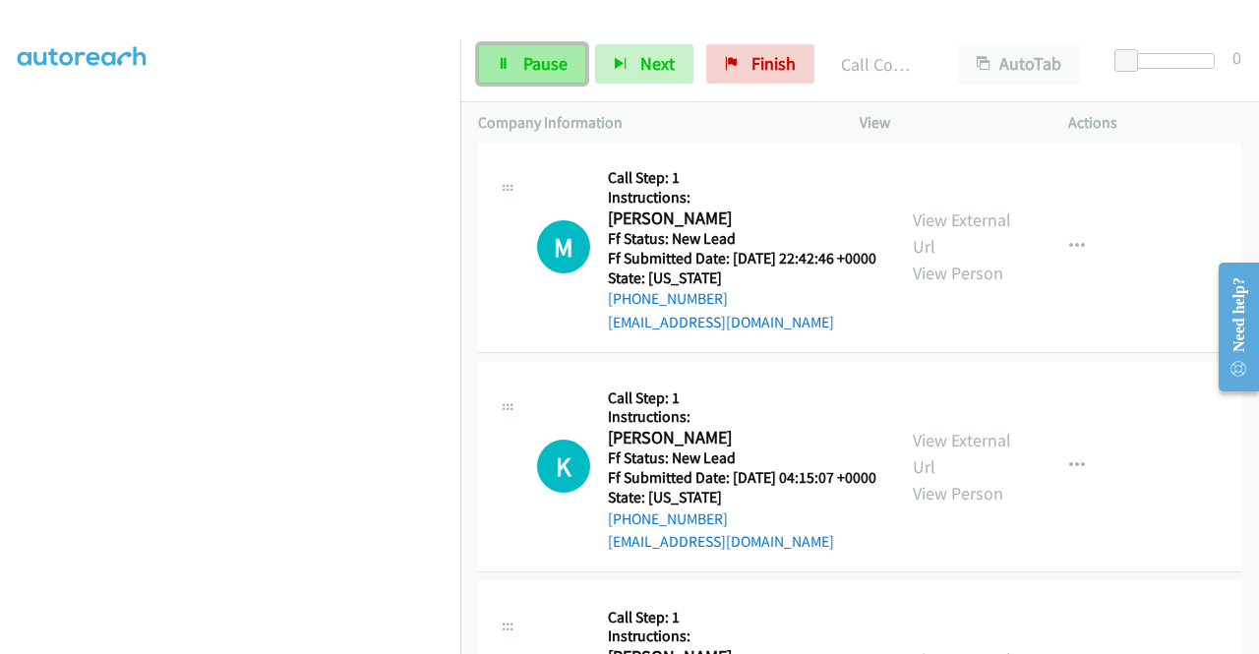
click at [514, 66] on link "Pause" at bounding box center [532, 63] width 108 height 39
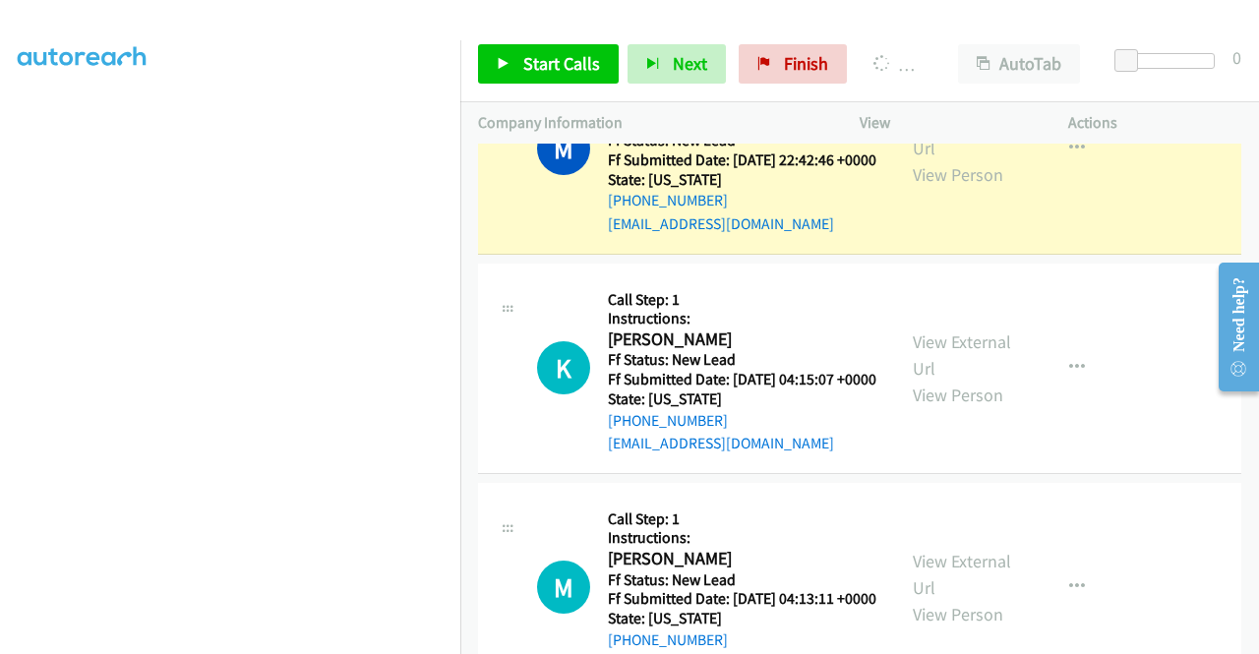
scroll to position [0, 0]
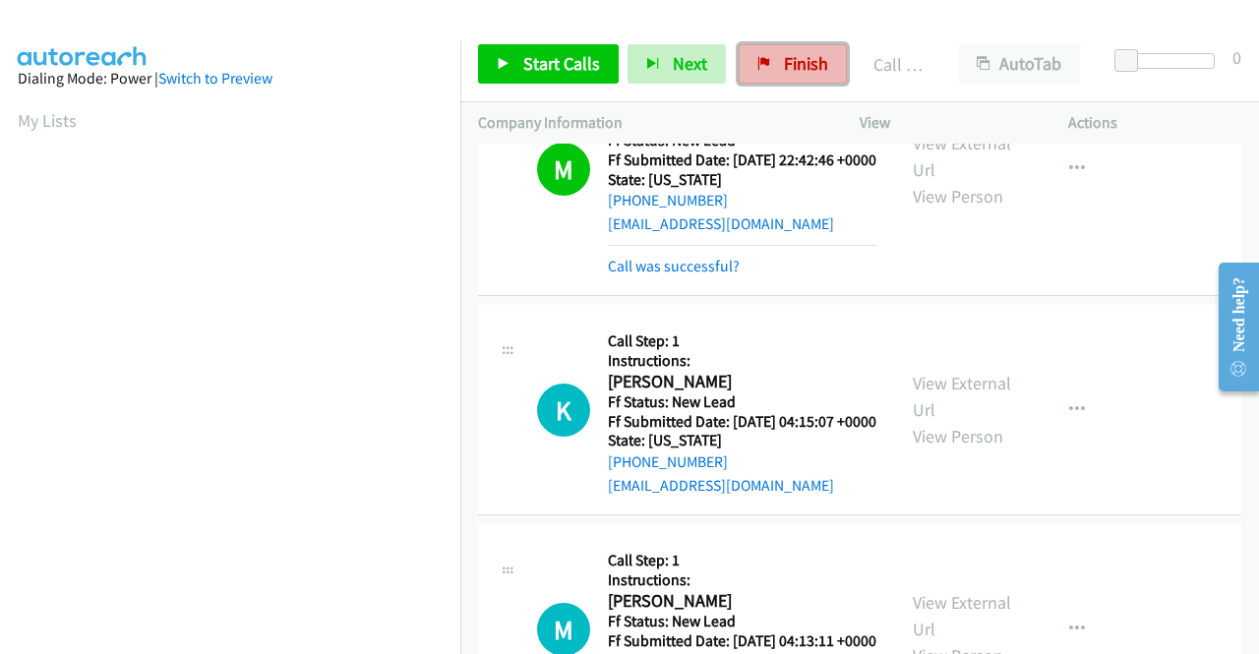
click at [775, 70] on link "Finish" at bounding box center [793, 63] width 108 height 39
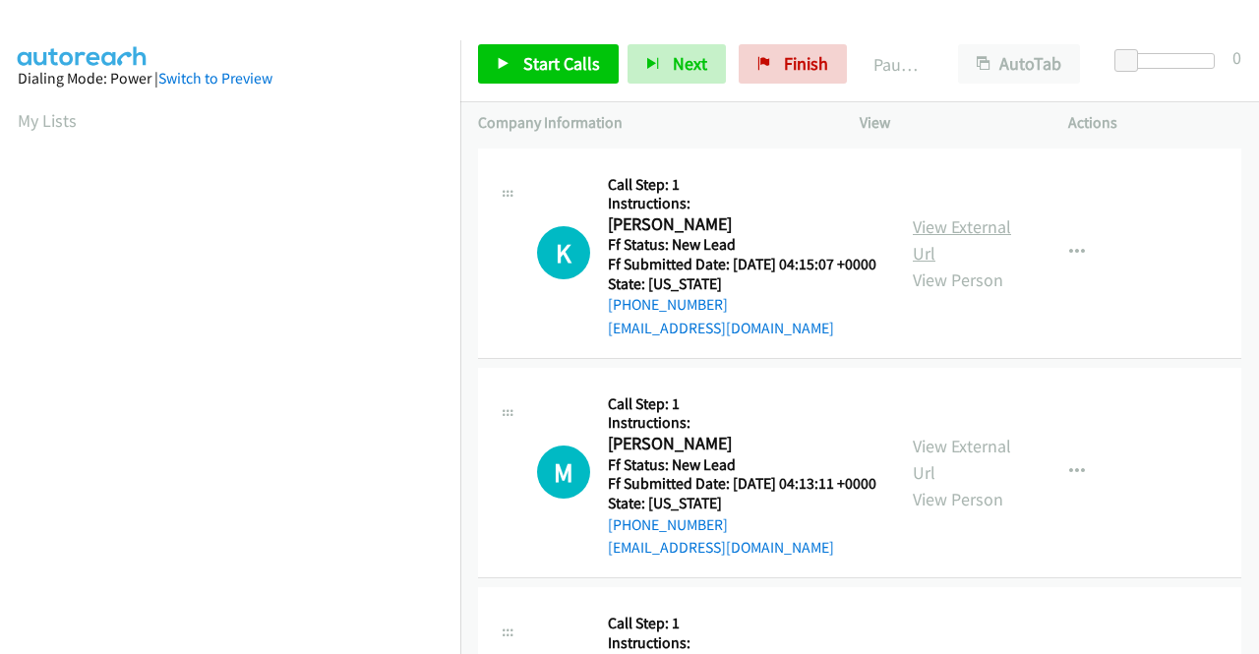
click at [976, 234] on link "View External Url" at bounding box center [962, 239] width 98 height 49
click at [972, 479] on link "View External Url" at bounding box center [962, 459] width 98 height 49
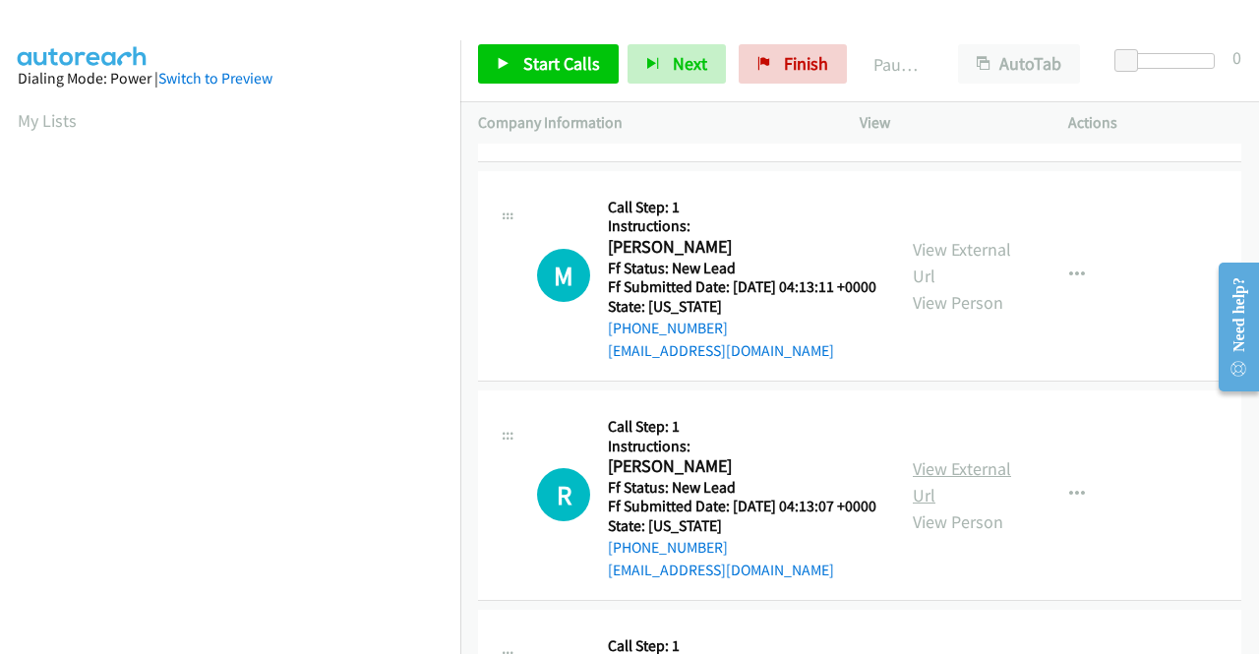
click at [980, 507] on link "View External Url" at bounding box center [962, 482] width 98 height 49
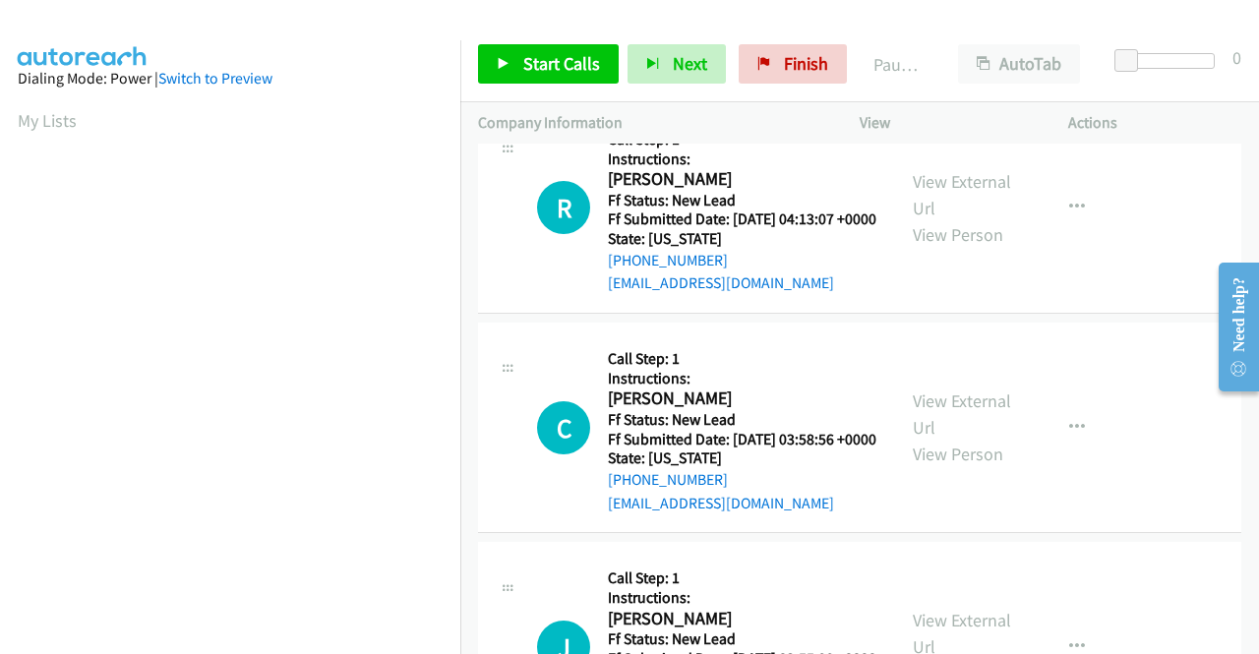
scroll to position [492, 0]
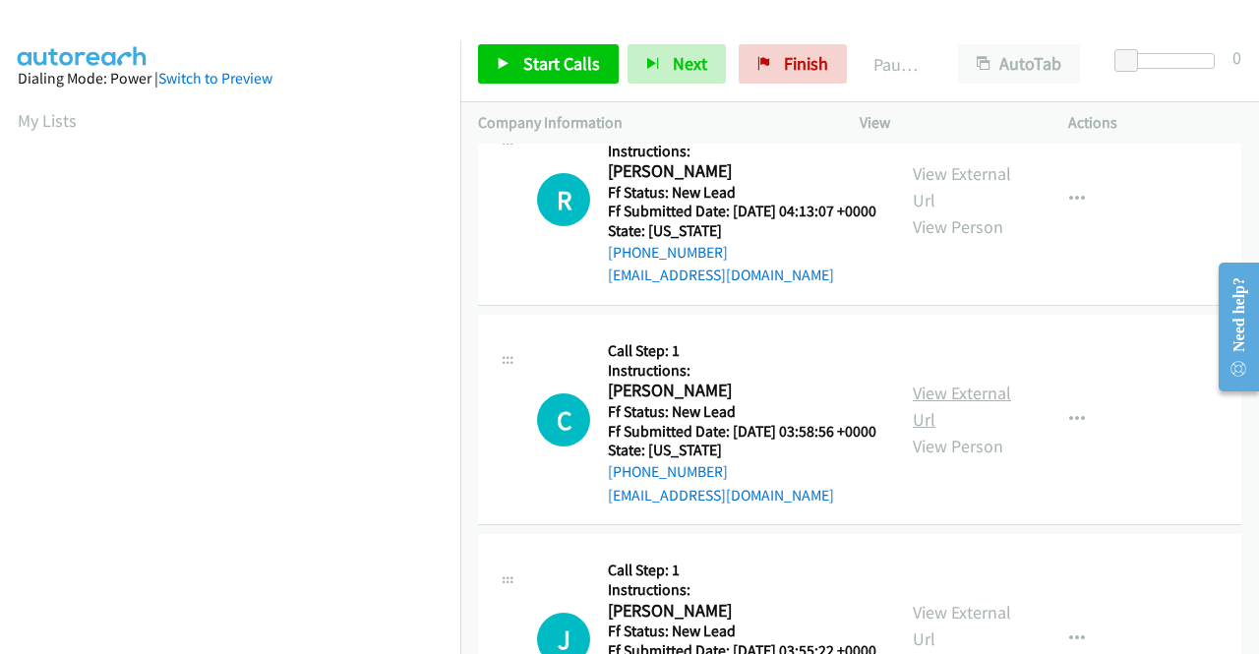
click at [966, 431] on link "View External Url" at bounding box center [962, 406] width 98 height 49
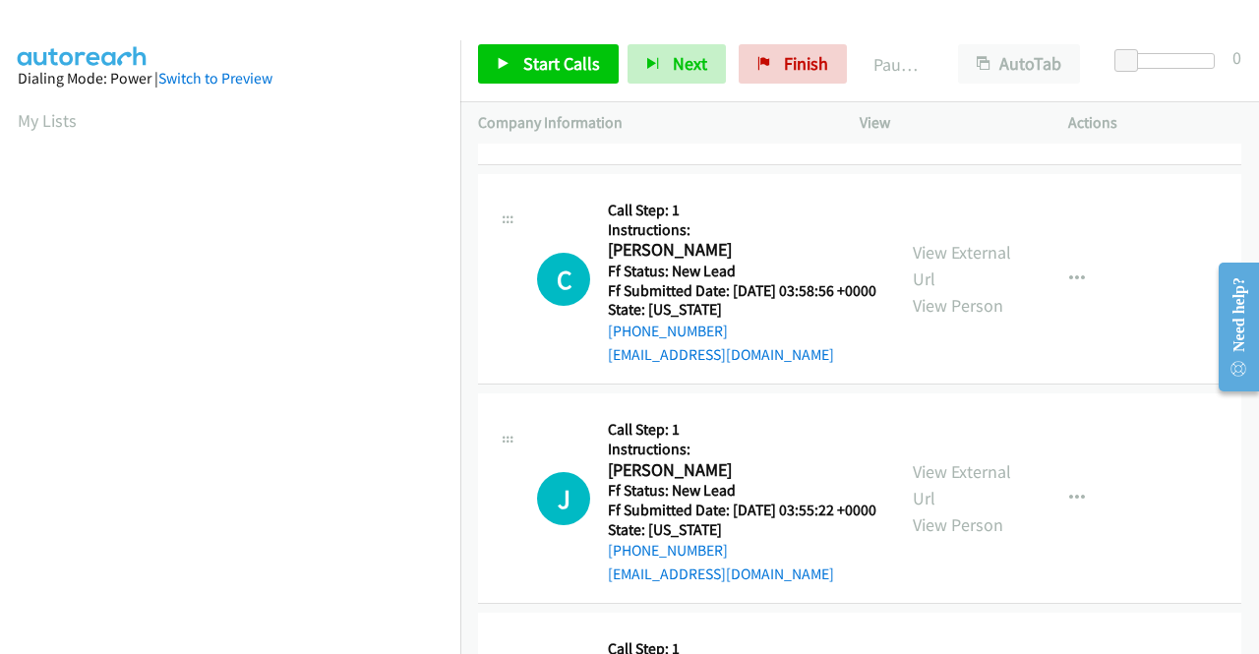
scroll to position [689, 0]
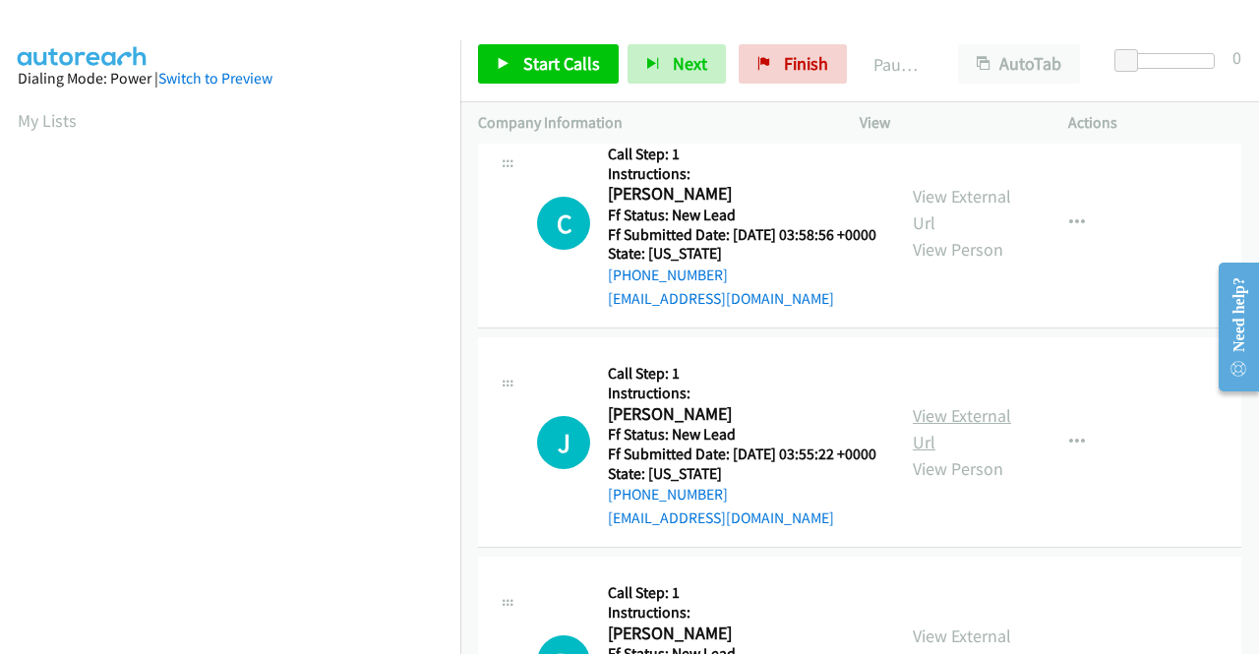
click at [941, 454] on link "View External Url" at bounding box center [962, 428] width 98 height 49
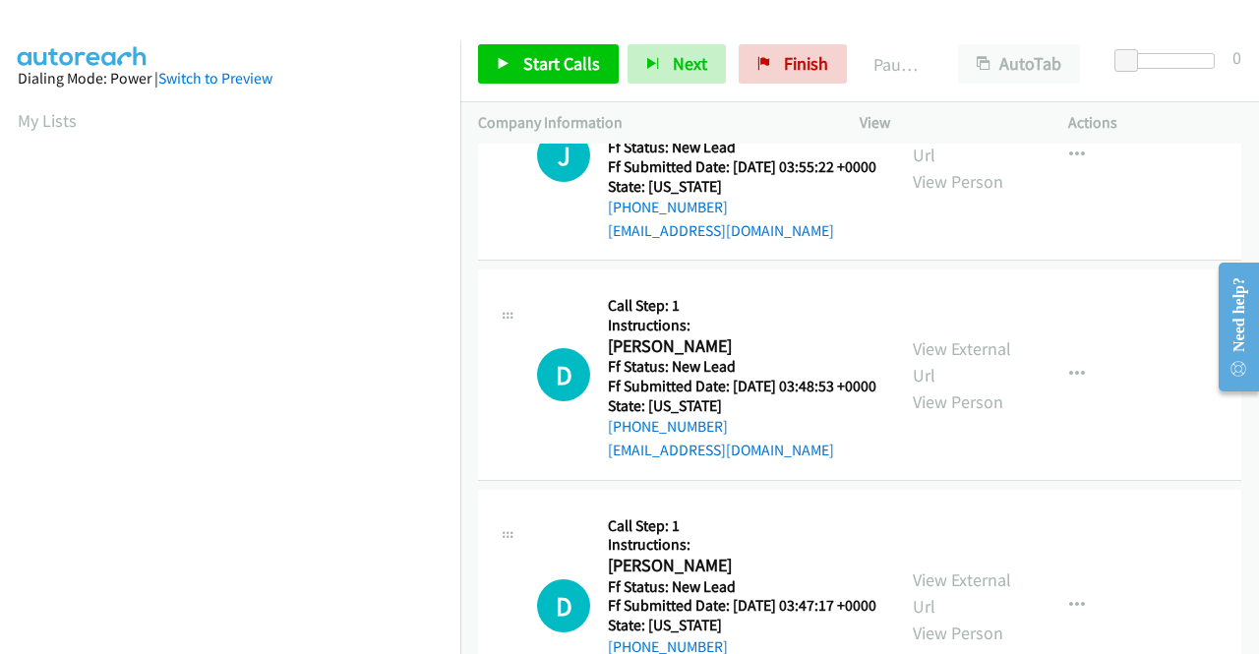
scroll to position [984, 0]
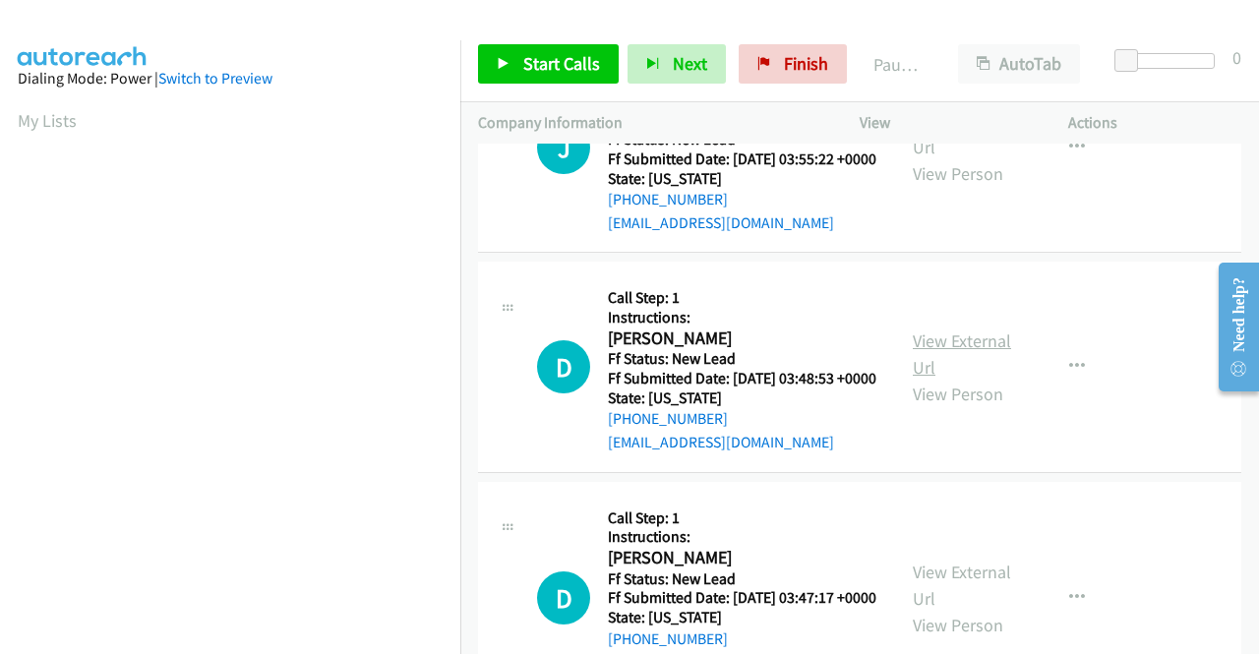
click at [941, 379] on link "View External Url" at bounding box center [962, 354] width 98 height 49
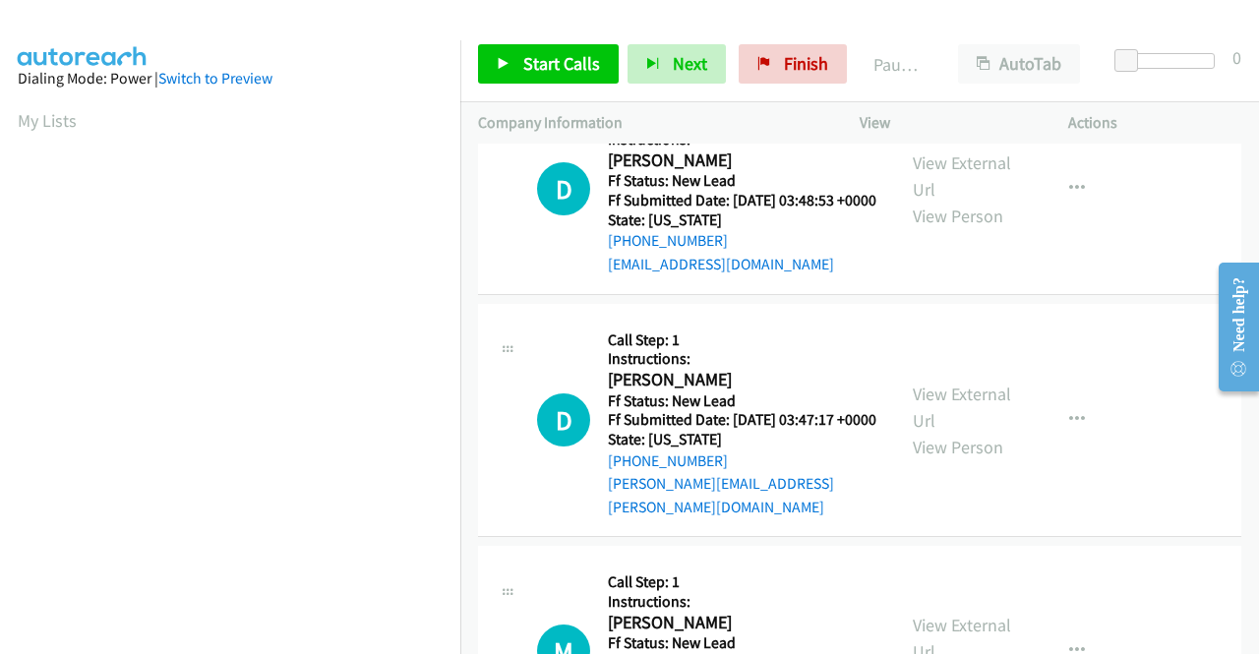
scroll to position [1181, 0]
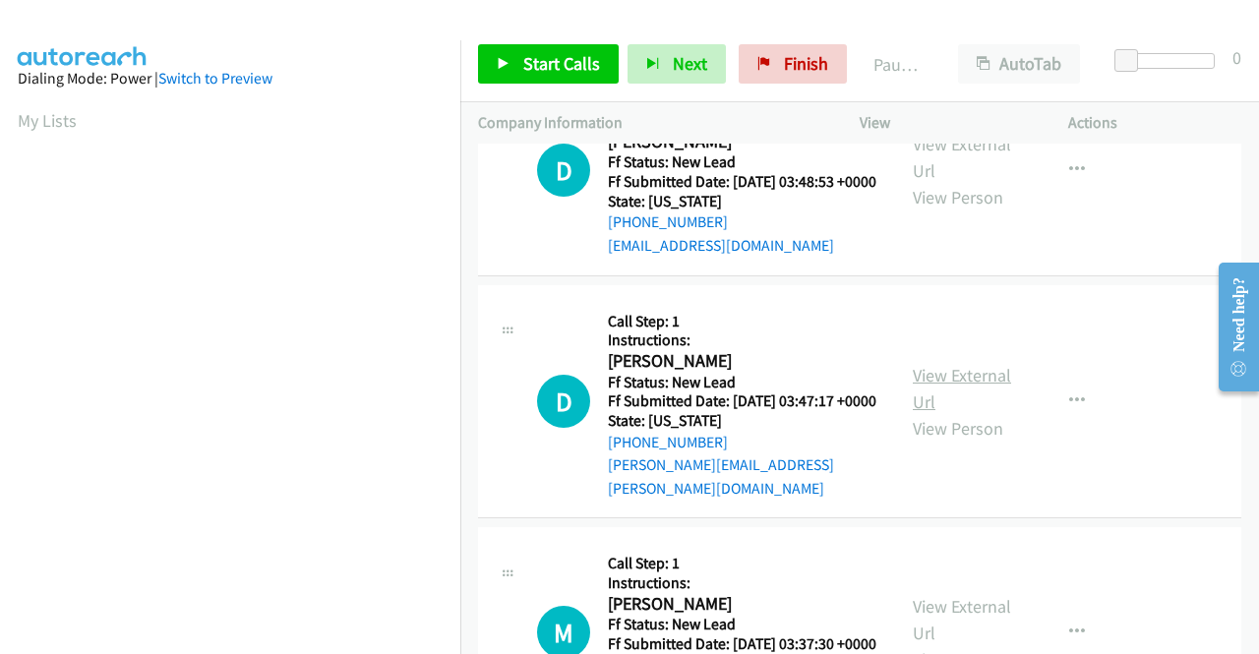
click at [948, 413] on link "View External Url" at bounding box center [962, 388] width 98 height 49
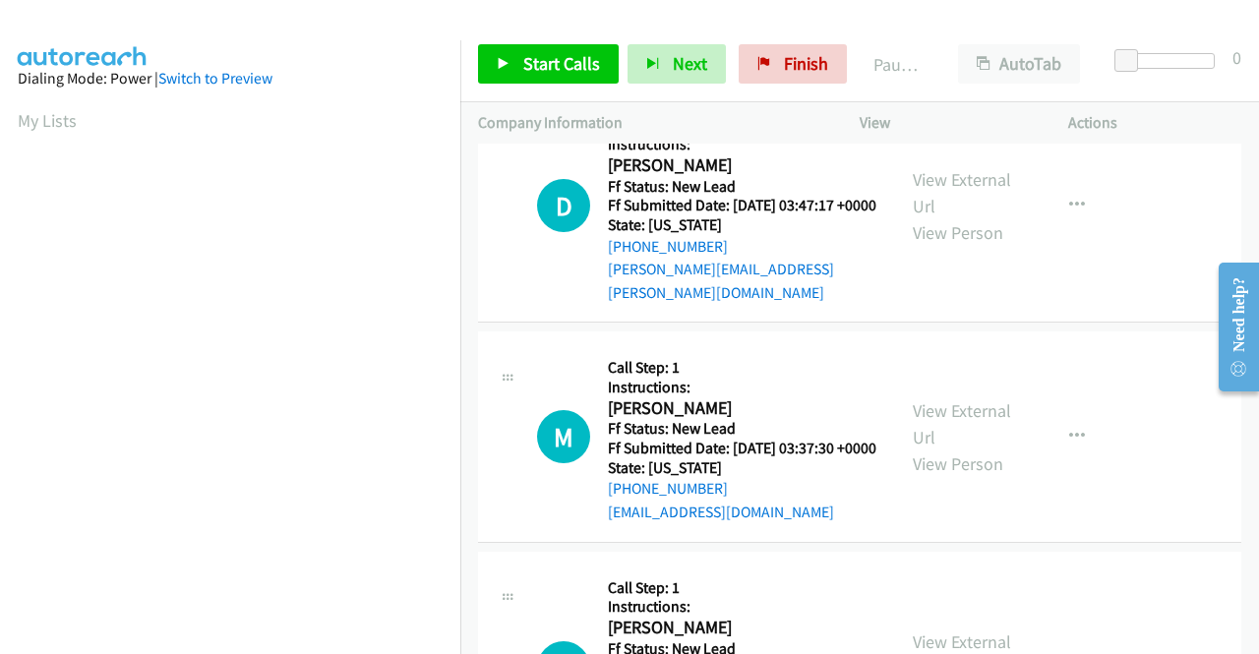
scroll to position [1377, 0]
click at [966, 448] on link "View External Url" at bounding box center [962, 422] width 98 height 49
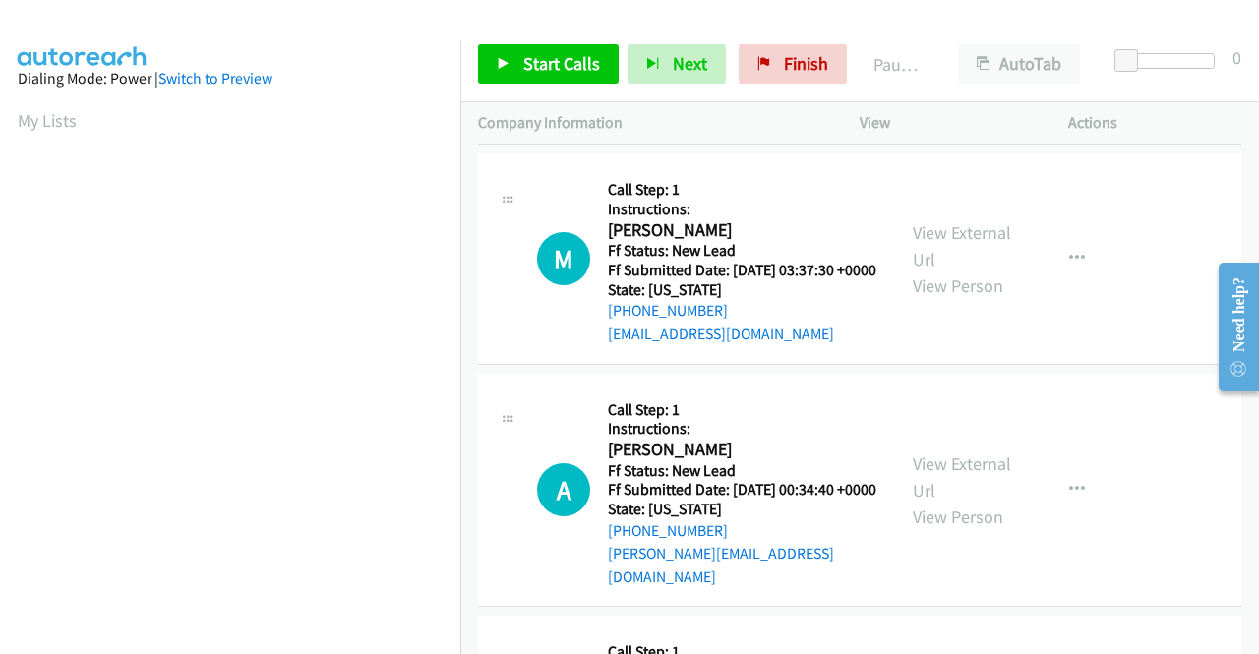
scroll to position [1574, 0]
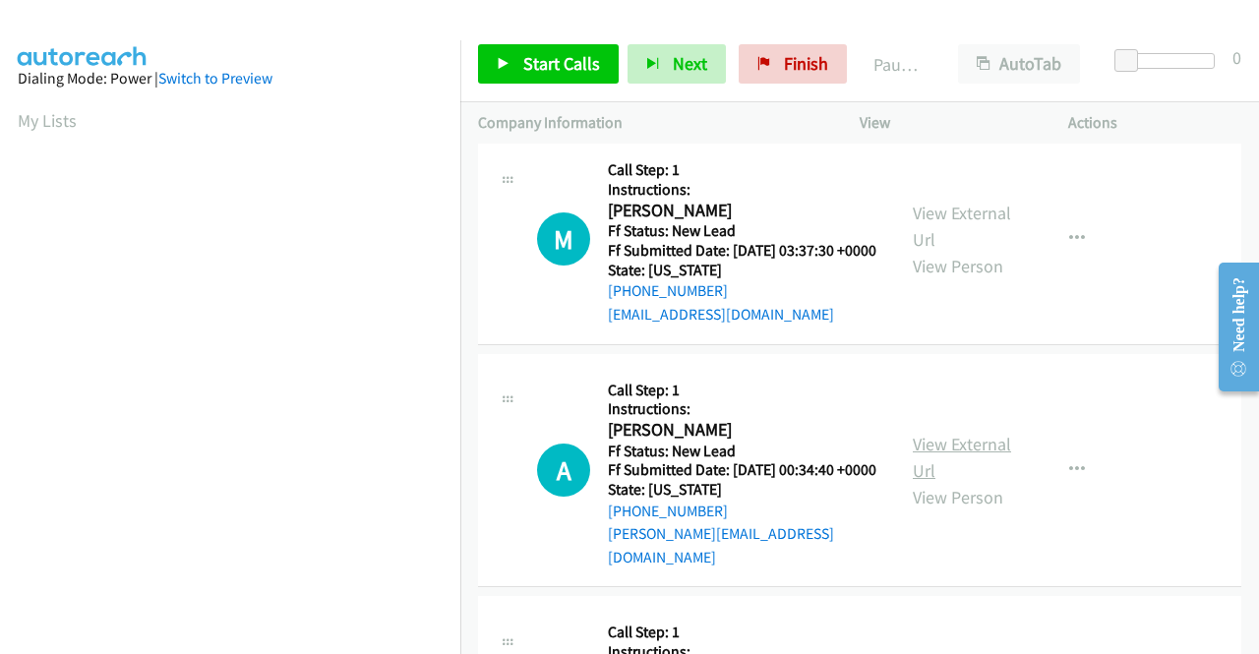
click at [938, 482] on link "View External Url" at bounding box center [962, 457] width 98 height 49
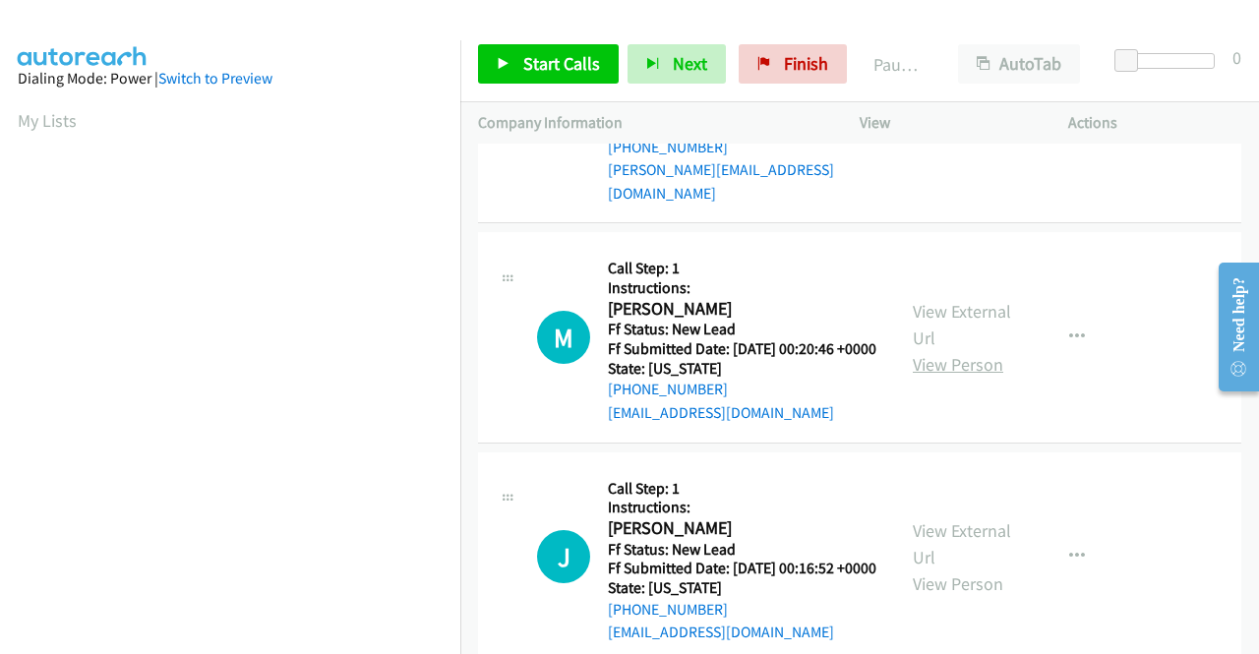
scroll to position [1968, 0]
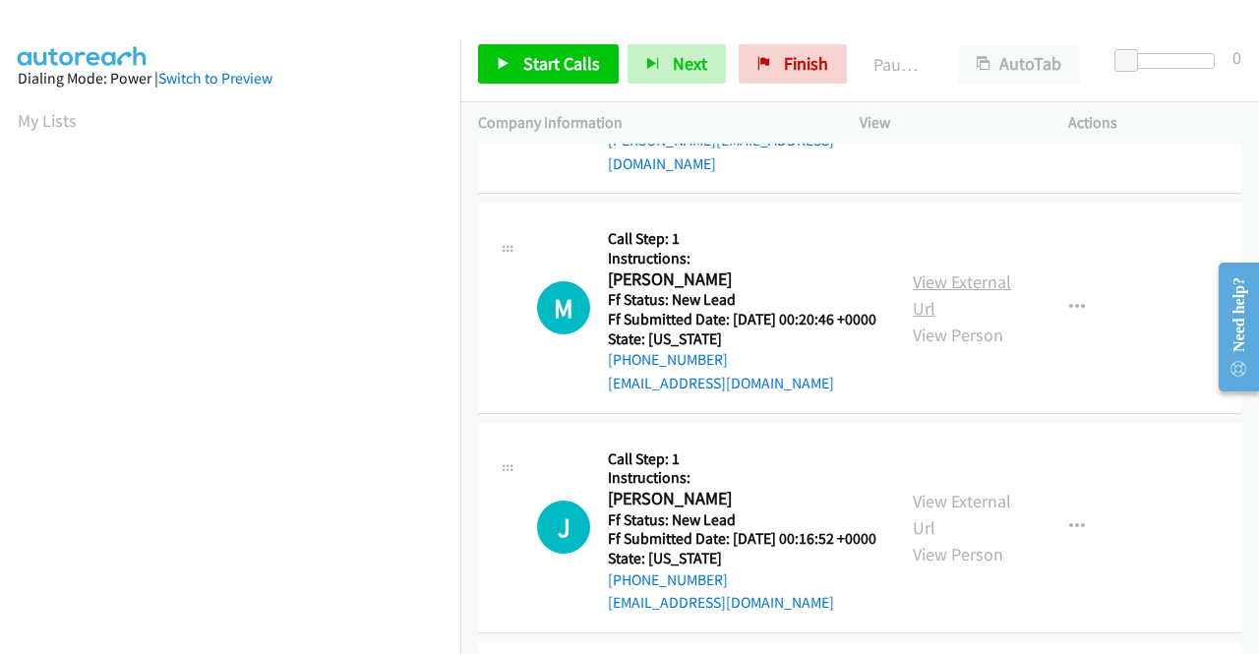
click at [972, 320] on link "View External Url" at bounding box center [962, 295] width 98 height 49
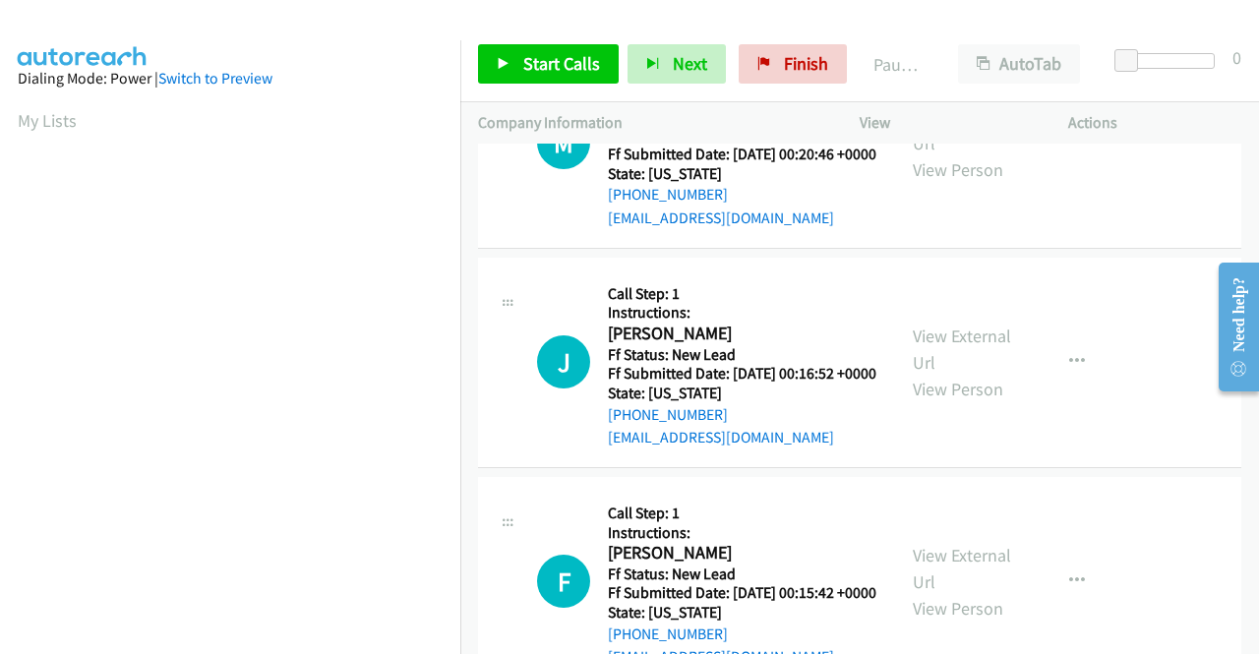
scroll to position [2165, 0]
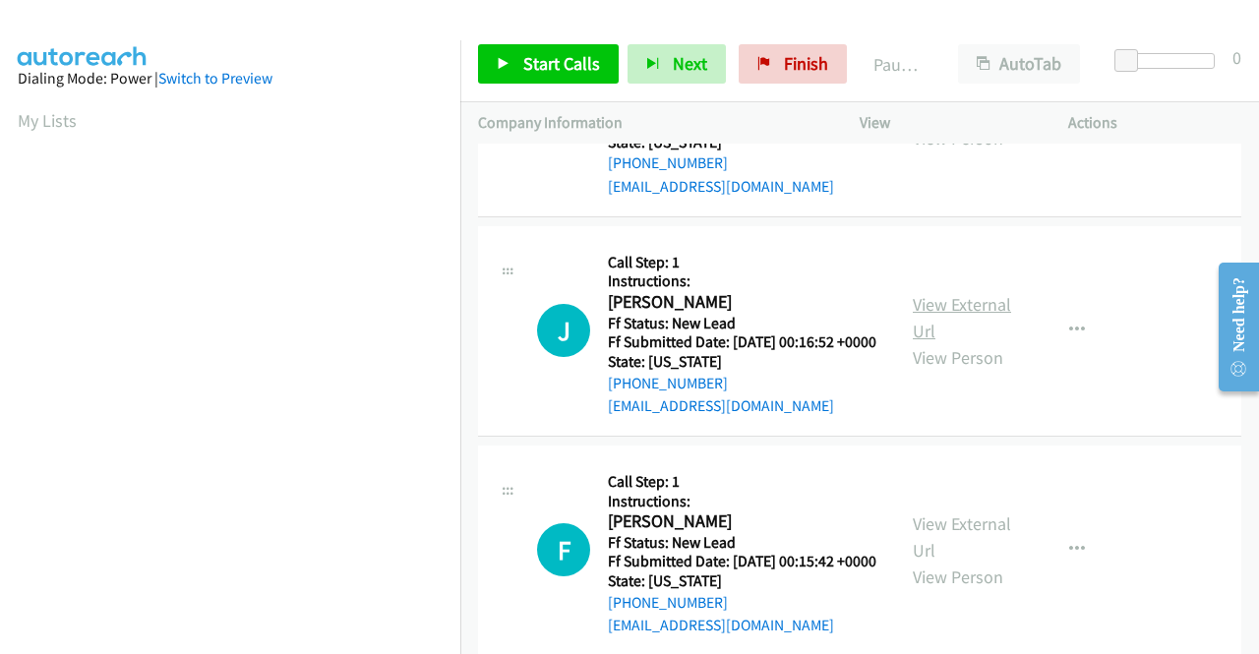
click at [954, 342] on link "View External Url" at bounding box center [962, 317] width 98 height 49
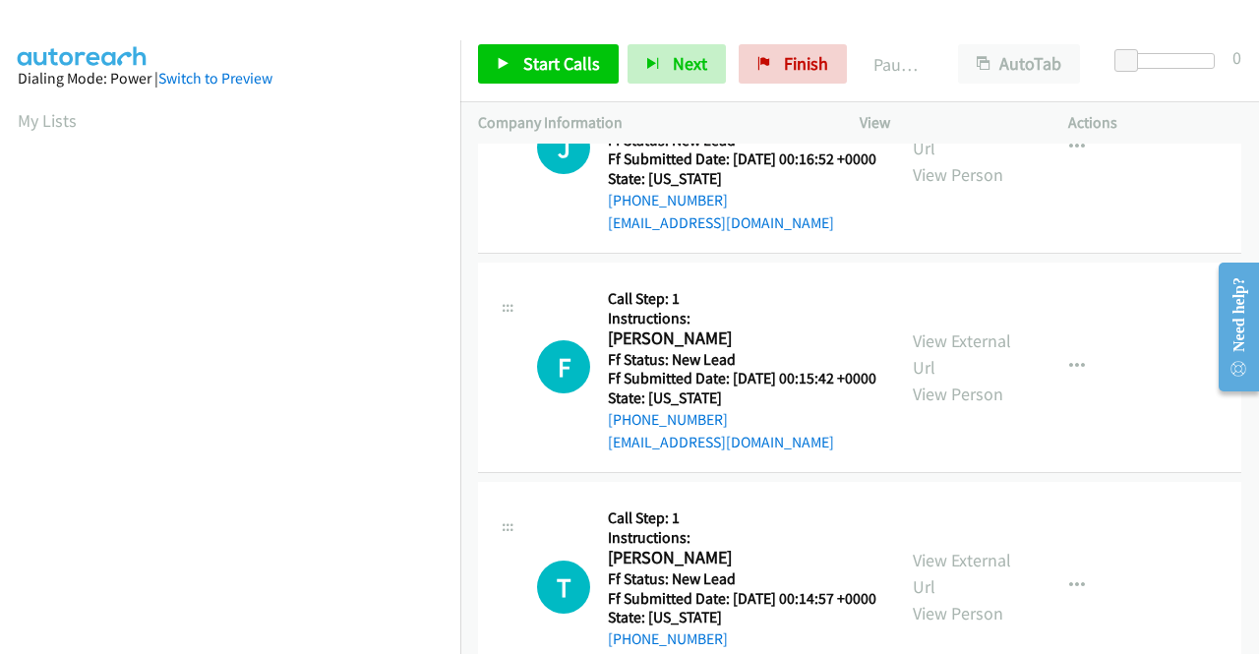
scroll to position [2361, 0]
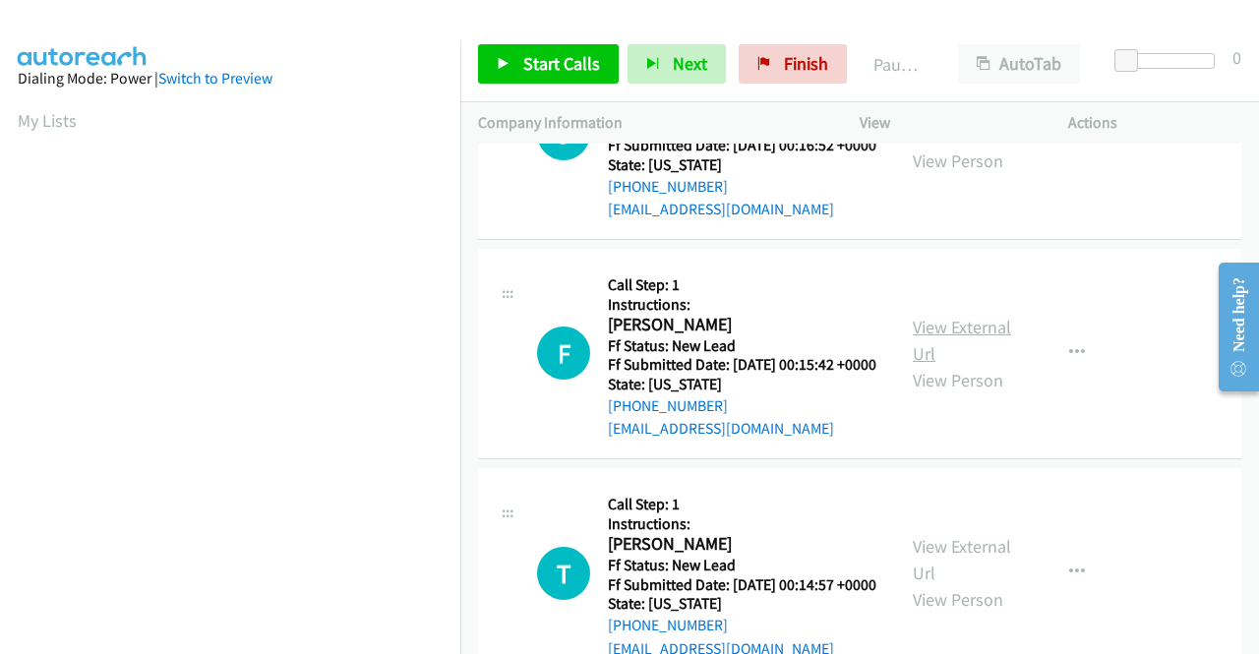
click at [963, 365] on link "View External Url" at bounding box center [962, 340] width 98 height 49
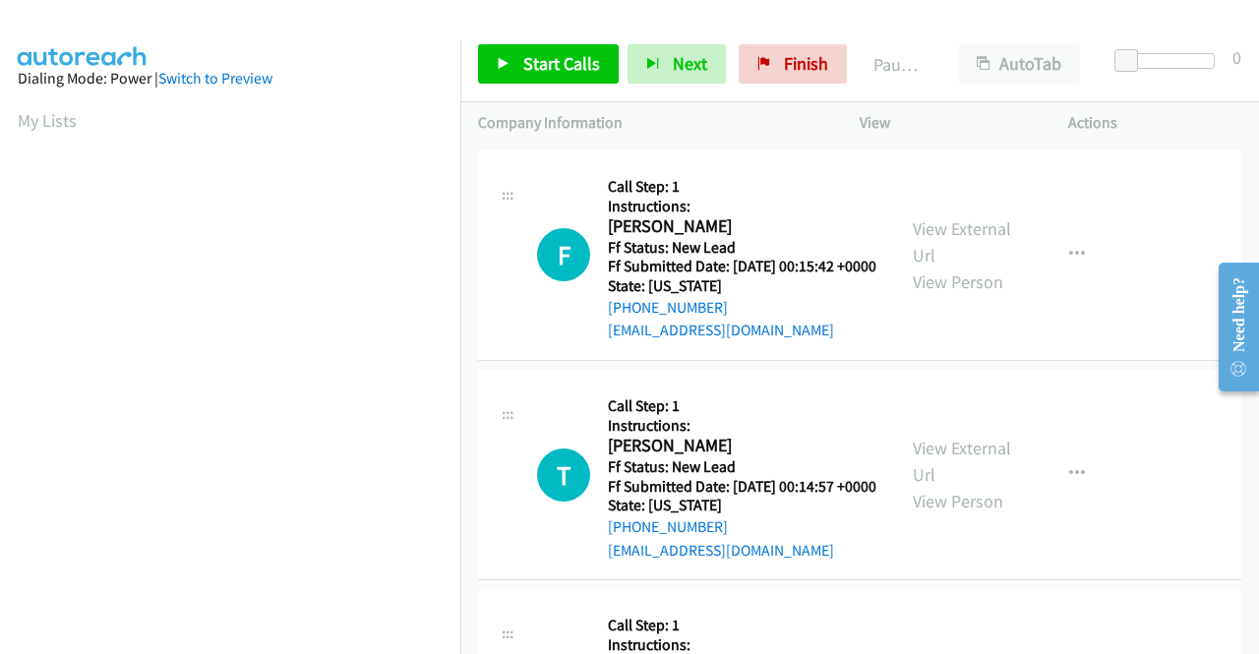
scroll to position [2558, 0]
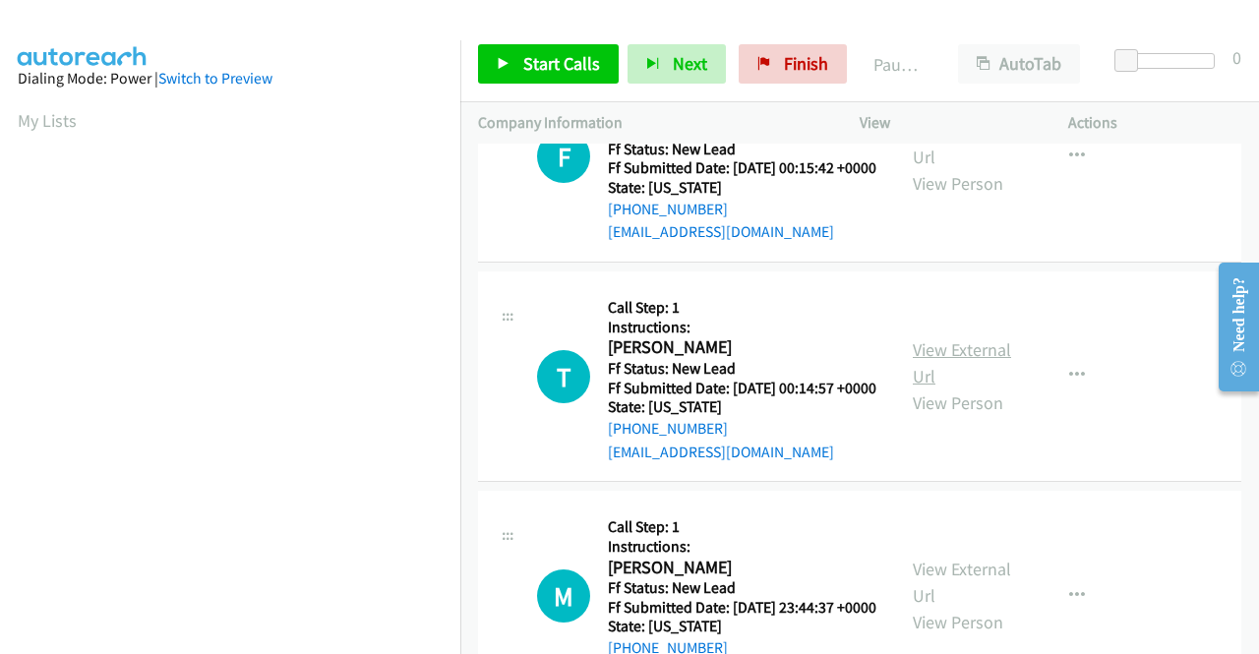
click at [965, 388] on link "View External Url" at bounding box center [962, 362] width 98 height 49
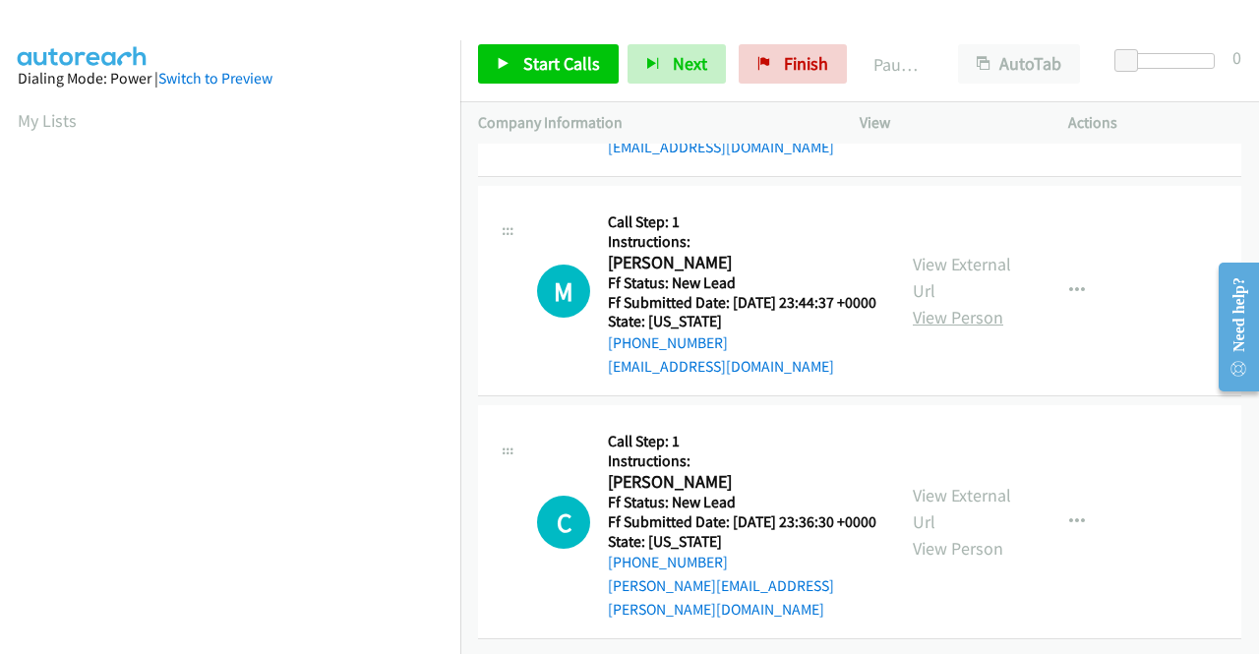
scroll to position [2952, 0]
click at [958, 302] on link "View External Url" at bounding box center [962, 277] width 98 height 49
click at [955, 485] on link "View External Url" at bounding box center [962, 508] width 98 height 49
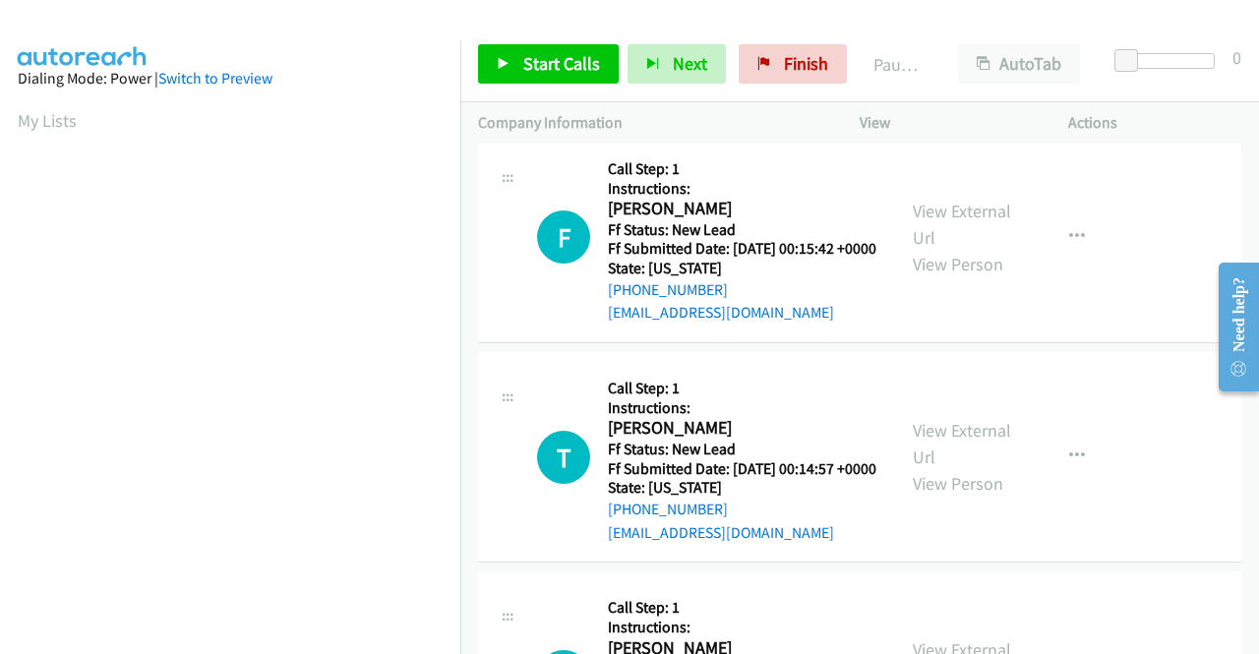
scroll to position [0, 0]
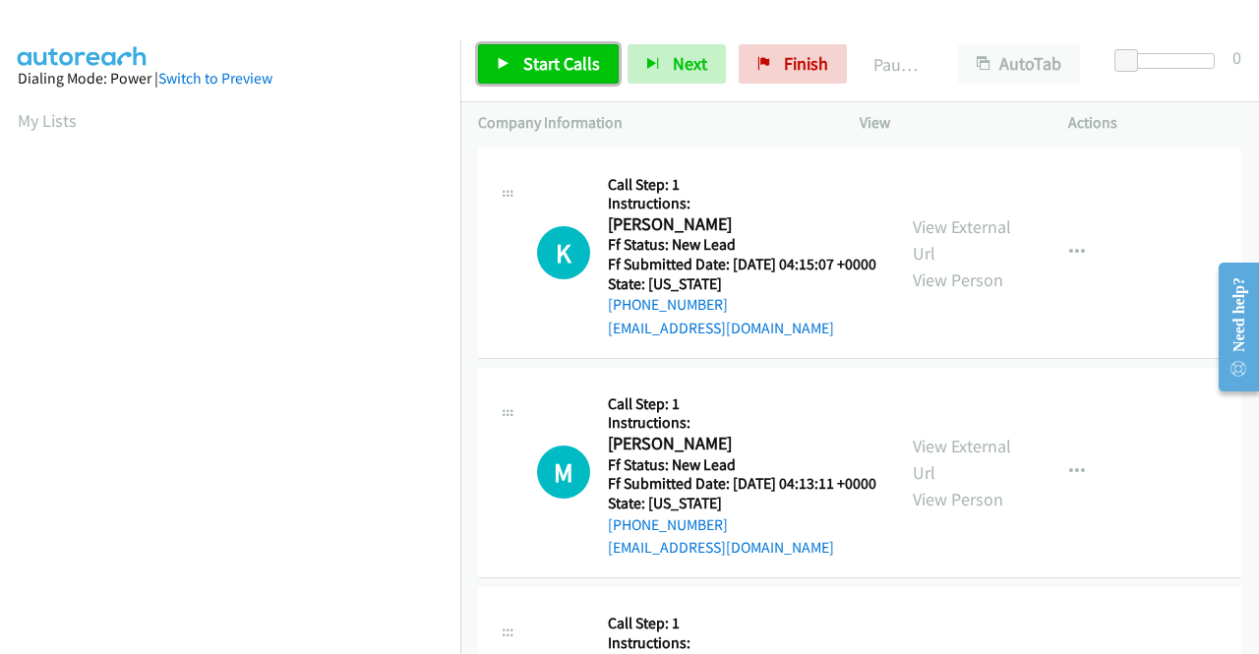
click at [560, 79] on link "Start Calls" at bounding box center [548, 63] width 141 height 39
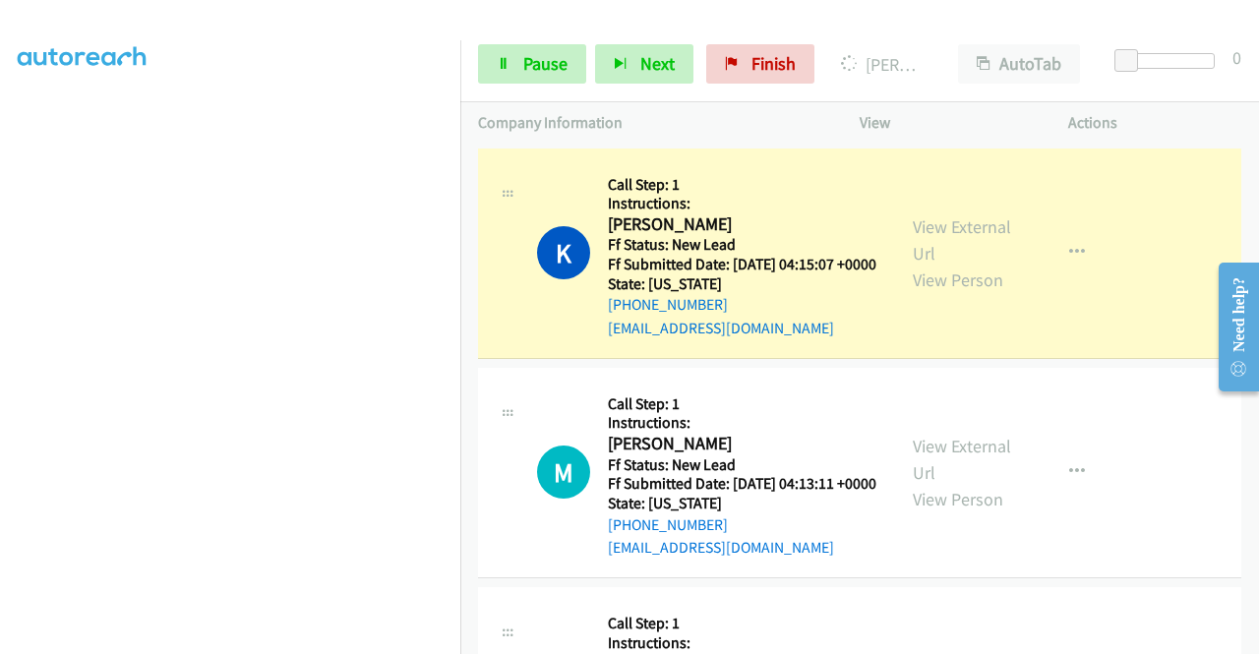
scroll to position [449, 0]
click at [513, 44] on div "Start Calls Pause Next Finish [PERSON_NAME] AutoTab AutoTab 0" at bounding box center [859, 65] width 799 height 76
click at [513, 62] on link "Pause" at bounding box center [532, 63] width 108 height 39
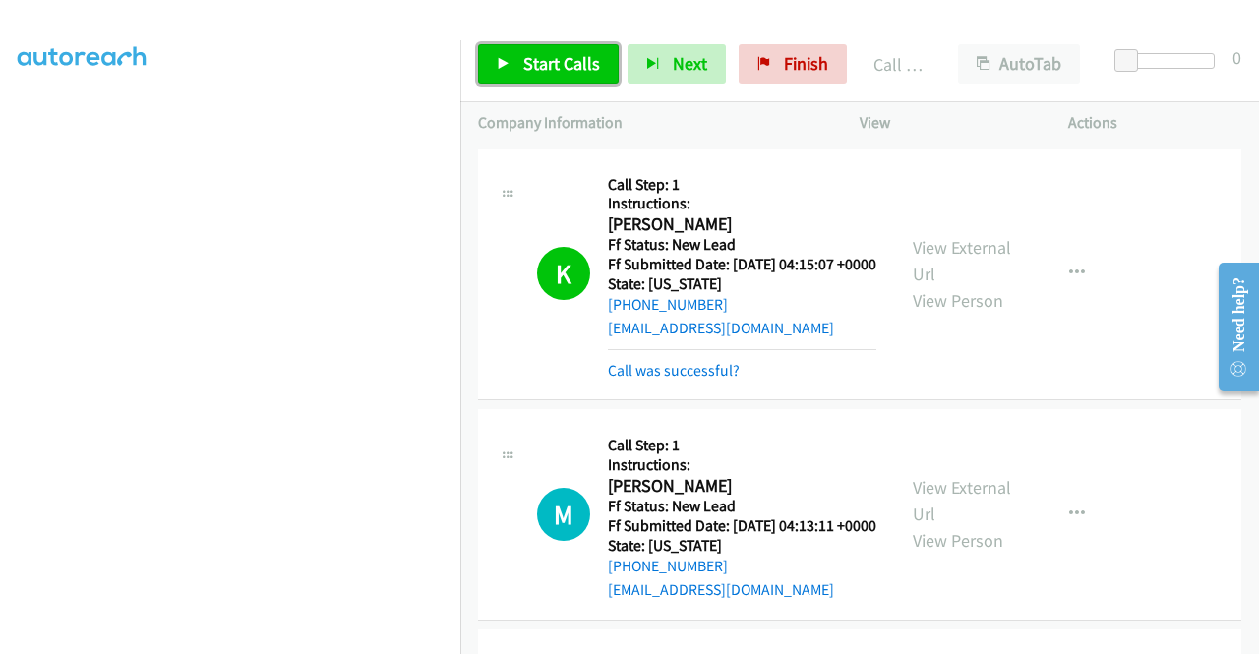
click at [545, 66] on span "Start Calls" at bounding box center [561, 63] width 77 height 23
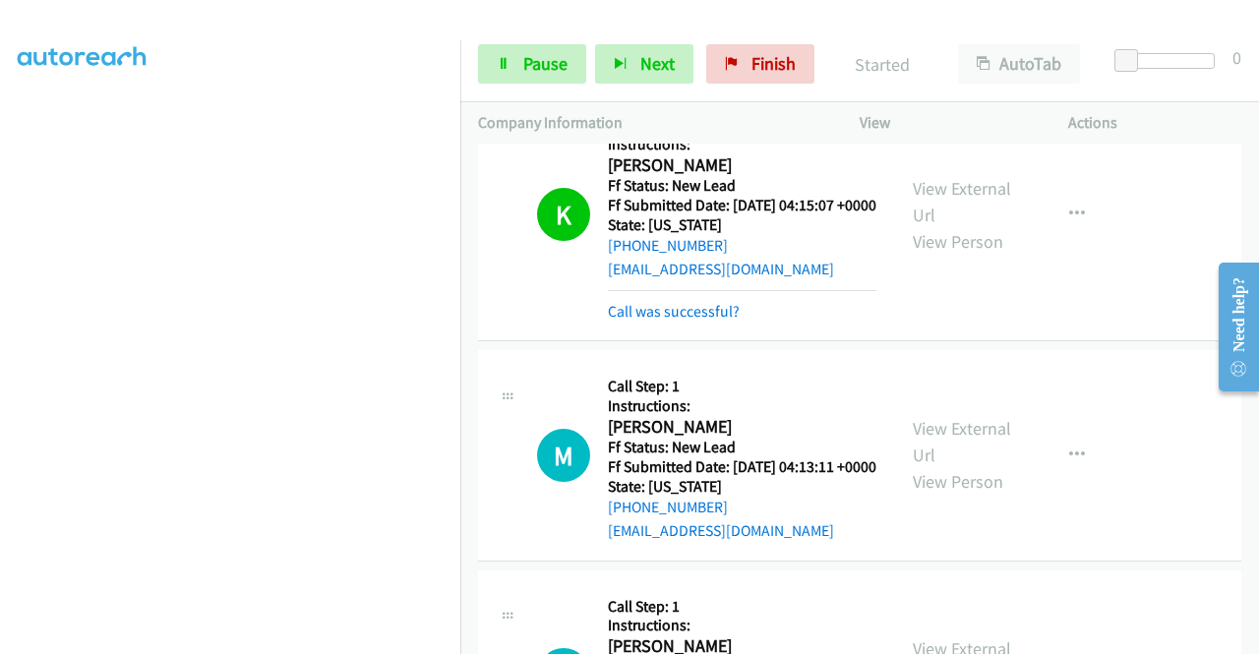
scroll to position [0, 0]
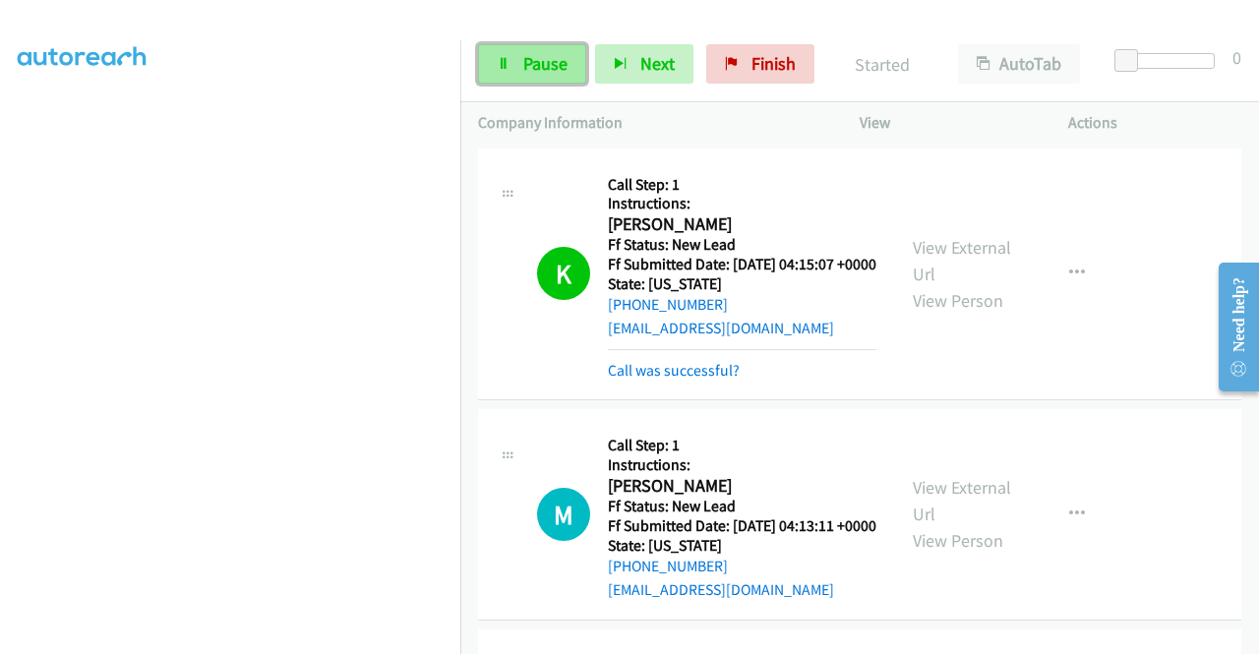
click at [523, 72] on span "Pause" at bounding box center [545, 63] width 44 height 23
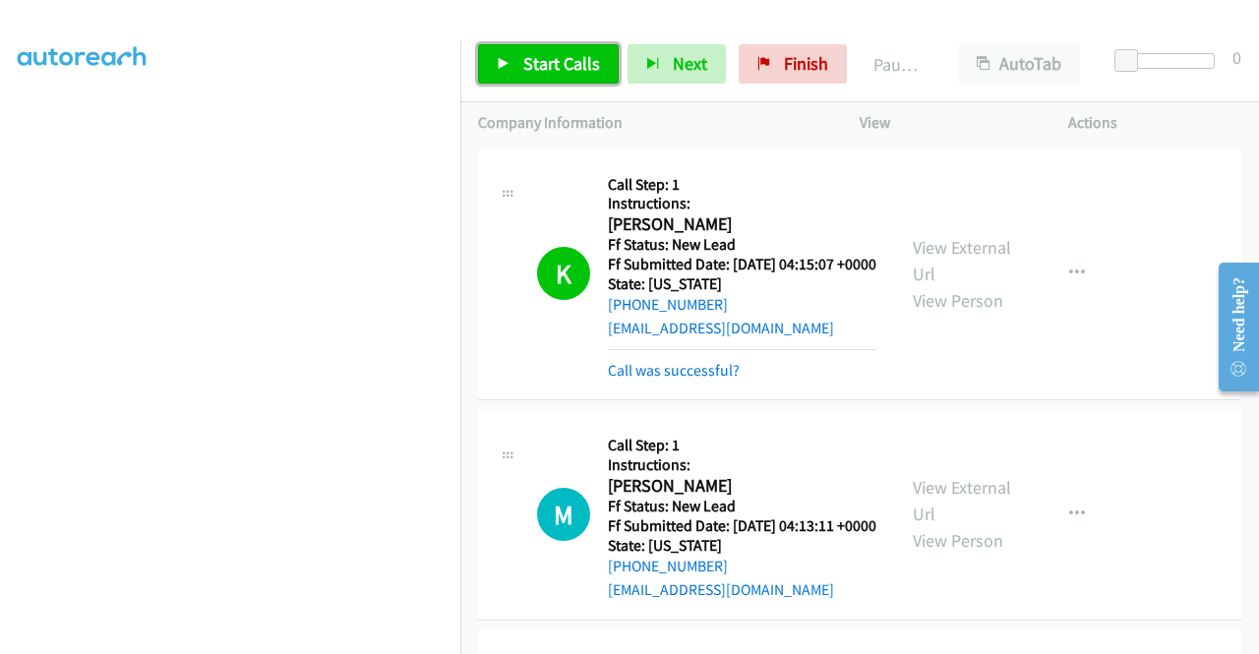
click at [553, 60] on span "Start Calls" at bounding box center [561, 63] width 77 height 23
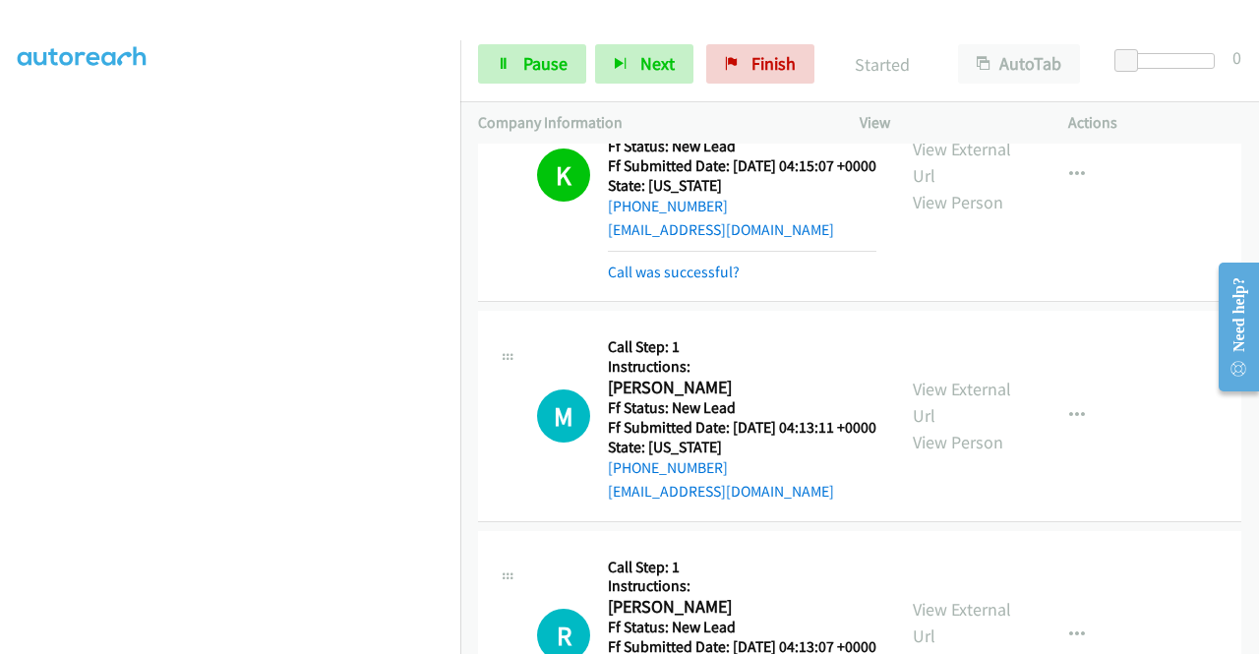
scroll to position [197, 0]
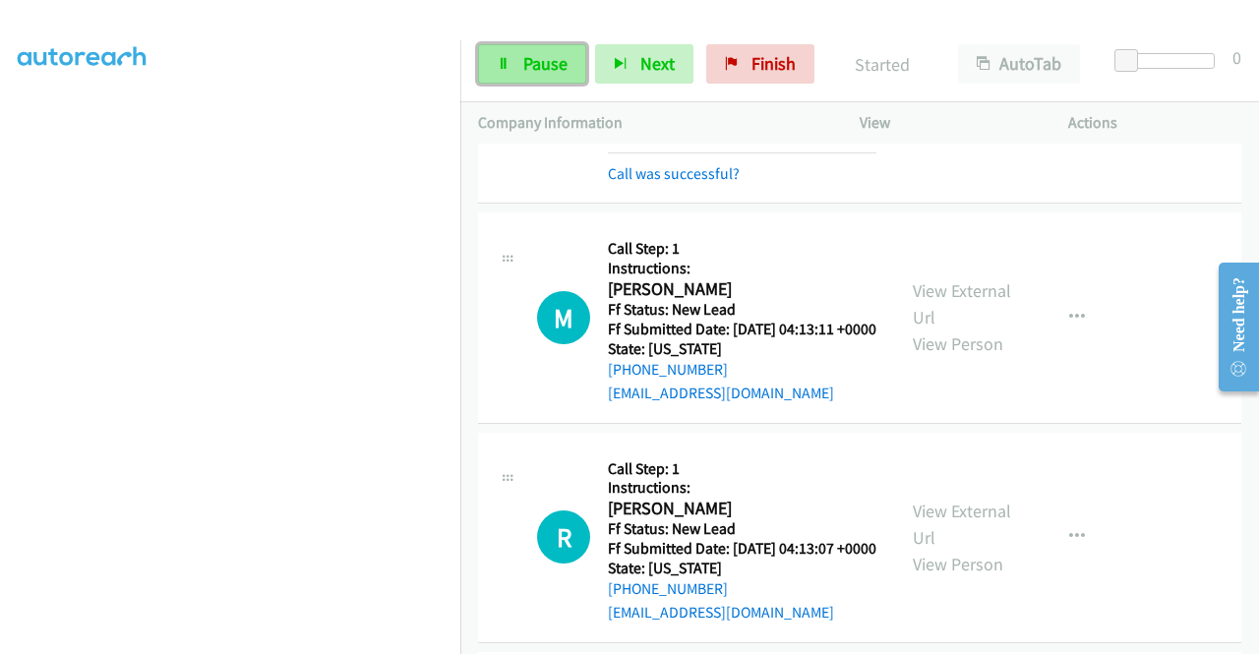
click at [518, 59] on link "Pause" at bounding box center [532, 63] width 108 height 39
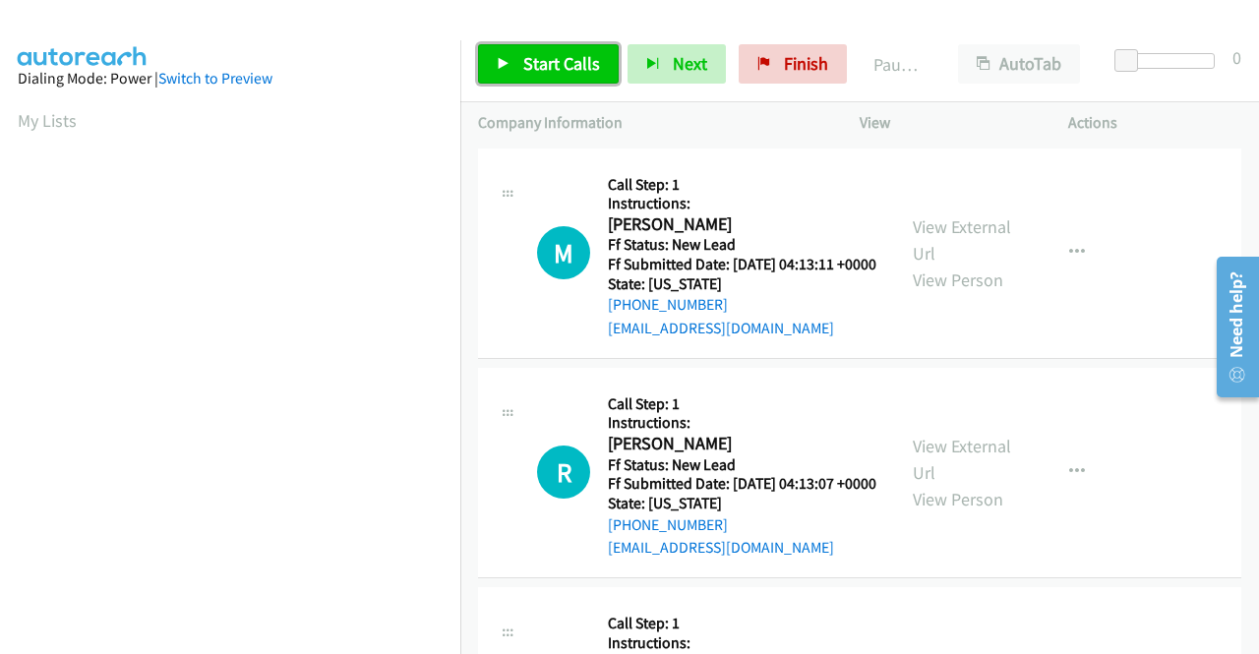
click at [562, 70] on span "Start Calls" at bounding box center [561, 63] width 77 height 23
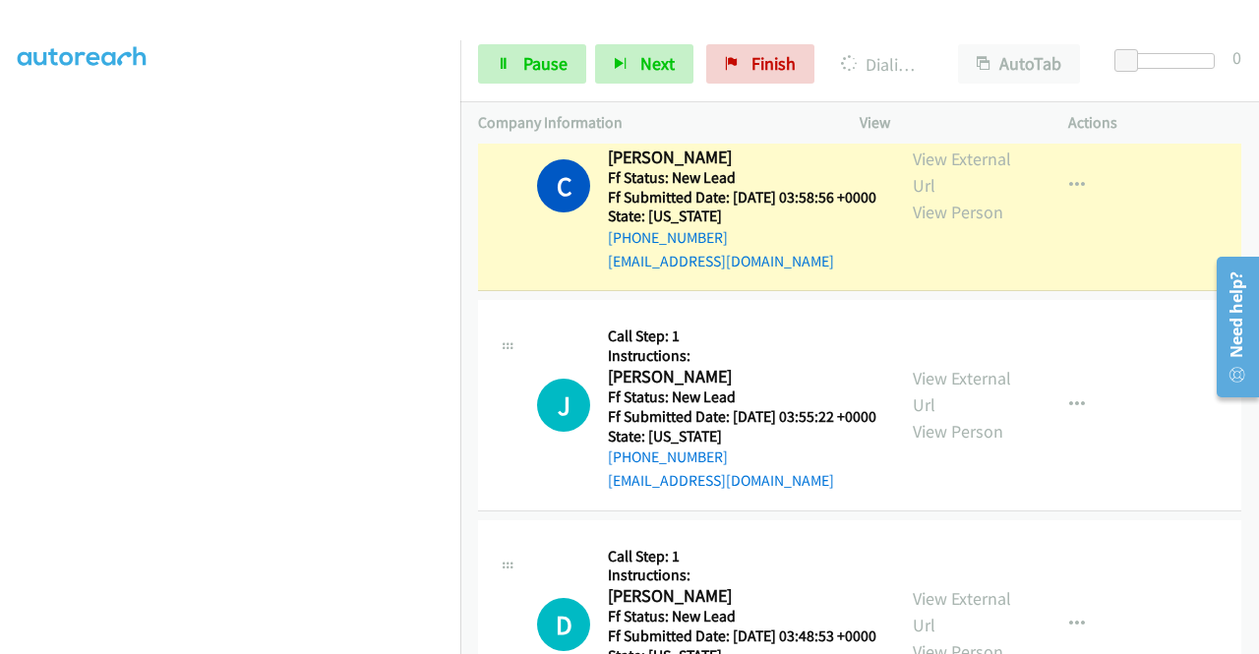
scroll to position [449, 0]
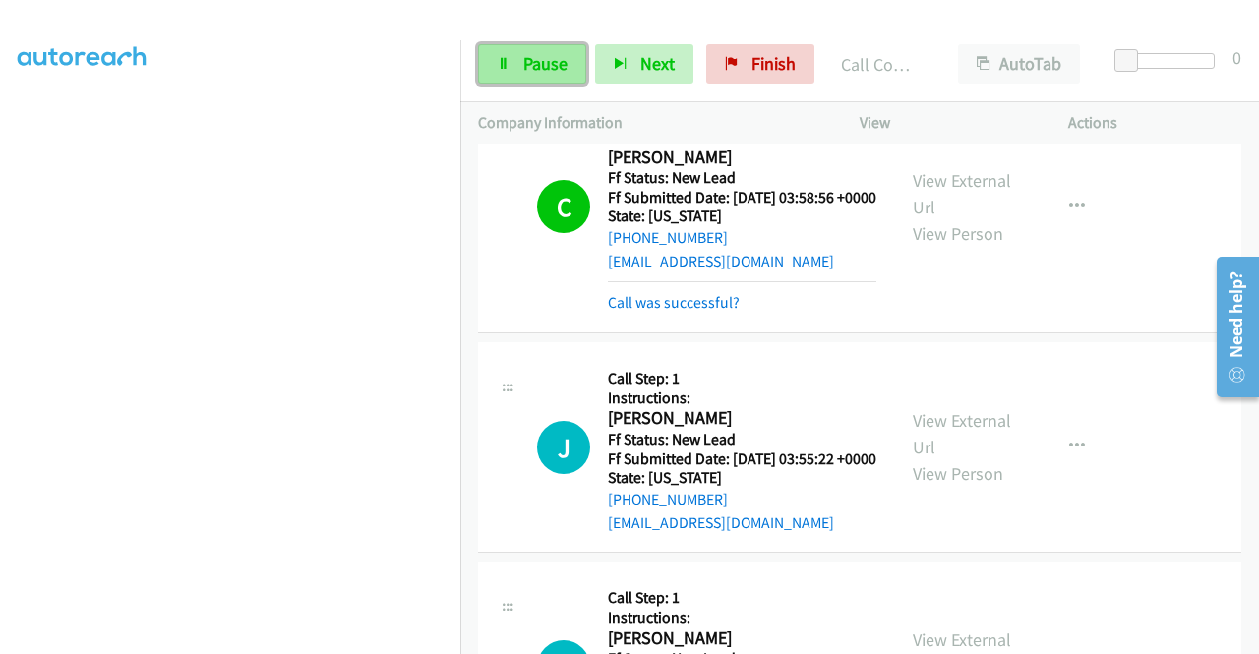
click at [527, 64] on span "Pause" at bounding box center [545, 63] width 44 height 23
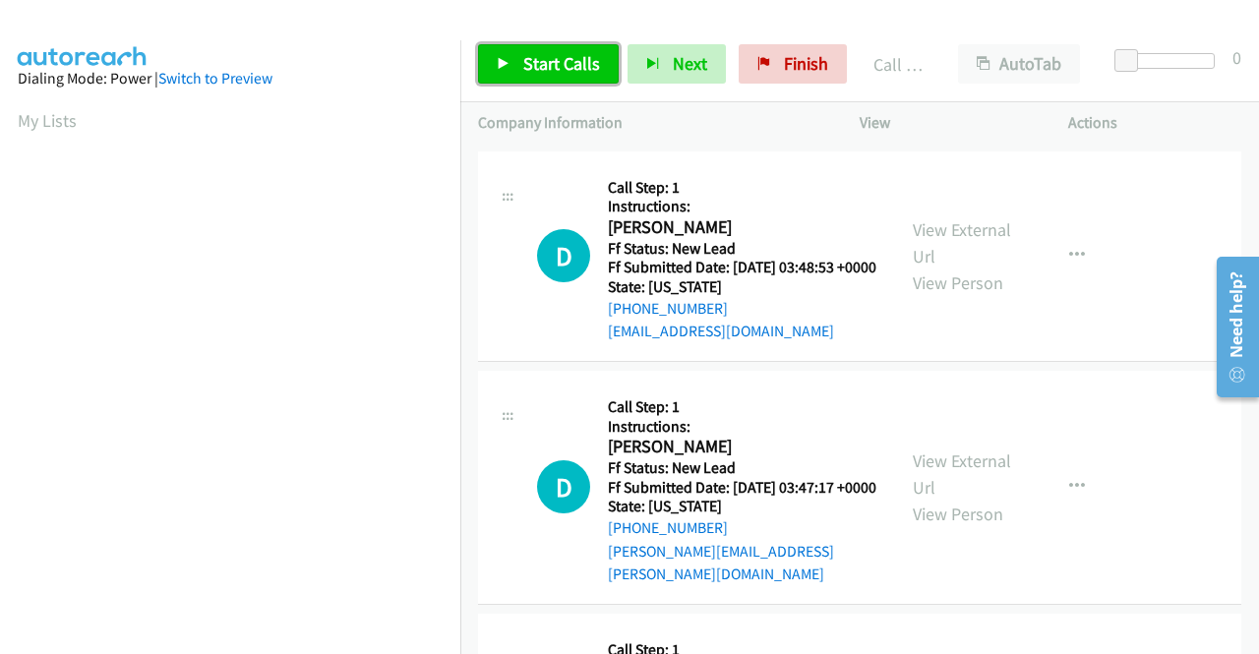
scroll to position [1082, 0]
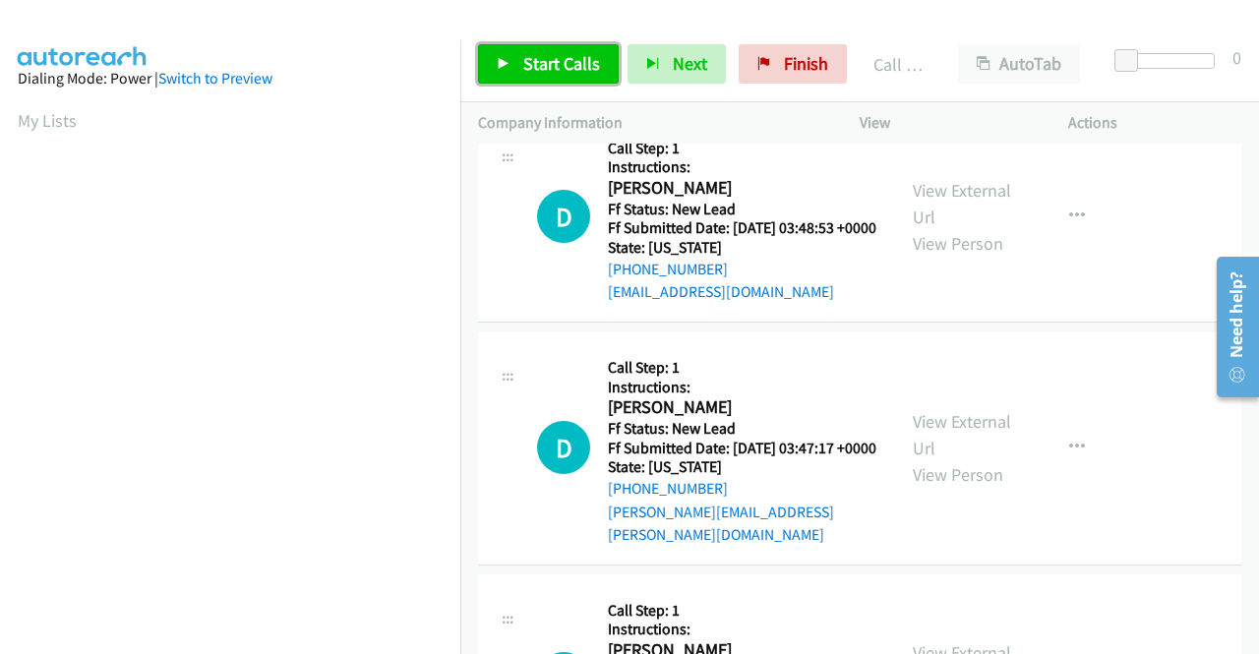
click at [538, 52] on span "Start Calls" at bounding box center [561, 63] width 77 height 23
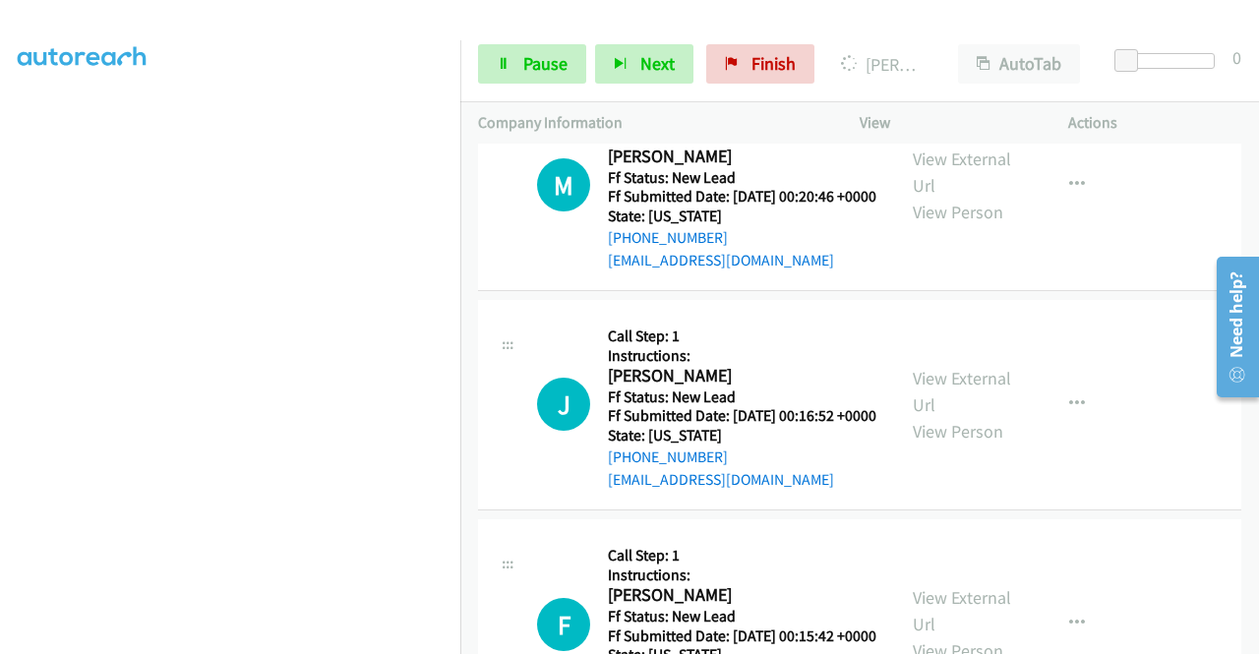
scroll to position [449, 0]
click at [563, 70] on span "Pause" at bounding box center [545, 63] width 44 height 23
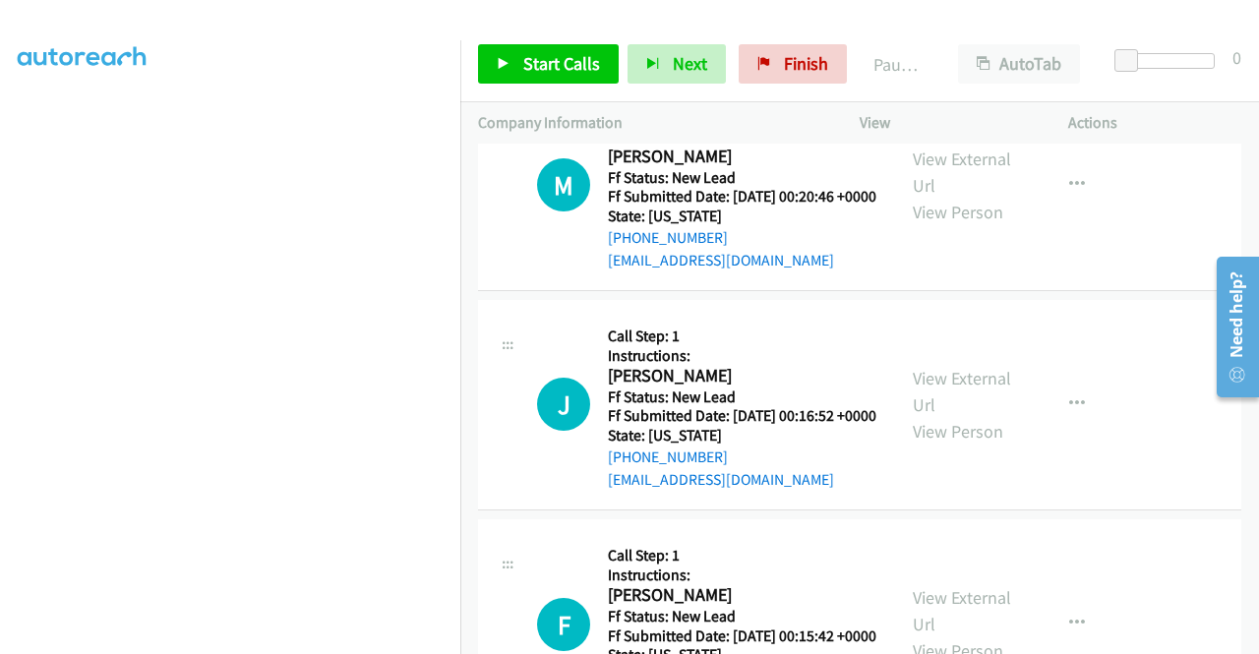
scroll to position [0, 0]
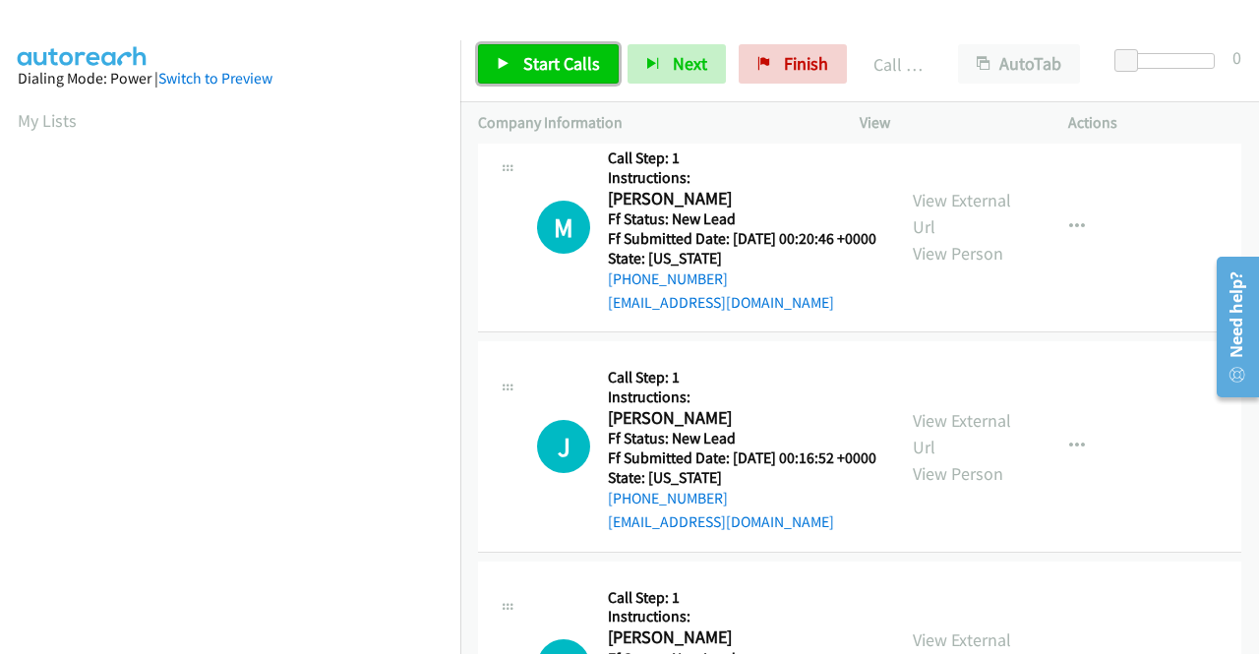
click at [531, 58] on span "Start Calls" at bounding box center [561, 63] width 77 height 23
click at [582, 56] on span "Start Calls" at bounding box center [561, 63] width 77 height 23
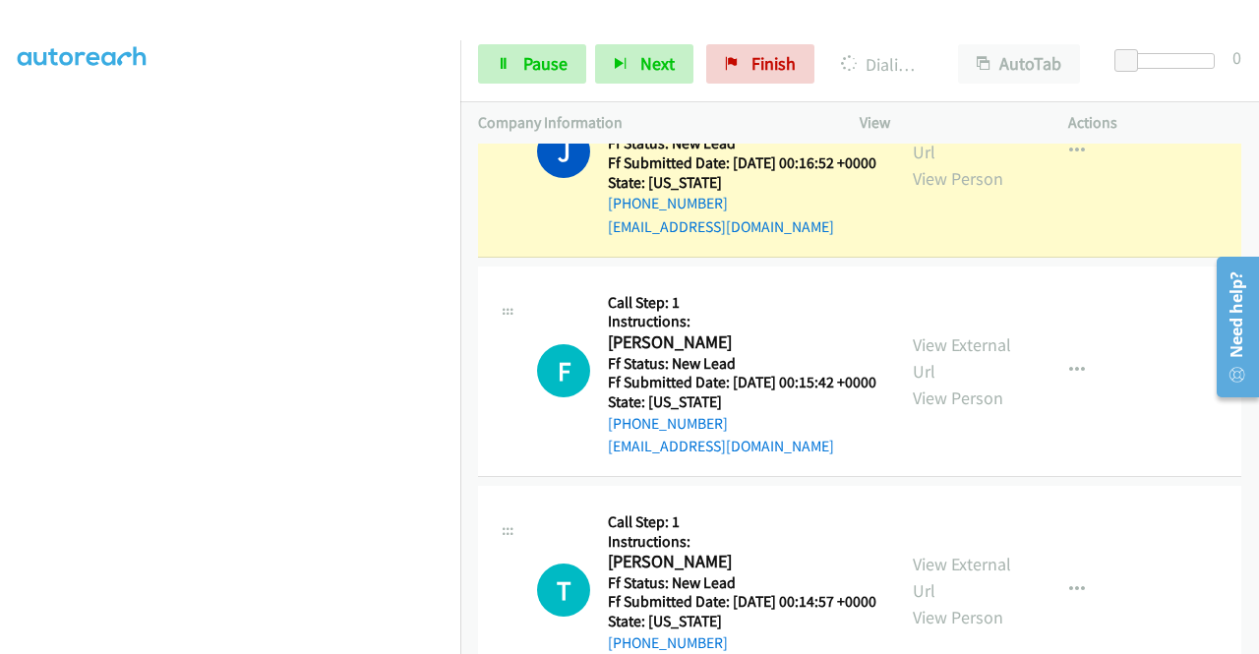
scroll to position [449, 0]
click at [485, 63] on link "Pause" at bounding box center [532, 63] width 108 height 39
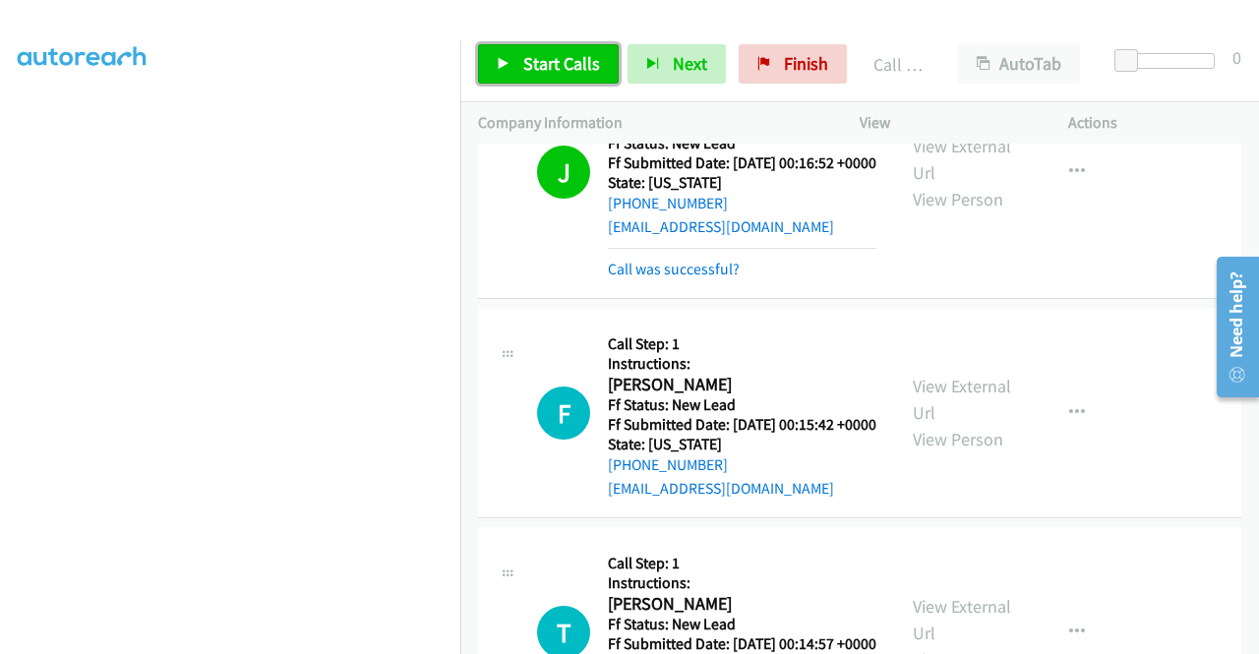
click at [590, 72] on span "Start Calls" at bounding box center [561, 63] width 77 height 23
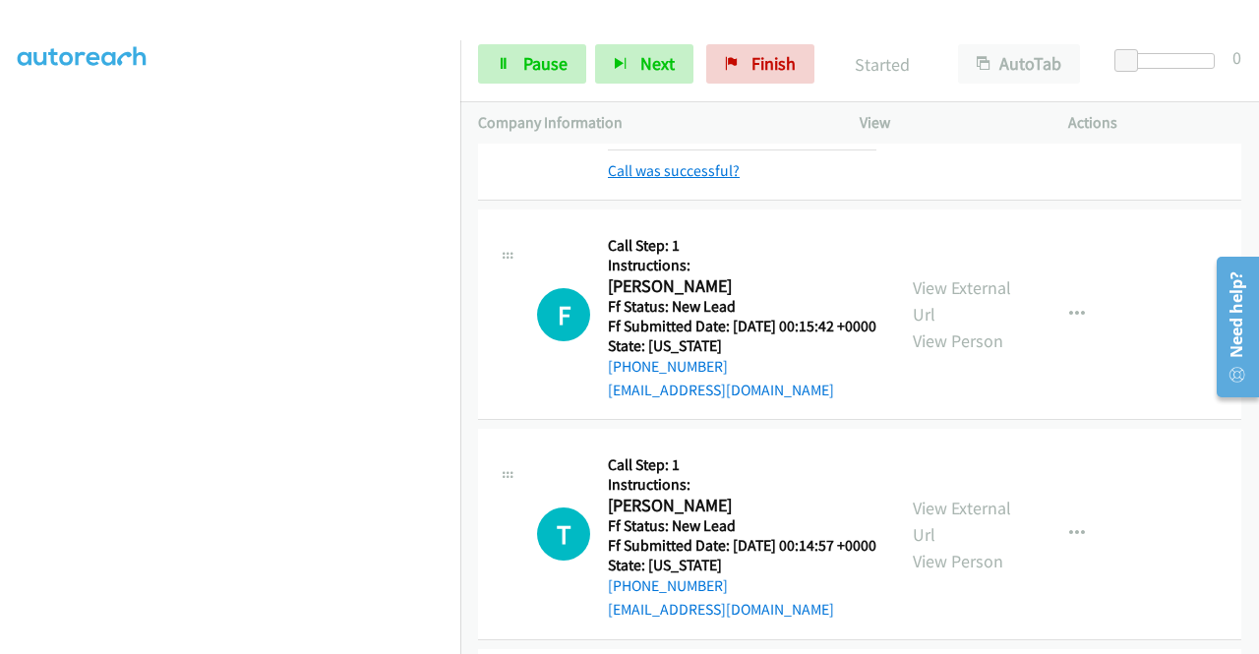
click at [729, 180] on link "Call was successful?" at bounding box center [674, 170] width 132 height 19
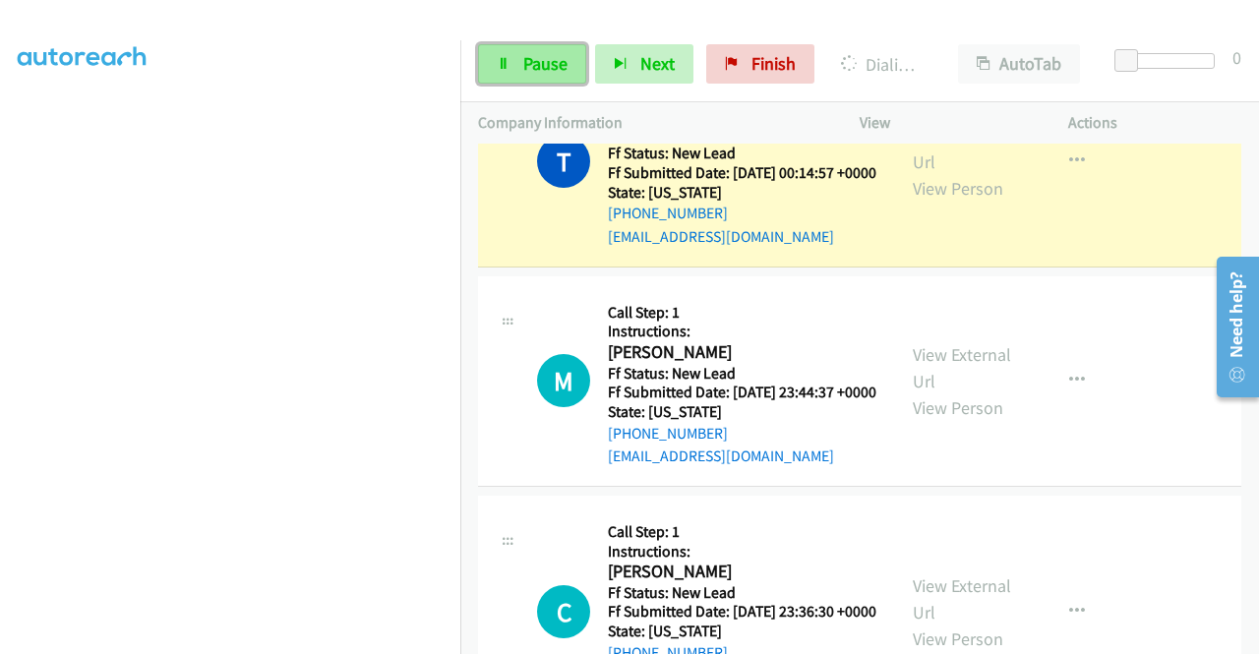
click at [527, 64] on span "Pause" at bounding box center [545, 63] width 44 height 23
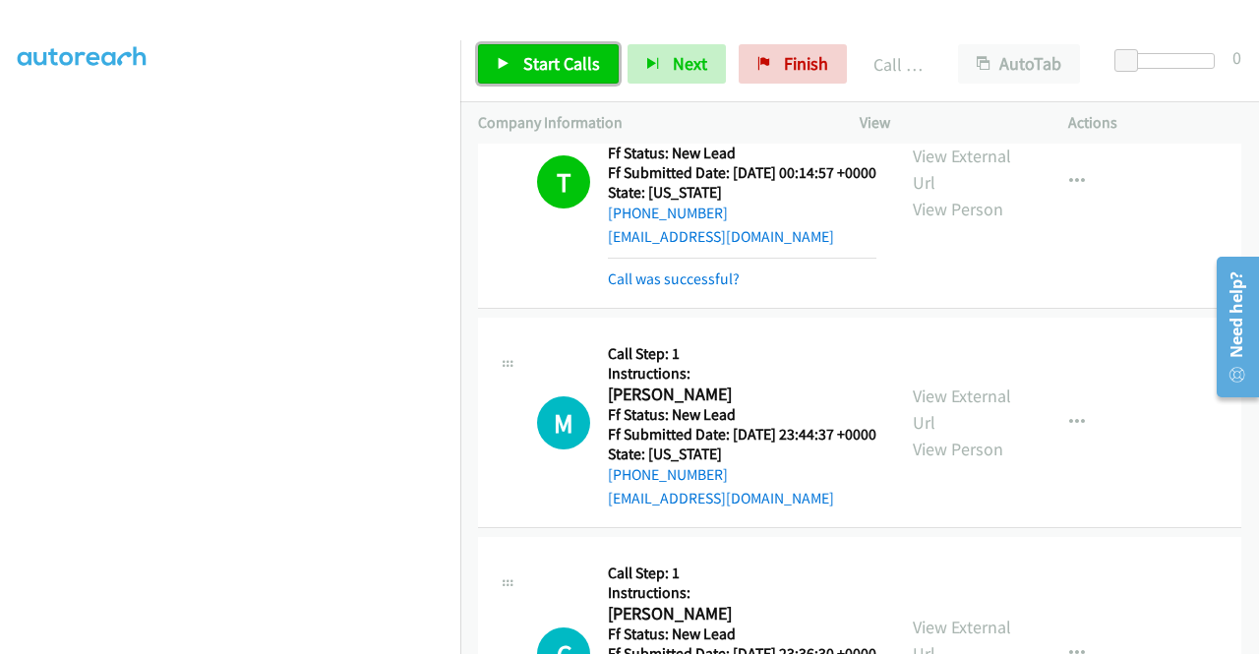
click at [542, 66] on span "Start Calls" at bounding box center [561, 63] width 77 height 23
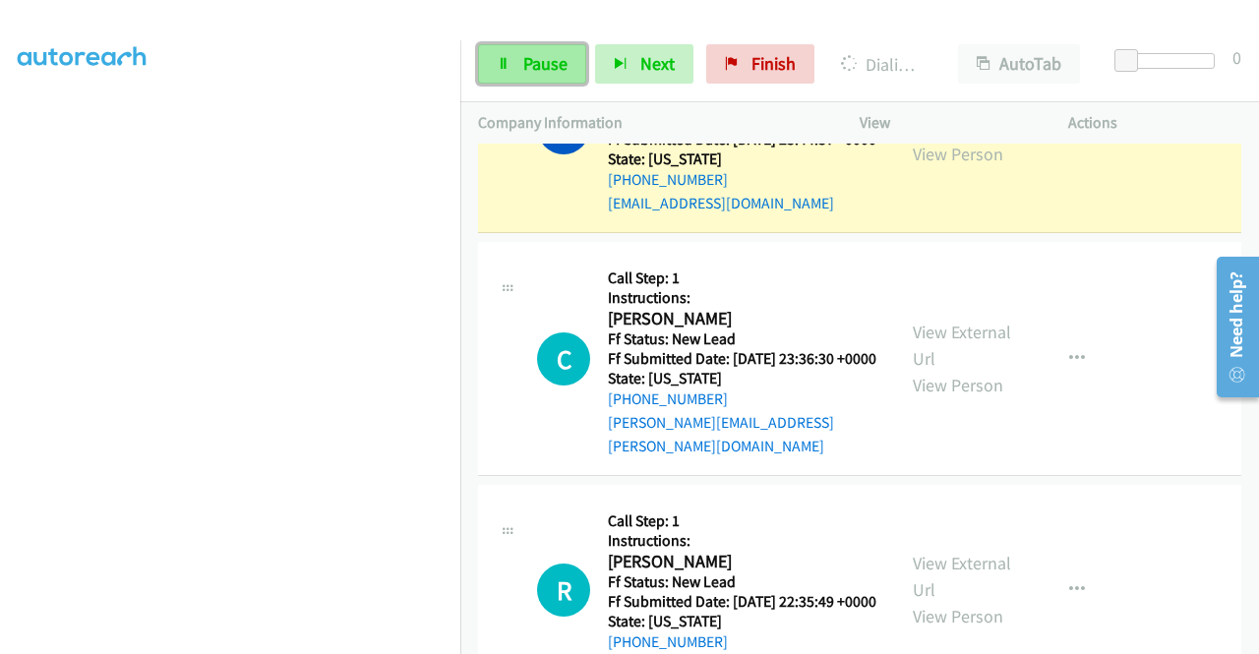
click at [499, 75] on link "Pause" at bounding box center [532, 63] width 108 height 39
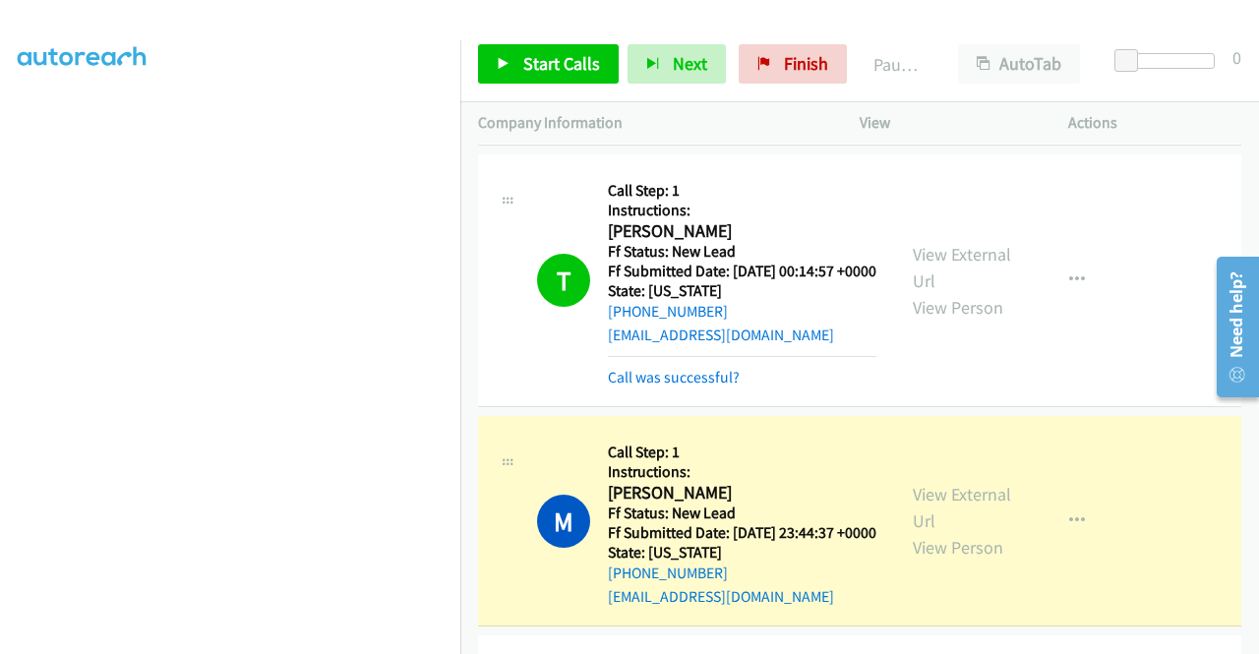
scroll to position [0, 0]
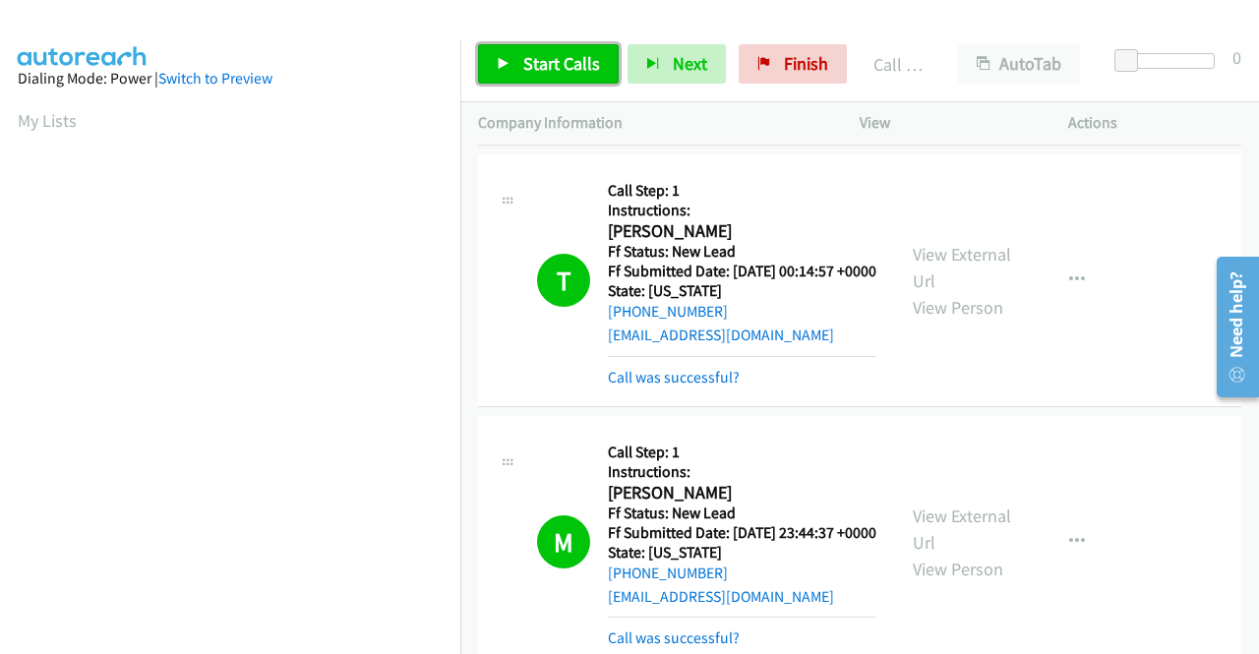
click at [561, 78] on link "Start Calls" at bounding box center [548, 63] width 141 height 39
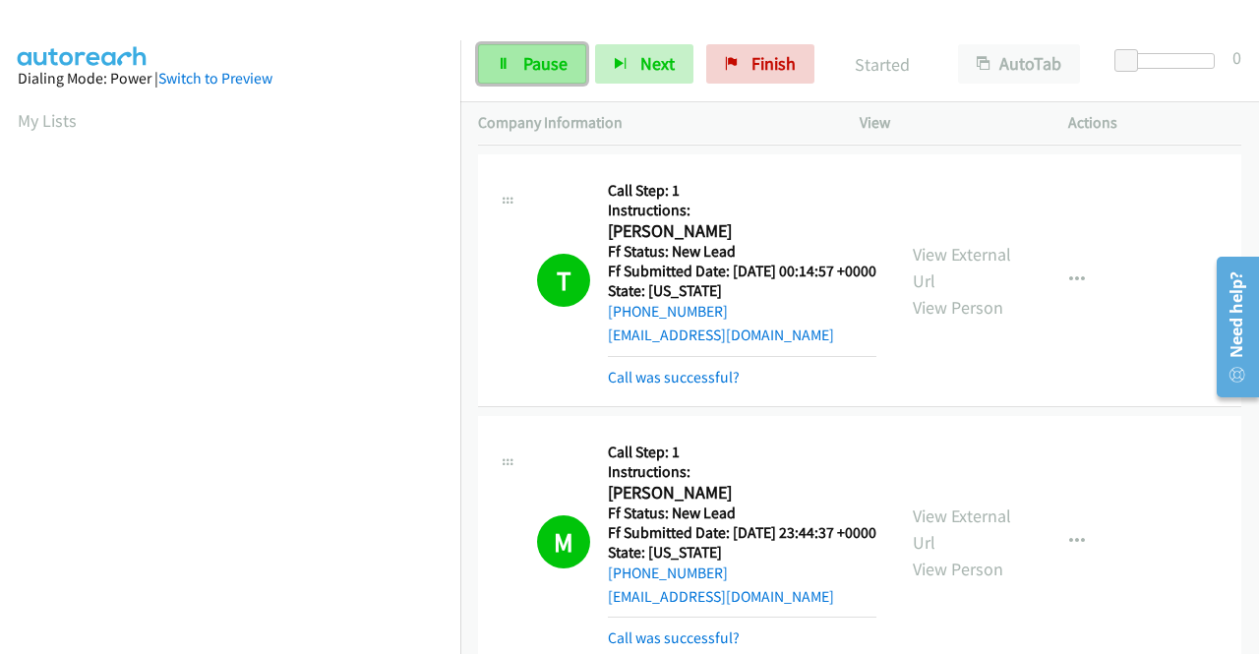
click at [576, 65] on link "Pause" at bounding box center [532, 63] width 108 height 39
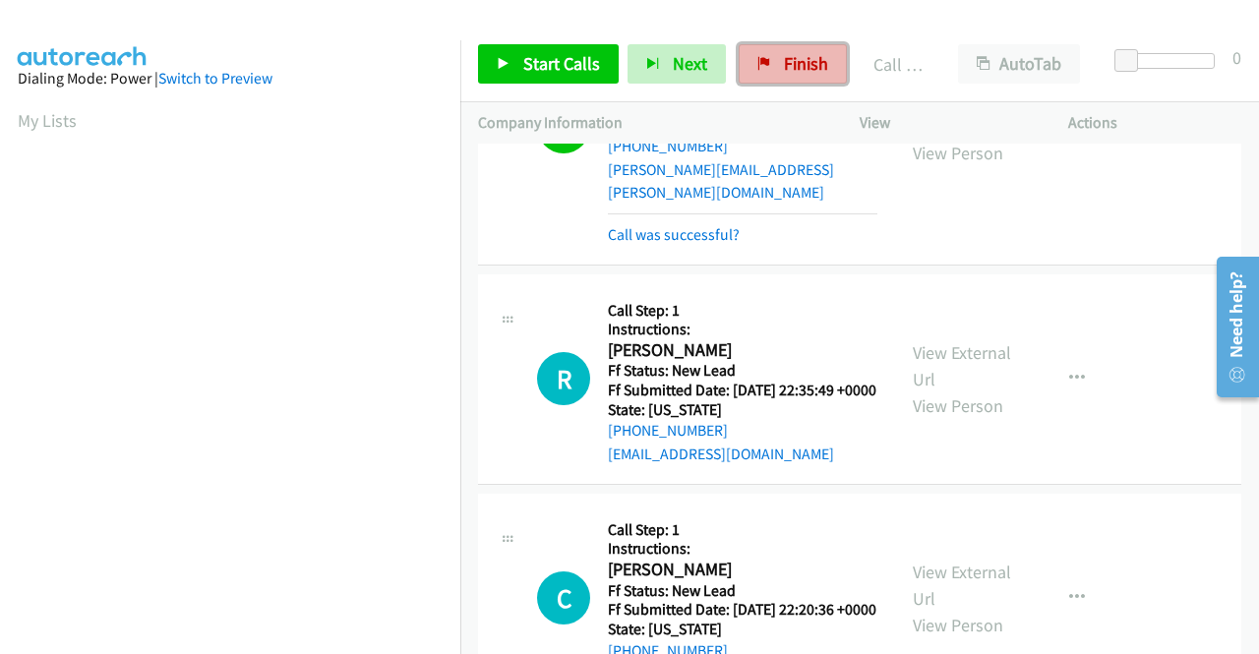
click at [761, 60] on icon at bounding box center [765, 65] width 14 height 14
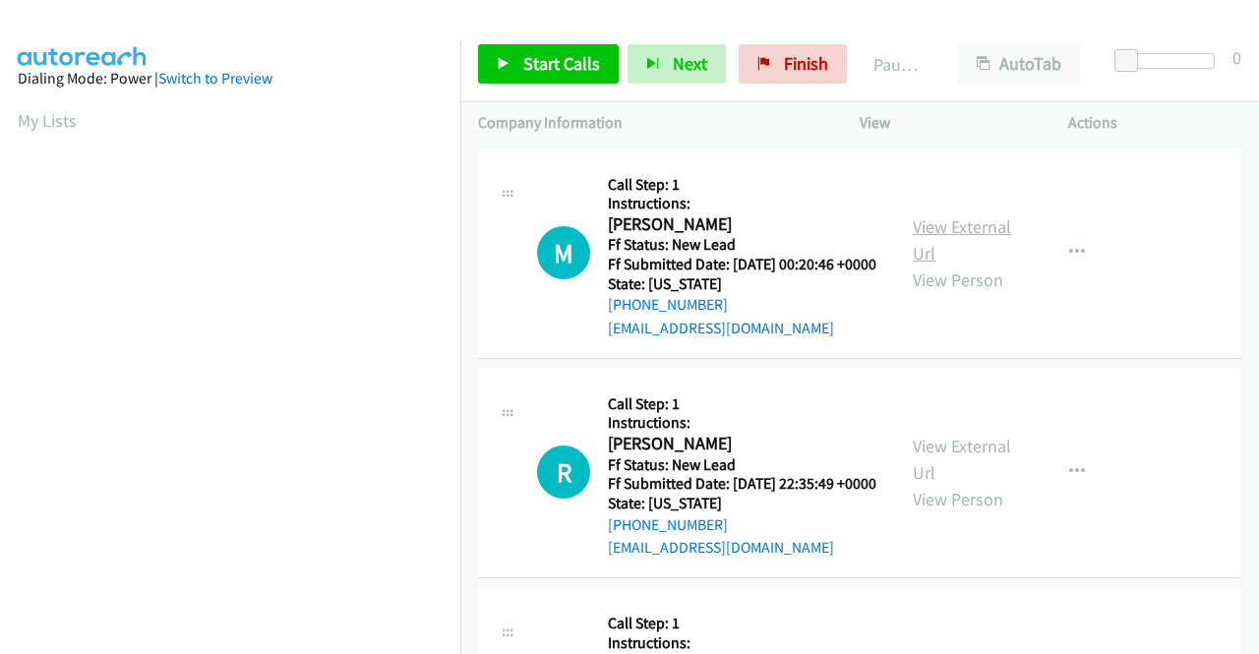
click at [997, 241] on link "View External Url" at bounding box center [962, 239] width 98 height 49
click at [936, 477] on link "View External Url" at bounding box center [962, 459] width 98 height 49
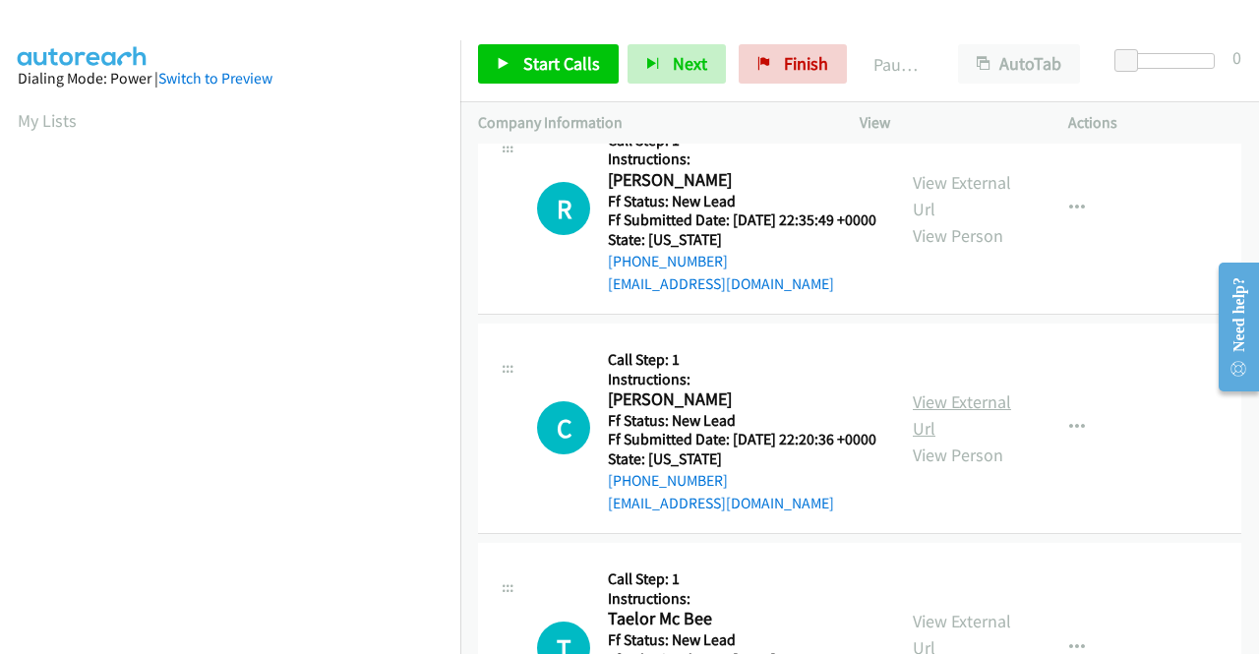
scroll to position [295, 0]
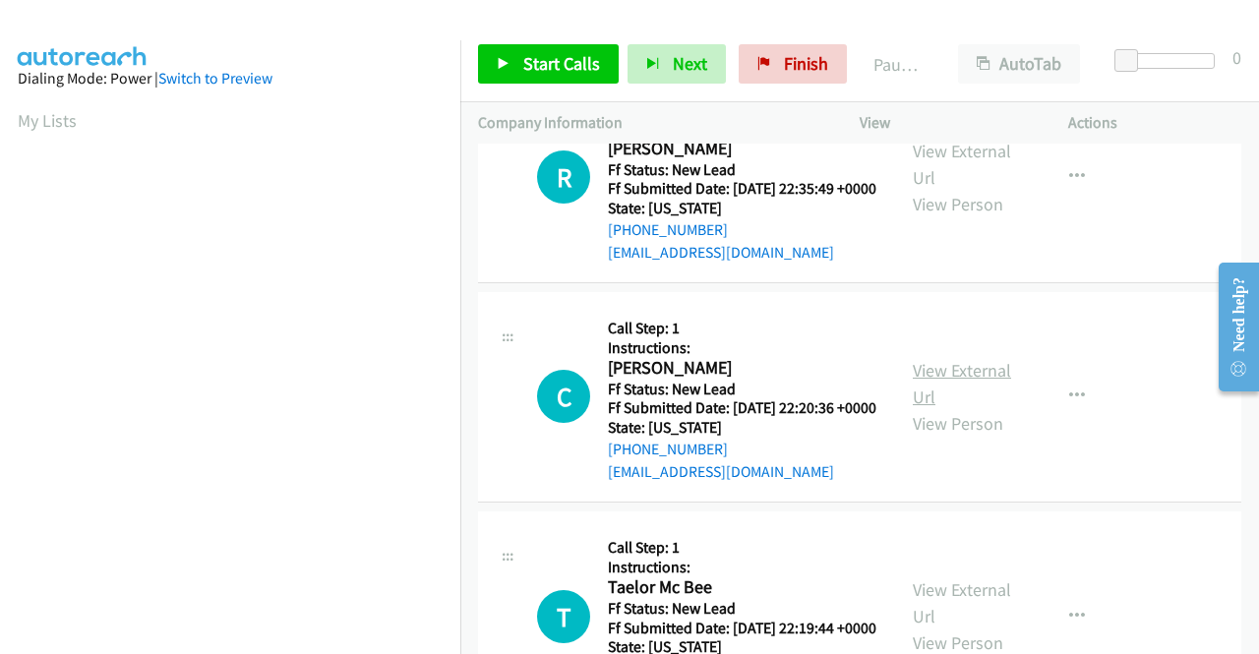
click at [956, 408] on link "View External Url" at bounding box center [962, 383] width 98 height 49
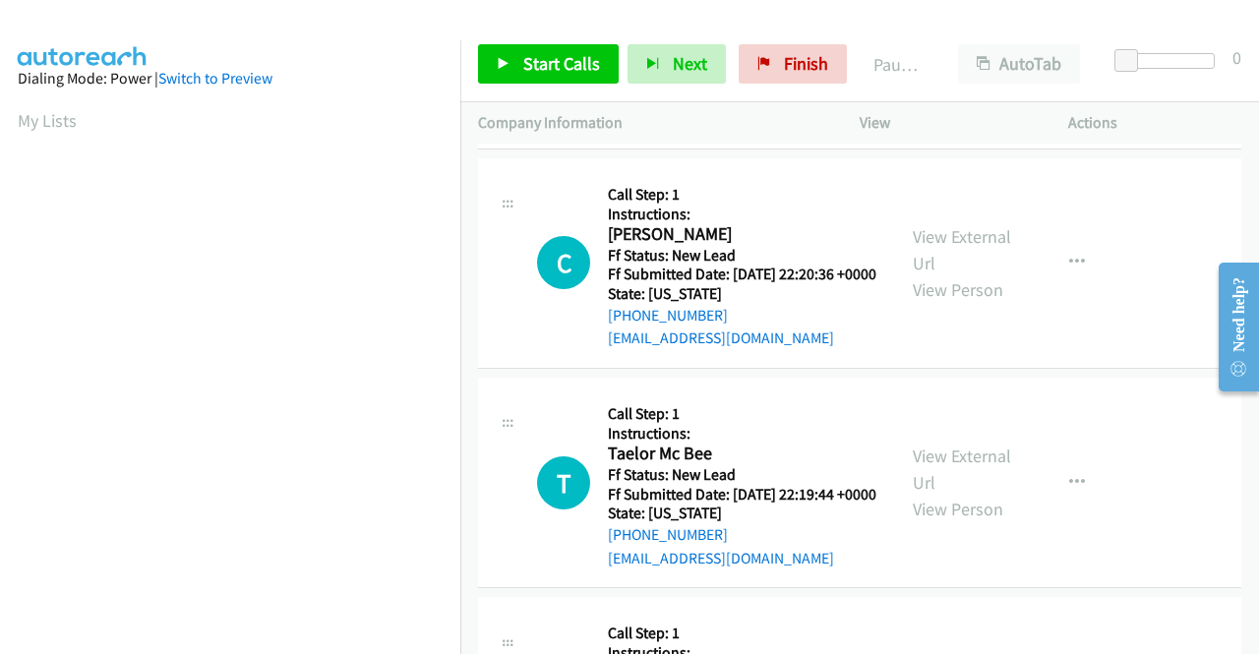
scroll to position [492, 0]
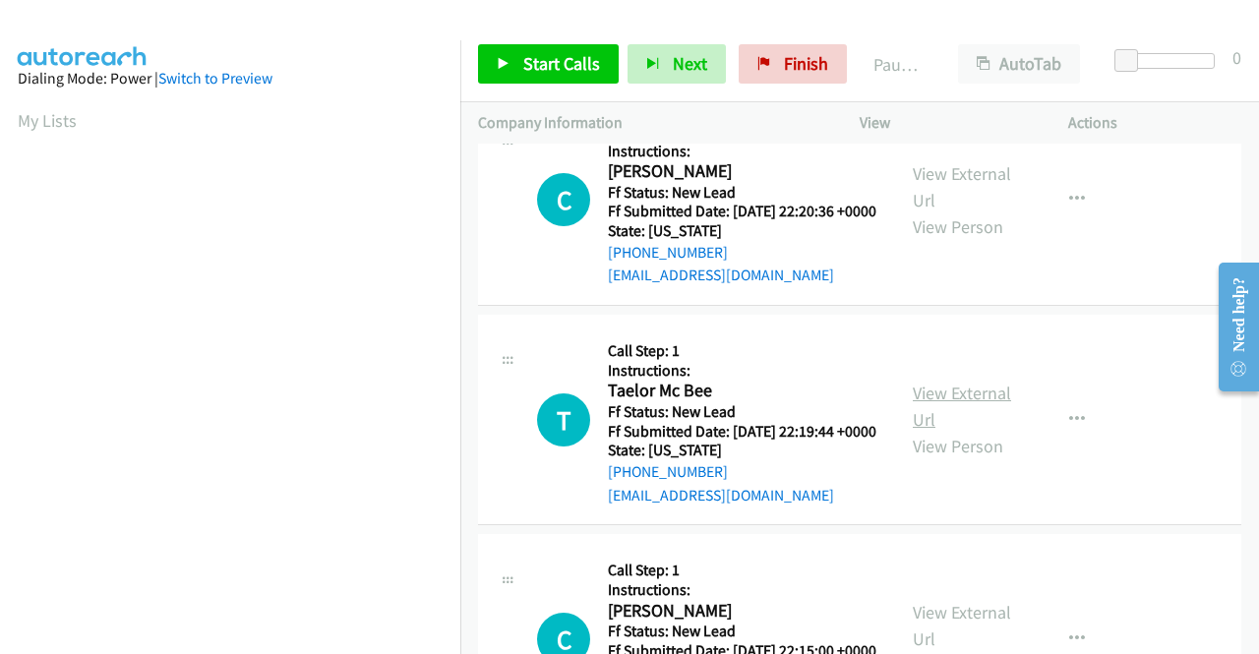
click at [944, 431] on link "View External Url" at bounding box center [962, 406] width 98 height 49
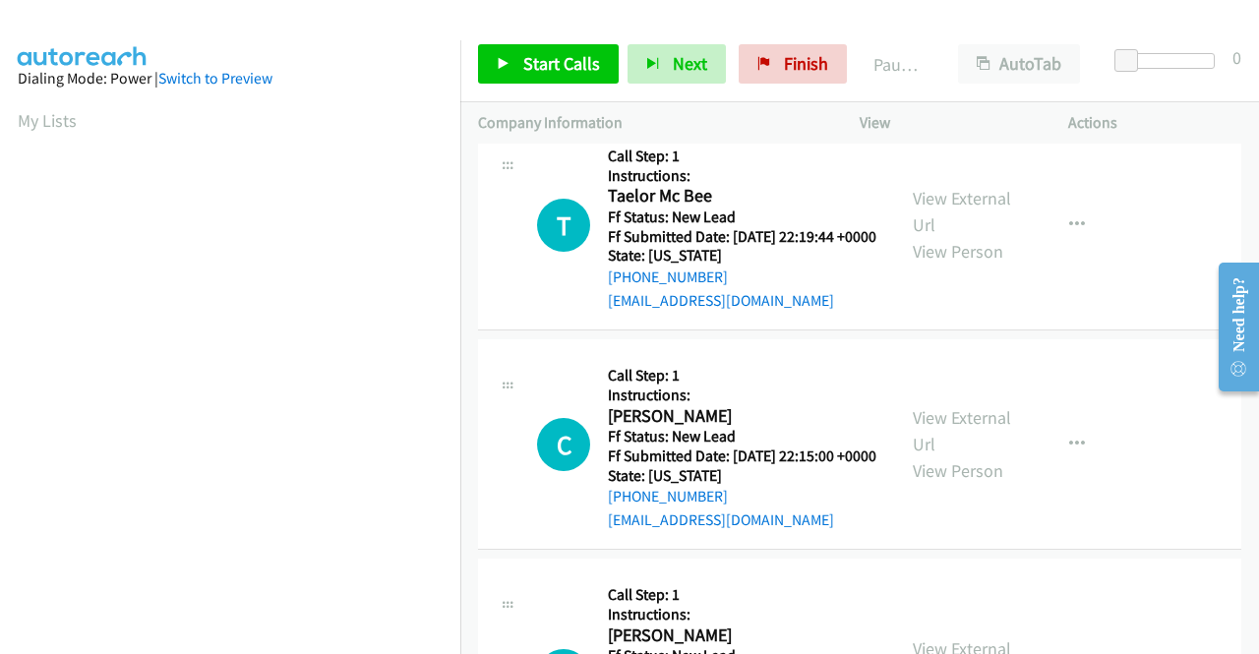
scroll to position [689, 0]
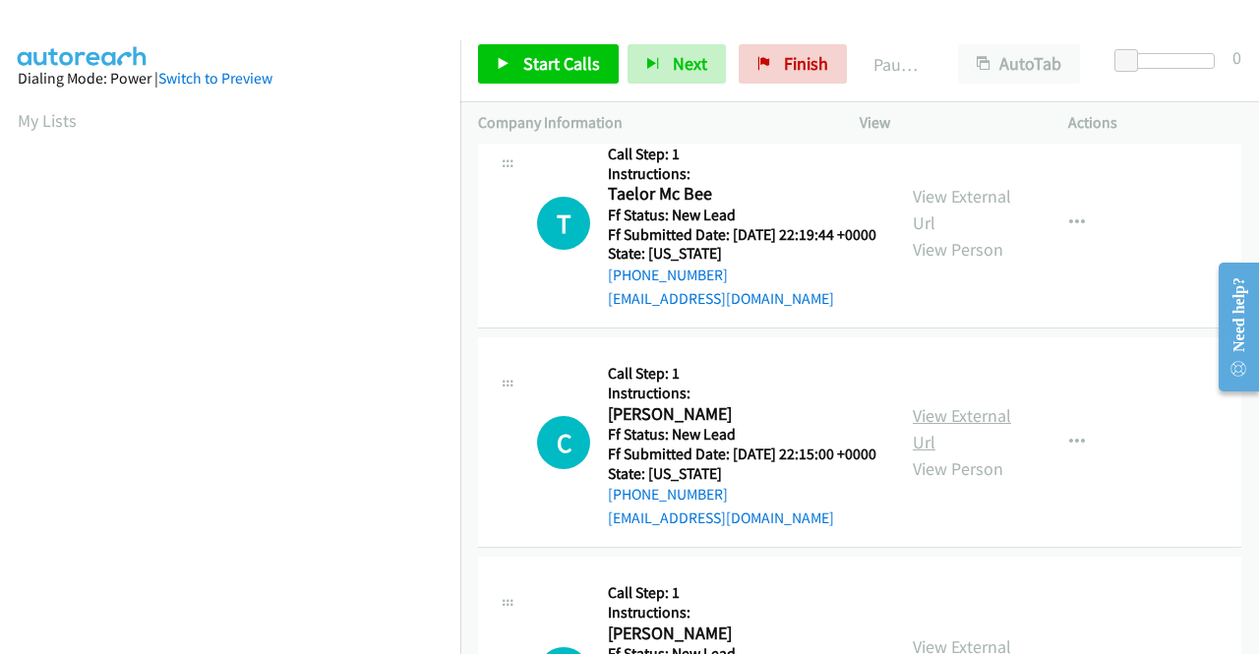
click at [946, 454] on link "View External Url" at bounding box center [962, 428] width 98 height 49
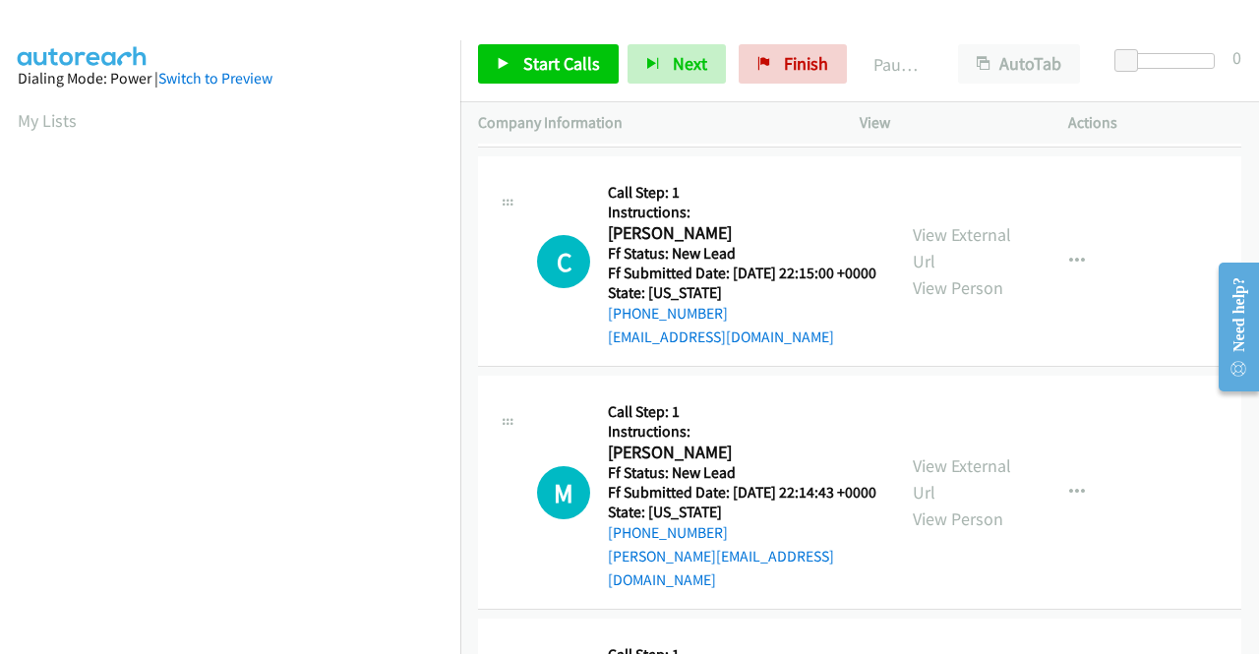
scroll to position [885, 0]
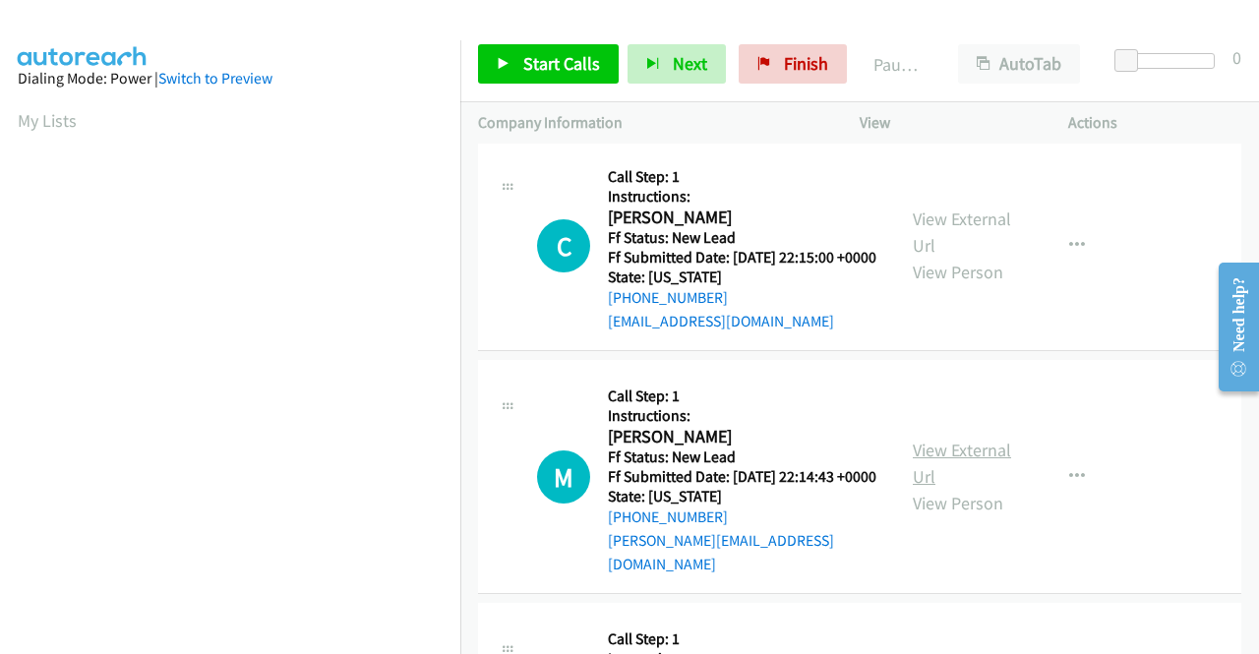
click at [930, 488] on link "View External Url" at bounding box center [962, 463] width 98 height 49
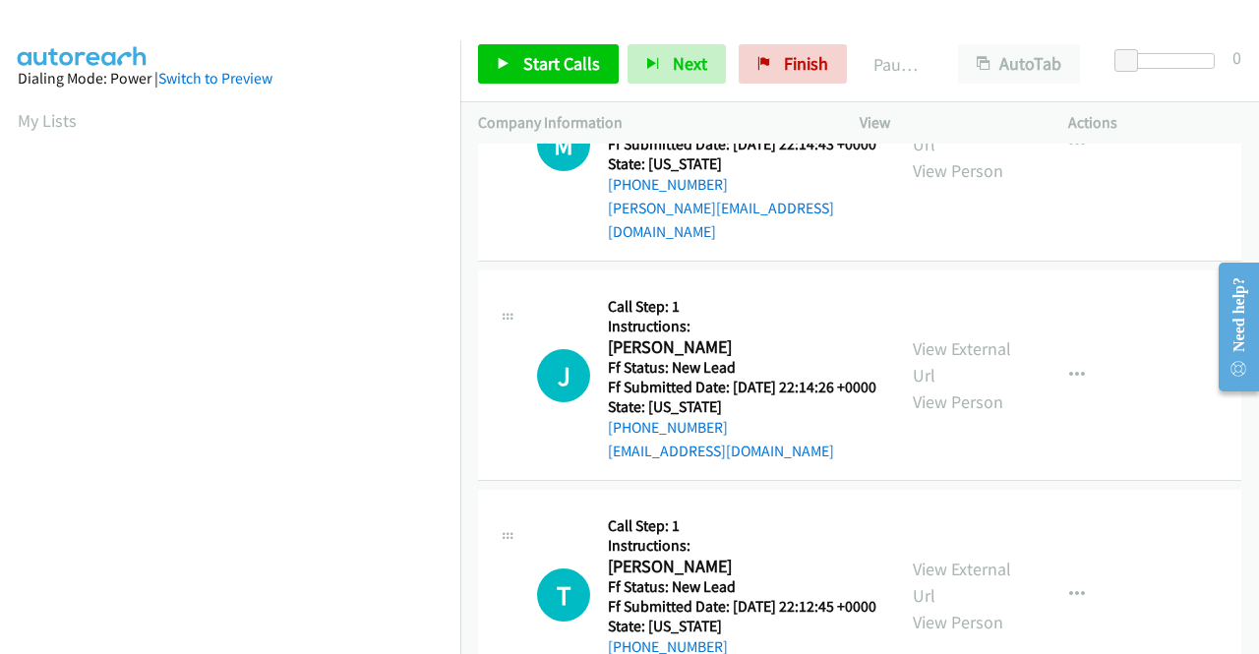
scroll to position [1279, 0]
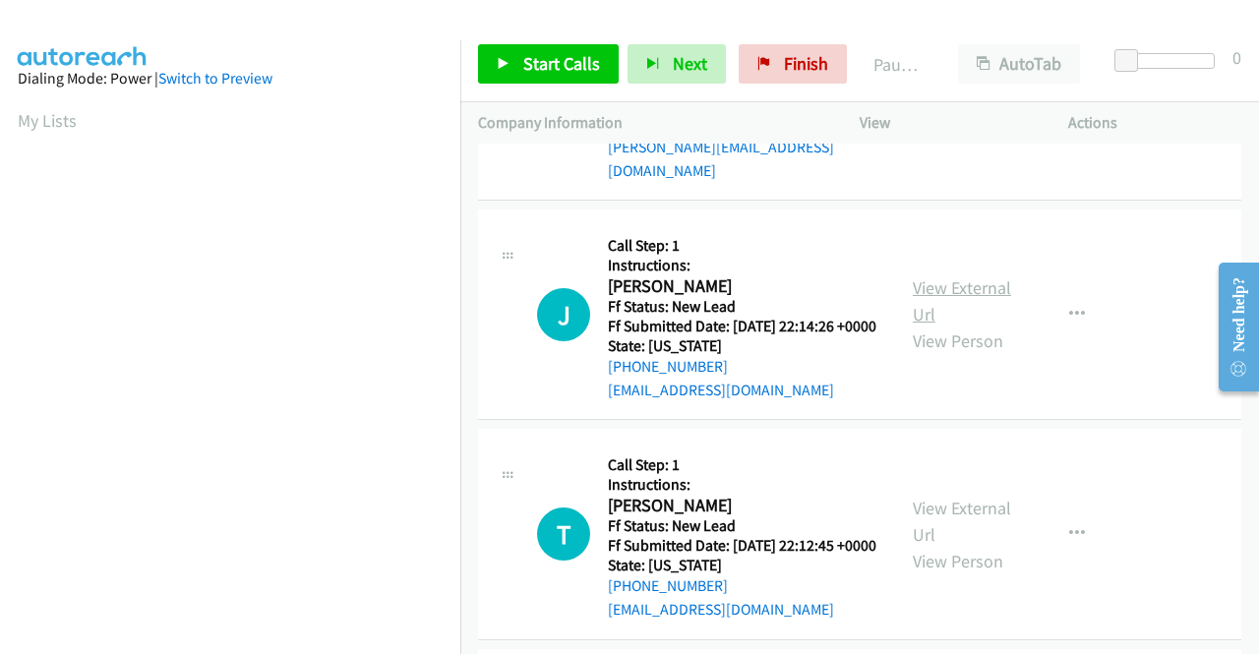
click at [948, 326] on link "View External Url" at bounding box center [962, 300] width 98 height 49
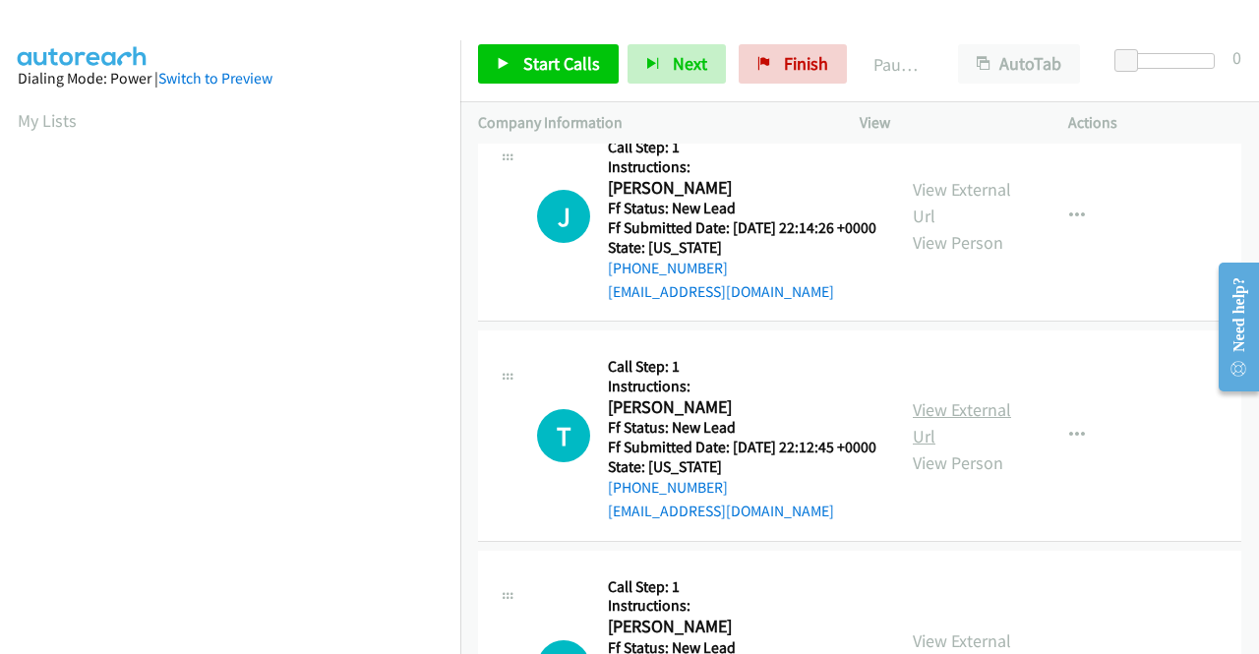
click at [919, 448] on link "View External Url" at bounding box center [962, 422] width 98 height 49
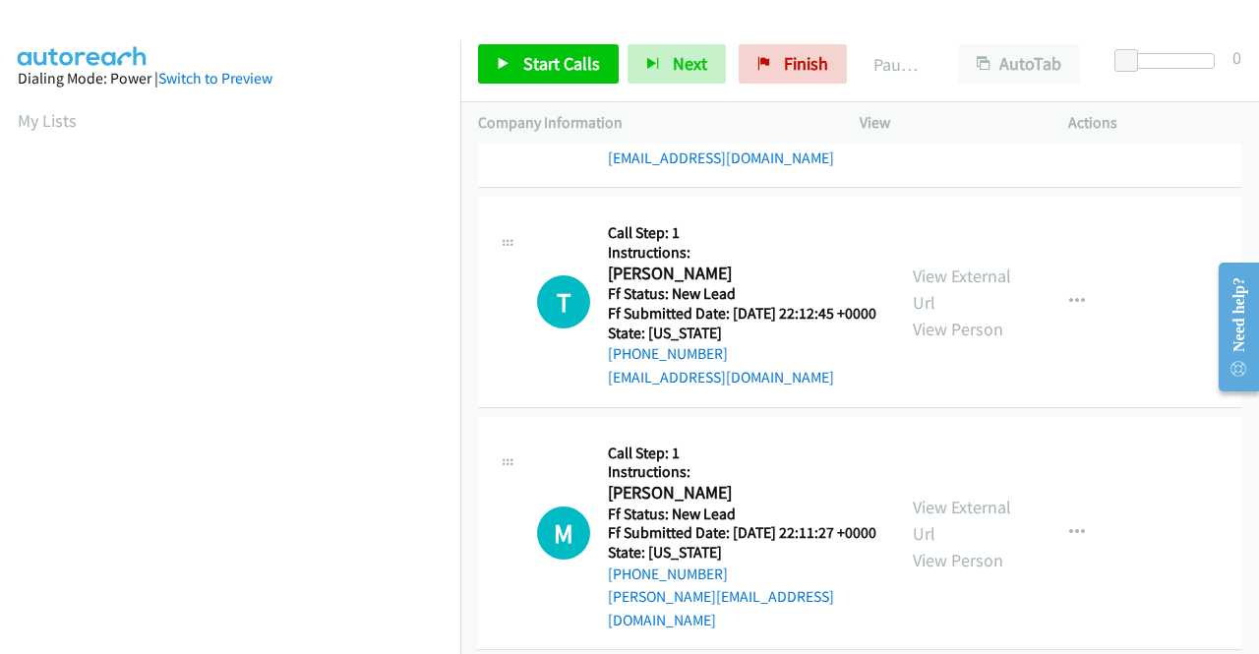
scroll to position [1673, 0]
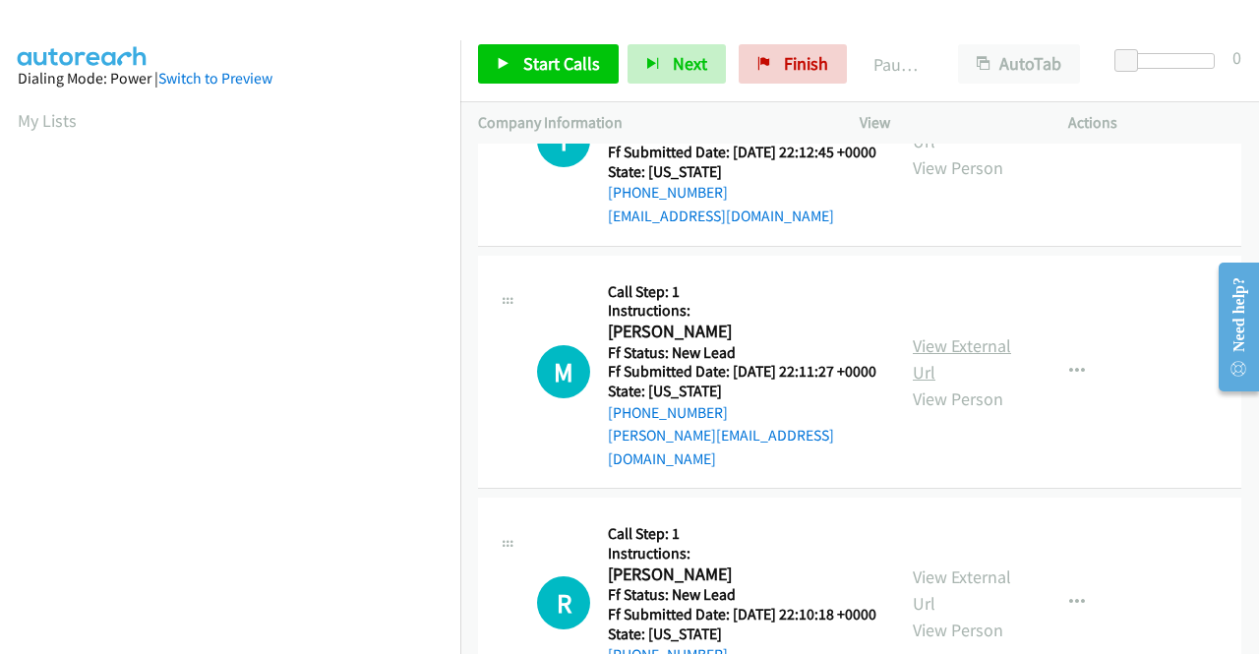
click at [929, 384] on link "View External Url" at bounding box center [962, 359] width 98 height 49
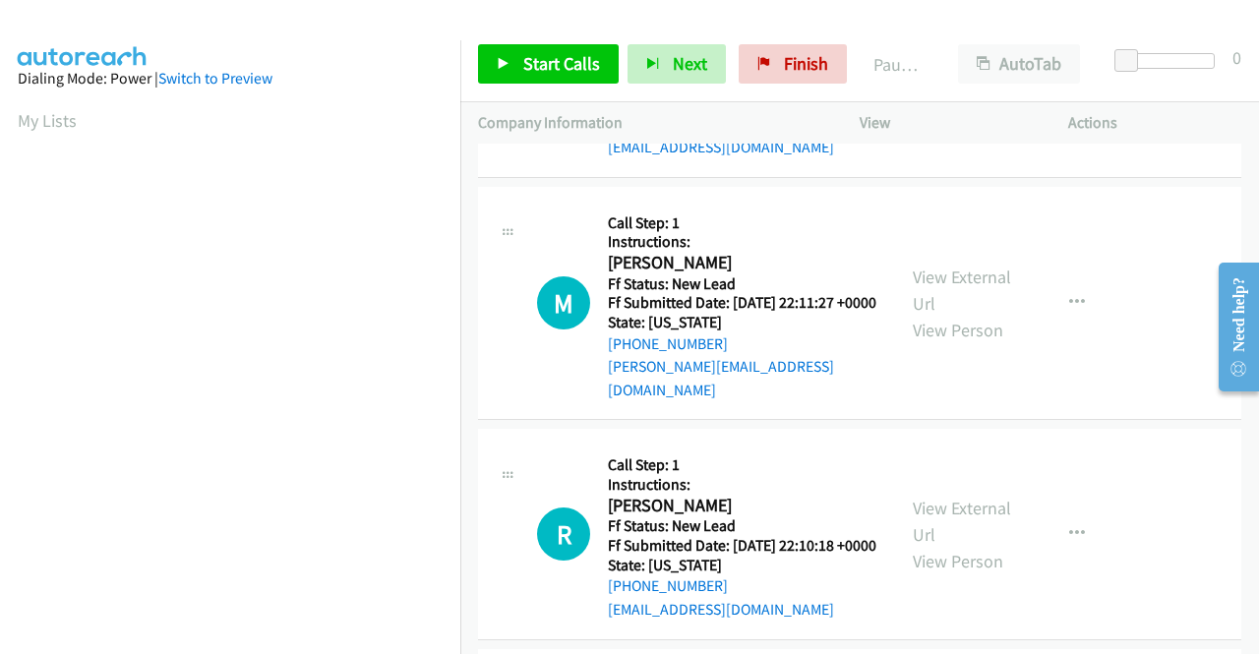
scroll to position [1869, 0]
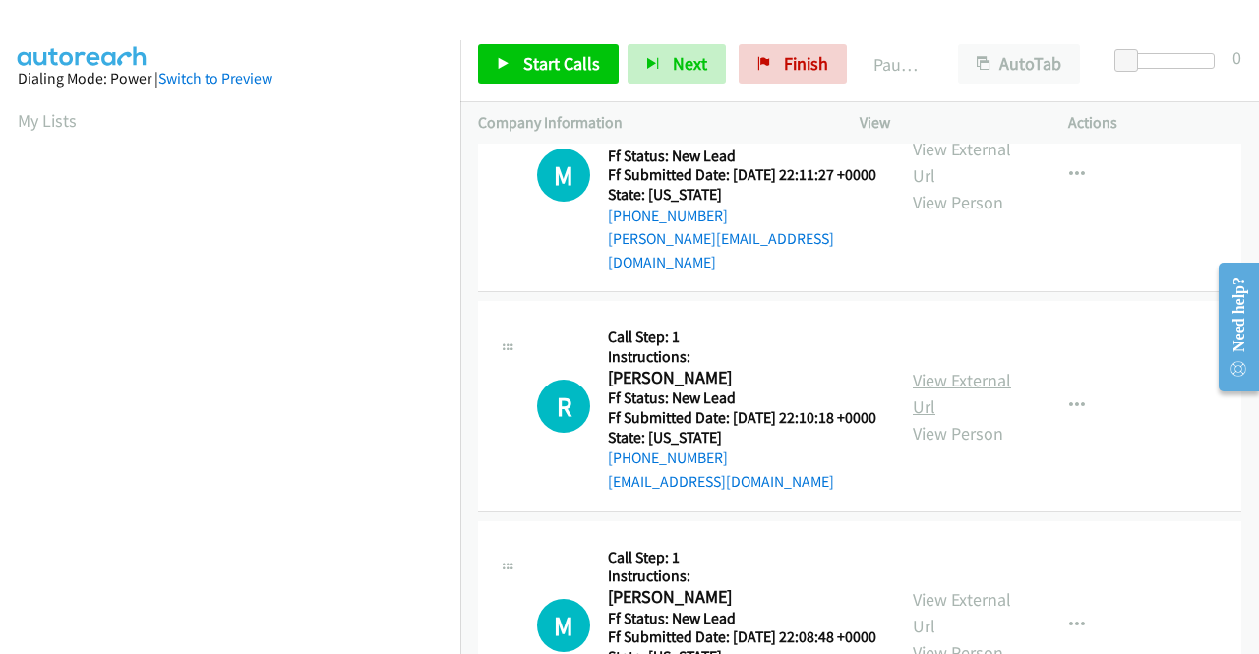
click at [933, 418] on link "View External Url" at bounding box center [962, 393] width 98 height 49
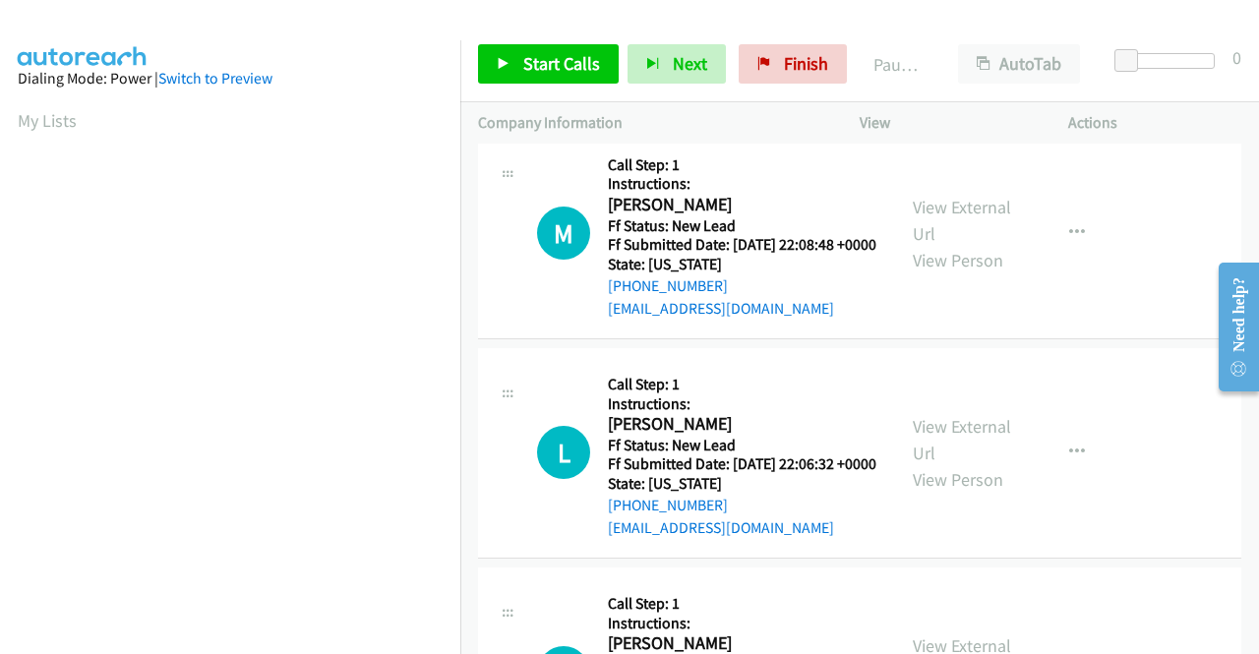
scroll to position [2263, 0]
click at [929, 244] on link "View External Url" at bounding box center [962, 219] width 98 height 49
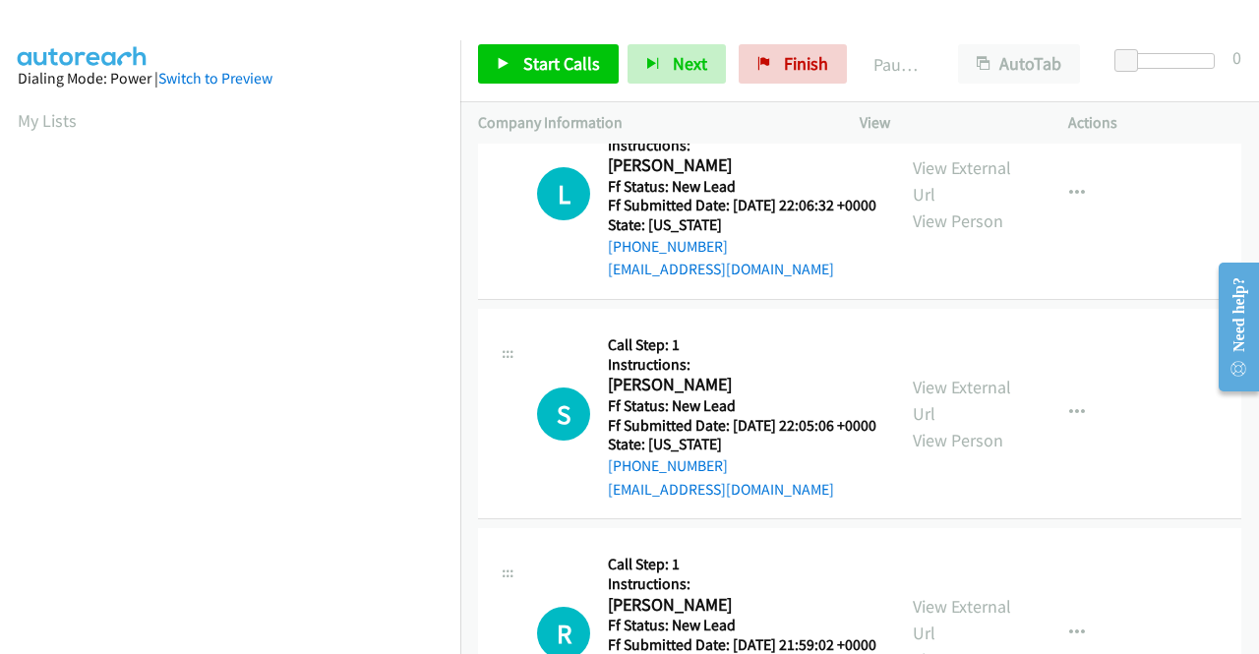
scroll to position [2558, 0]
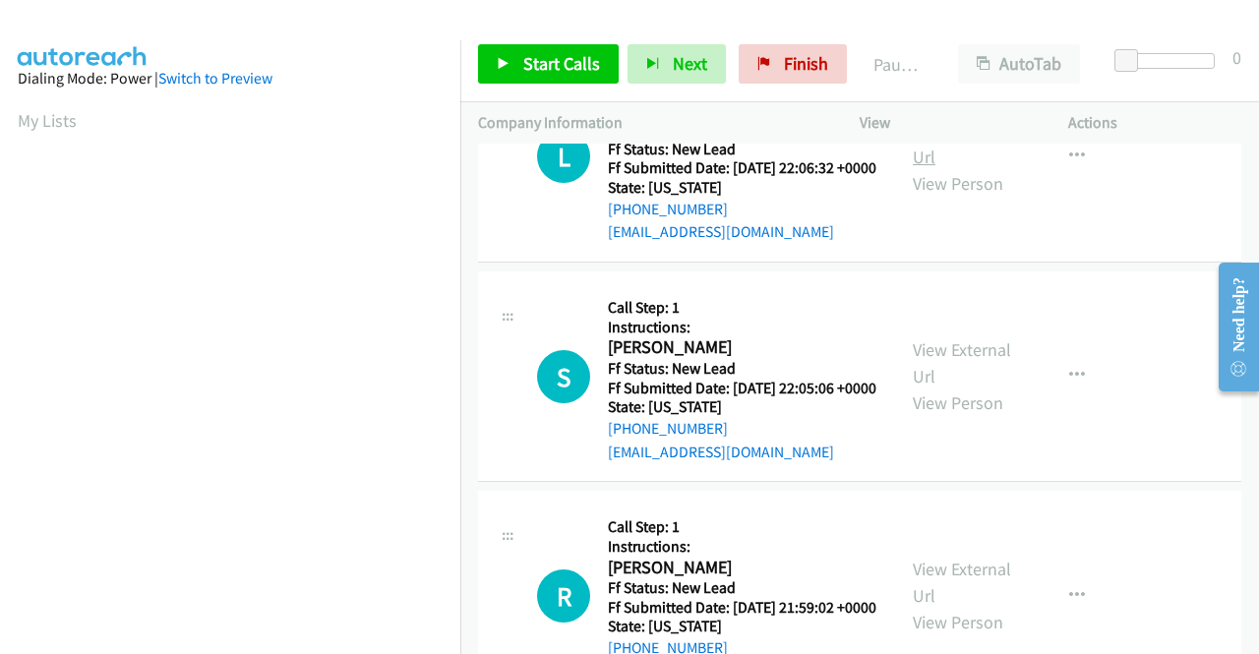
click at [929, 168] on link "View External Url" at bounding box center [962, 143] width 98 height 49
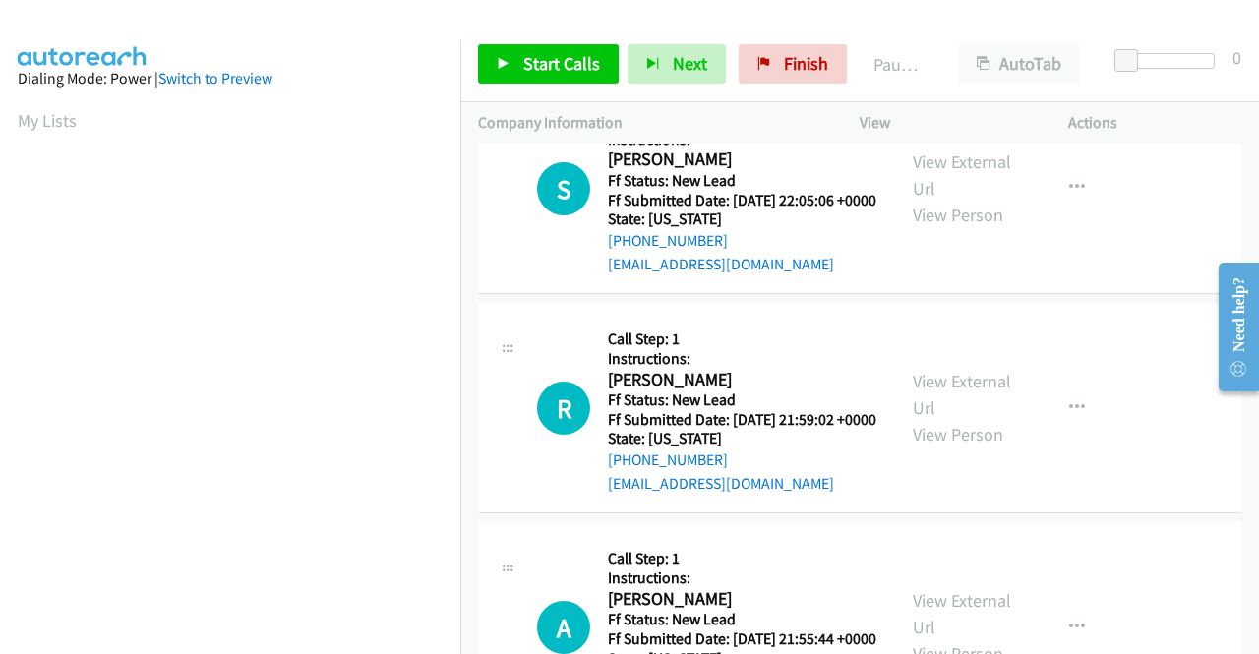
scroll to position [2755, 0]
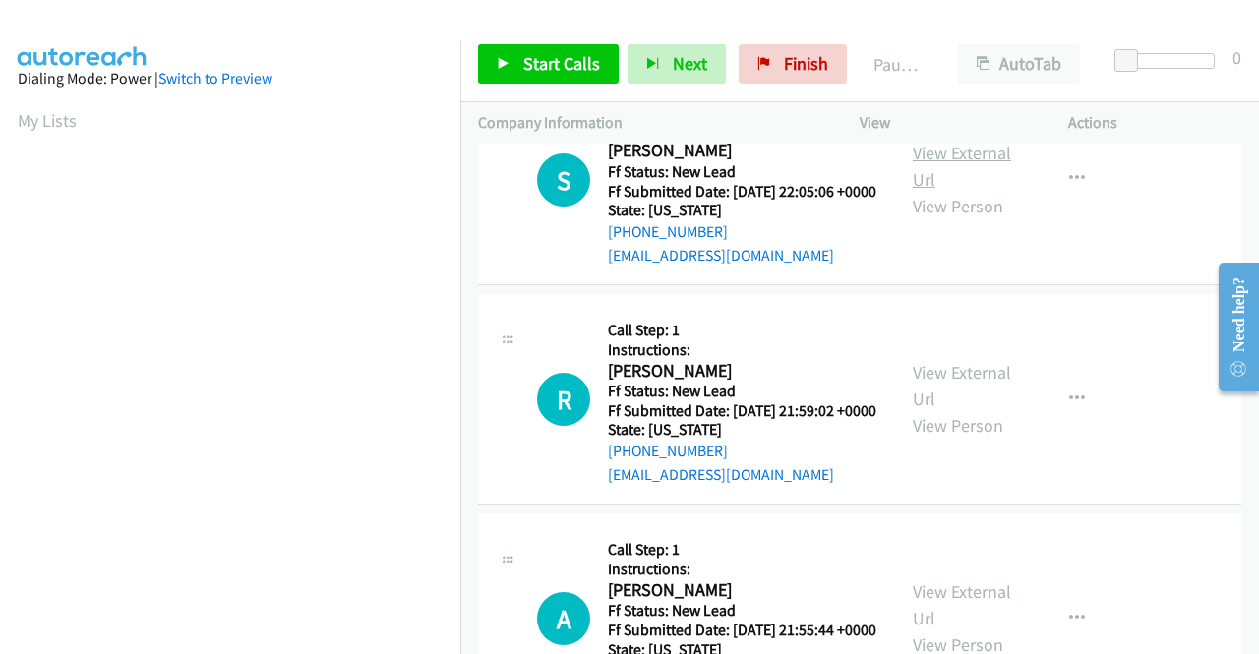
click at [954, 191] on link "View External Url" at bounding box center [962, 166] width 98 height 49
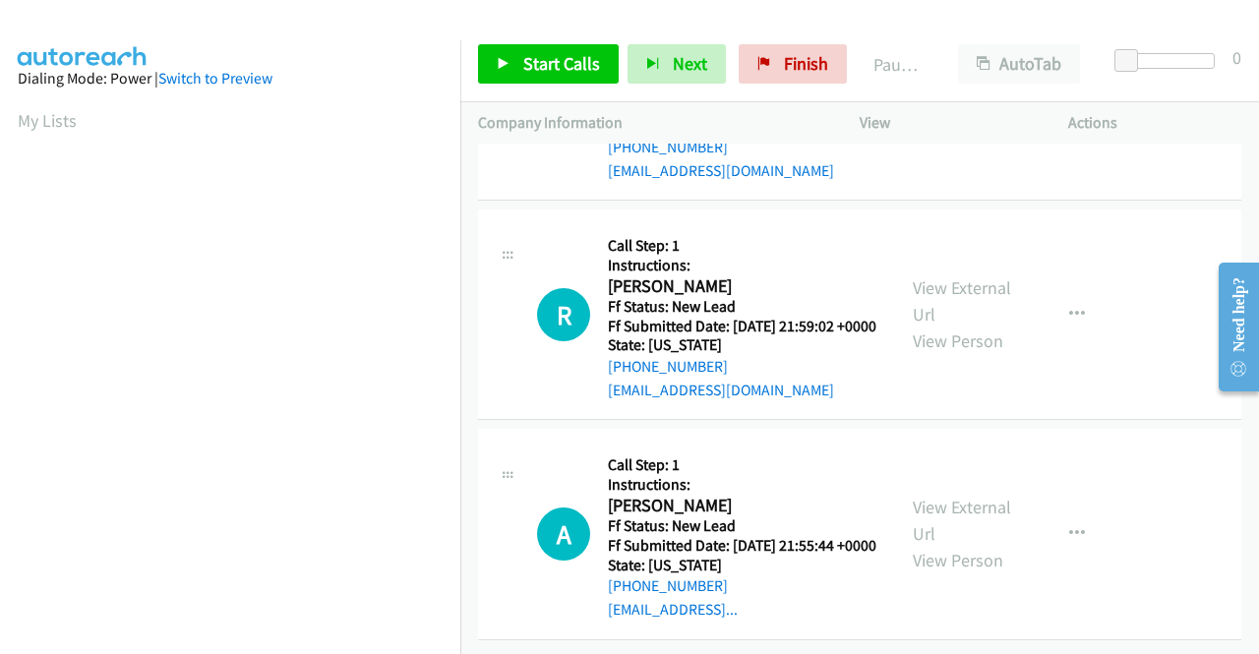
scroll to position [2952, 0]
click at [964, 326] on link "View External Url" at bounding box center [962, 300] width 98 height 49
click at [968, 496] on link "View External Url" at bounding box center [962, 520] width 98 height 49
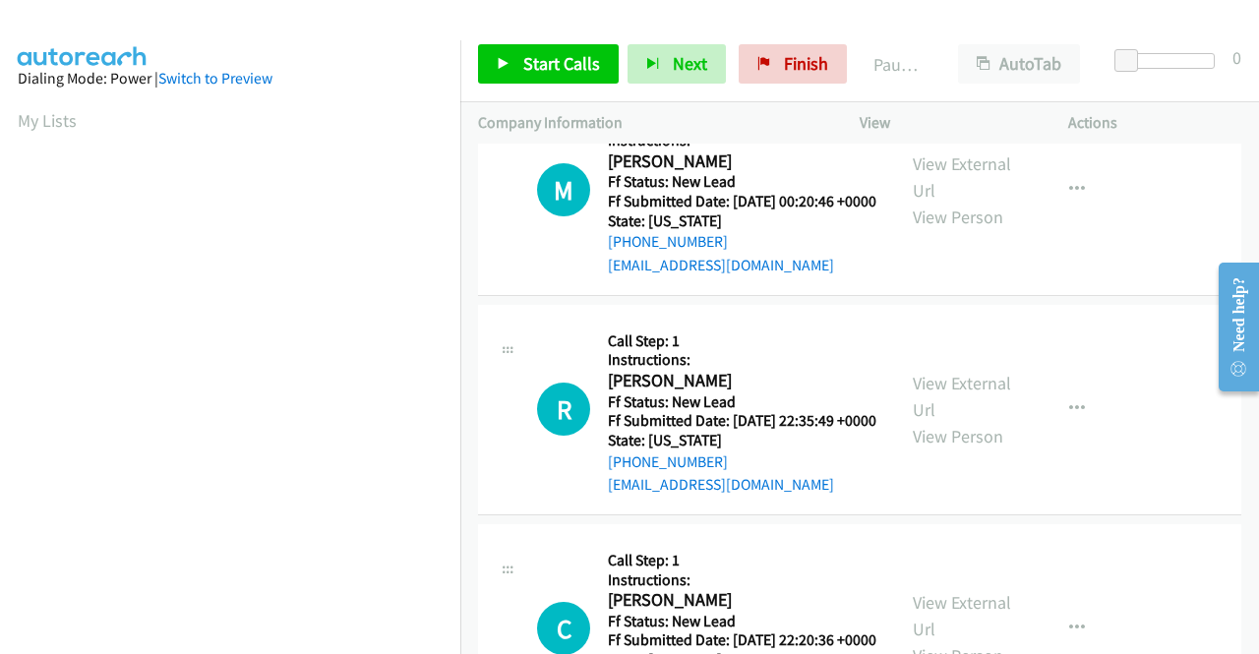
scroll to position [0, 0]
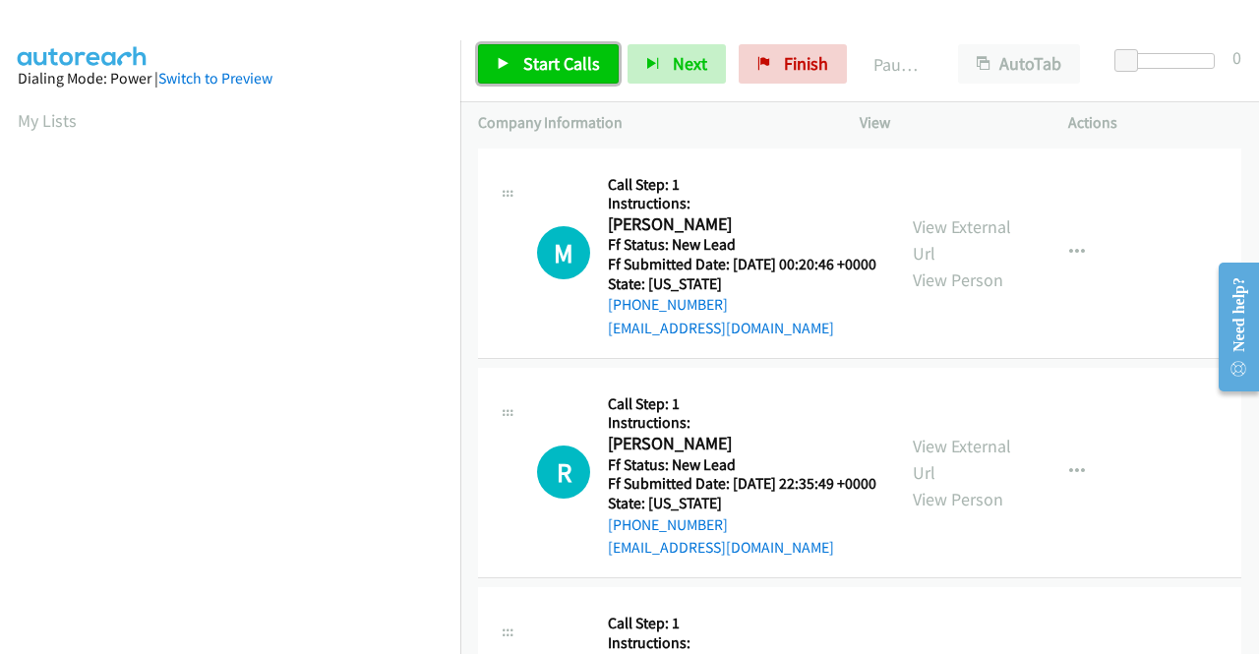
click at [569, 68] on span "Start Calls" at bounding box center [561, 63] width 77 height 23
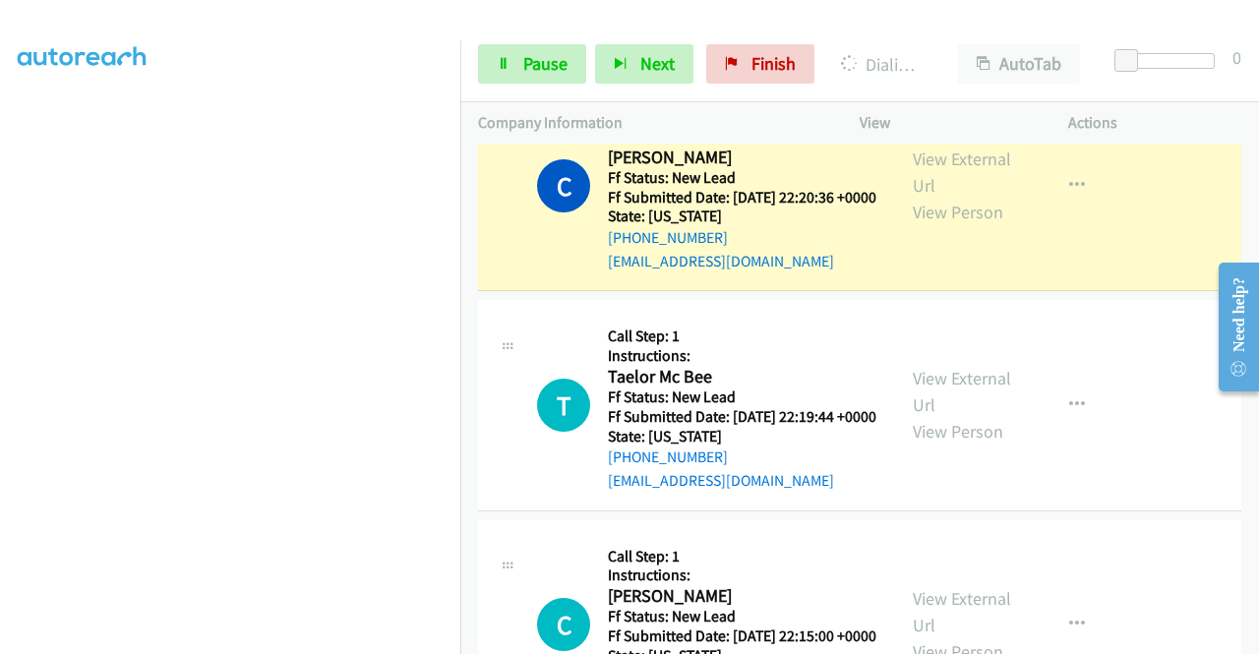
scroll to position [449, 0]
click at [535, 76] on link "Pause" at bounding box center [532, 63] width 108 height 39
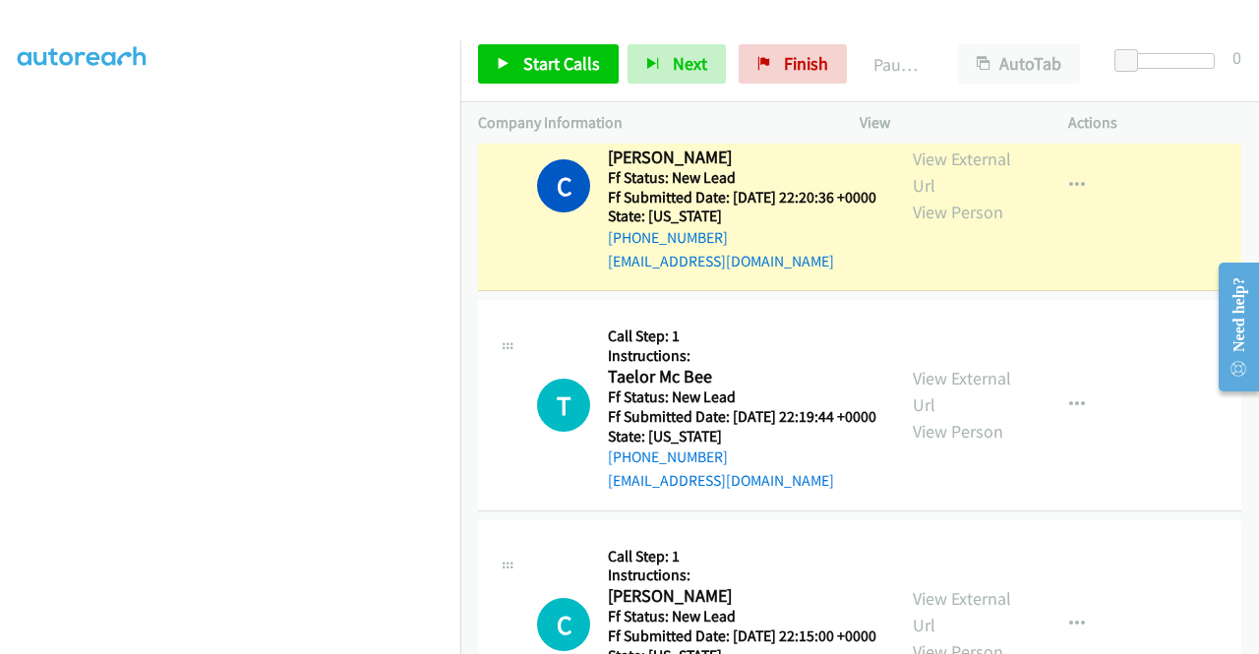
scroll to position [0, 0]
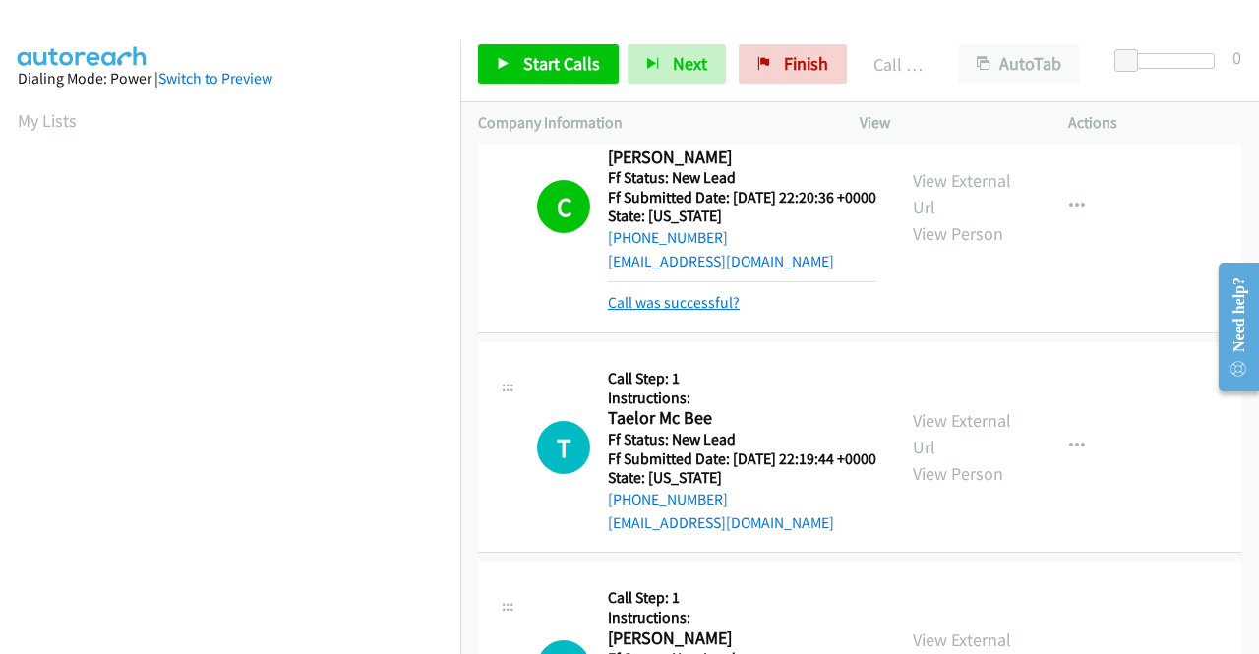
click at [681, 312] on link "Call was successful?" at bounding box center [674, 302] width 132 height 19
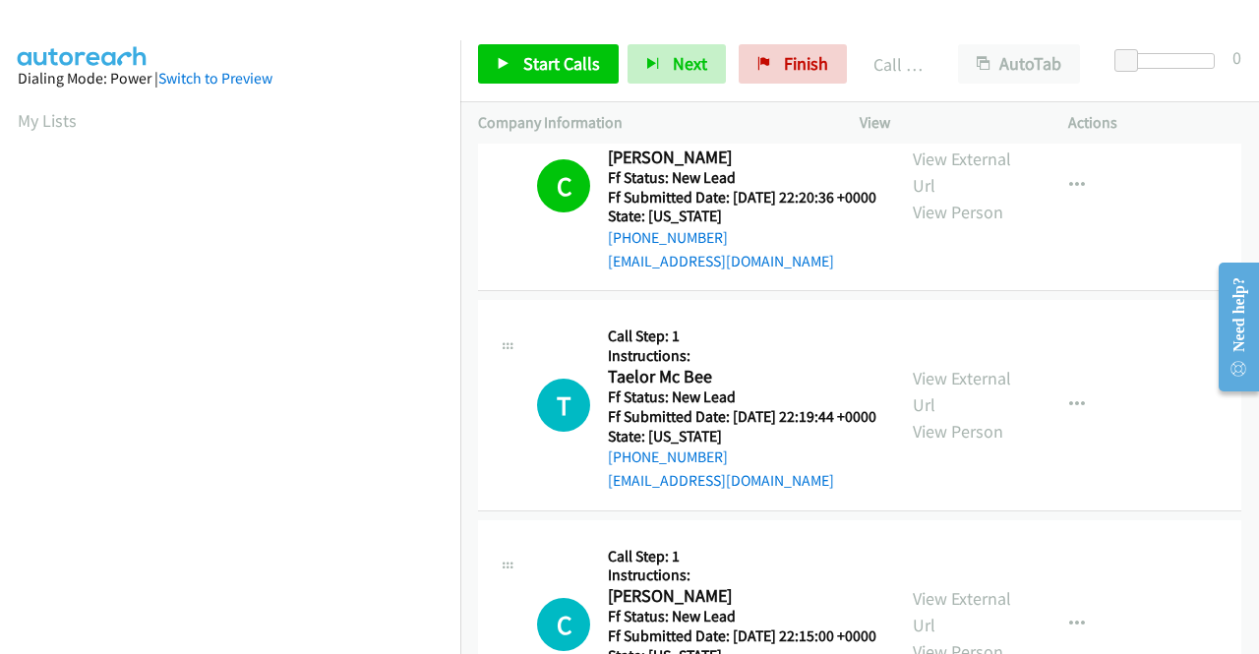
click at [1080, 258] on div "View External Url View Person View External Url Email Schedule/Manage Callback …" at bounding box center [1008, 185] width 226 height 174
click at [1072, 194] on icon "button" at bounding box center [1077, 186] width 16 height 16
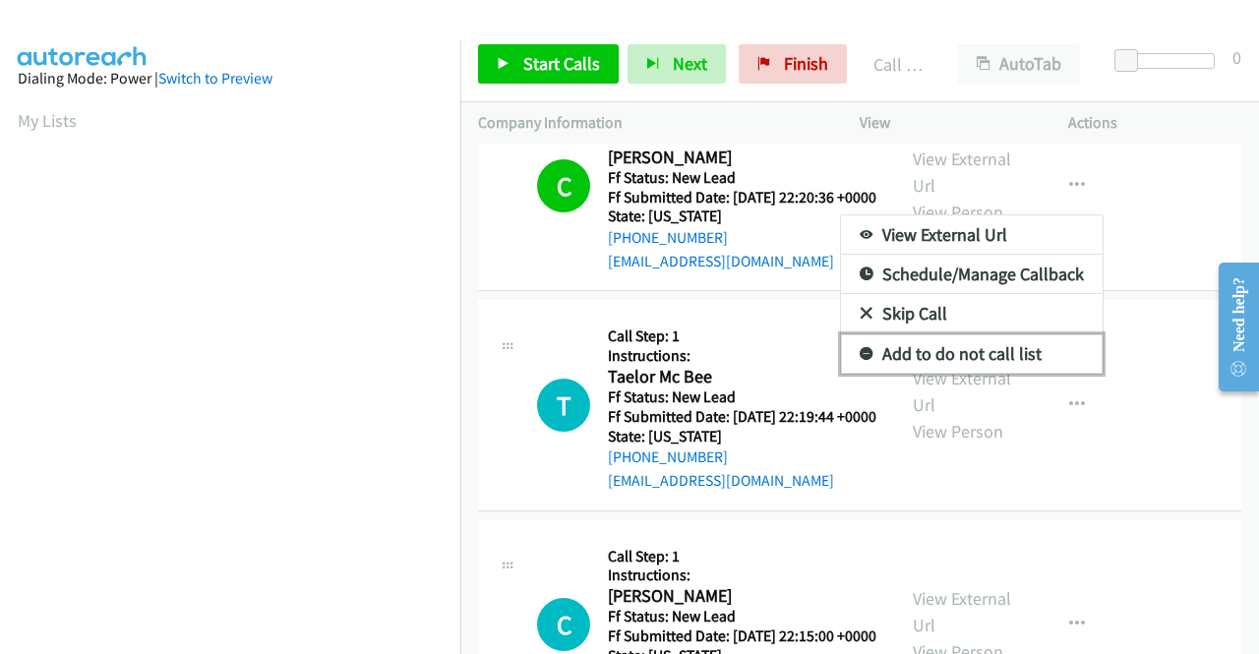
click at [977, 374] on link "Add to do not call list" at bounding box center [972, 354] width 262 height 39
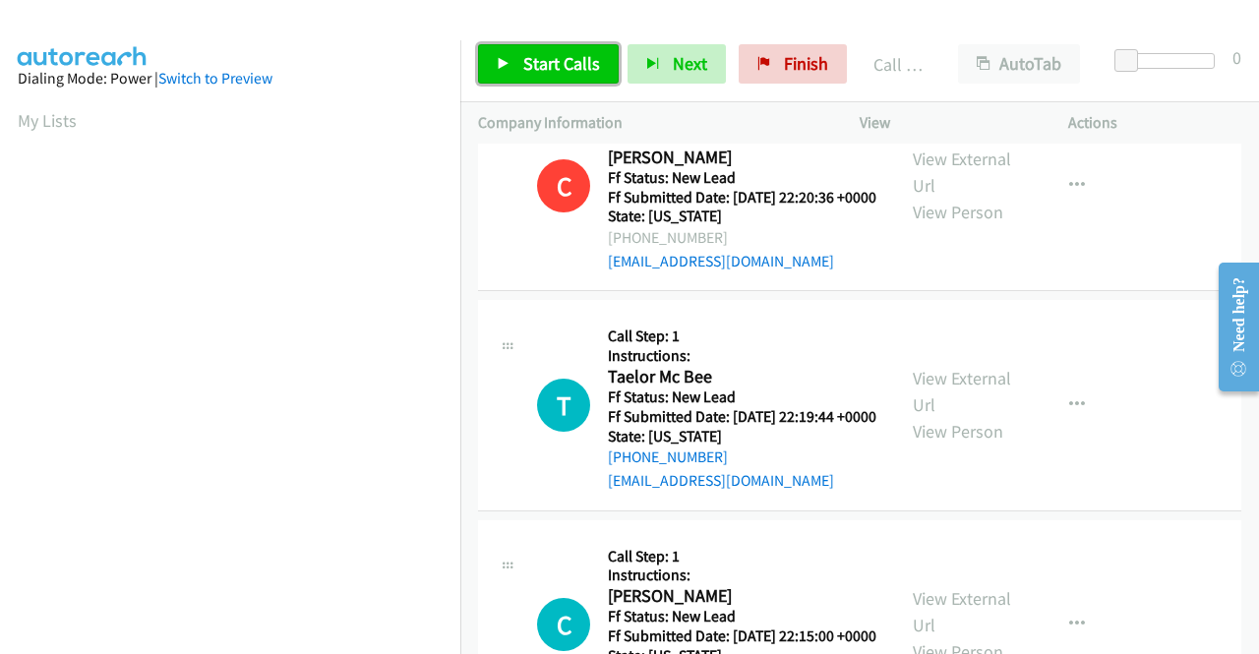
click at [580, 58] on span "Start Calls" at bounding box center [561, 63] width 77 height 23
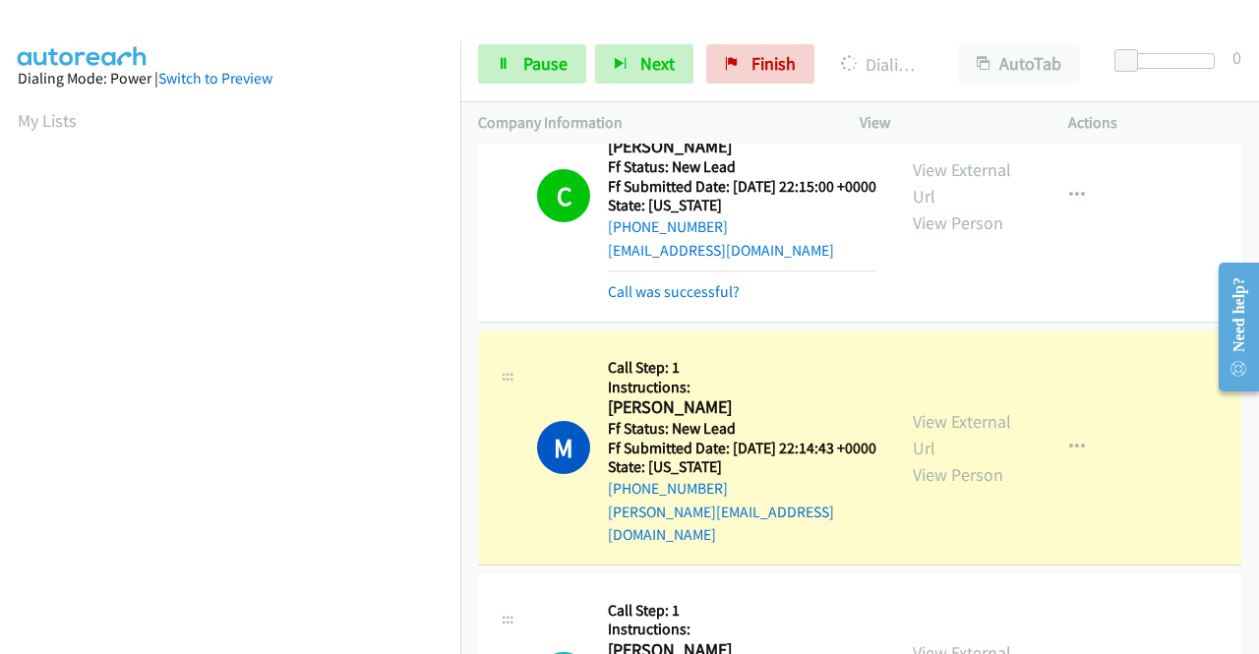
scroll to position [1181, 0]
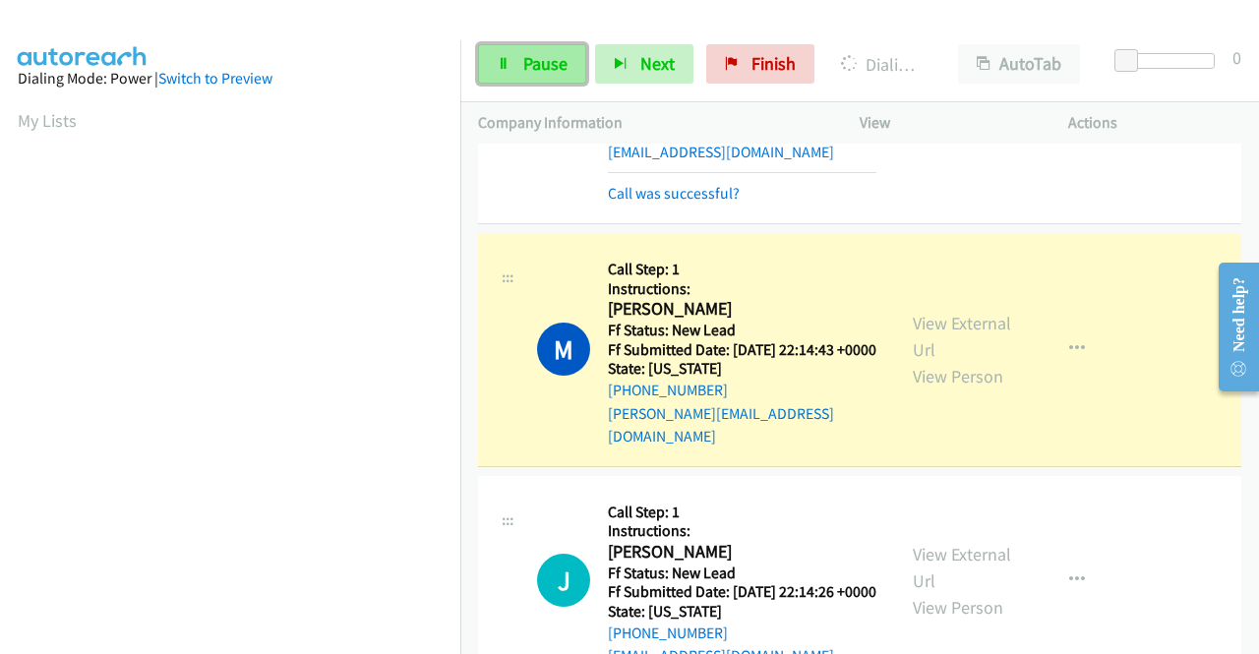
click at [528, 60] on span "Pause" at bounding box center [545, 63] width 44 height 23
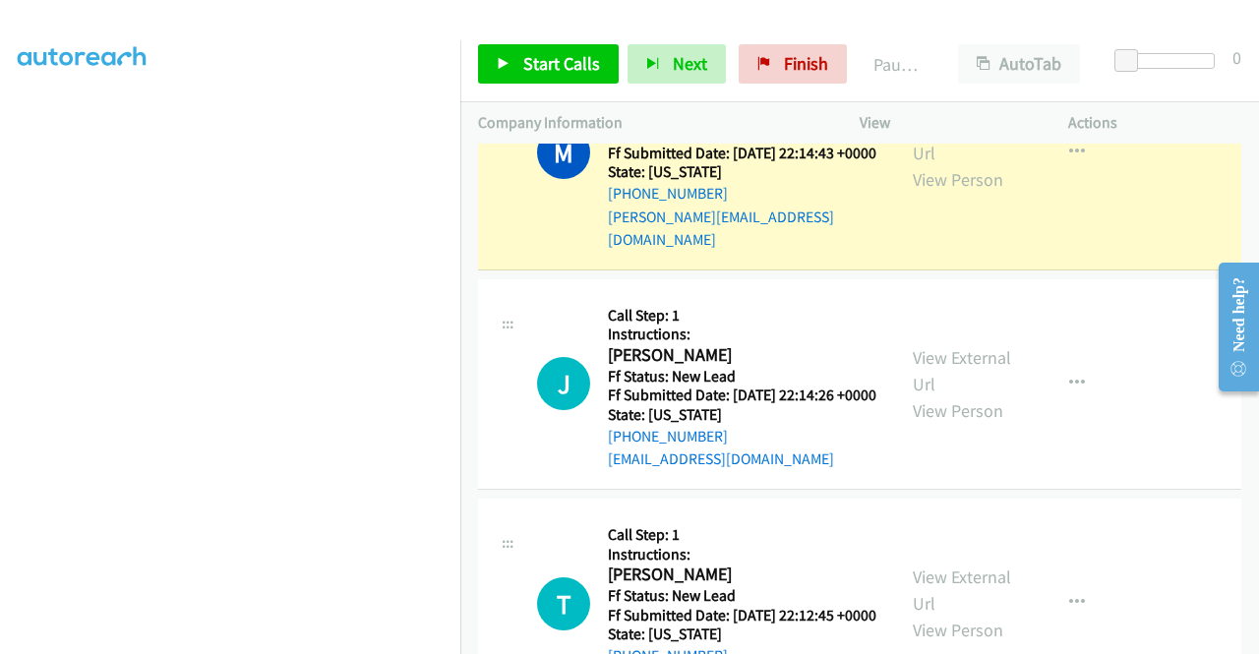
scroll to position [0, 0]
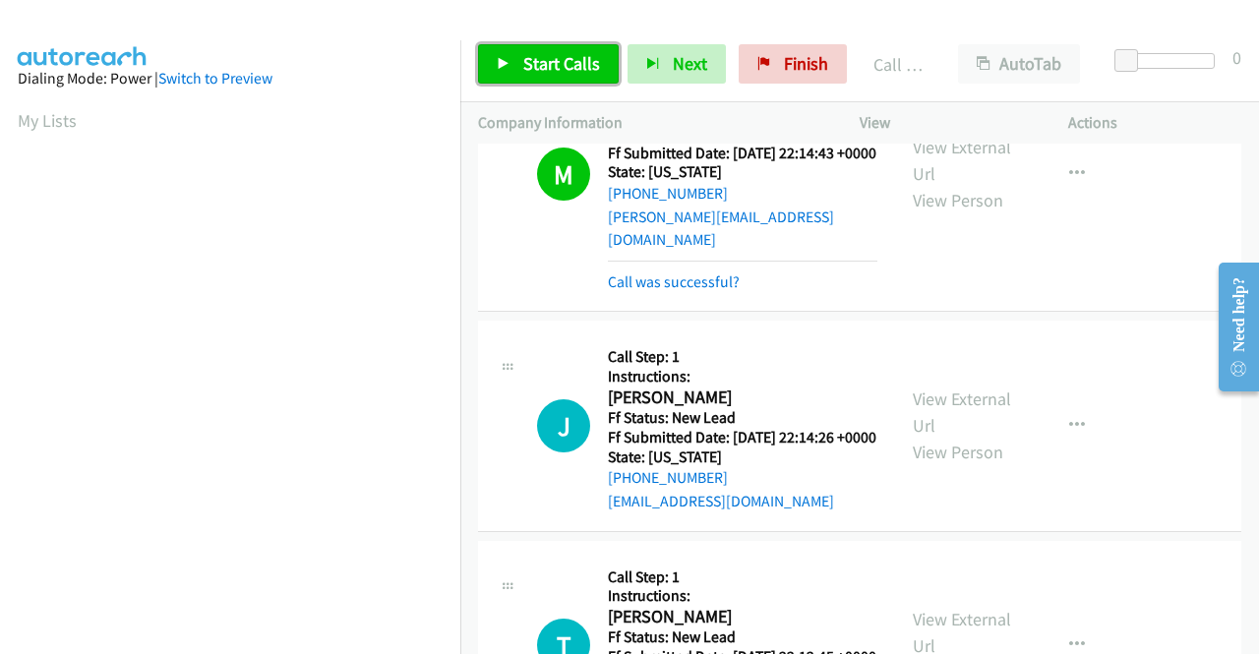
click at [580, 80] on link "Start Calls" at bounding box center [548, 63] width 141 height 39
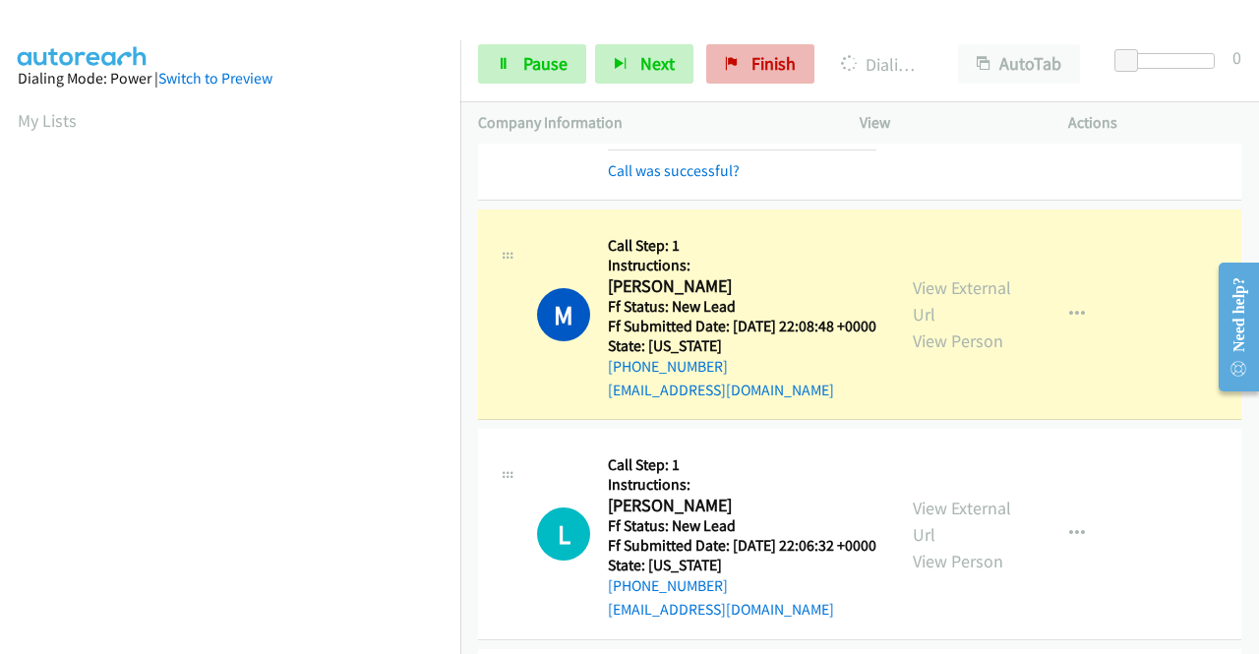
scroll to position [2578, 0]
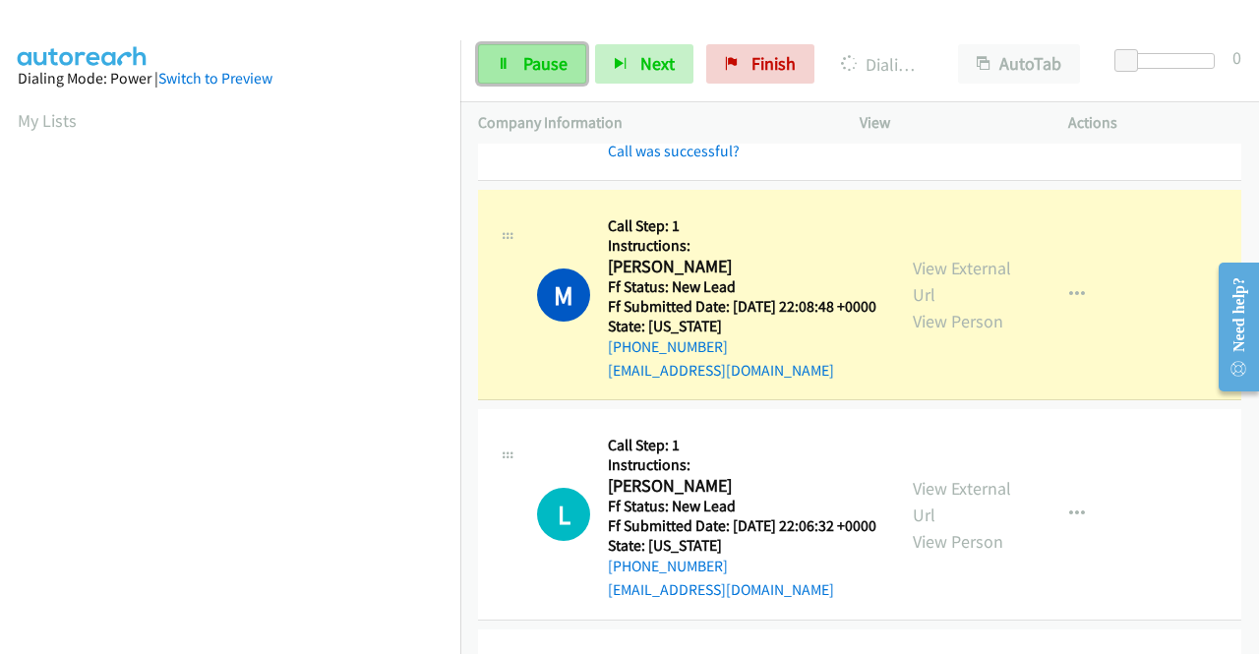
click at [526, 68] on span "Pause" at bounding box center [545, 63] width 44 height 23
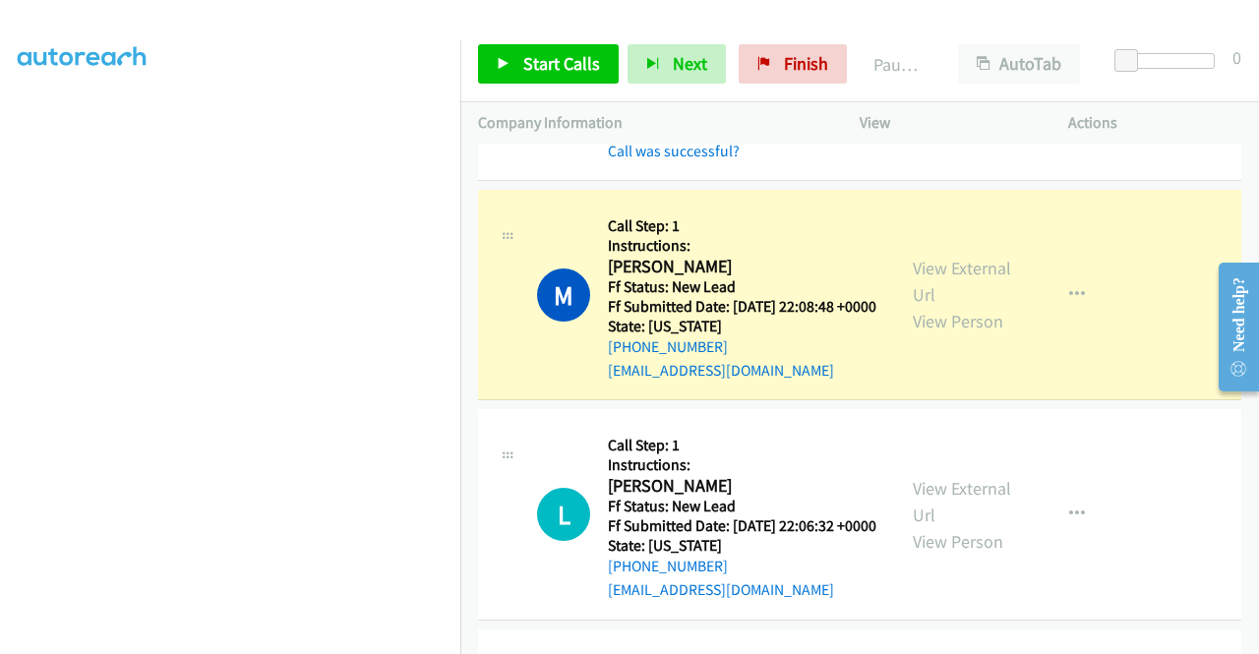
scroll to position [0, 0]
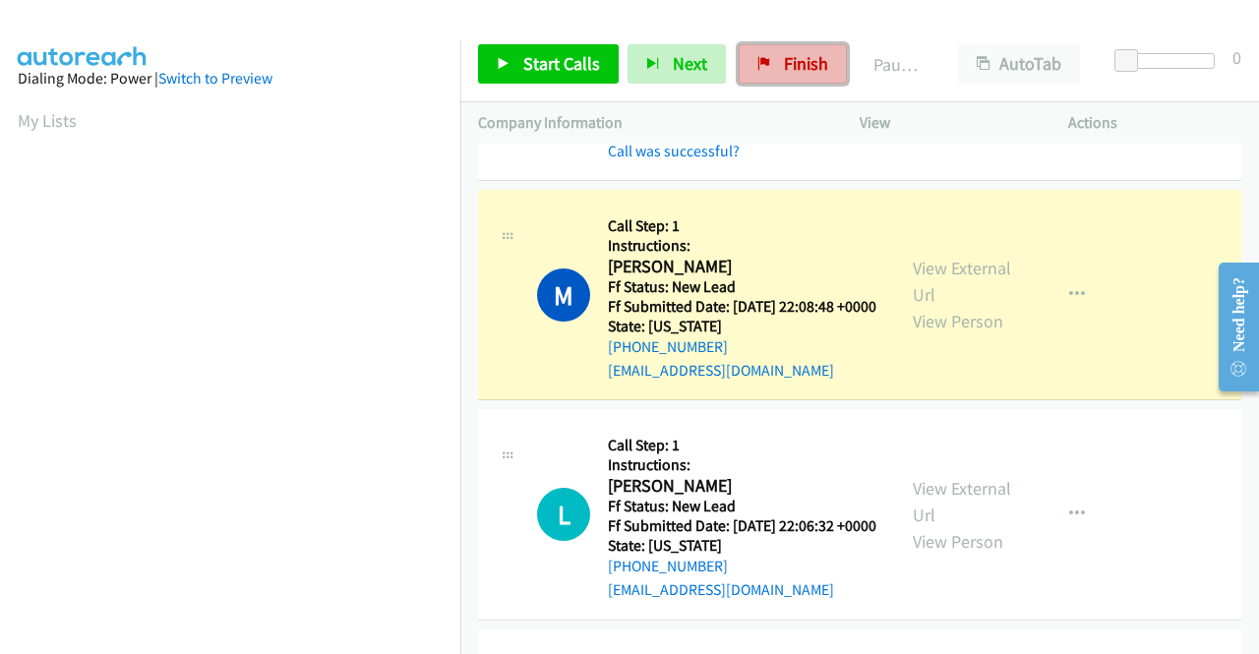
click at [789, 52] on span "Finish" at bounding box center [806, 63] width 44 height 23
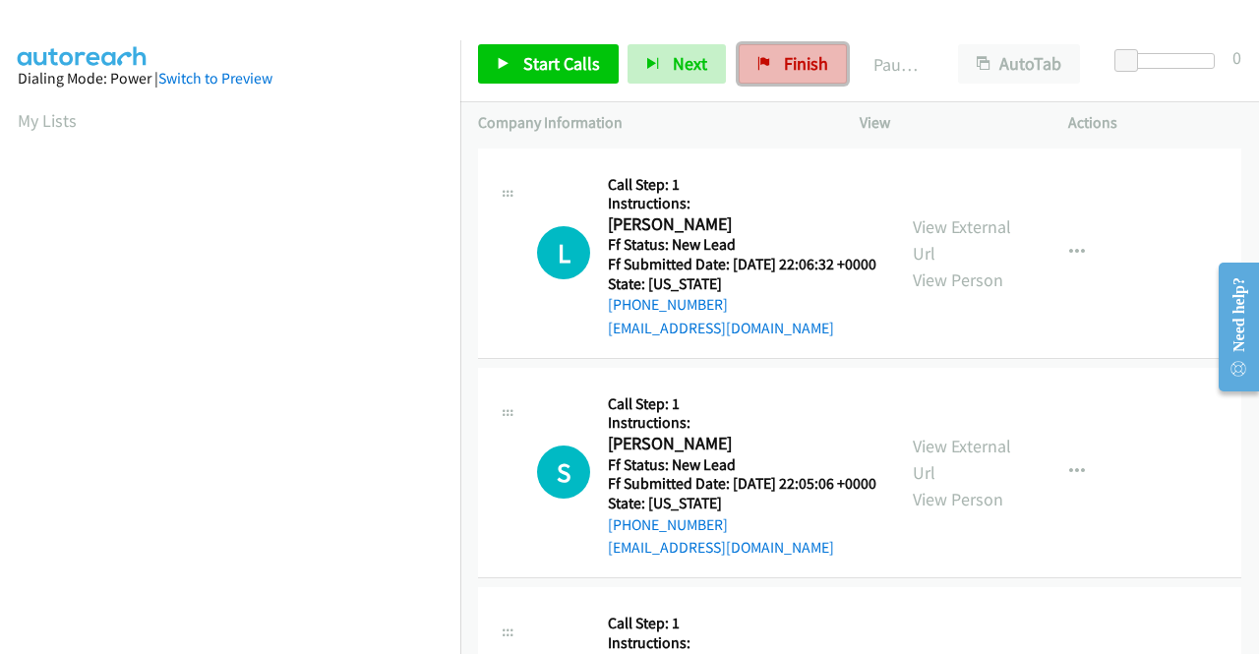
click at [789, 64] on span "Finish" at bounding box center [806, 63] width 44 height 23
click at [939, 242] on link "View External Url" at bounding box center [962, 239] width 98 height 49
click at [966, 473] on link "View External Url" at bounding box center [962, 459] width 98 height 49
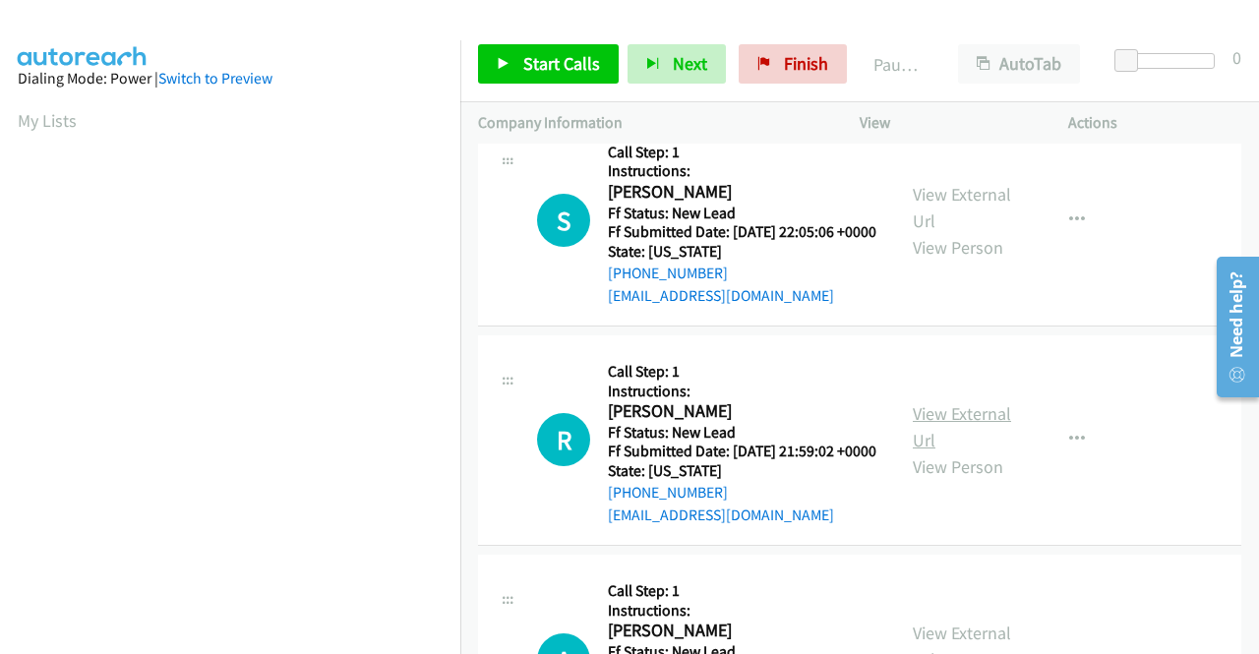
scroll to position [295, 0]
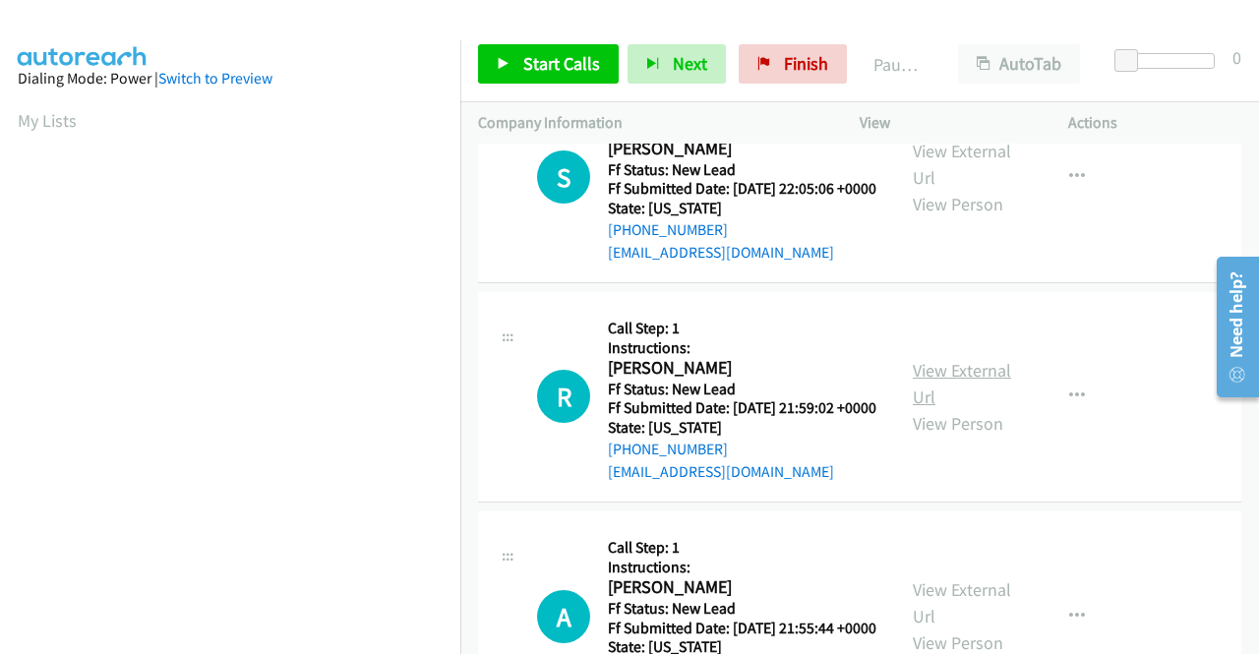
click at [948, 408] on link "View External Url" at bounding box center [962, 383] width 98 height 49
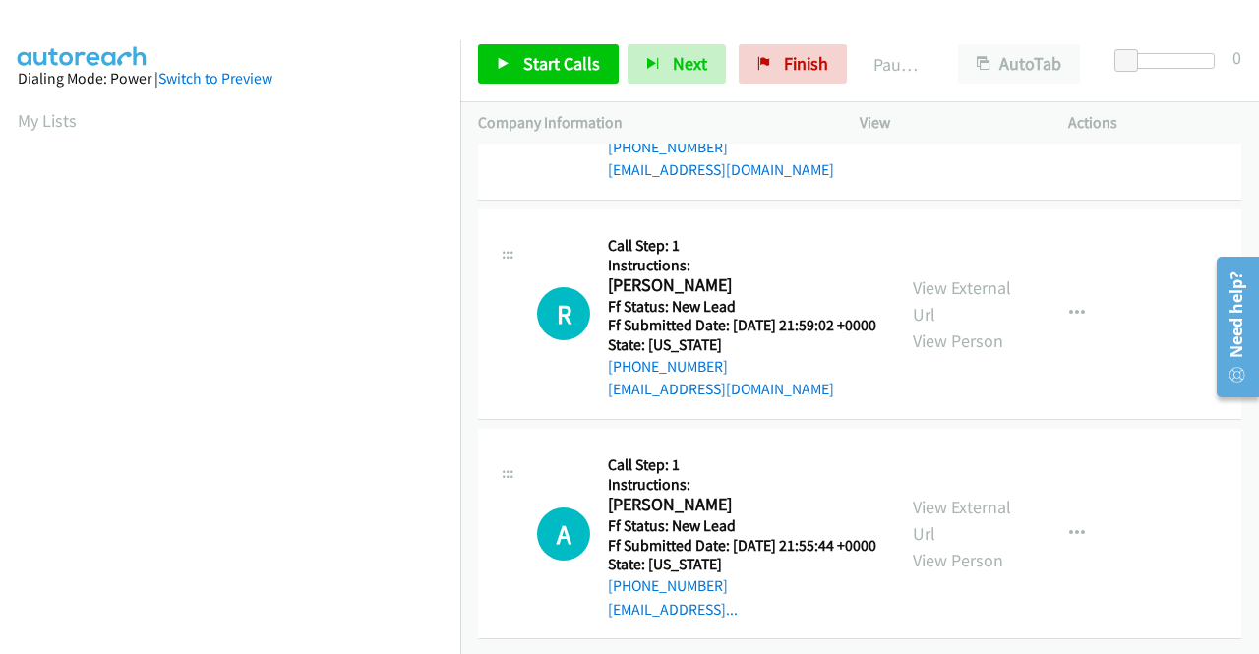
scroll to position [468, 0]
click at [992, 496] on link "View External Url" at bounding box center [962, 520] width 98 height 49
click at [543, 69] on span "Start Calls" at bounding box center [561, 63] width 77 height 23
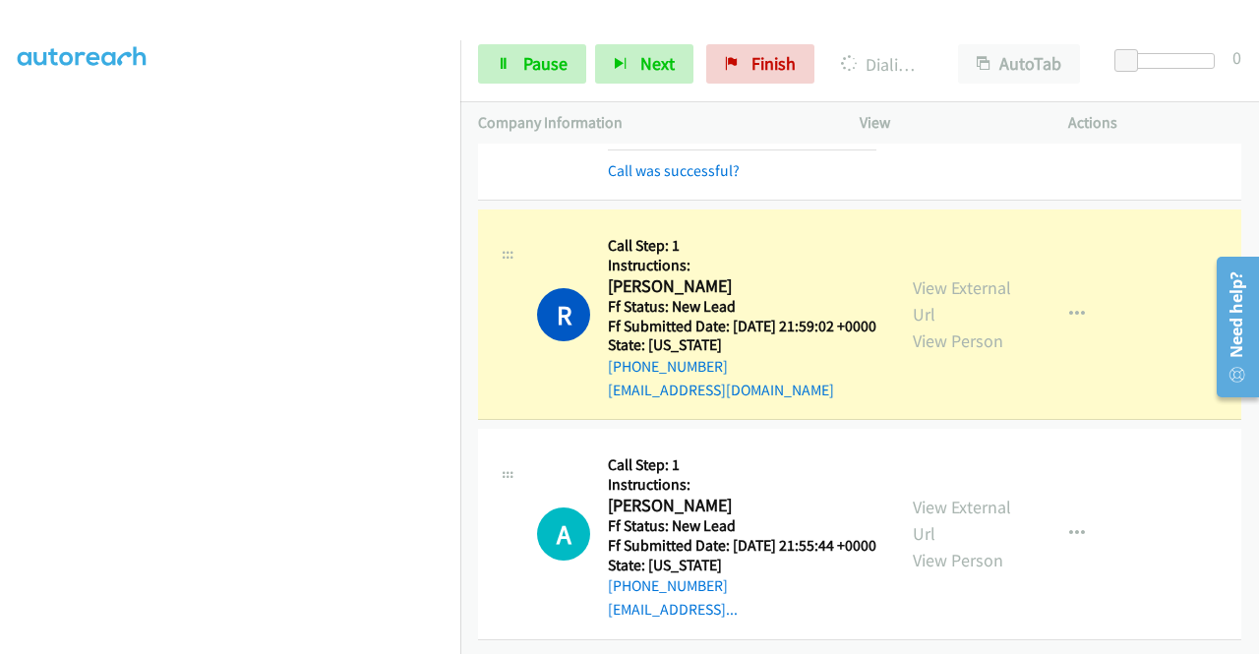
scroll to position [0, 0]
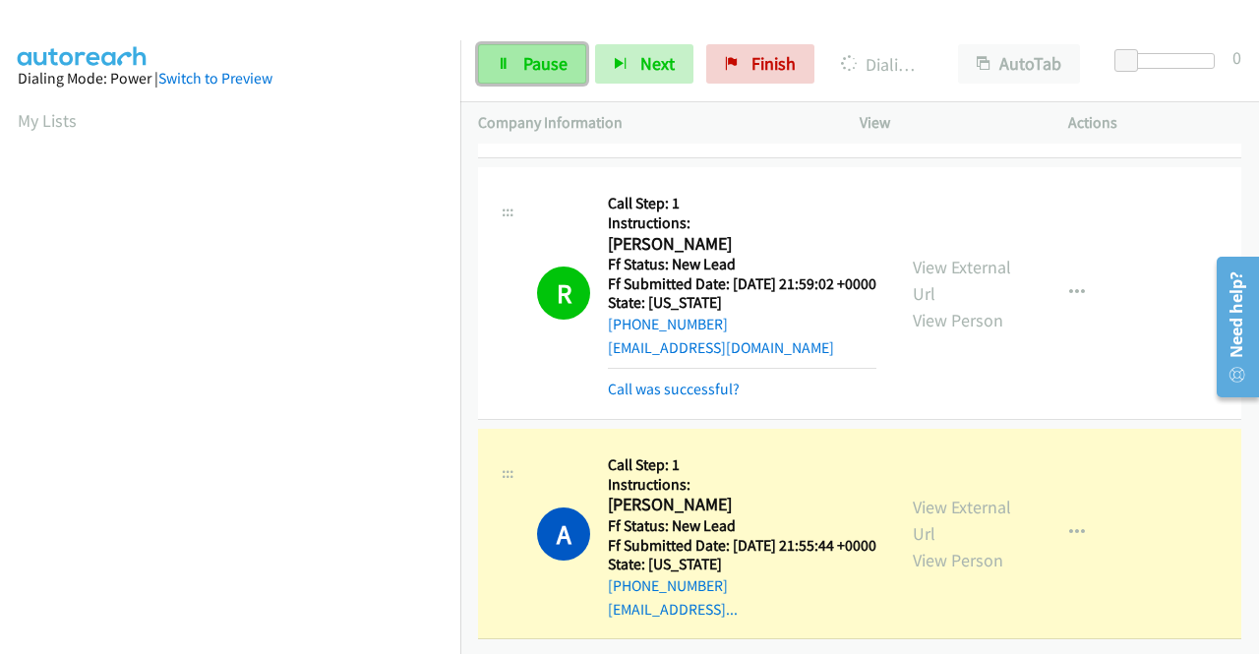
click at [533, 66] on span "Pause" at bounding box center [545, 63] width 44 height 23
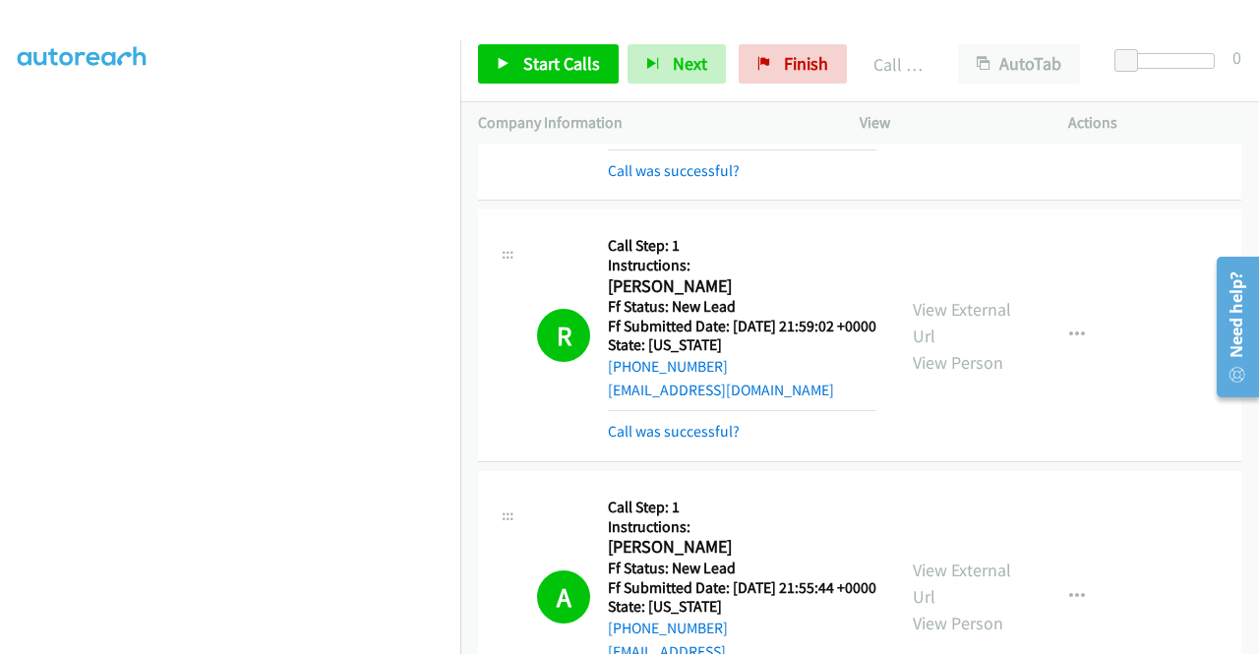
scroll to position [724, 0]
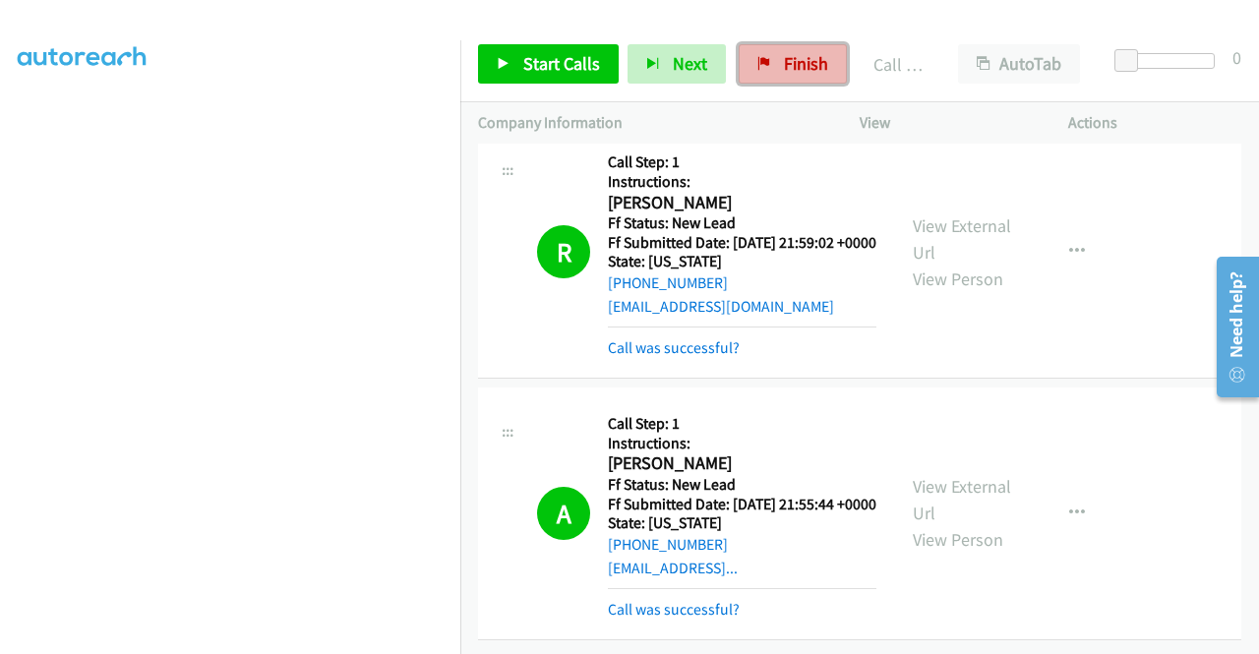
click at [771, 73] on link "Finish" at bounding box center [793, 63] width 108 height 39
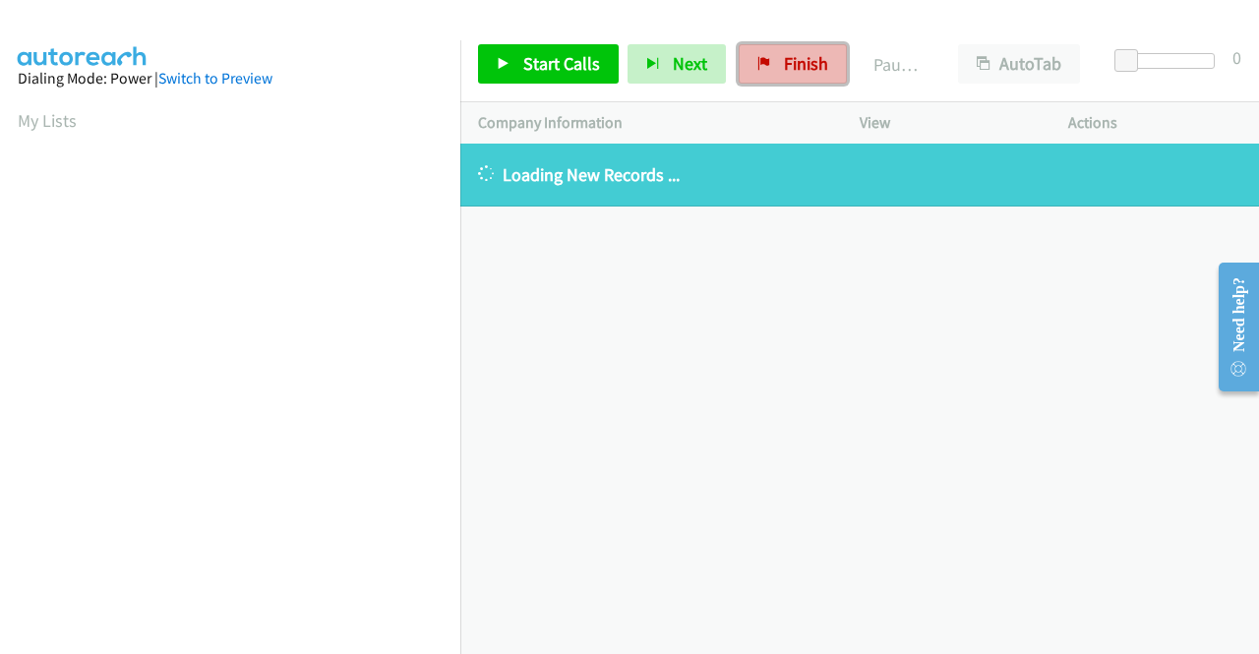
click at [803, 63] on span "Finish" at bounding box center [806, 63] width 44 height 23
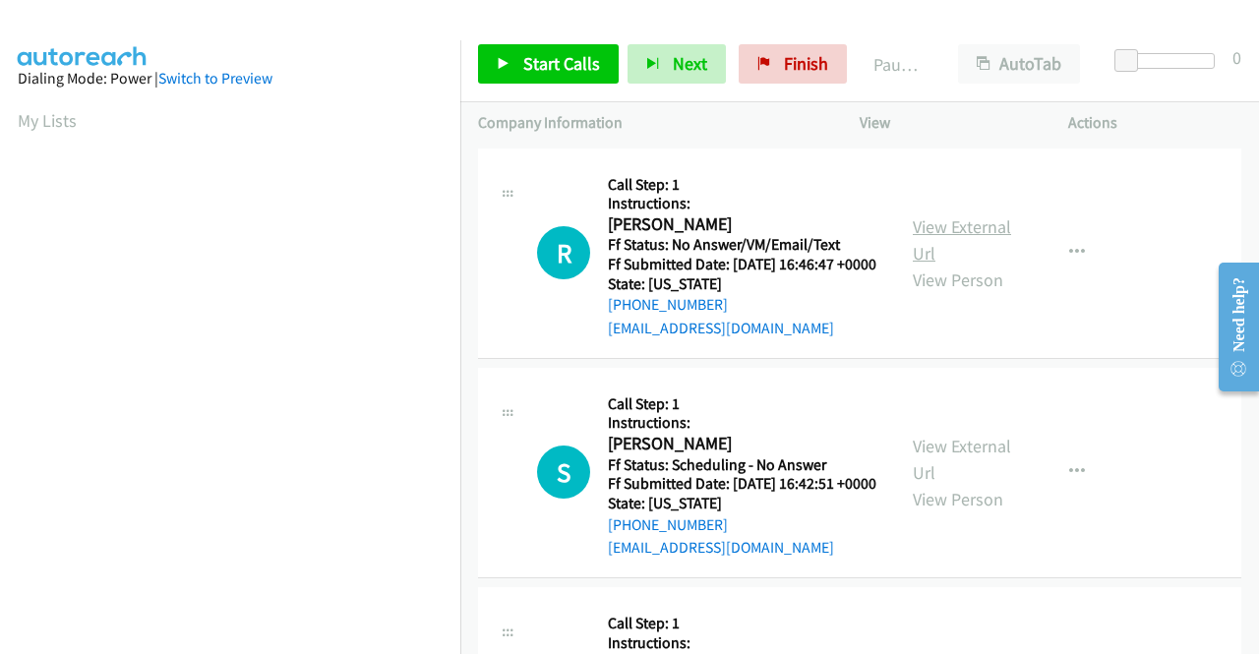
click at [948, 235] on link "View External Url" at bounding box center [962, 239] width 98 height 49
click at [962, 471] on link "View External Url" at bounding box center [962, 459] width 98 height 49
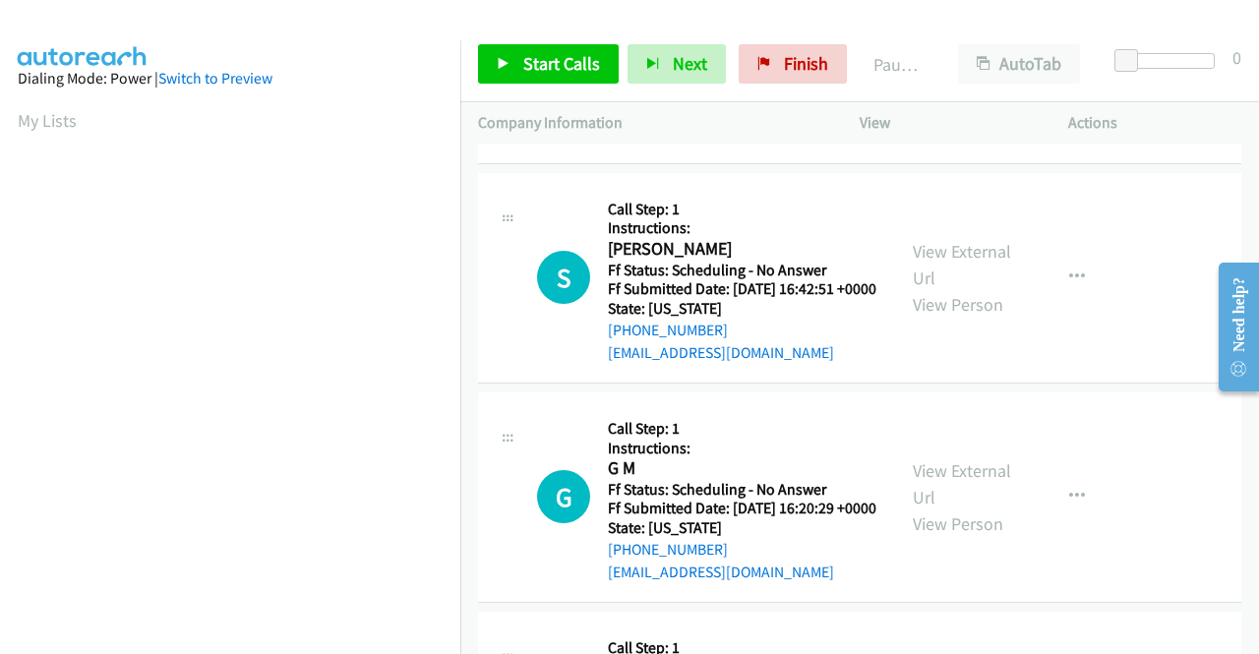
scroll to position [197, 0]
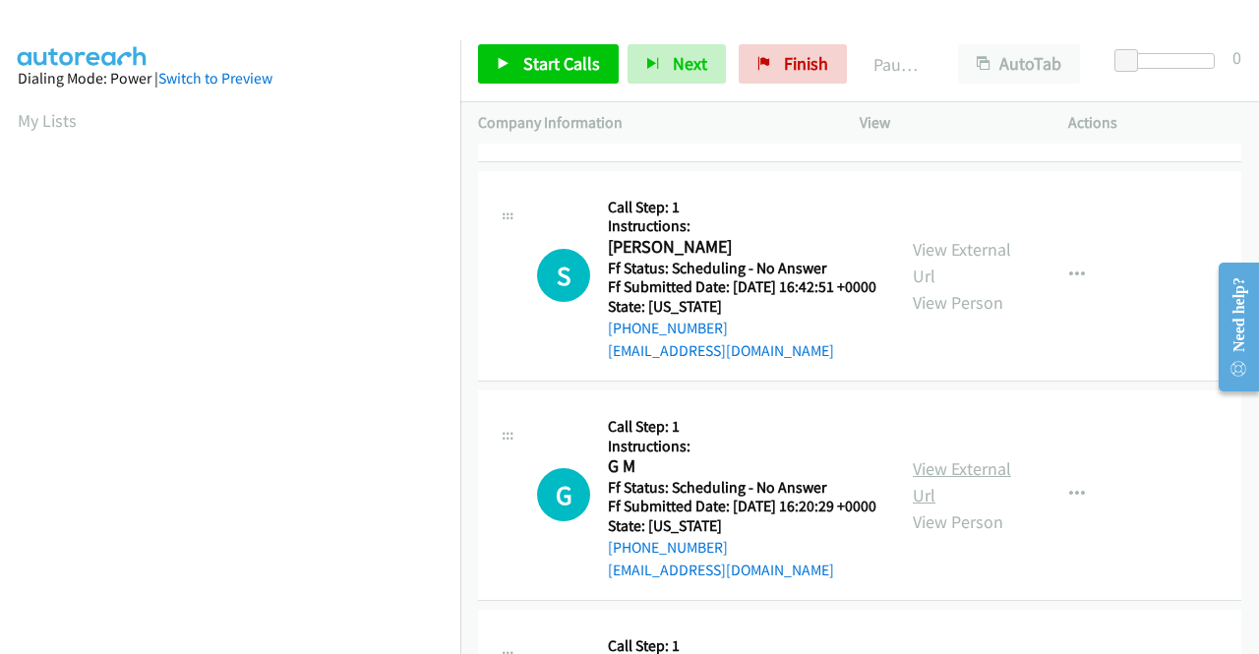
click at [970, 507] on link "View External Url" at bounding box center [962, 482] width 98 height 49
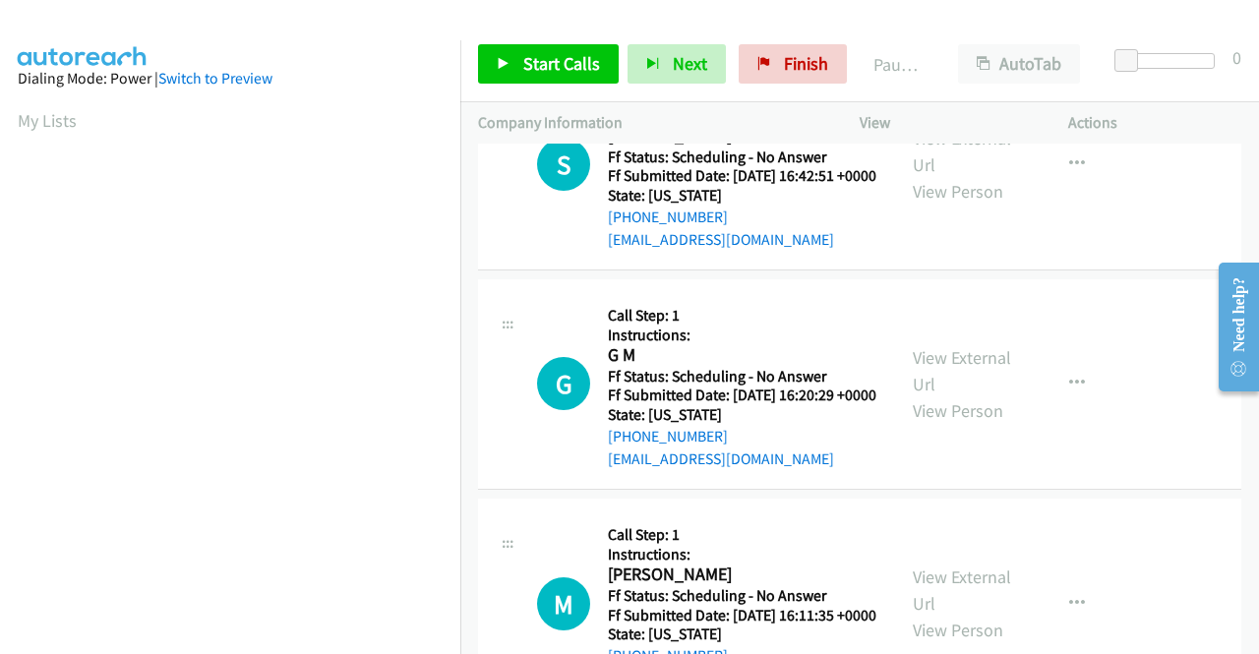
scroll to position [394, 0]
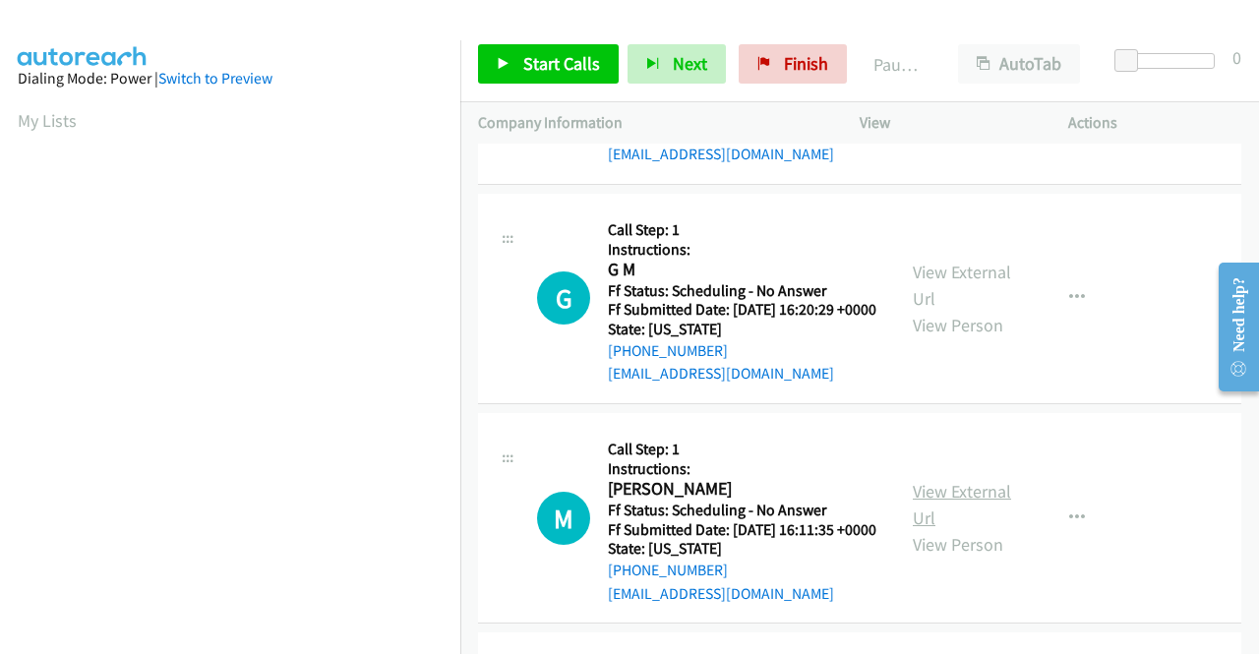
click at [915, 529] on link "View External Url" at bounding box center [962, 504] width 98 height 49
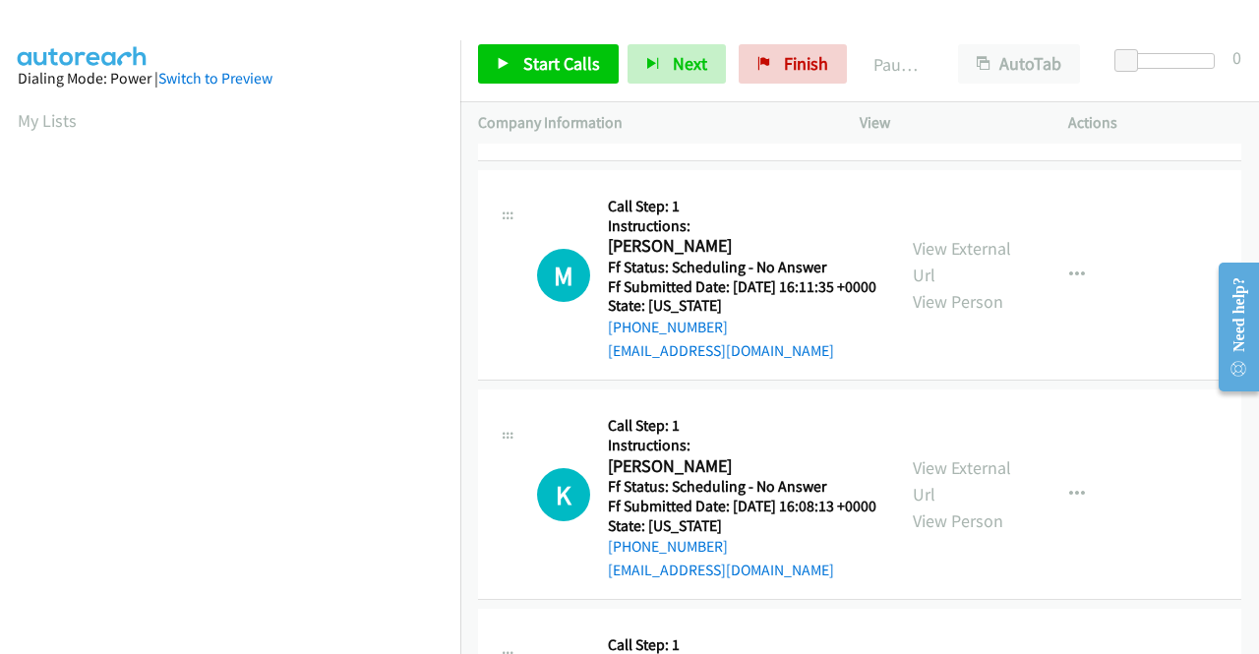
scroll to position [787, 0]
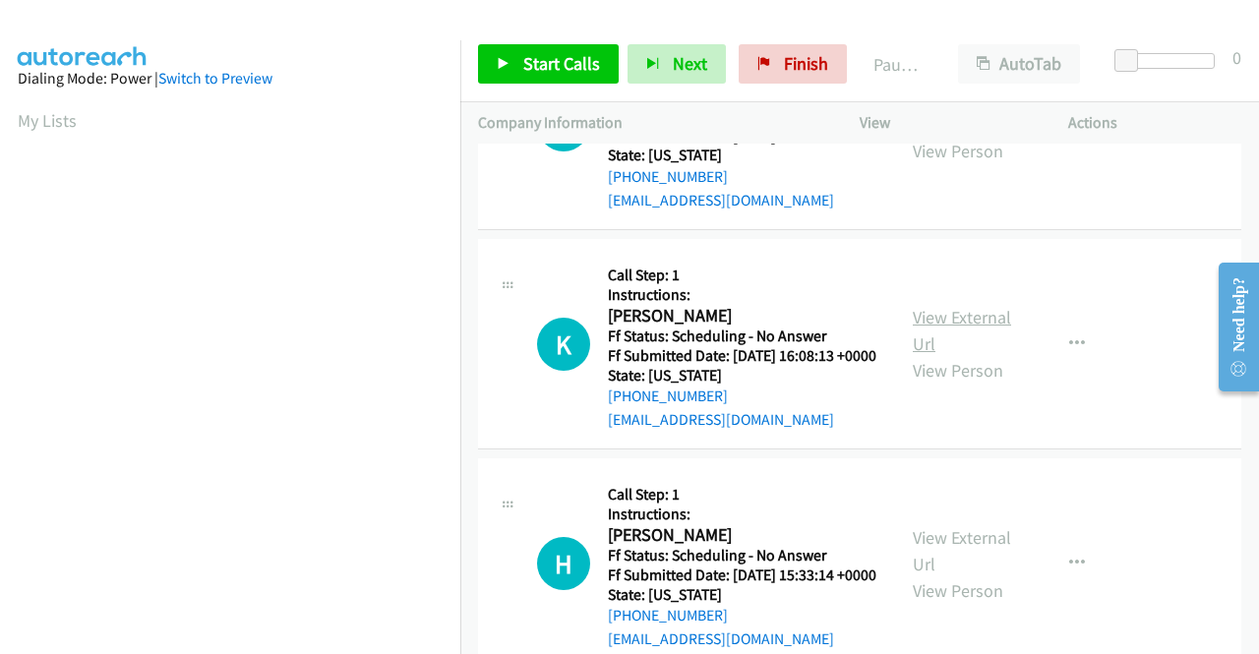
click at [989, 355] on link "View External Url" at bounding box center [962, 330] width 98 height 49
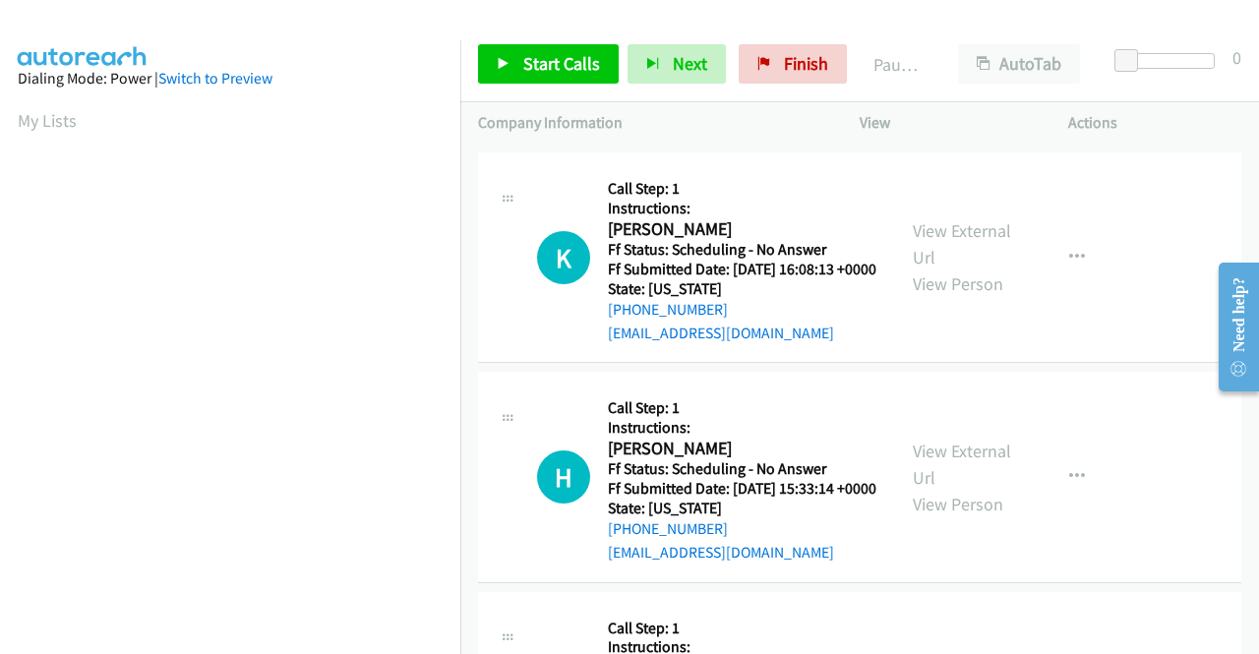
scroll to position [984, 0]
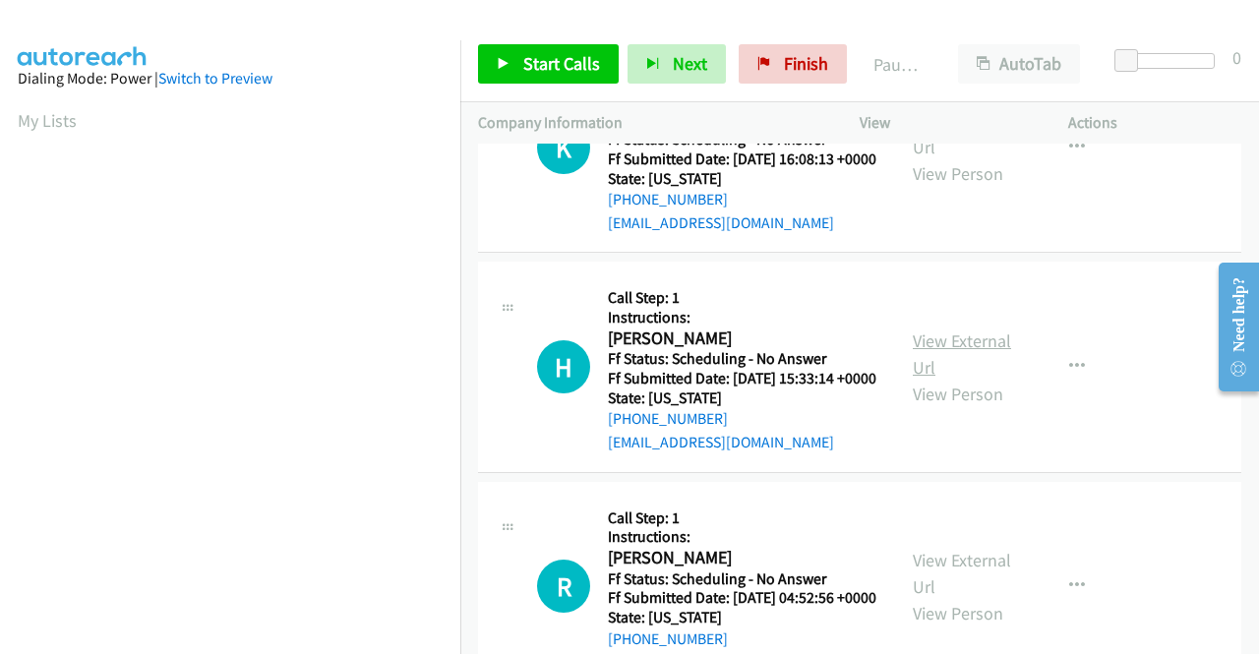
click at [938, 379] on link "View External Url" at bounding box center [962, 354] width 98 height 49
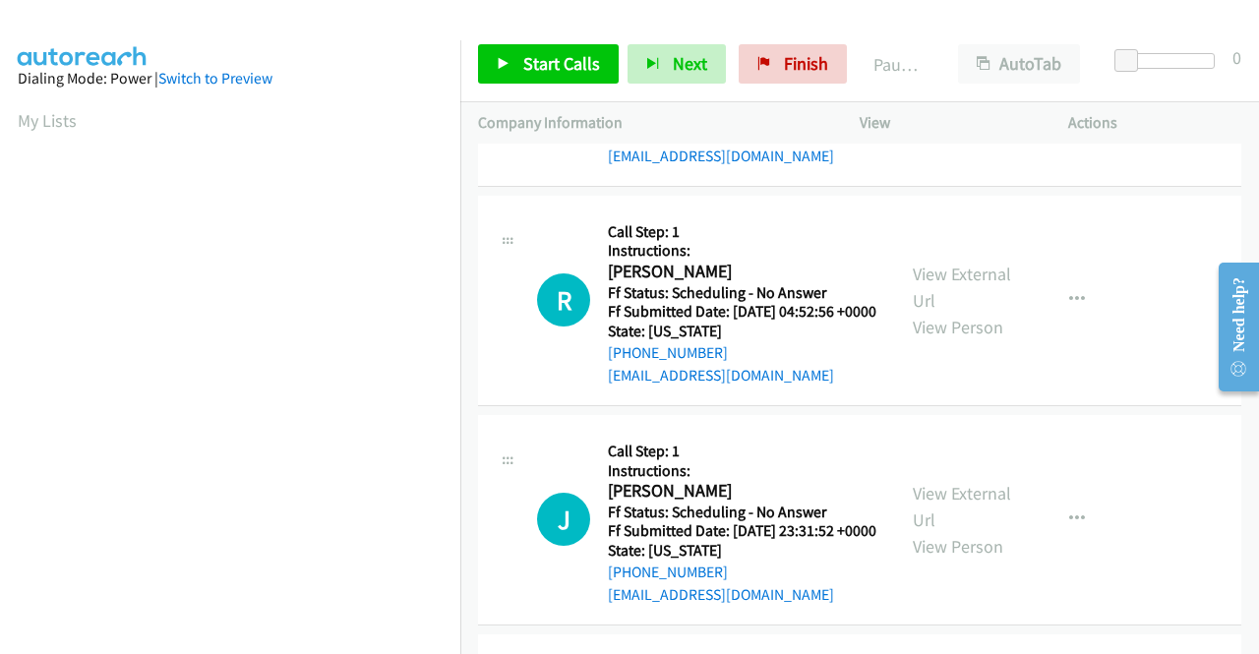
scroll to position [1279, 0]
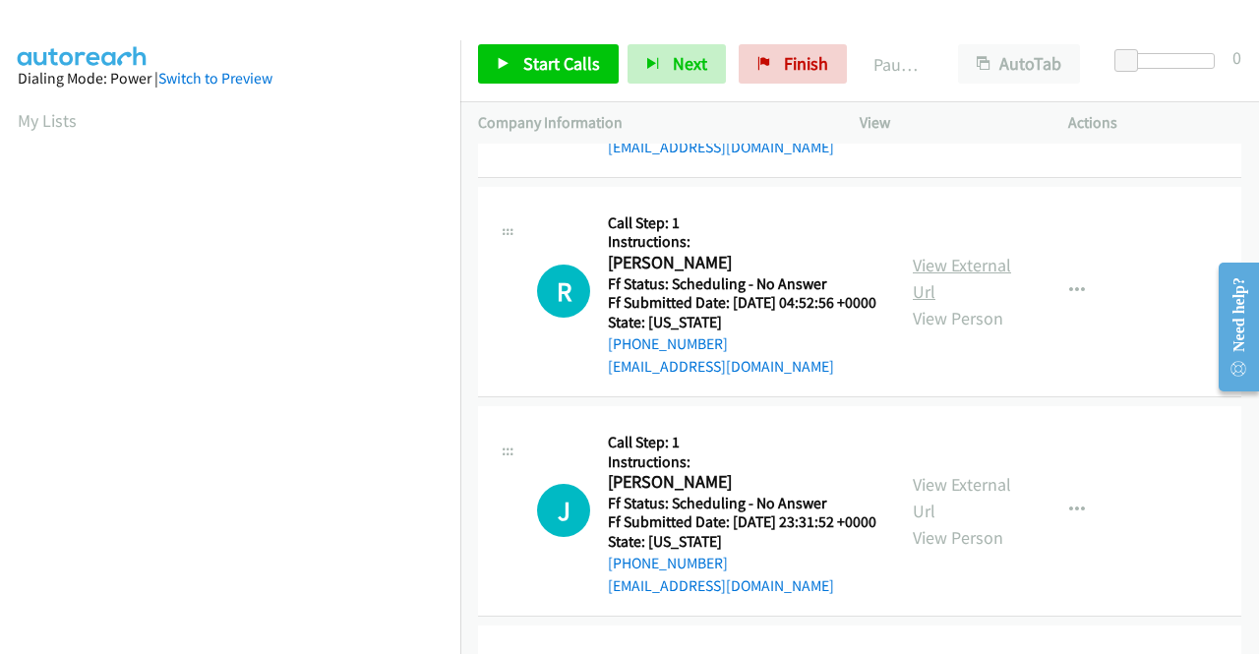
click at [974, 303] on link "View External Url" at bounding box center [962, 278] width 98 height 49
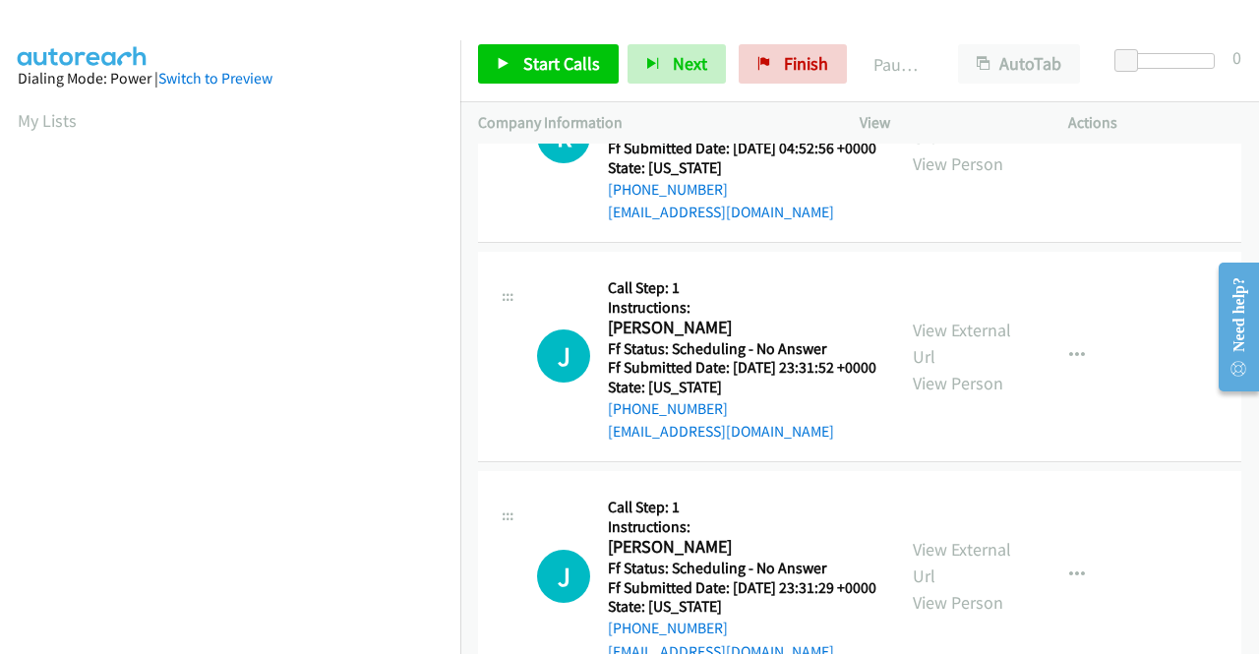
scroll to position [1476, 0]
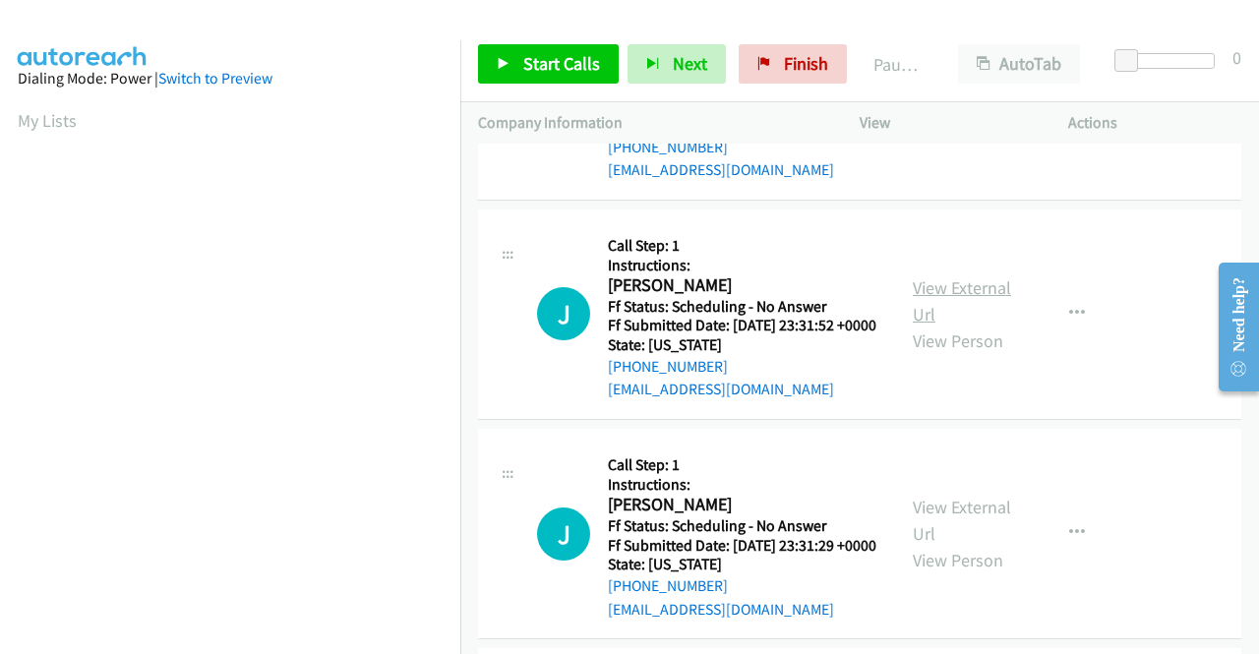
click at [920, 326] on link "View External Url" at bounding box center [962, 300] width 98 height 49
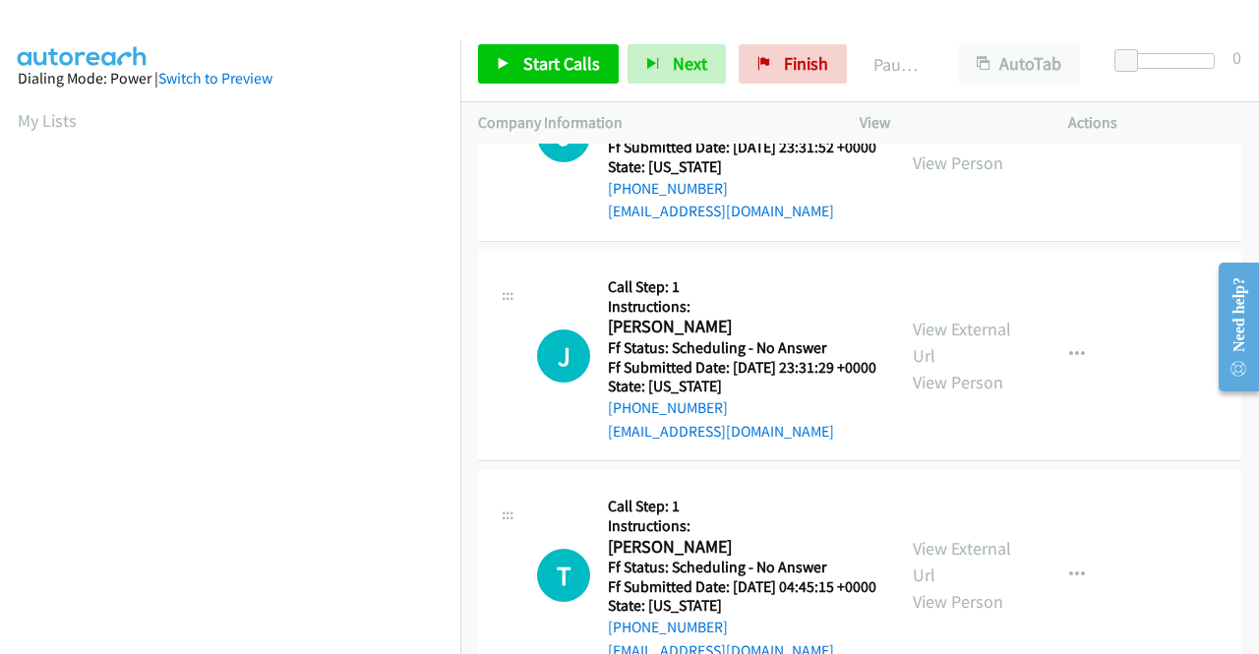
scroll to position [1673, 0]
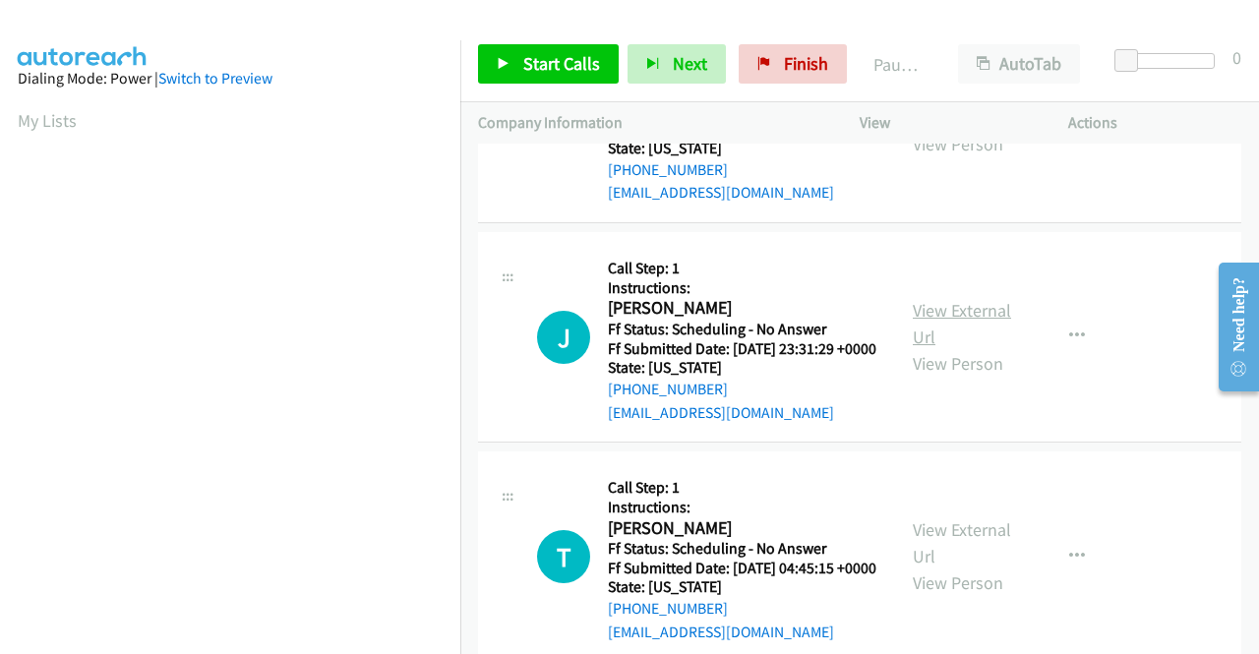
click at [982, 348] on link "View External Url" at bounding box center [962, 323] width 98 height 49
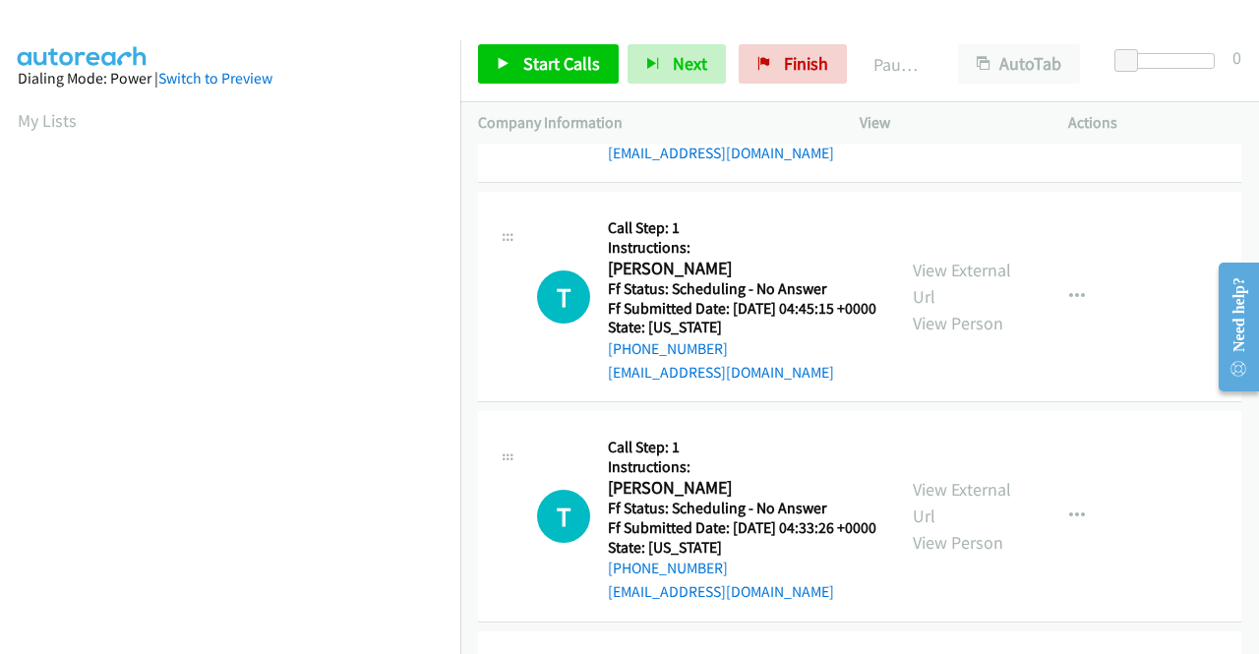
scroll to position [1968, 0]
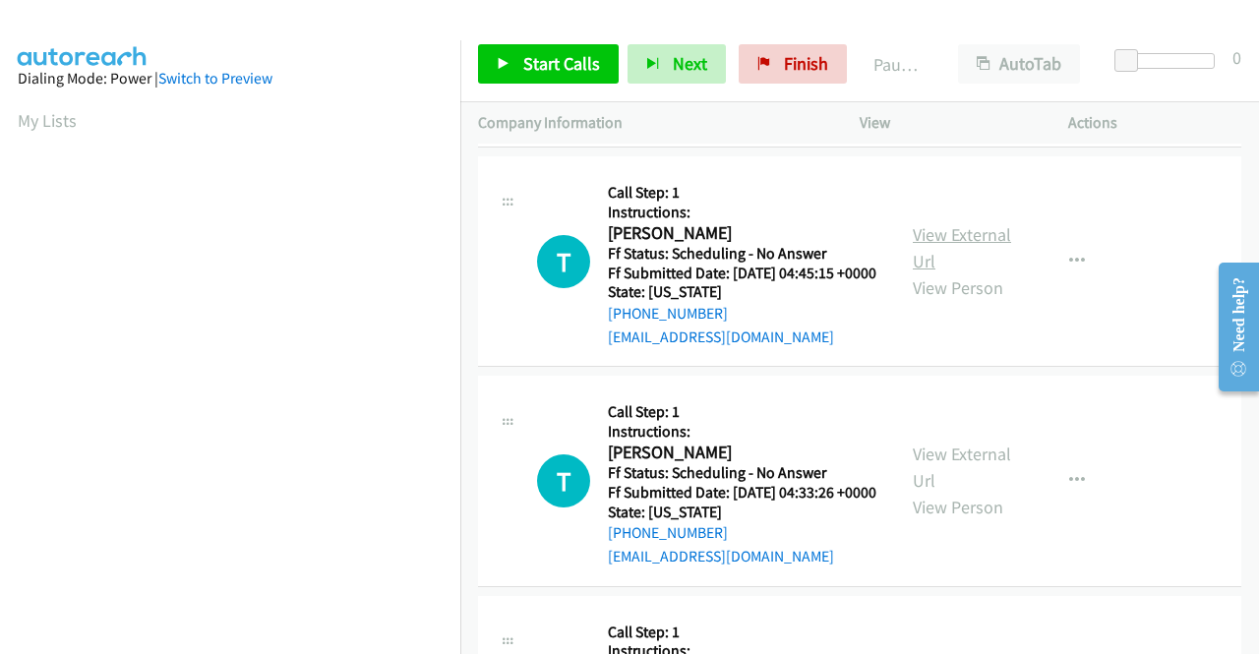
click at [932, 273] on link "View External Url" at bounding box center [962, 247] width 98 height 49
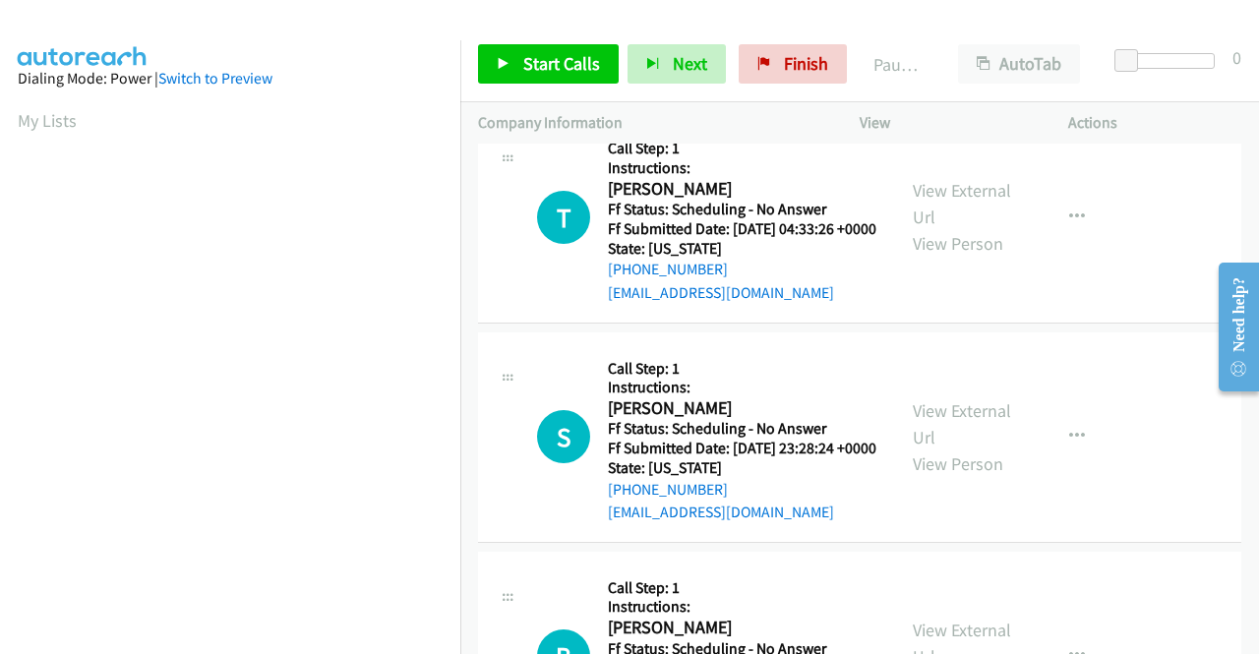
scroll to position [2263, 0]
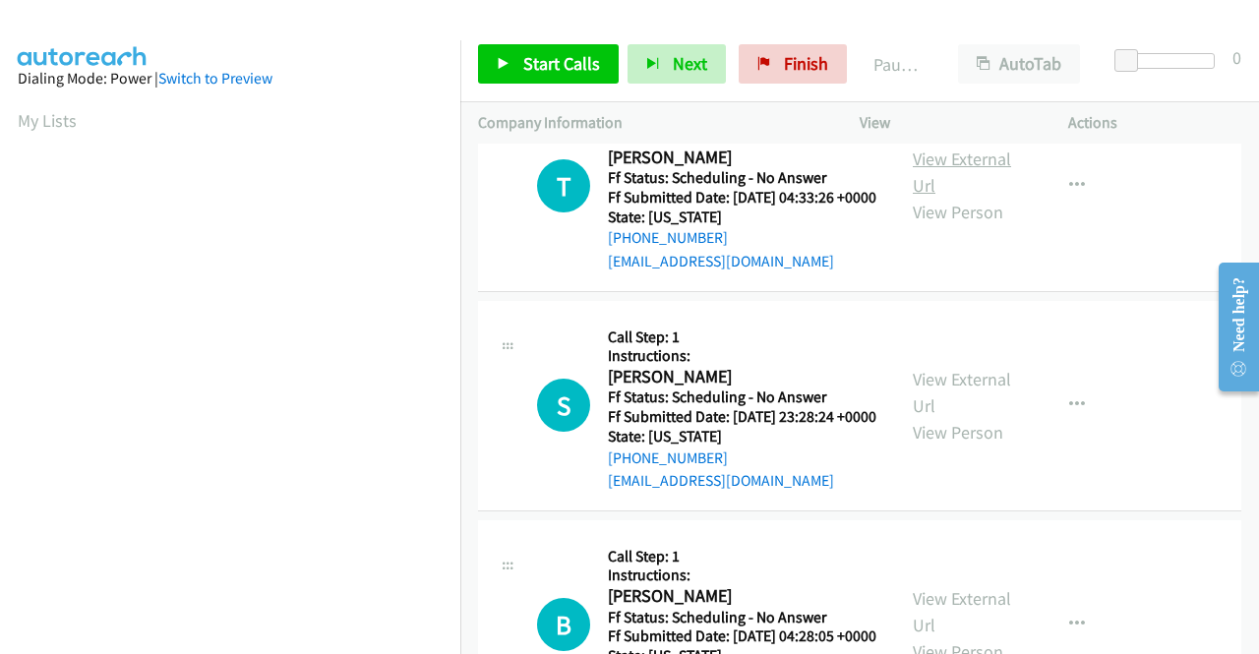
click at [947, 197] on link "View External Url" at bounding box center [962, 172] width 98 height 49
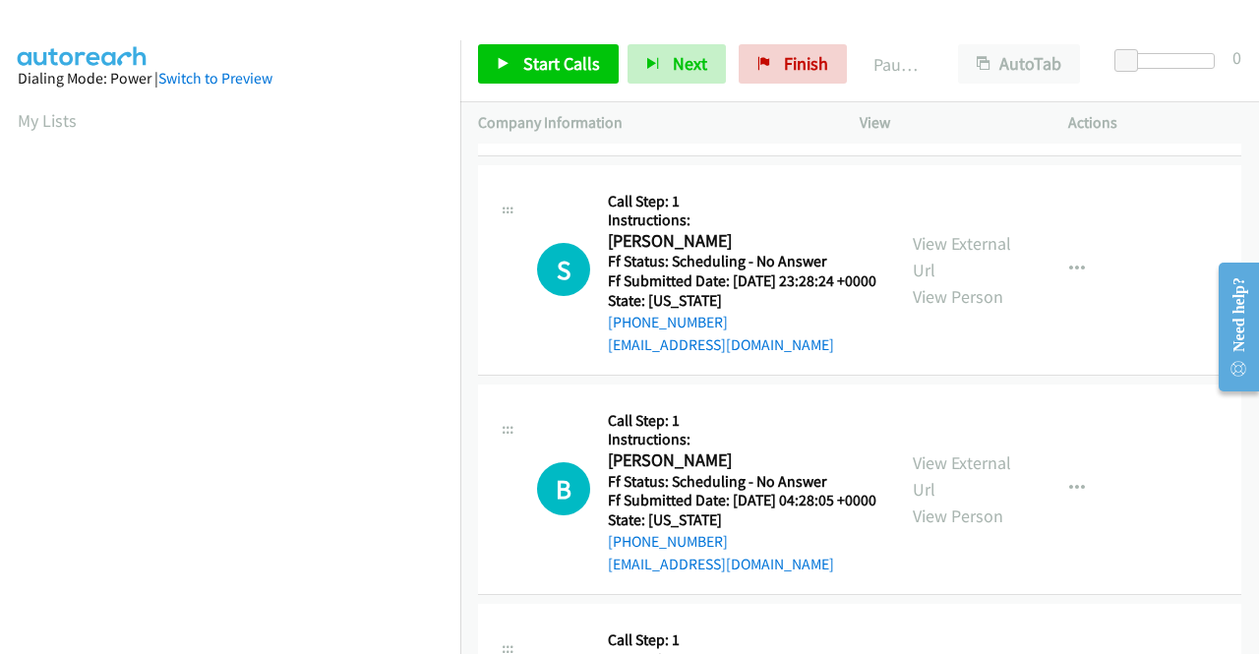
scroll to position [2460, 0]
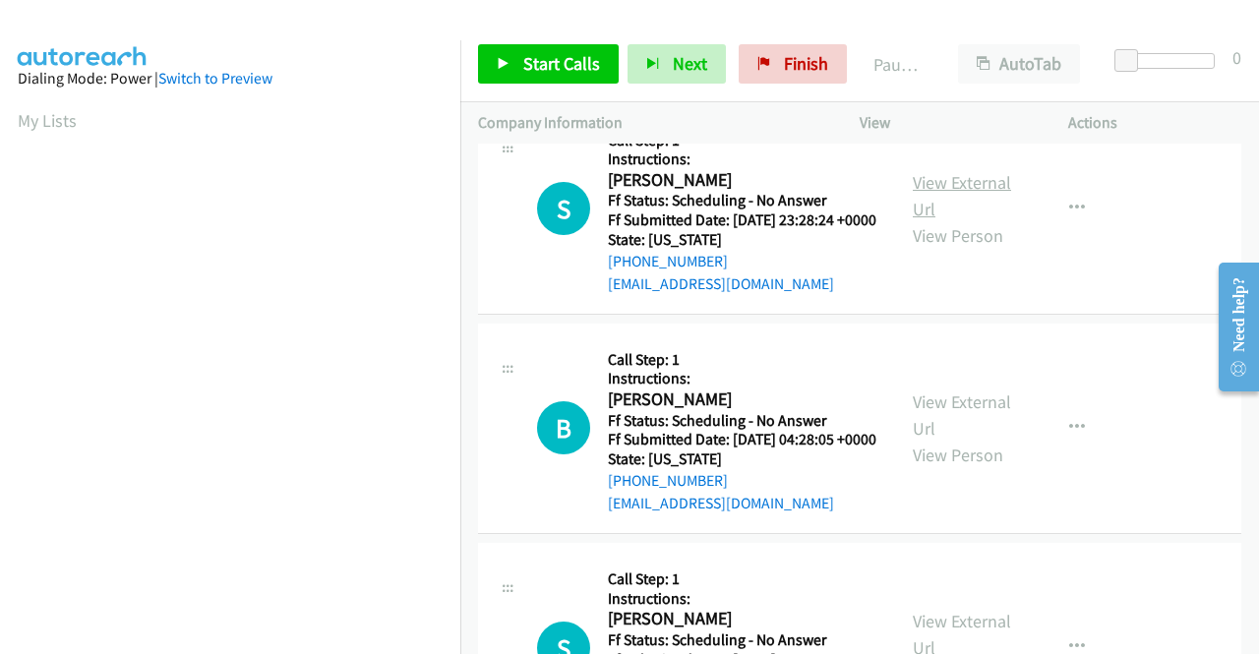
click at [956, 220] on link "View External Url" at bounding box center [962, 195] width 98 height 49
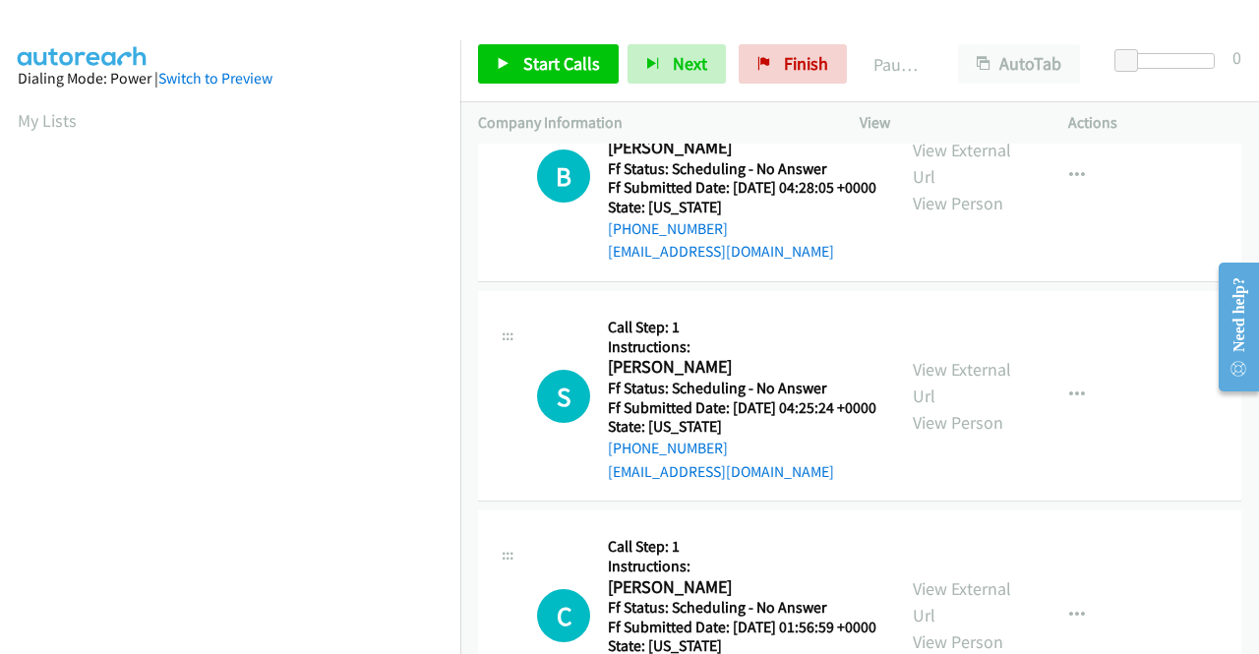
scroll to position [2755, 0]
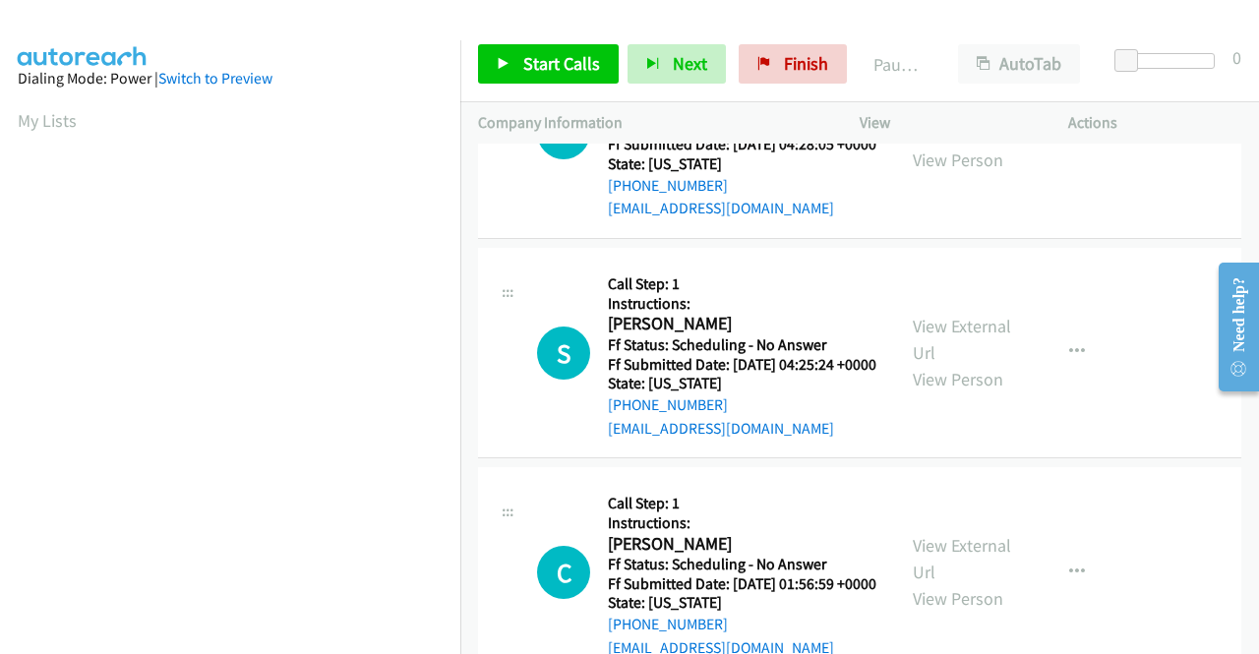
click at [933, 145] on link "View External Url" at bounding box center [962, 119] width 98 height 49
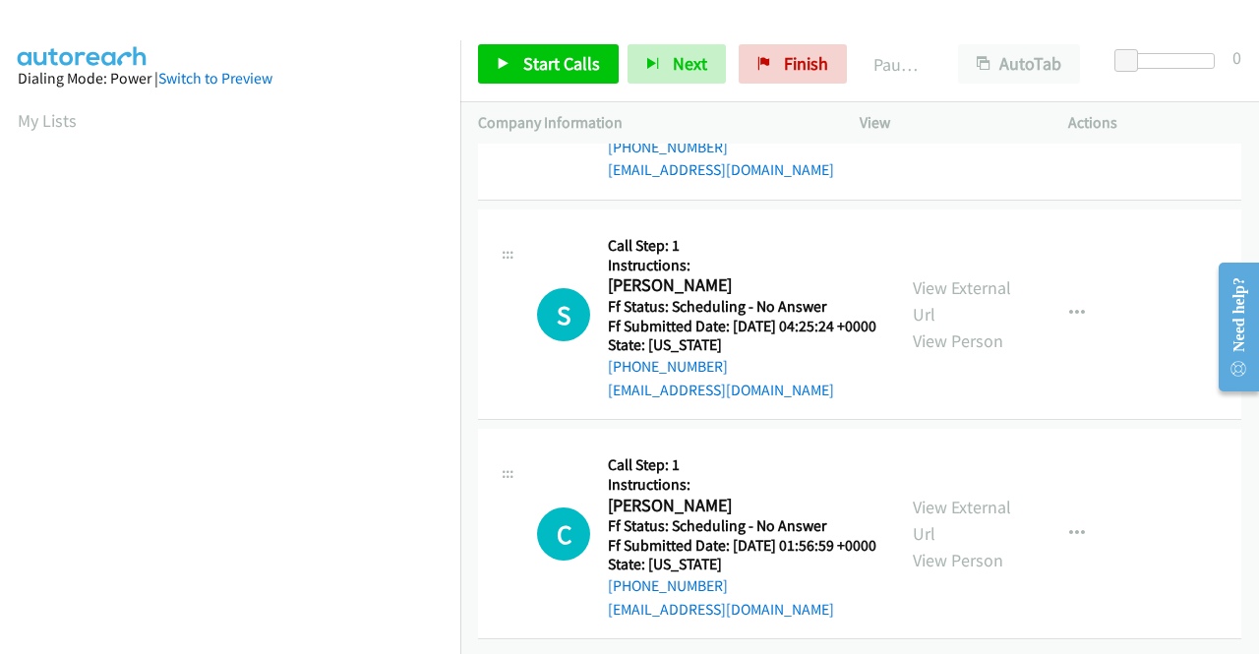
scroll to position [2952, 0]
click at [991, 326] on link "View External Url" at bounding box center [962, 300] width 98 height 49
click at [962, 496] on link "View External Url" at bounding box center [962, 520] width 98 height 49
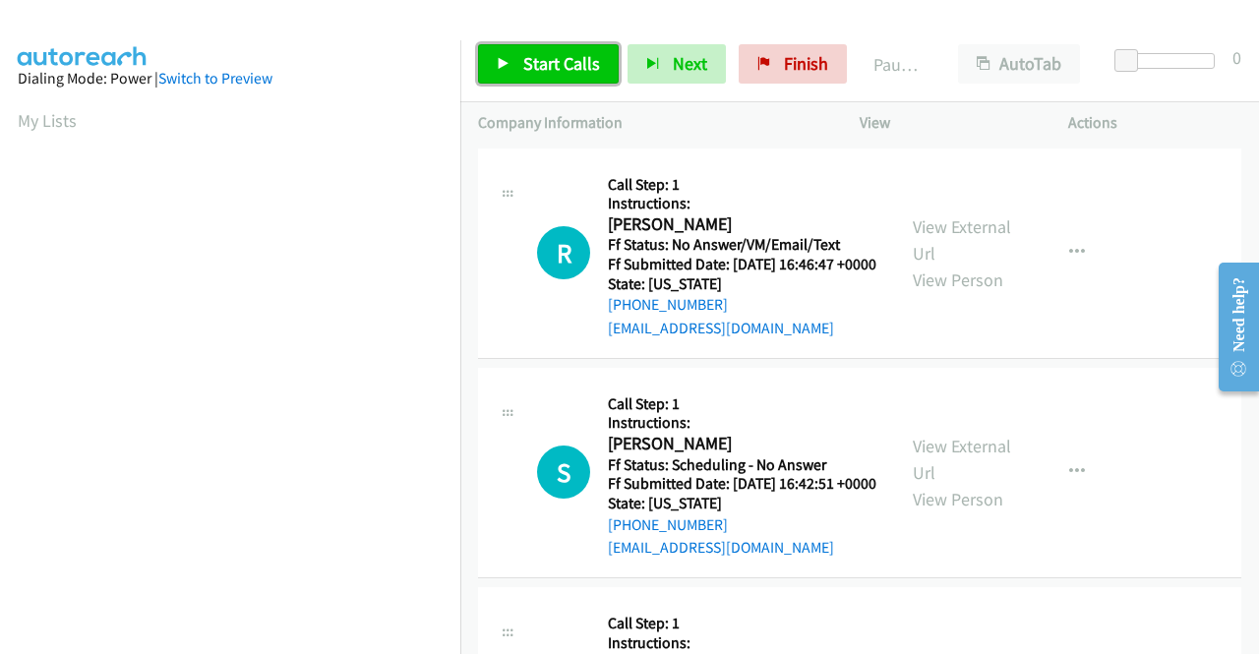
click at [549, 64] on span "Start Calls" at bounding box center [561, 63] width 77 height 23
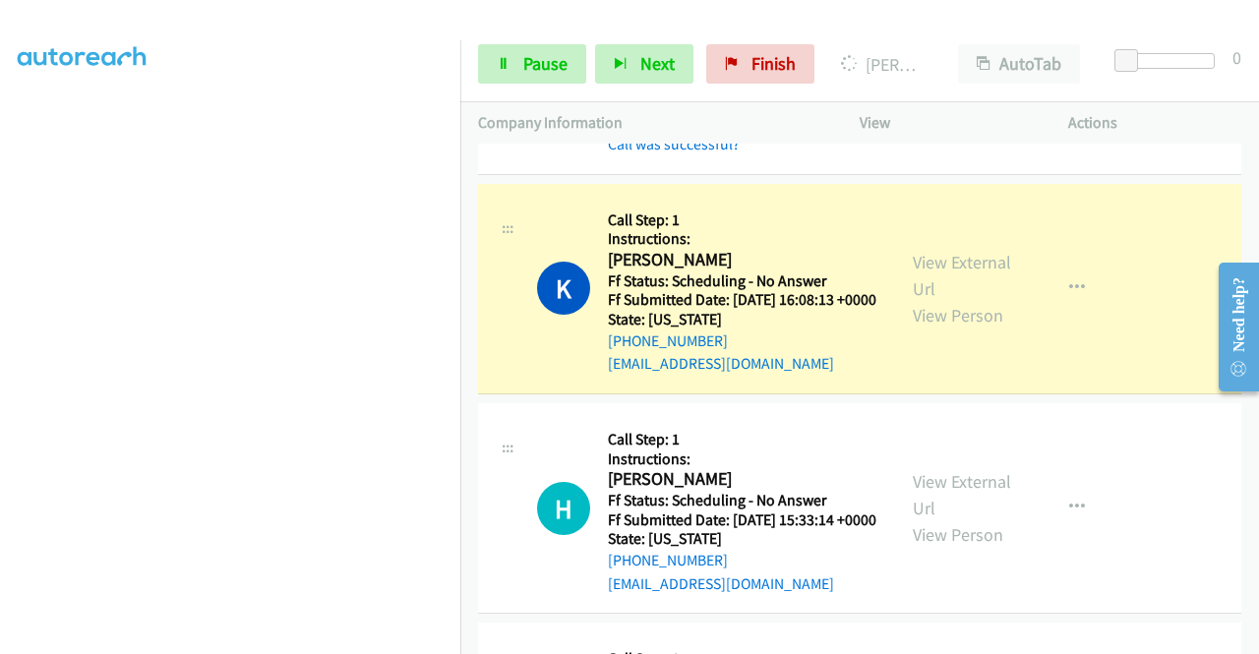
scroll to position [1082, 0]
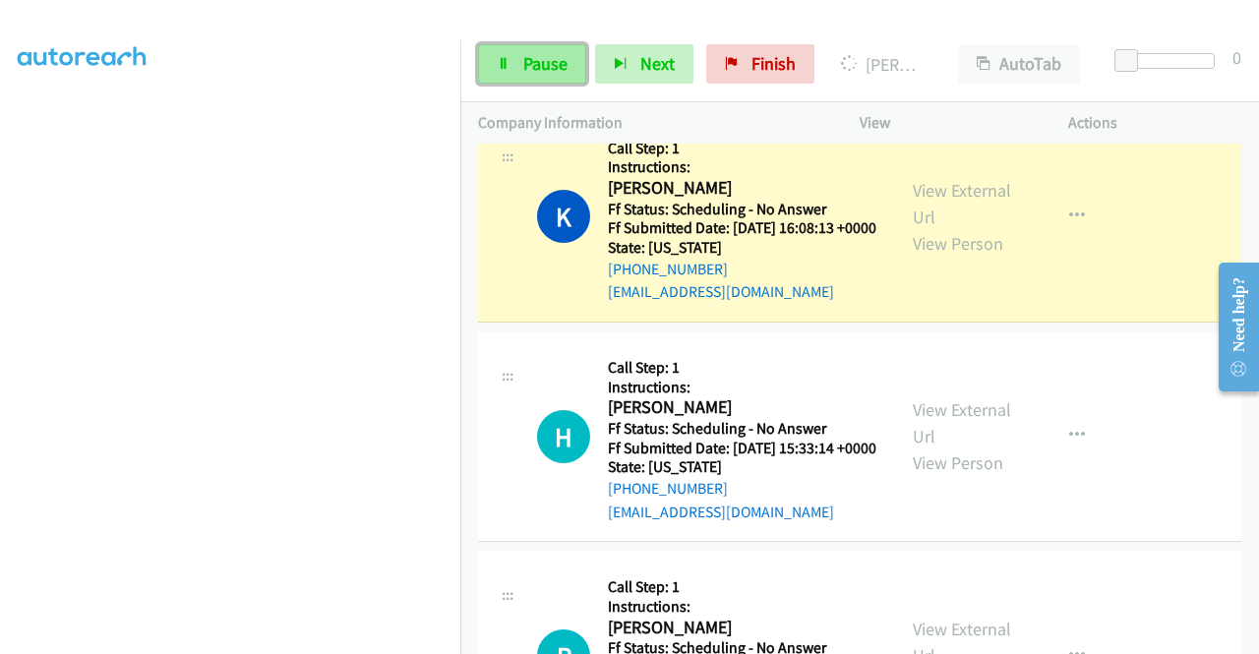
click at [555, 63] on span "Pause" at bounding box center [545, 63] width 44 height 23
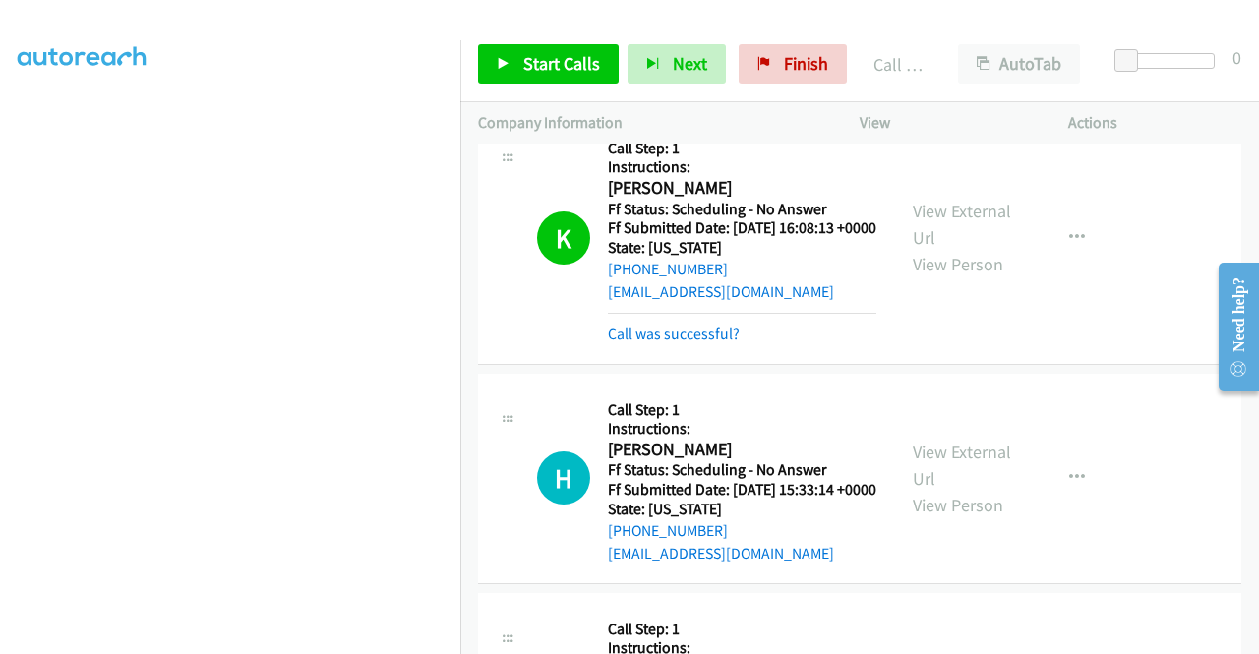
drag, startPoint x: 563, startPoint y: 88, endPoint x: 567, endPoint y: 72, distance: 16.2
click at [563, 86] on div "Start Calls Pause Next Finish Call Completed AutoTab AutoTab 0" at bounding box center [859, 65] width 799 height 76
click at [567, 71] on span "Start Calls" at bounding box center [561, 63] width 77 height 23
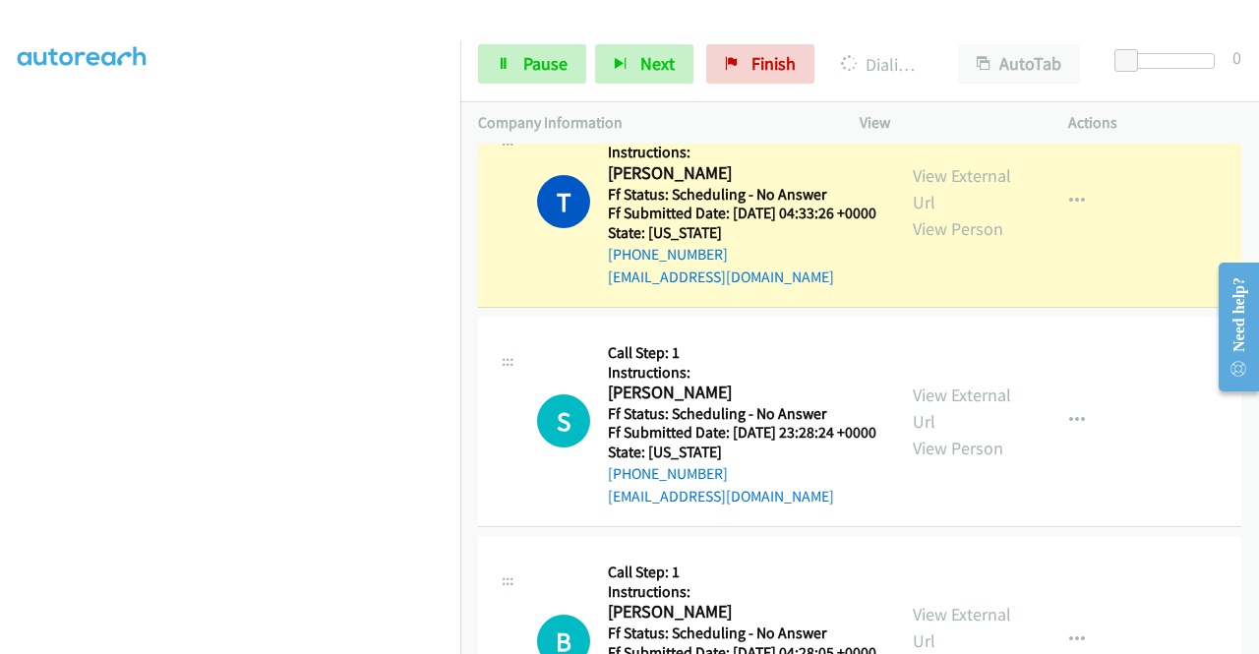
scroll to position [2755, 0]
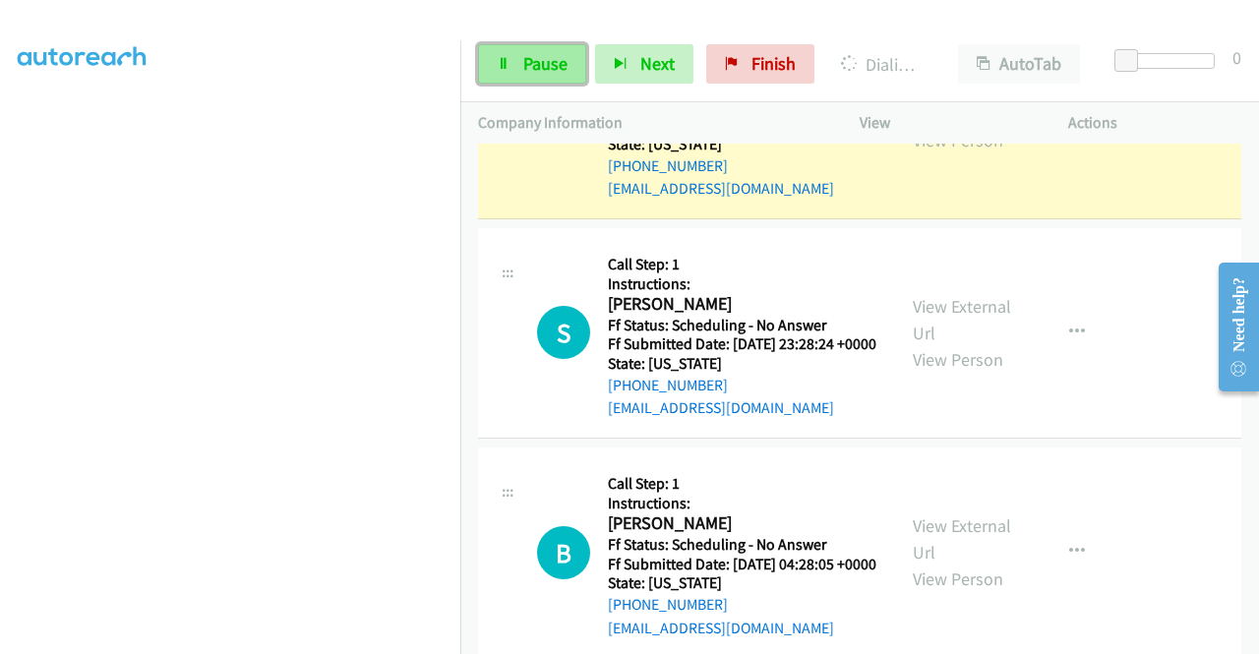
click at [527, 59] on span "Pause" at bounding box center [545, 63] width 44 height 23
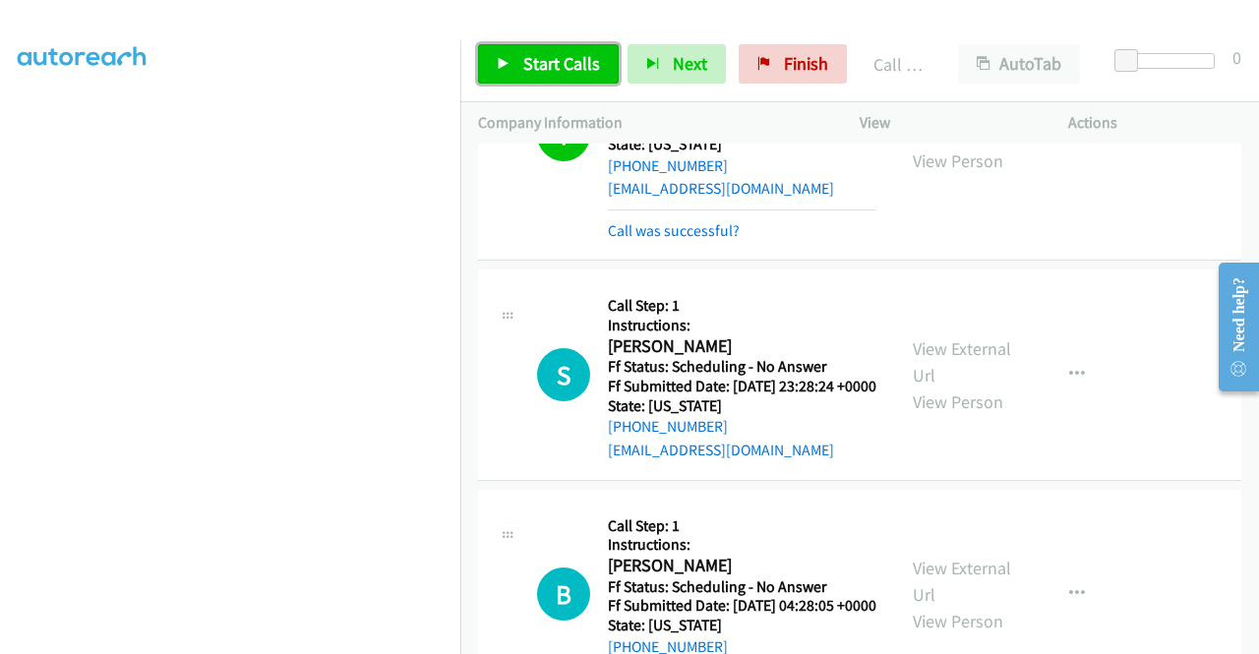
click at [562, 66] on span "Start Calls" at bounding box center [561, 63] width 77 height 23
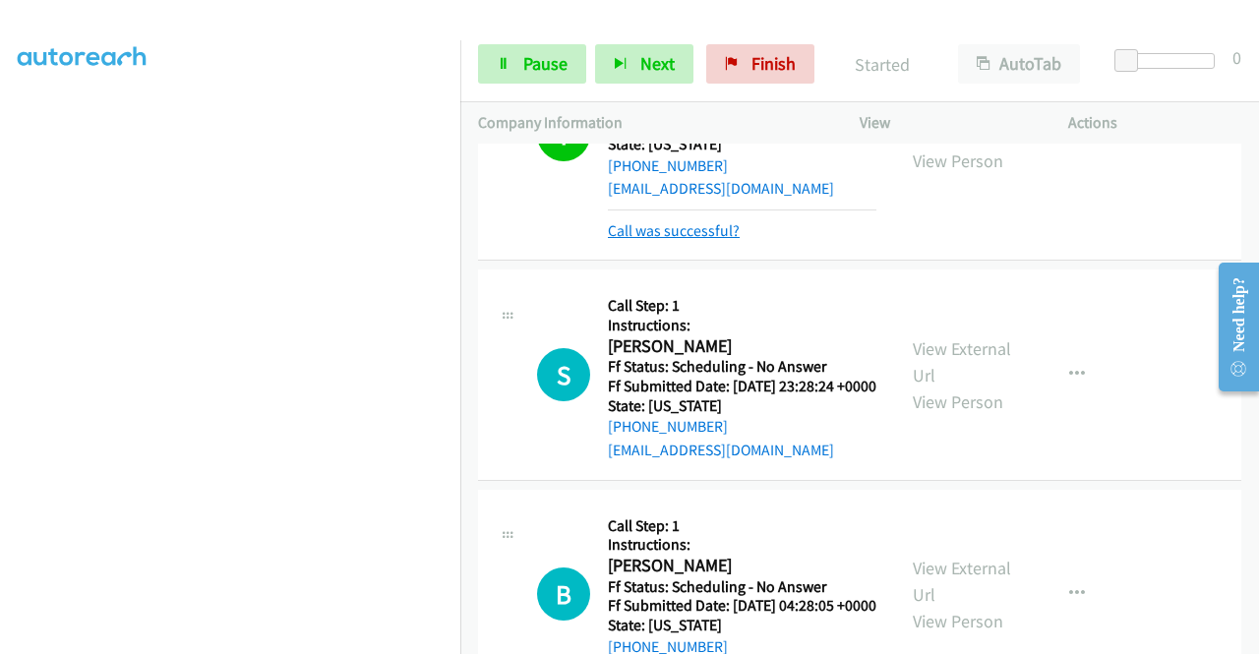
click at [708, 240] on link "Call was successful?" at bounding box center [674, 230] width 132 height 19
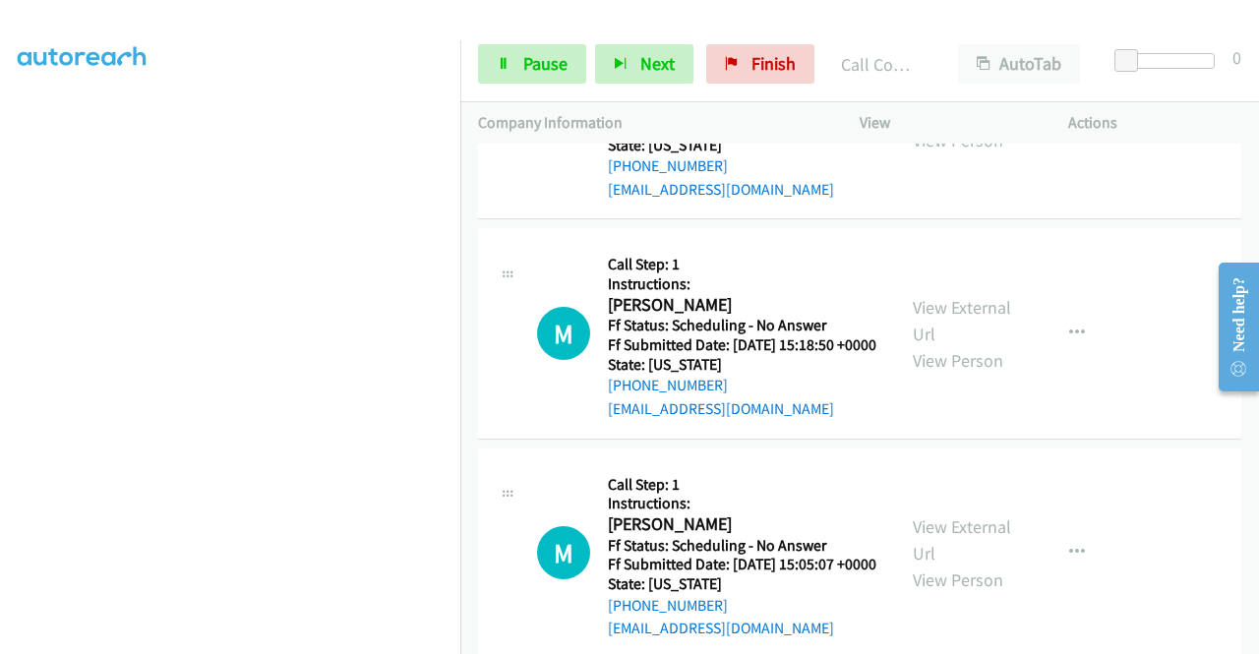
scroll to position [350, 0]
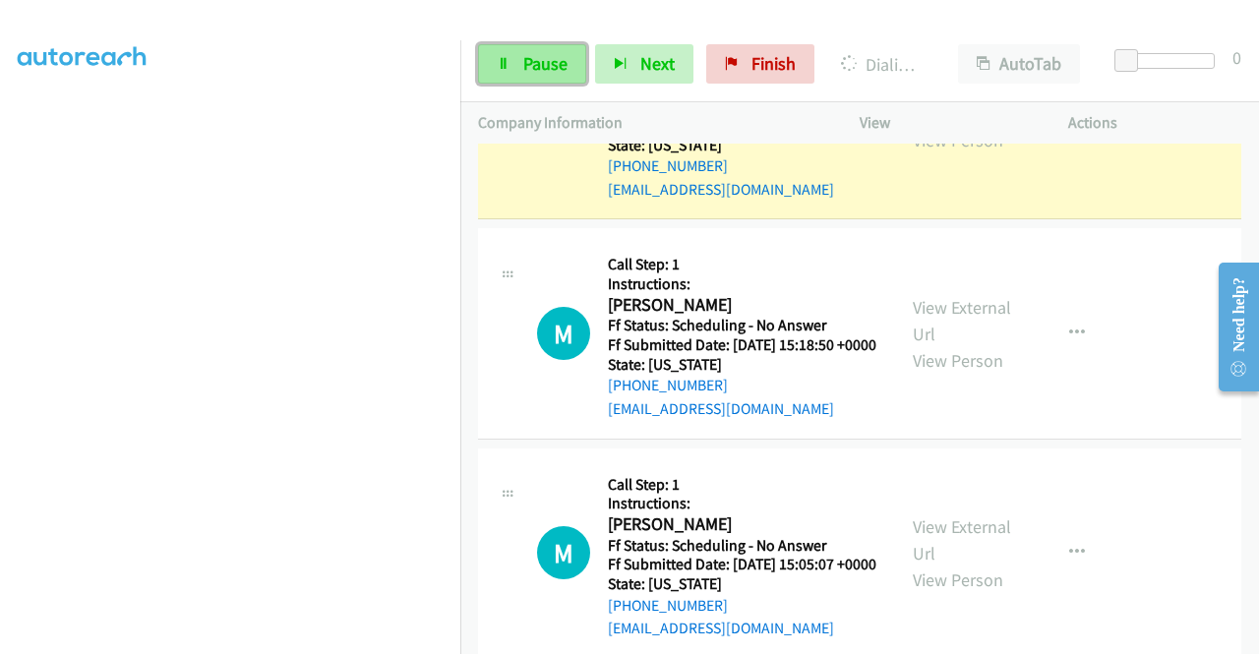
click at [523, 52] on span "Pause" at bounding box center [545, 63] width 44 height 23
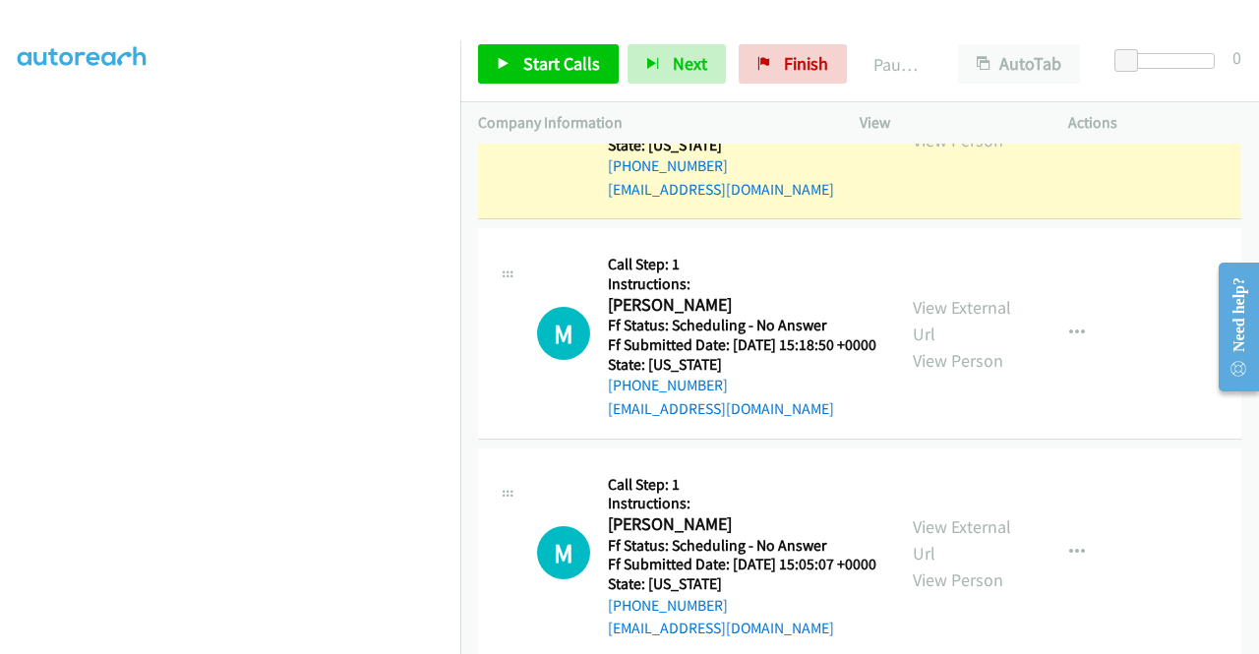
scroll to position [449, 0]
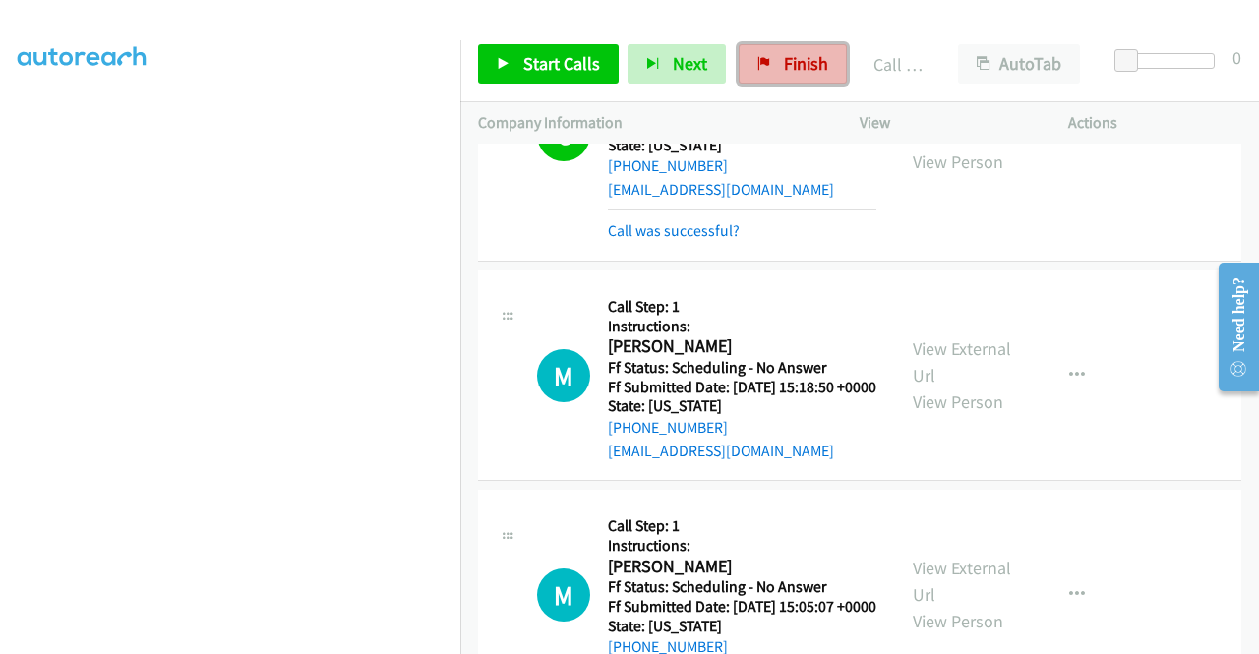
click at [821, 64] on span "Finish" at bounding box center [806, 63] width 44 height 23
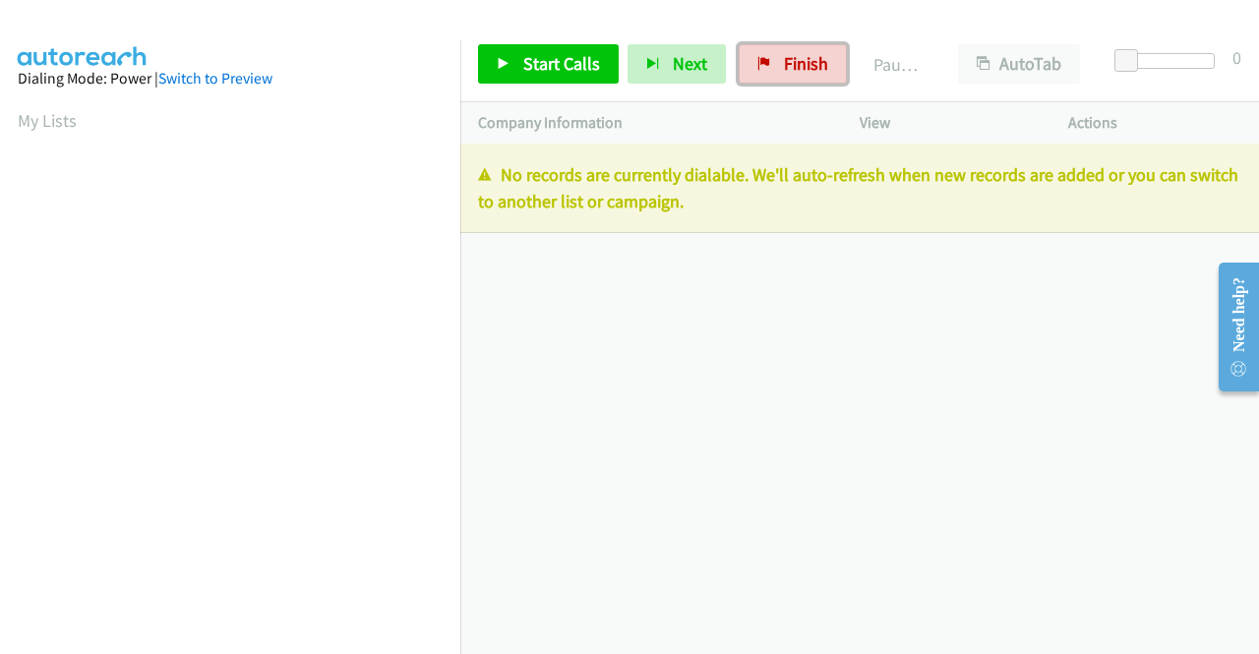
click at [830, 58] on link "Finish" at bounding box center [793, 63] width 108 height 39
